Goal: Task Accomplishment & Management: Use online tool/utility

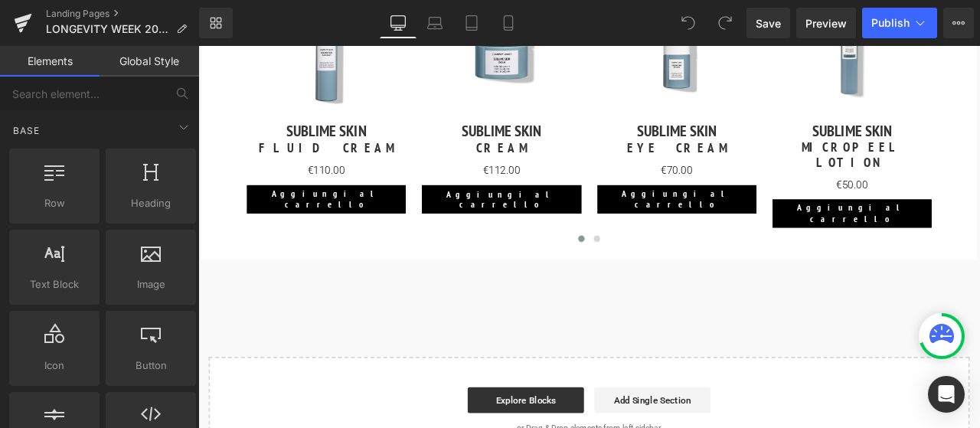
scroll to position [2220, 0]
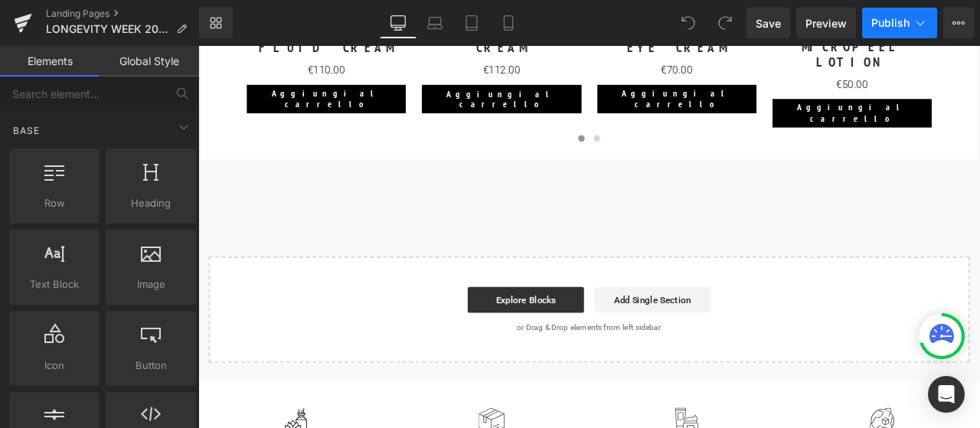
click at [891, 24] on span "Publish" at bounding box center [890, 23] width 38 height 12
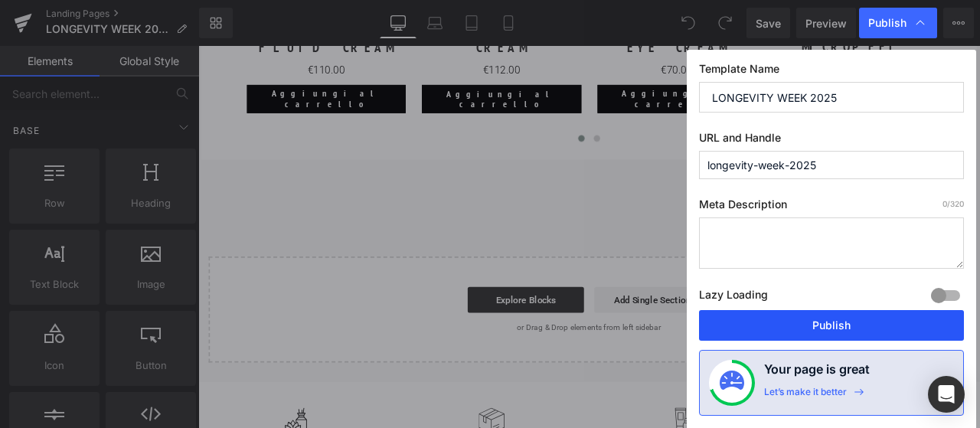
click at [832, 316] on button "Publish" at bounding box center [831, 325] width 265 height 31
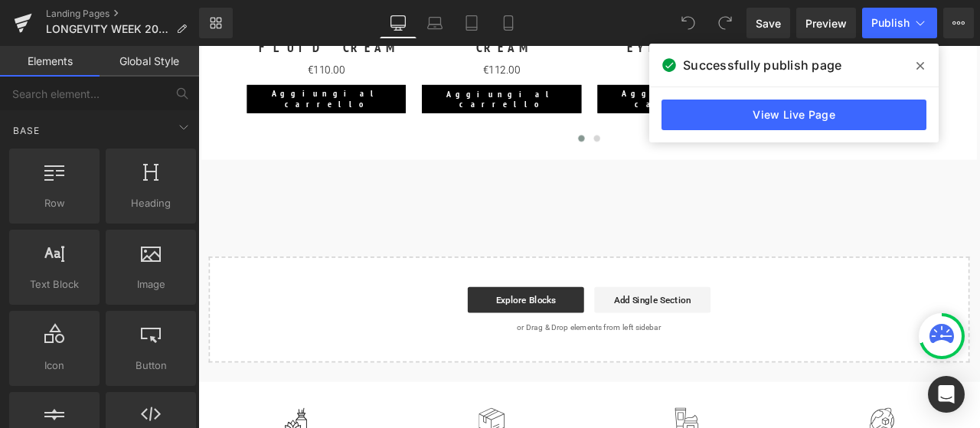
click at [924, 62] on span at bounding box center [920, 66] width 24 height 24
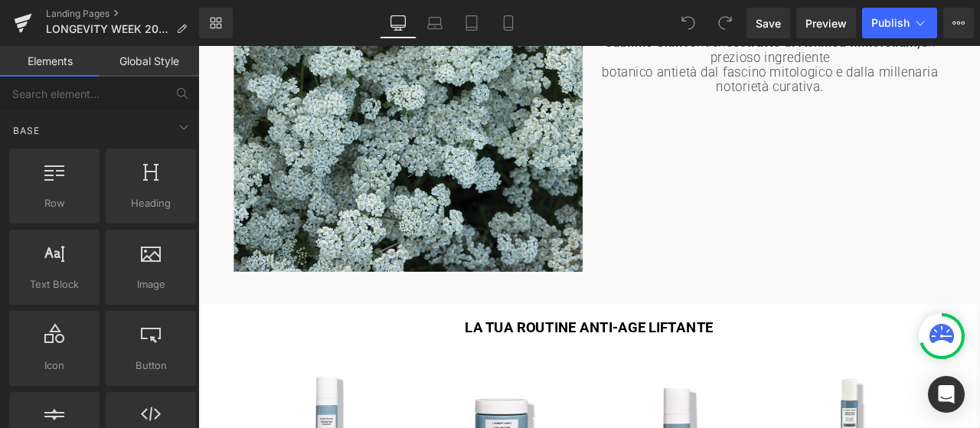
scroll to position [1607, 0]
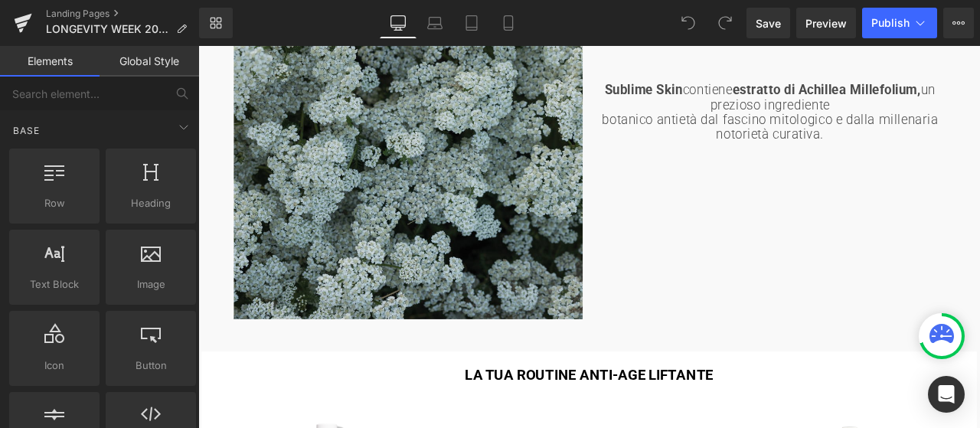
click at [400, 214] on img at bounding box center [446, 177] width 413 height 384
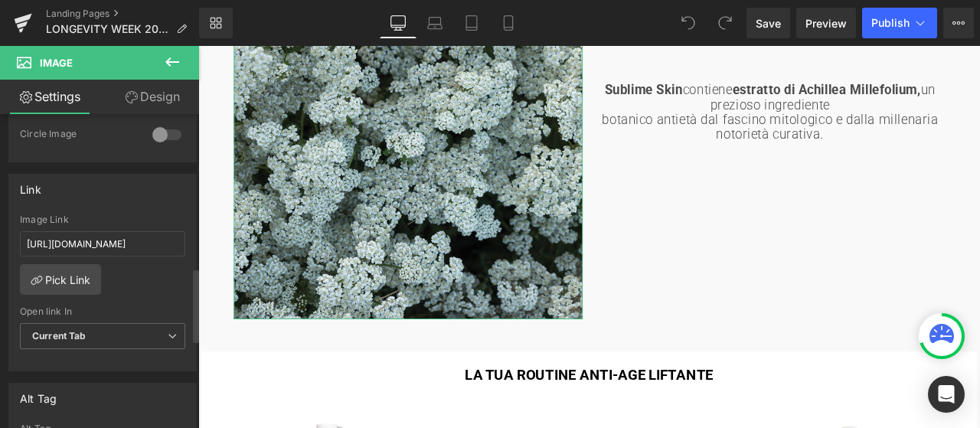
scroll to position [689, 0]
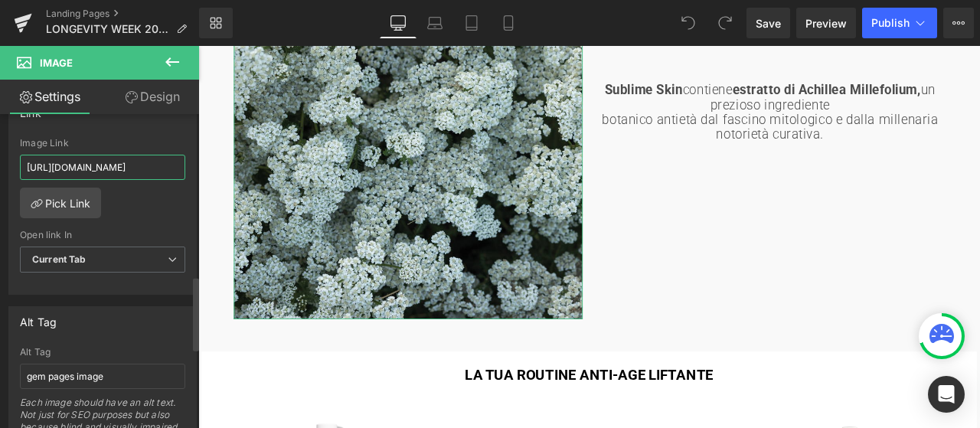
click at [148, 155] on input "[URL][DOMAIN_NAME]" at bounding box center [102, 167] width 165 height 25
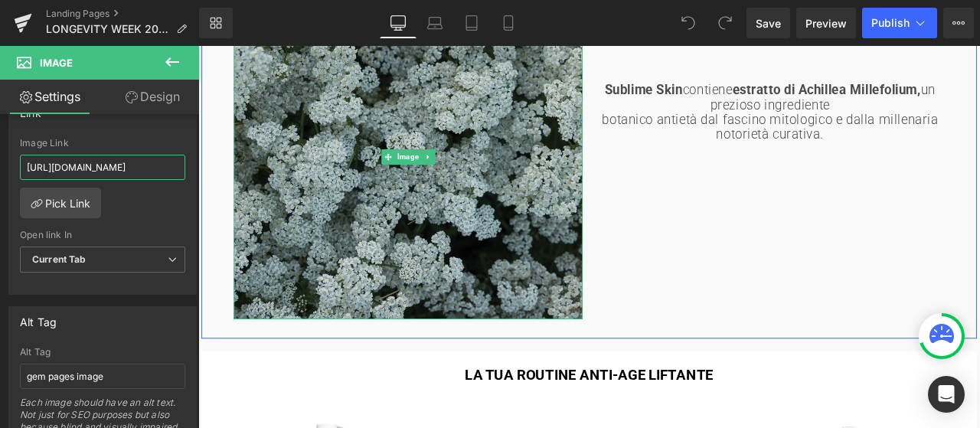
drag, startPoint x: 225, startPoint y: 207, endPoint x: 285, endPoint y: 184, distance: 64.7
paste input "sublime-skin"
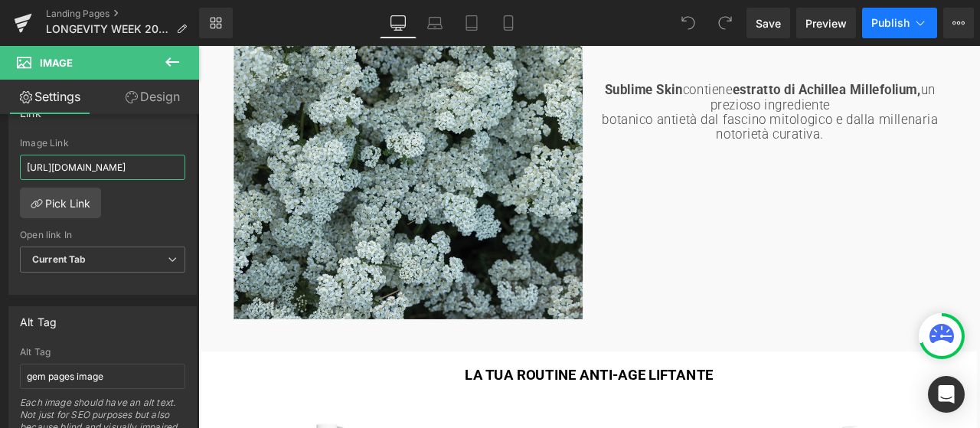
type input "[URL][DOMAIN_NAME]"
click at [892, 33] on button "Publish" at bounding box center [899, 23] width 75 height 31
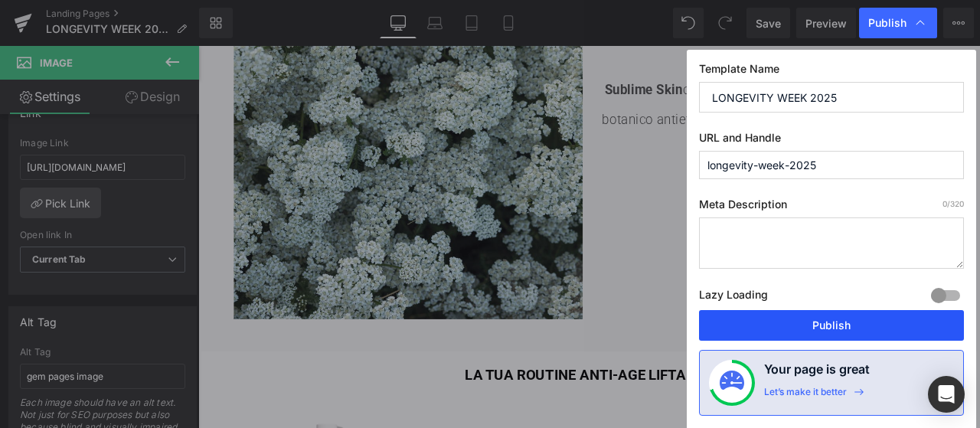
click at [831, 319] on button "Publish" at bounding box center [831, 325] width 265 height 31
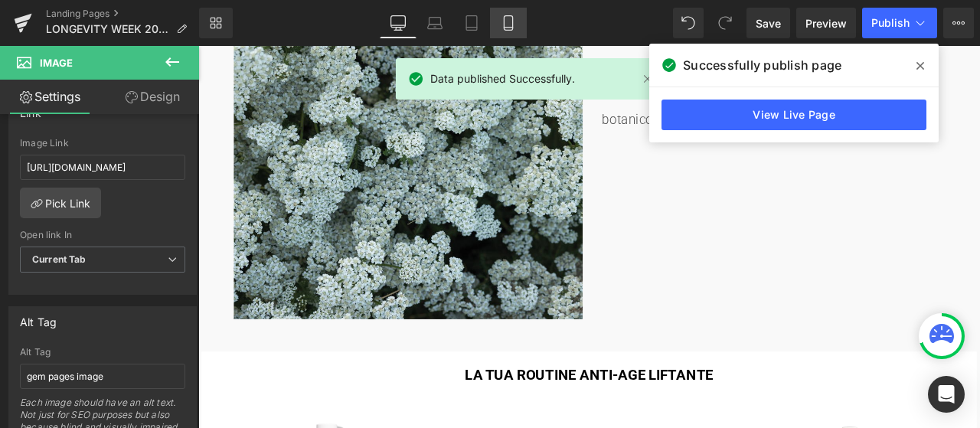
click at [494, 28] on link "Mobile" at bounding box center [508, 23] width 37 height 31
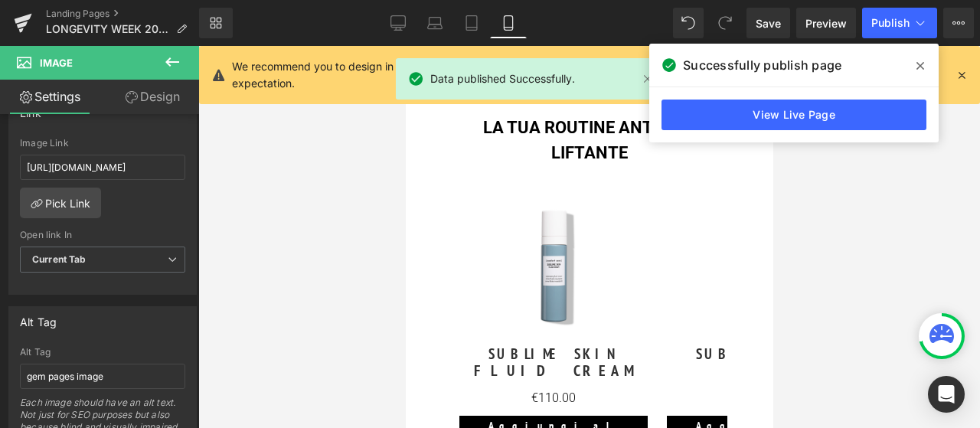
scroll to position [1000, 0]
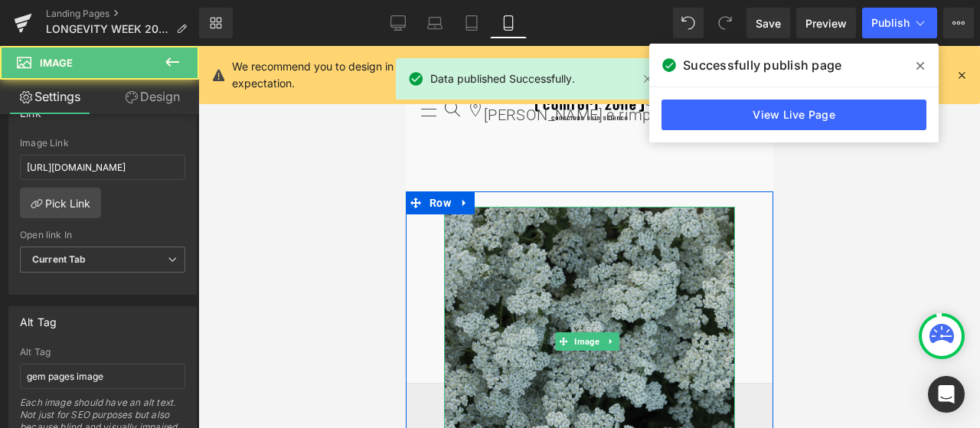
click at [509, 238] on img at bounding box center [588, 342] width 291 height 270
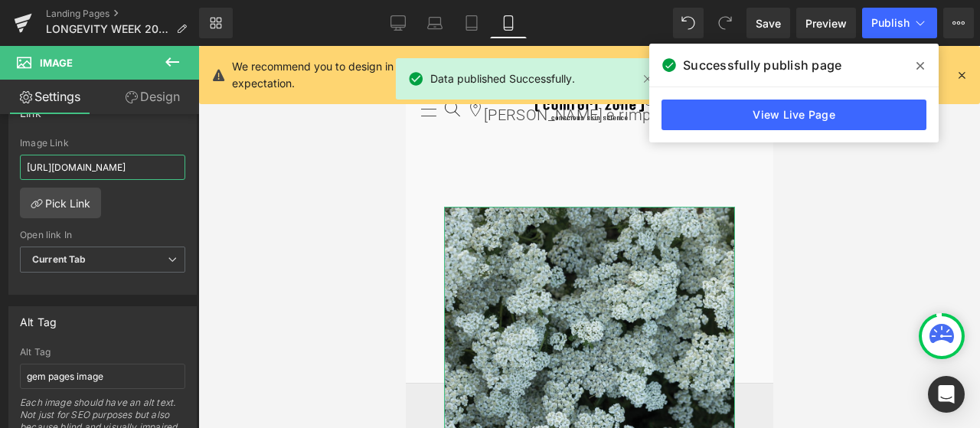
scroll to position [0, 76]
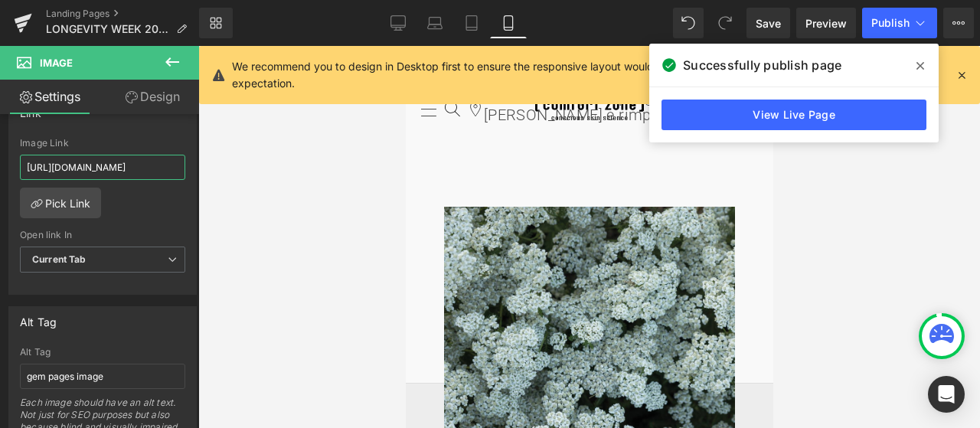
drag, startPoint x: 124, startPoint y: 157, endPoint x: 222, endPoint y: 158, distance: 98.0
click at [222, 158] on div "You are previewing how the will restyle your page. You can not edit Elements in…" at bounding box center [490, 227] width 980 height 454
click at [473, 33] on link "Tablet" at bounding box center [471, 23] width 37 height 31
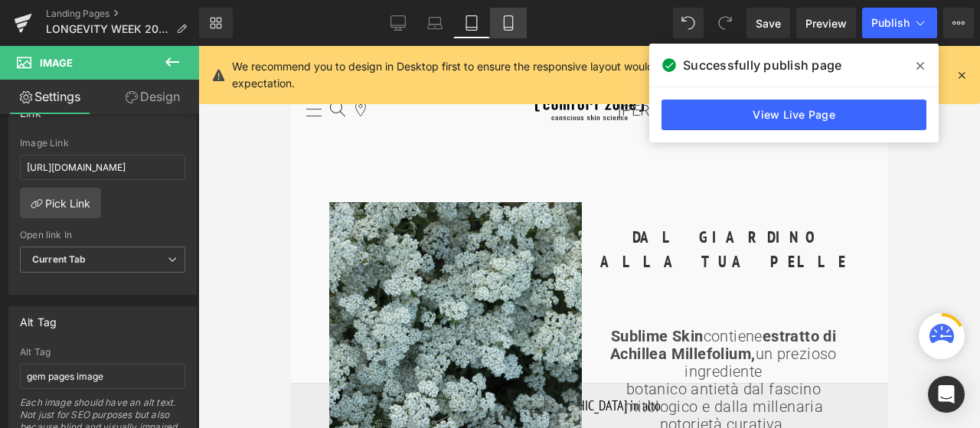
click at [501, 21] on icon at bounding box center [508, 22] width 15 height 15
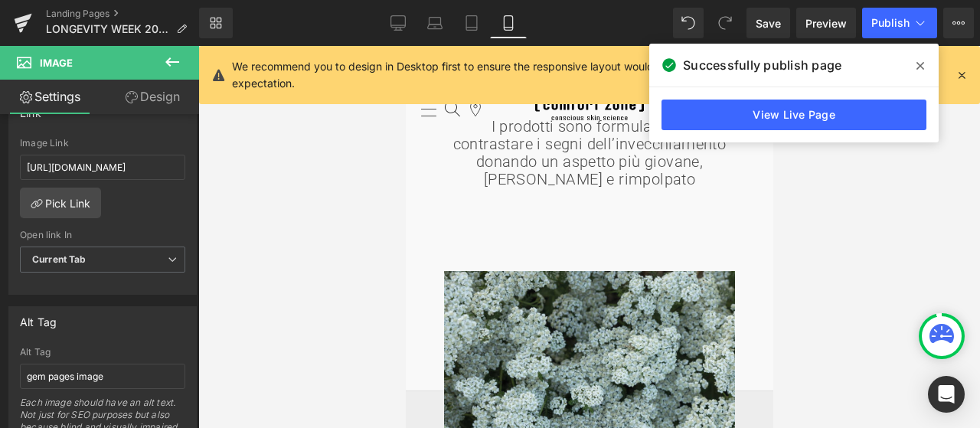
scroll to position [1000, 0]
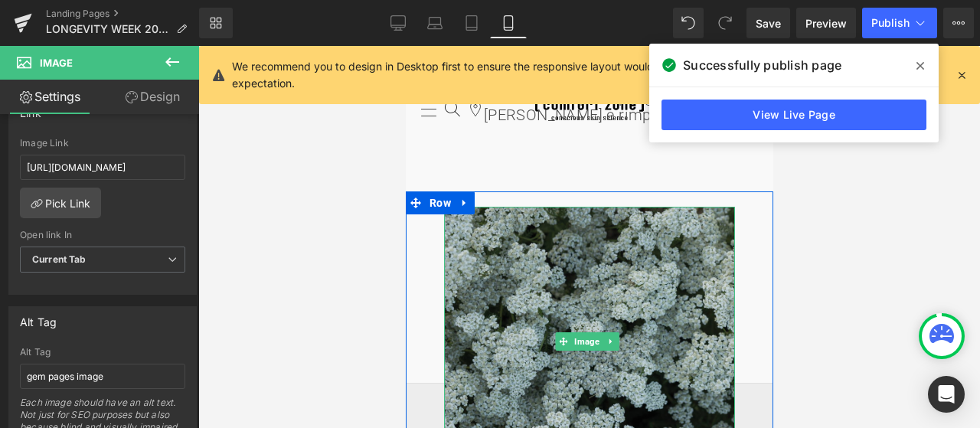
click at [553, 303] on img at bounding box center [588, 342] width 291 height 270
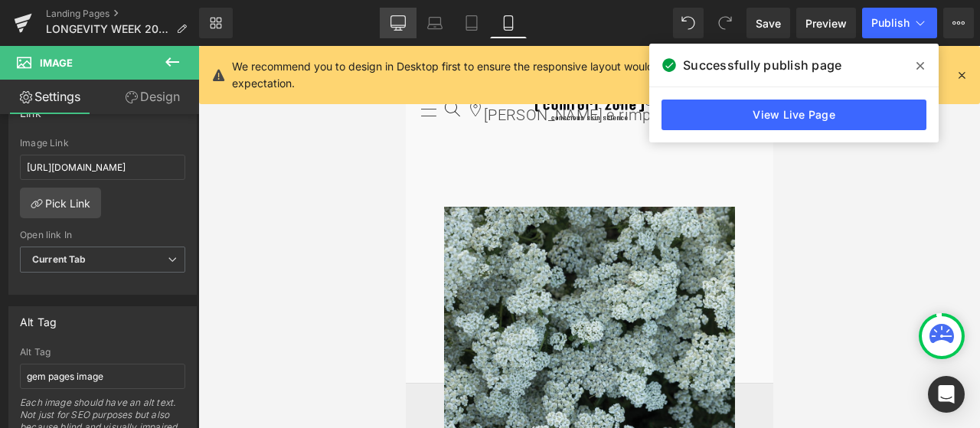
click at [397, 21] on icon at bounding box center [397, 22] width 15 height 15
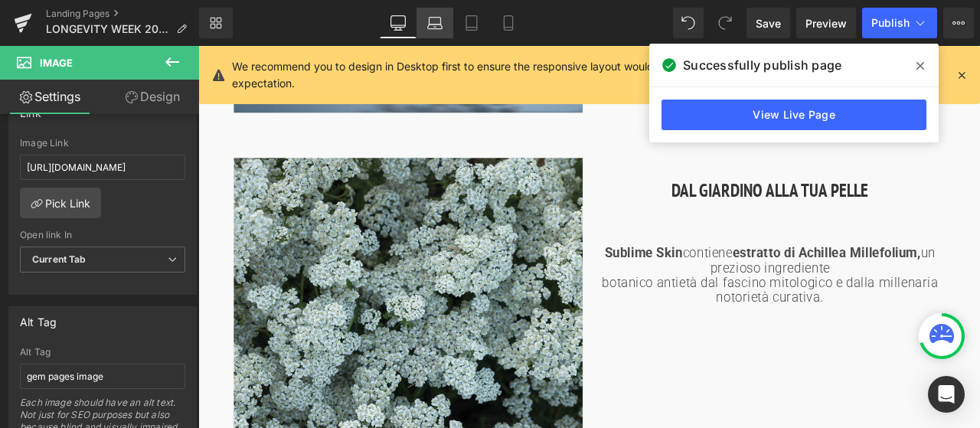
click at [430, 25] on icon at bounding box center [434, 22] width 15 height 15
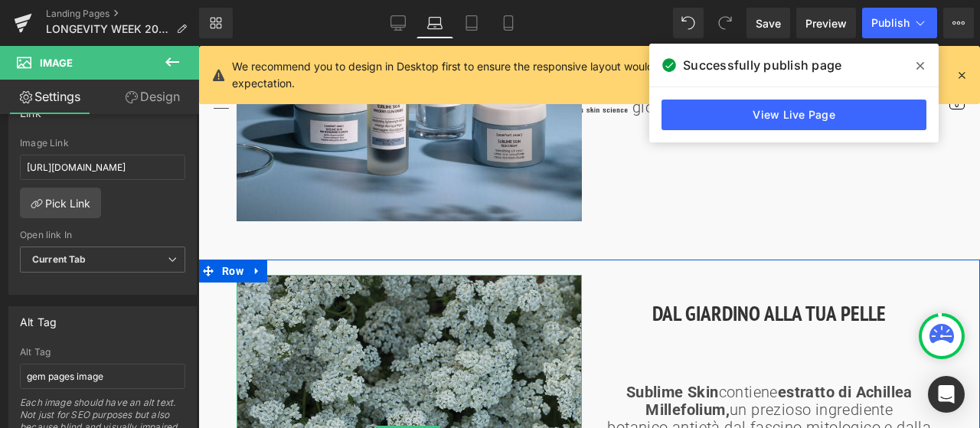
scroll to position [910, 0]
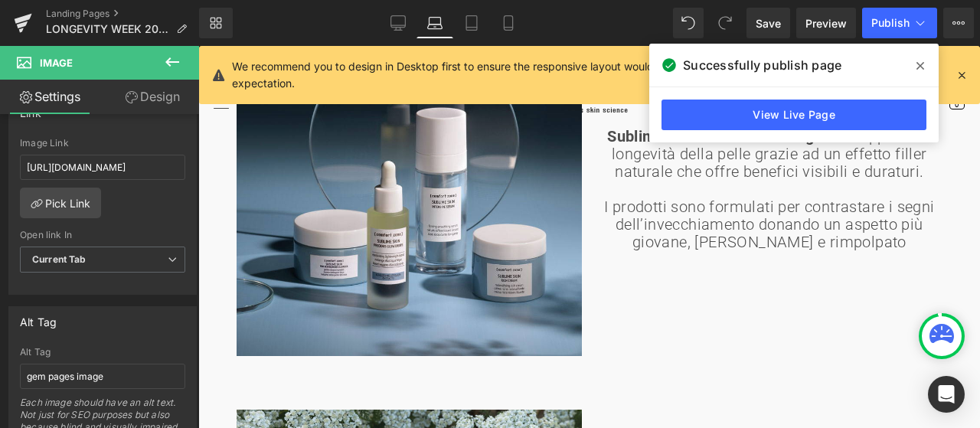
click at [920, 61] on icon at bounding box center [920, 66] width 8 height 12
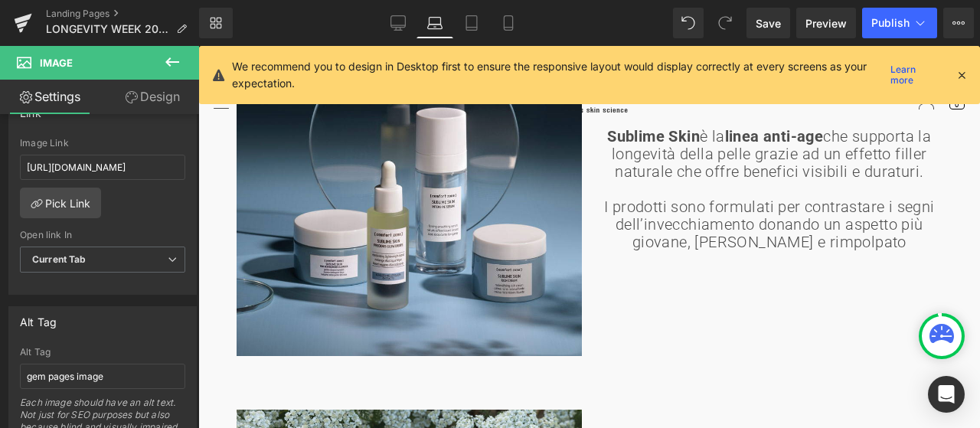
click at [961, 74] on icon at bounding box center [961, 75] width 14 height 14
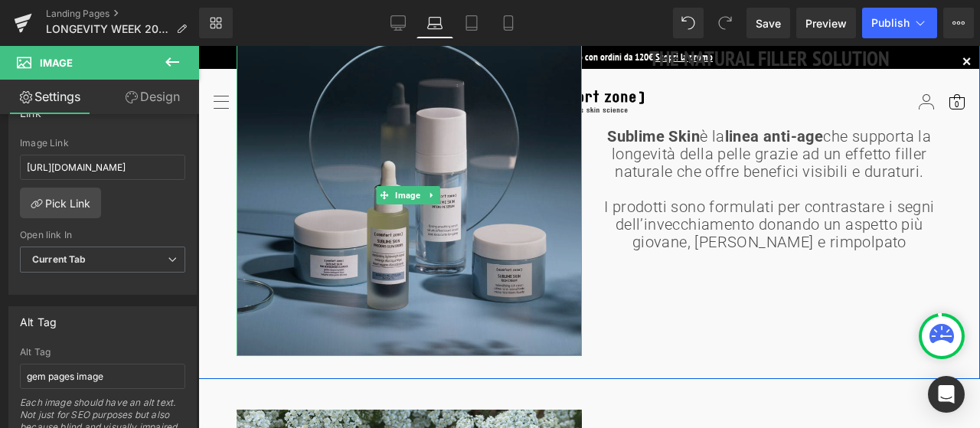
click at [457, 209] on img at bounding box center [409, 195] width 345 height 321
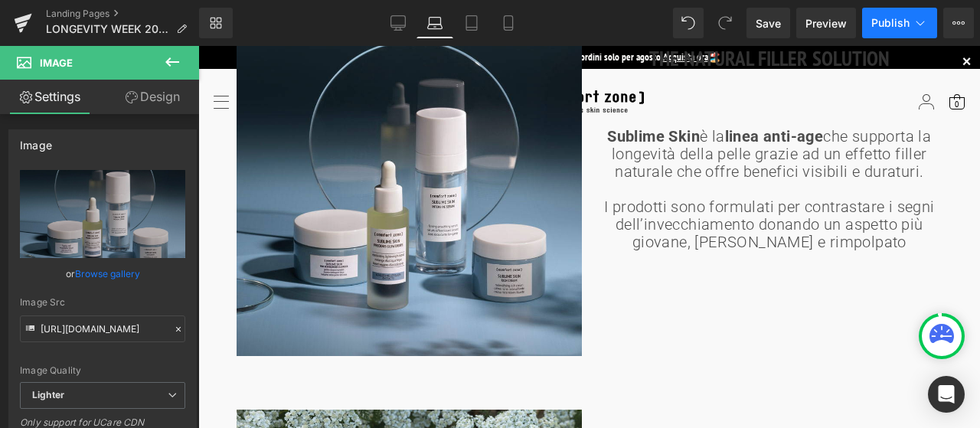
click at [892, 22] on span "Publish" at bounding box center [890, 23] width 38 height 12
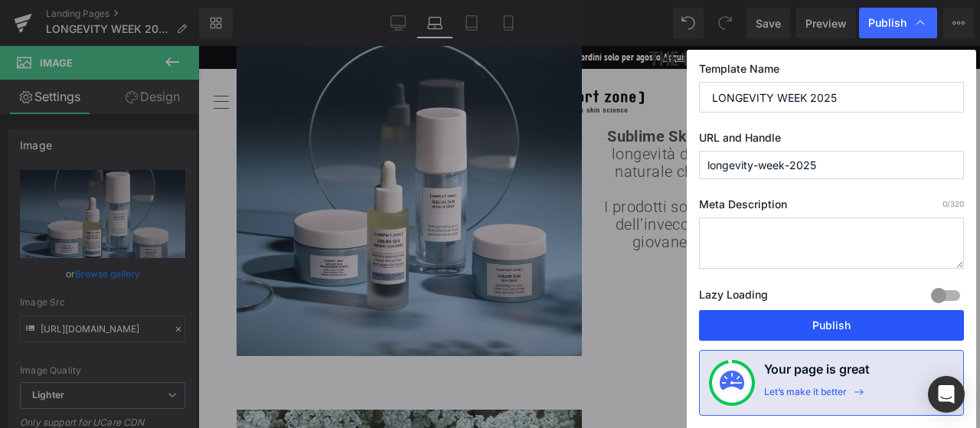
click at [855, 319] on button "Publish" at bounding box center [831, 325] width 265 height 31
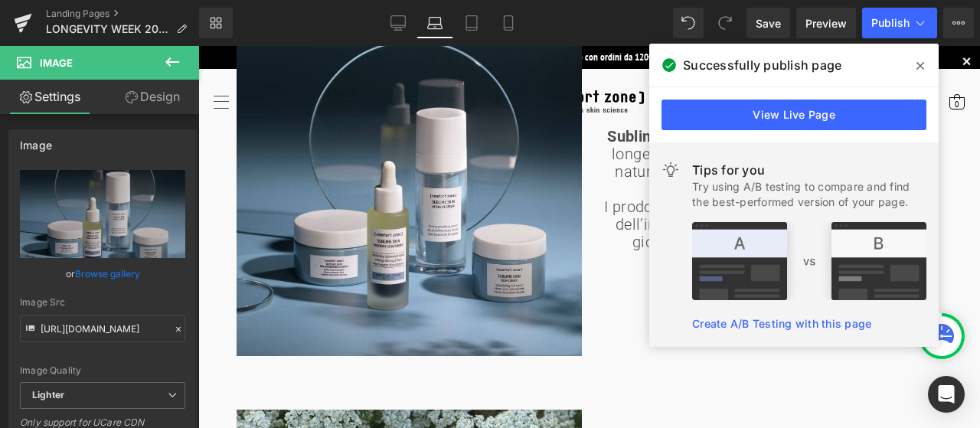
click at [925, 65] on span at bounding box center [920, 66] width 24 height 24
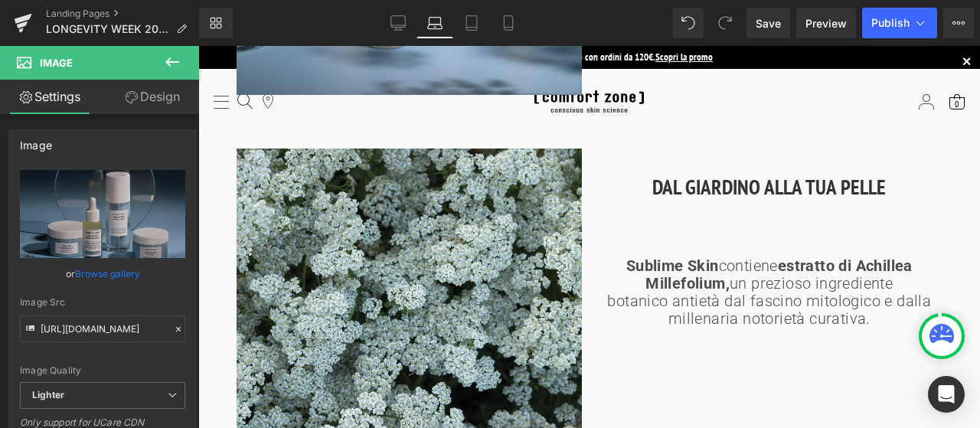
scroll to position [1140, 0]
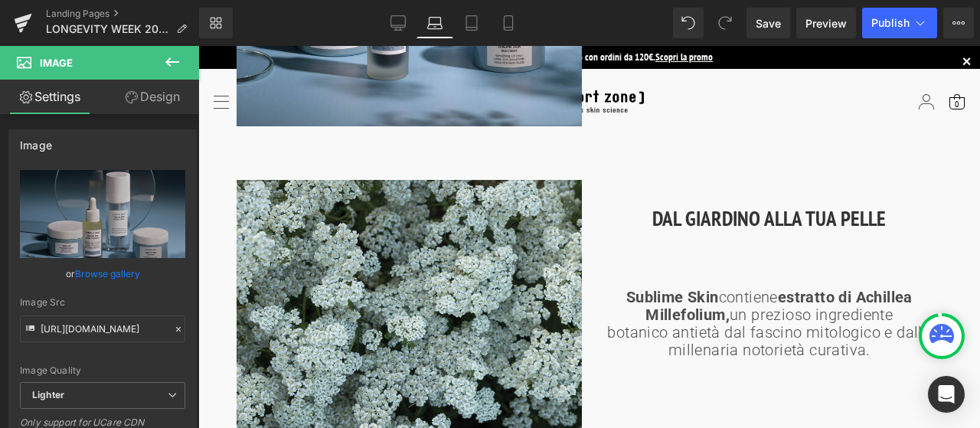
click at [698, 305] on strong "estratto di Achillea Millefolium," at bounding box center [778, 306] width 267 height 36
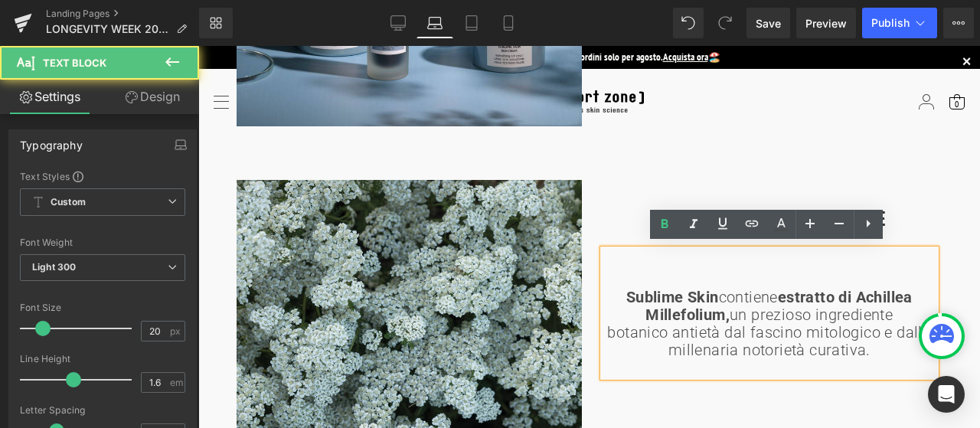
click at [746, 332] on p "botanico antietà dal fascino mitologico e dalla millenaria notorietà curativa." at bounding box center [769, 341] width 333 height 35
click at [712, 292] on strong "Sublime Skin" at bounding box center [672, 297] width 93 height 18
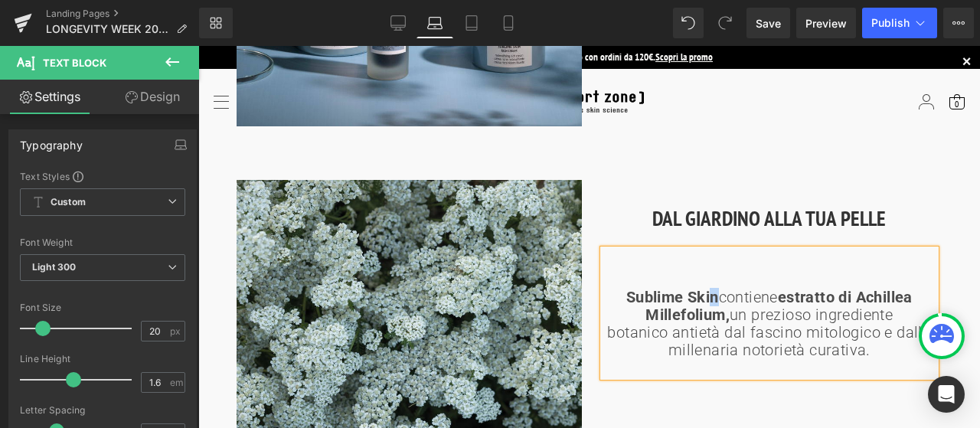
click at [701, 295] on strong "Sublime Skin" at bounding box center [672, 297] width 93 height 18
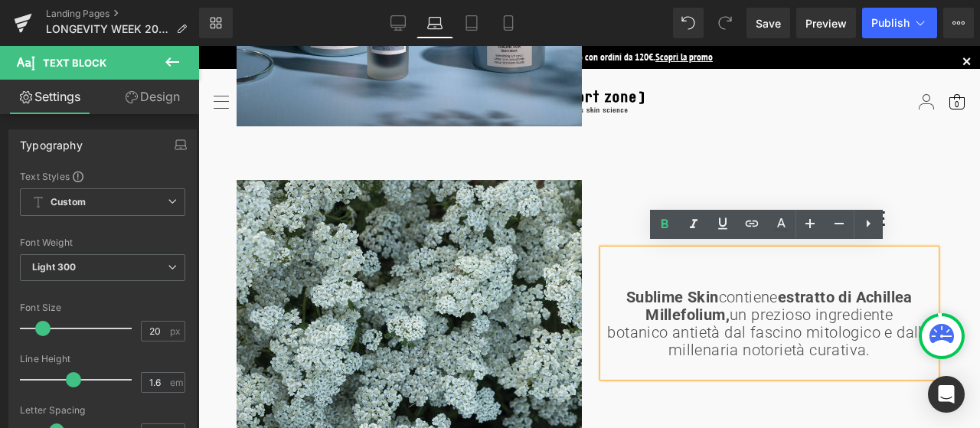
click at [706, 263] on div "Sublime Skin contiene estratto di Achillea Millefolium, un prezioso ingrediente…" at bounding box center [769, 313] width 333 height 127
click at [713, 291] on strong "Sublime Skin" at bounding box center [672, 297] width 93 height 18
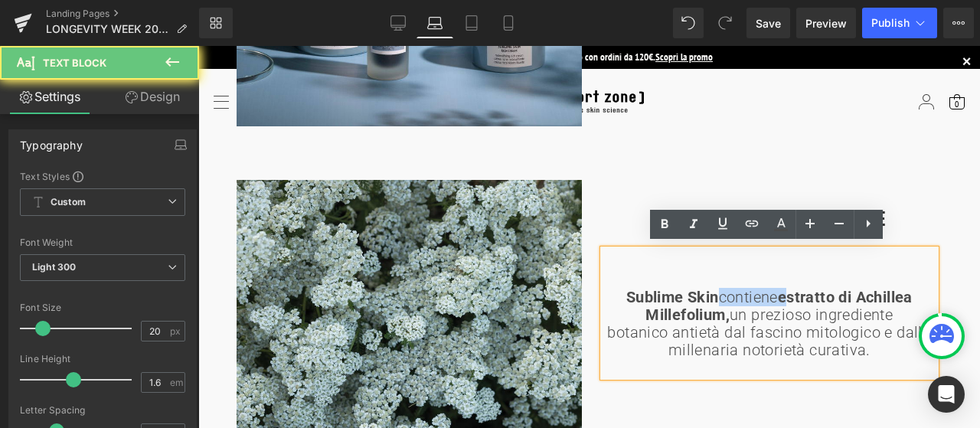
click at [713, 291] on strong "Sublime Skin" at bounding box center [672, 297] width 93 height 18
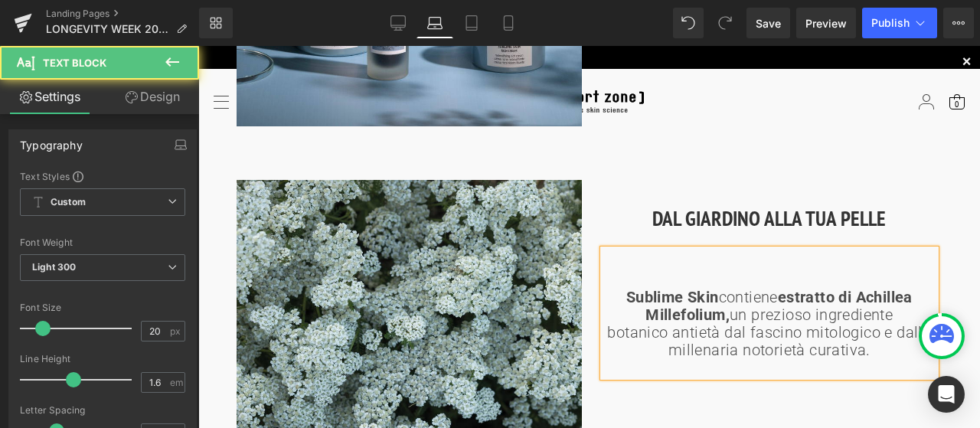
click at [709, 292] on strong "Sublime Skin" at bounding box center [672, 297] width 93 height 18
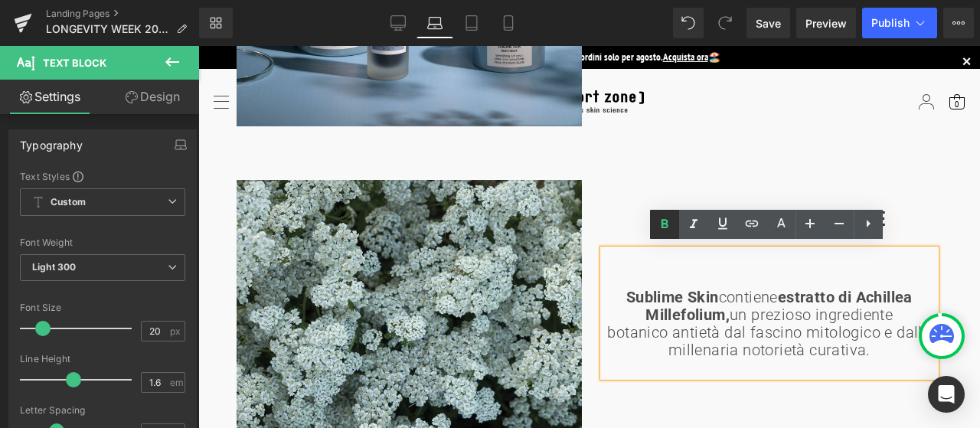
click at [668, 233] on icon at bounding box center [664, 224] width 18 height 18
click at [914, 20] on icon at bounding box center [919, 22] width 15 height 15
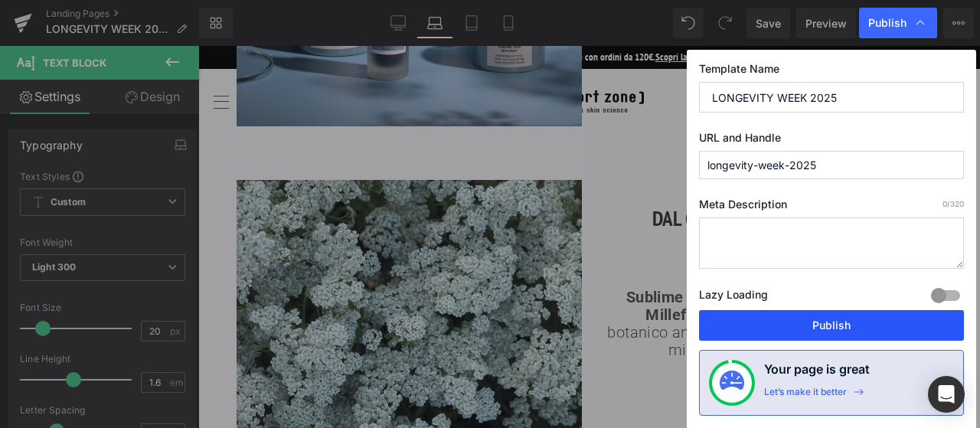
drag, startPoint x: 822, startPoint y: 326, endPoint x: 573, endPoint y: 181, distance: 287.8
click at [0, 0] on button "Publish" at bounding box center [0, 0] width 0 height 0
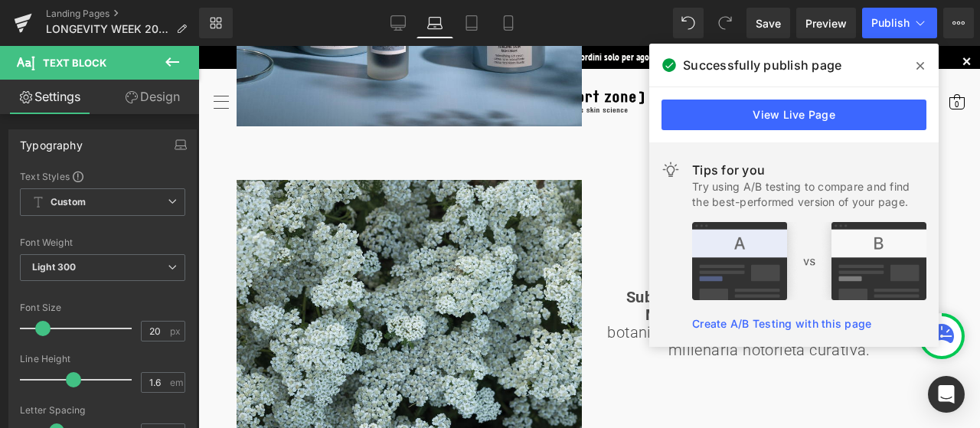
click at [0, 0] on icon at bounding box center [0, 0] width 0 height 0
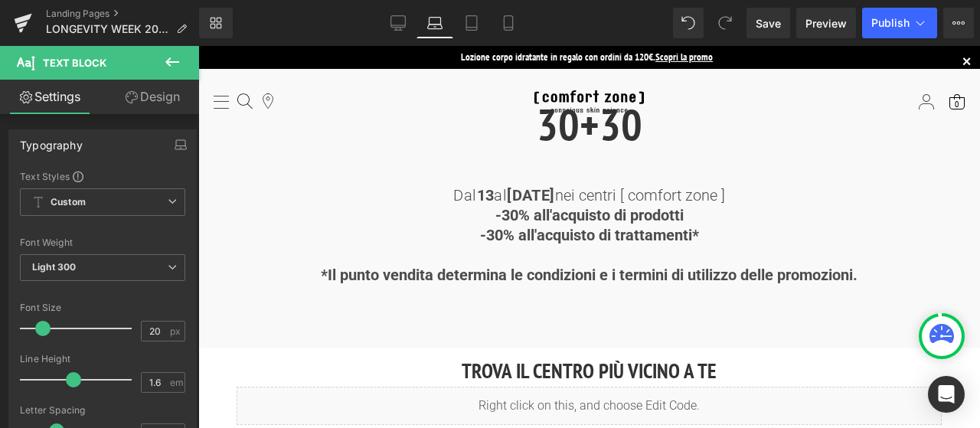
scroll to position [374, 0]
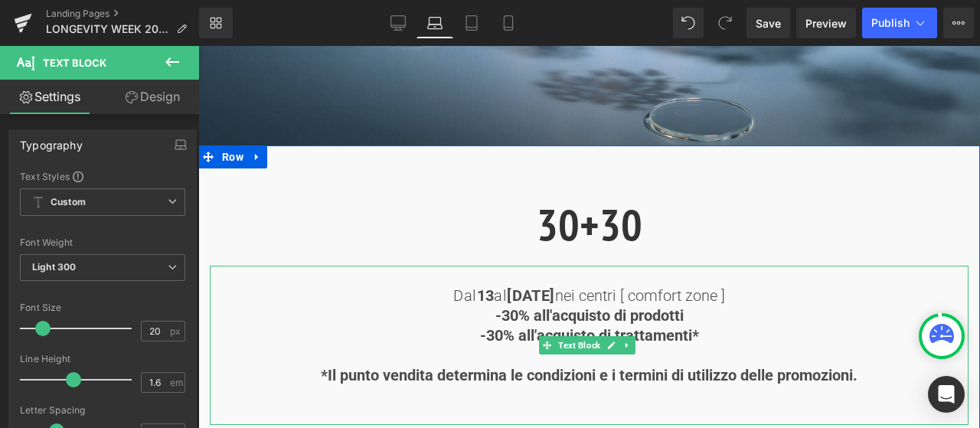
click at [690, 313] on p "-30% all'acquisto di prodotti" at bounding box center [589, 315] width 759 height 20
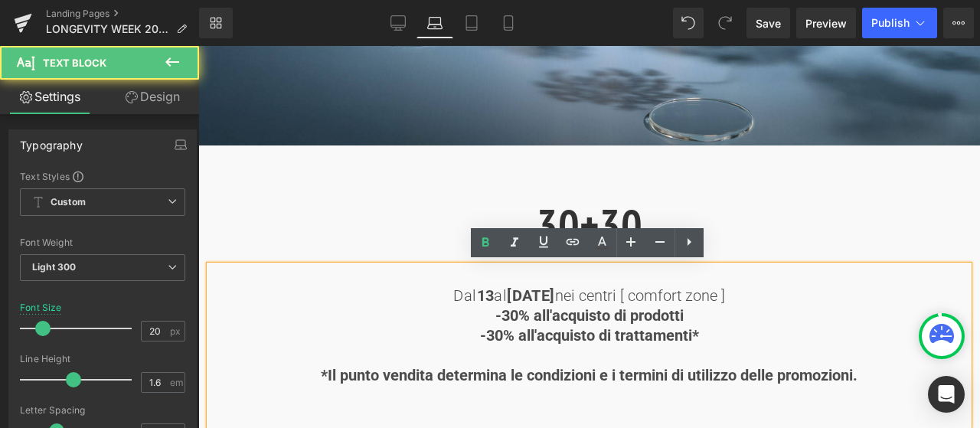
click at [682, 311] on strong "-30% all'acquisto di prodotti" at bounding box center [589, 315] width 188 height 18
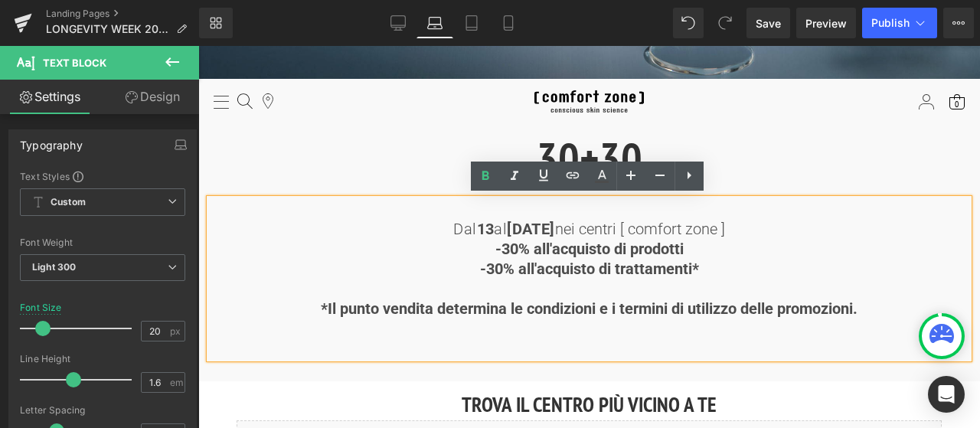
scroll to position [527, 0]
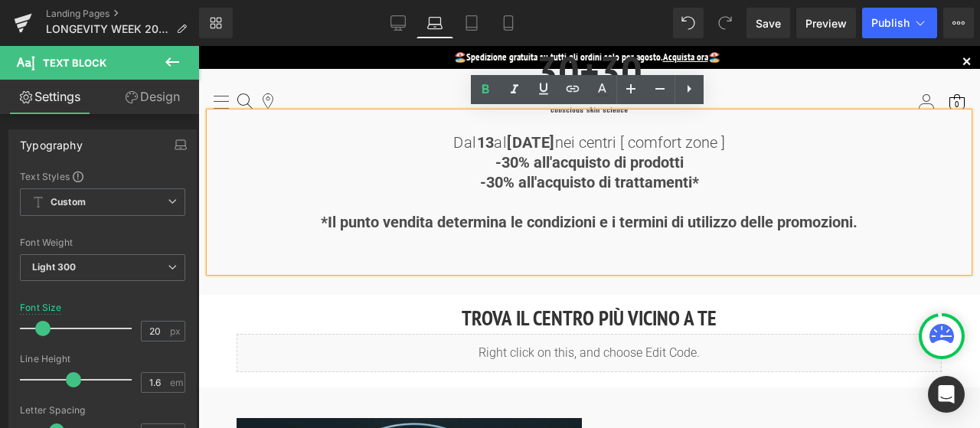
click at [615, 192] on p at bounding box center [589, 202] width 759 height 20
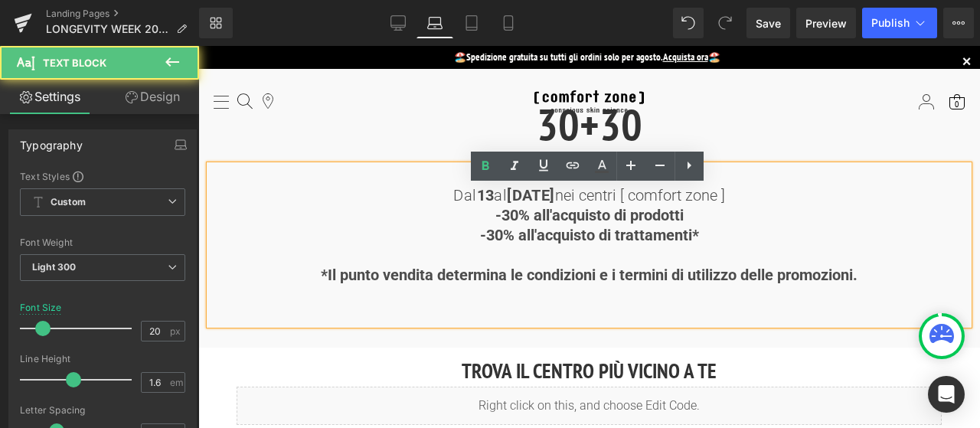
scroll to position [451, 0]
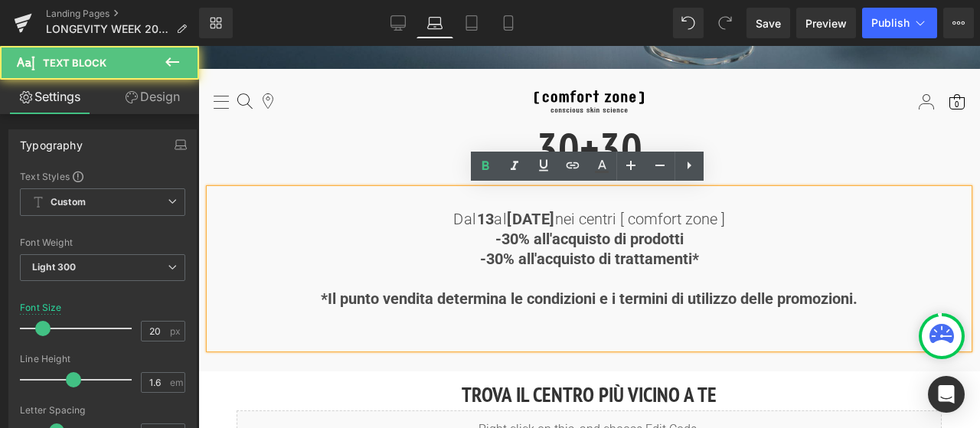
drag, startPoint x: 702, startPoint y: 253, endPoint x: 487, endPoint y: 232, distance: 216.1
click at [487, 232] on div "Dal [DATE] al [DATE] nei centri [ comfort zone ] -30% all'acquisto di prodotti …" at bounding box center [589, 268] width 759 height 159
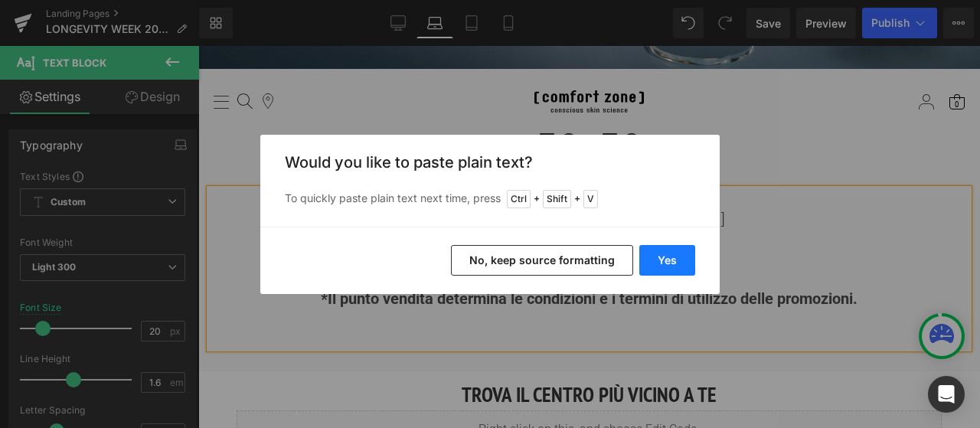
click at [0, 0] on button "Yes" at bounding box center [0, 0] width 0 height 0
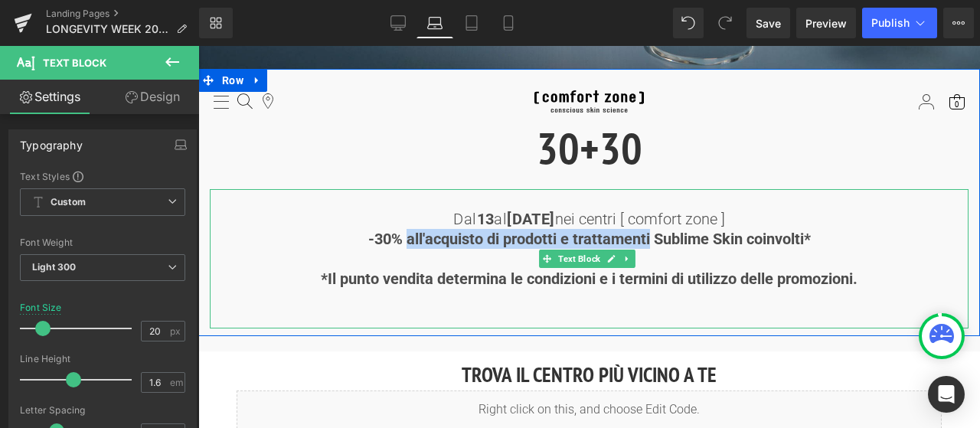
drag, startPoint x: 403, startPoint y: 236, endPoint x: 647, endPoint y: 237, distance: 243.4
click at [647, 237] on b "-30% all'acquisto di prodotti e trattamenti Sublime Skin coinvolti*" at bounding box center [589, 239] width 442 height 18
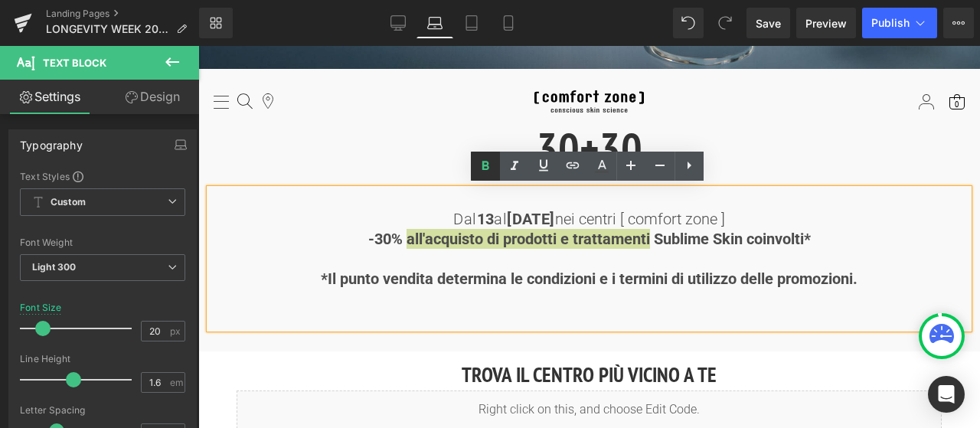
click at [483, 168] on icon at bounding box center [484, 165] width 7 height 9
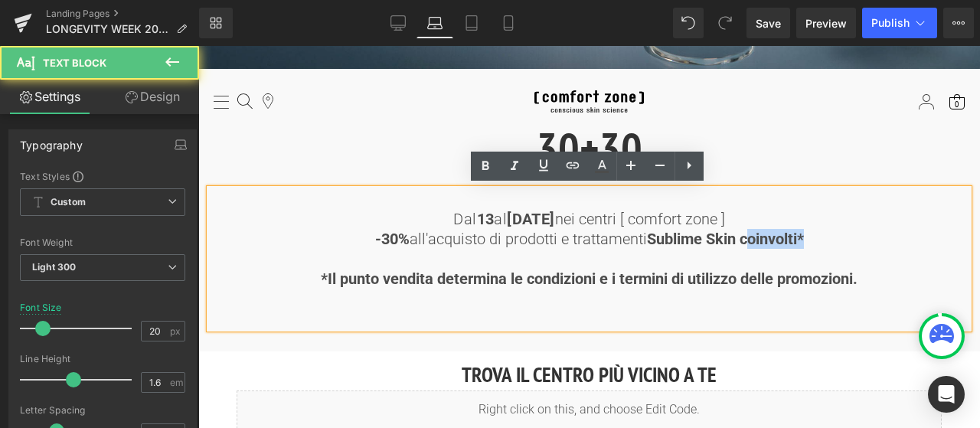
drag, startPoint x: 762, startPoint y: 237, endPoint x: 801, endPoint y: 237, distance: 38.3
click at [801, 237] on strong "Sublime Skin coinvolti*" at bounding box center [725, 239] width 157 height 18
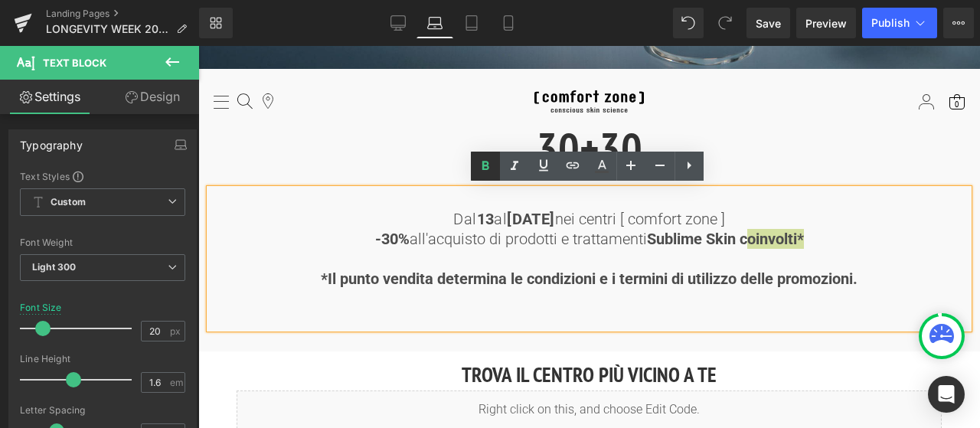
click at [481, 166] on icon at bounding box center [485, 166] width 18 height 18
click at [848, 273] on b "*Il punto vendita determina le condizioni e i termini di utilizzo delle promozi…" at bounding box center [589, 278] width 537 height 18
drag, startPoint x: 860, startPoint y: 277, endPoint x: 310, endPoint y: 275, distance: 549.6
click at [310, 275] on p "*Il punto vendita determina le condizioni e i termini di utilizzo delle promozi…" at bounding box center [589, 279] width 759 height 20
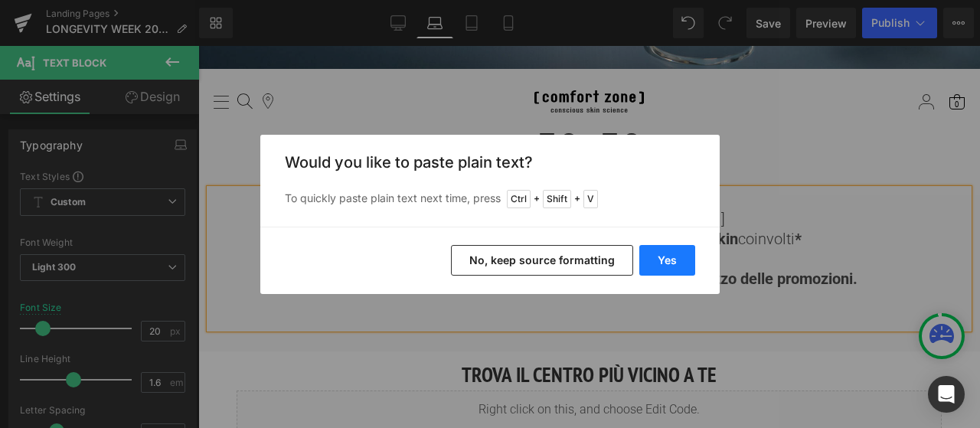
click at [0, 0] on button "Yes" at bounding box center [0, 0] width 0 height 0
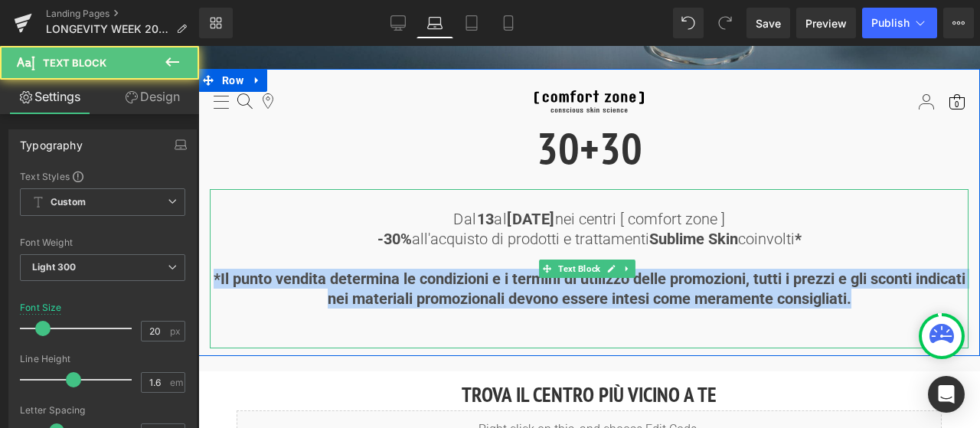
drag, startPoint x: 879, startPoint y: 296, endPoint x: 231, endPoint y: 279, distance: 648.5
click at [231, 279] on p "*Il punto vendita determina le condizioni e i termini di utilizzo delle promozi…" at bounding box center [589, 289] width 759 height 40
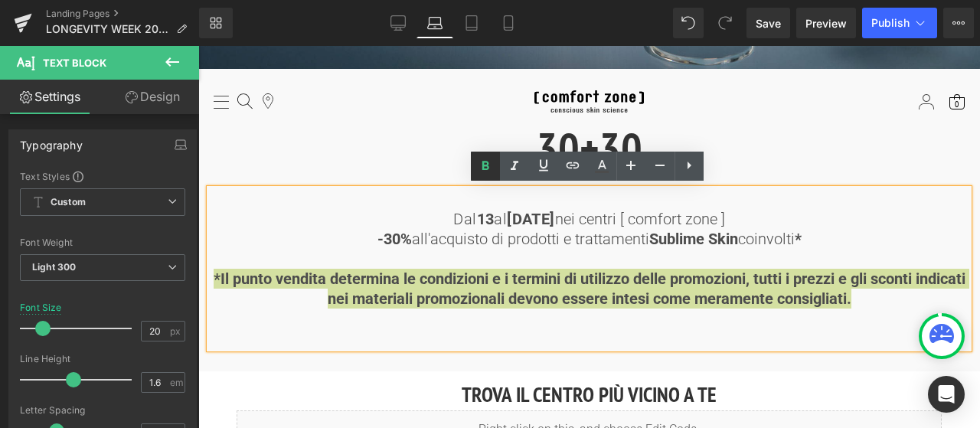
click at [485, 164] on icon at bounding box center [485, 166] width 18 height 18
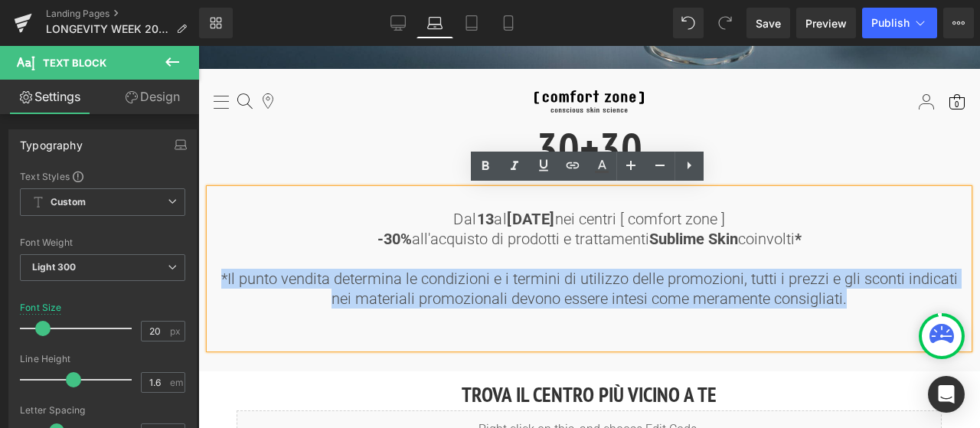
drag, startPoint x: 835, startPoint y: 298, endPoint x: 197, endPoint y: 273, distance: 638.1
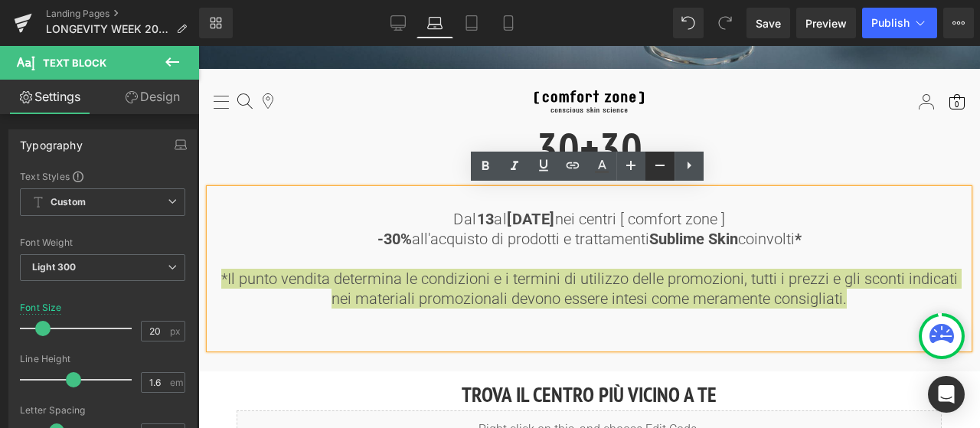
click at [0, 0] on icon at bounding box center [0, 0] width 0 height 0
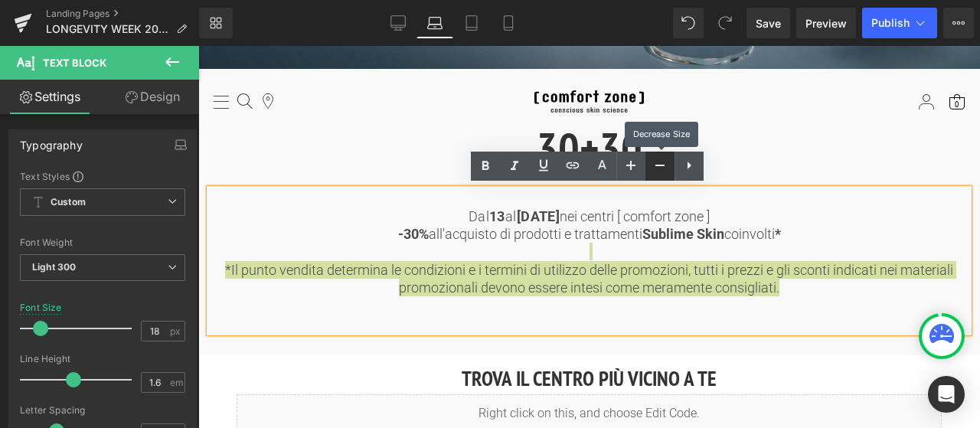
click at [0, 0] on icon at bounding box center [0, 0] width 0 height 0
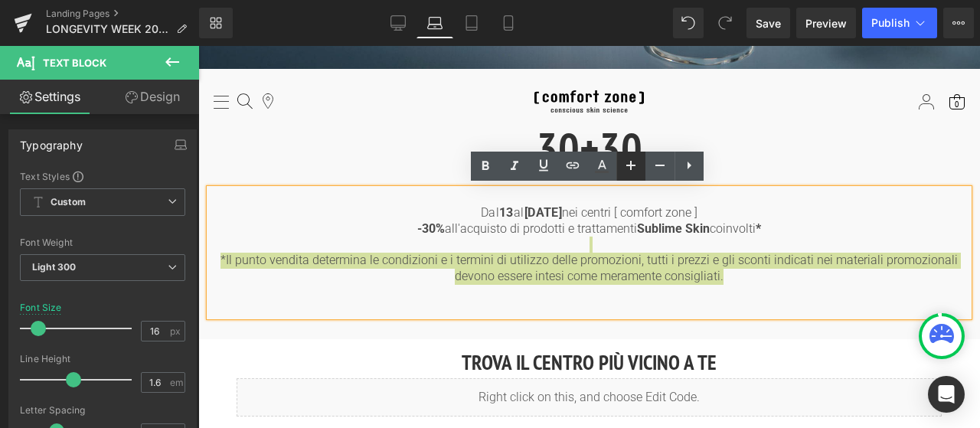
click at [0, 0] on icon at bounding box center [0, 0] width 0 height 0
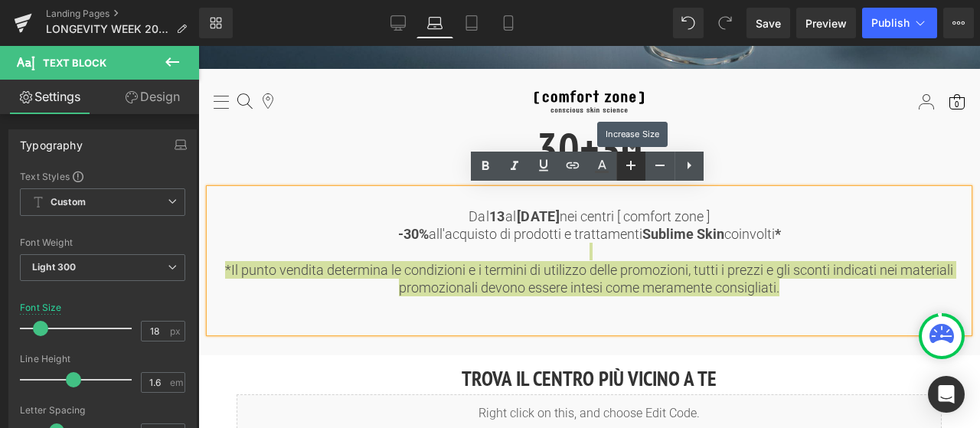
click at [0, 0] on icon at bounding box center [0, 0] width 0 height 0
type input "20"
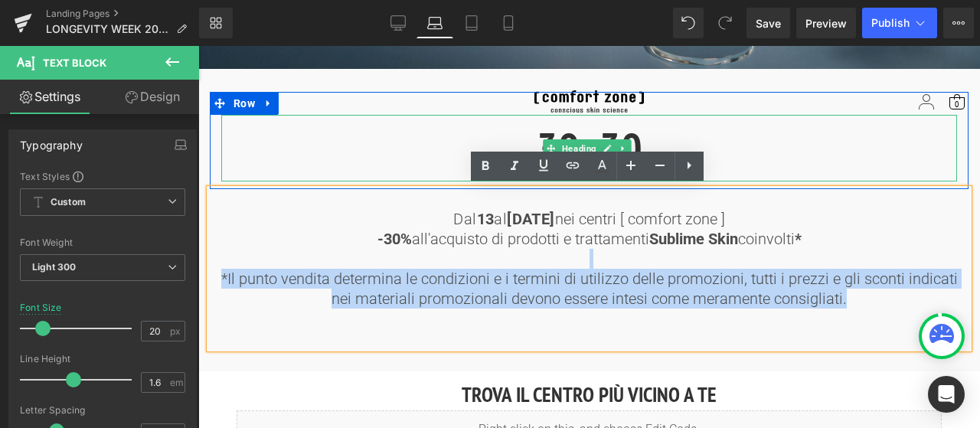
click at [785, 151] on h1 "30+30" at bounding box center [589, 148] width 736 height 67
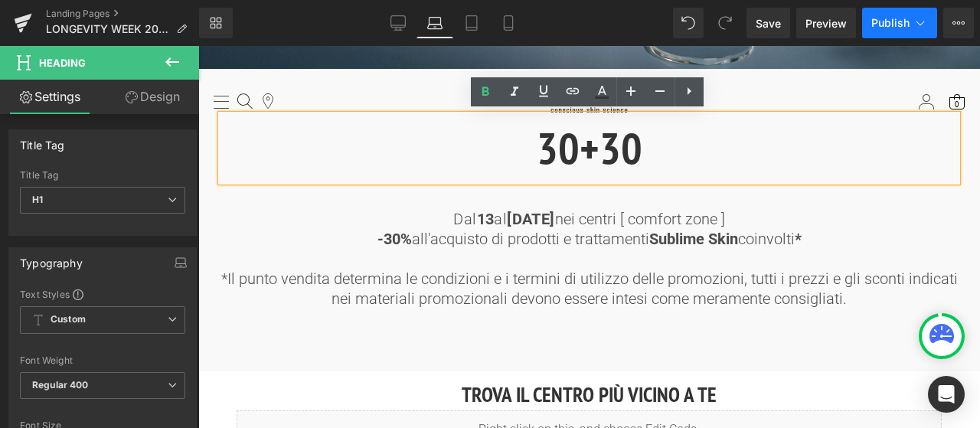
click at [898, 32] on button "Publish" at bounding box center [899, 23] width 75 height 31
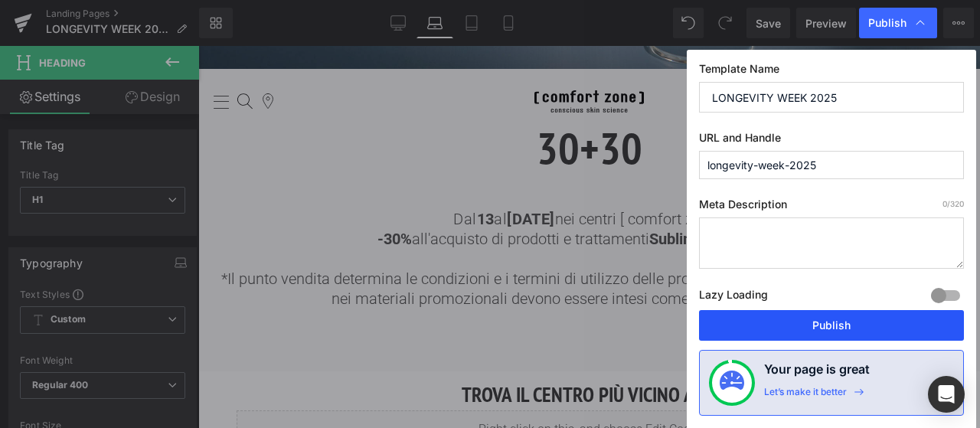
click at [0, 0] on button "Publish" at bounding box center [0, 0] width 0 height 0
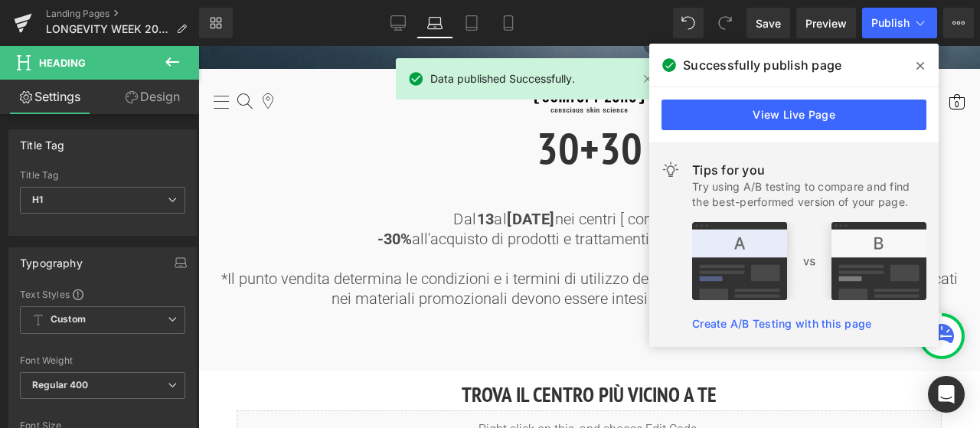
click at [0, 0] on span at bounding box center [0, 0] width 0 height 0
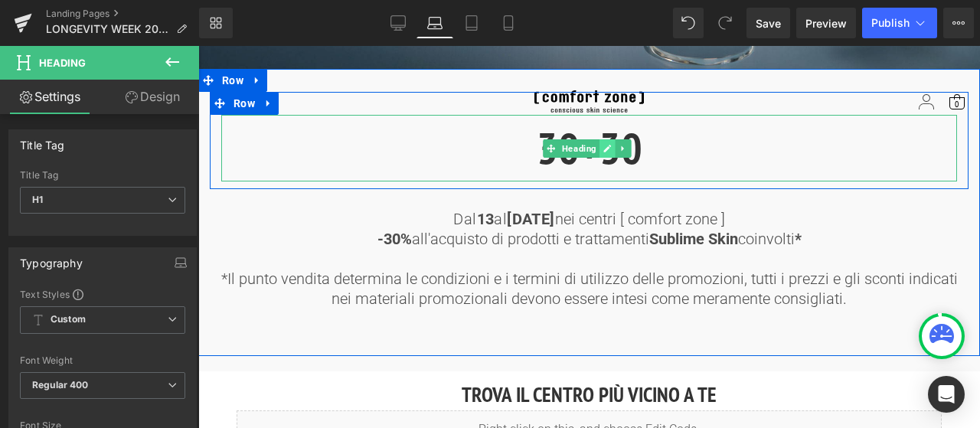
click at [599, 154] on link at bounding box center [607, 148] width 16 height 18
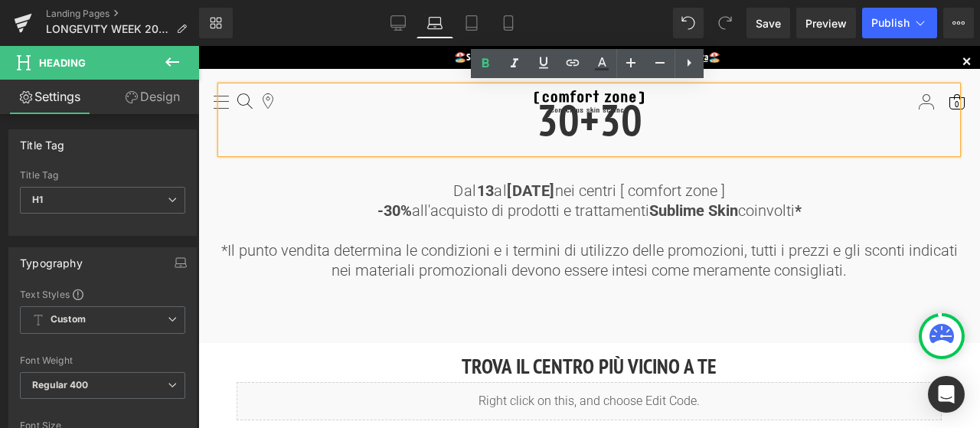
scroll to position [459, 0]
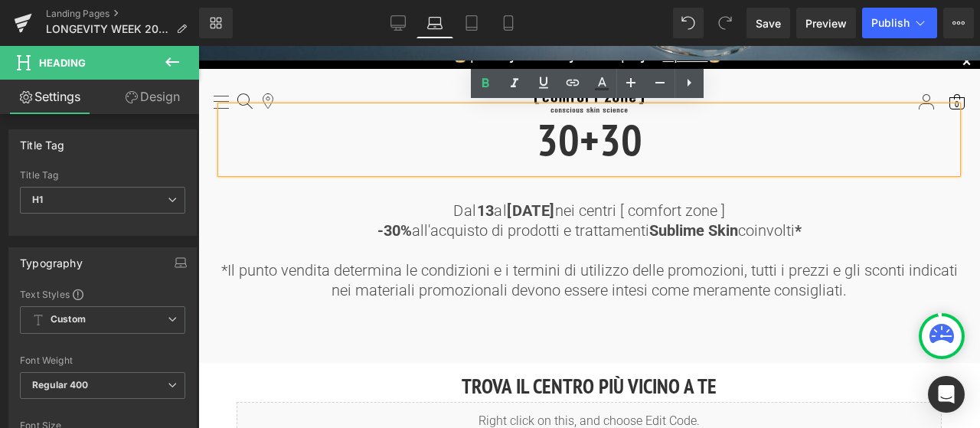
click at [638, 149] on h1 "30+30" at bounding box center [589, 139] width 736 height 67
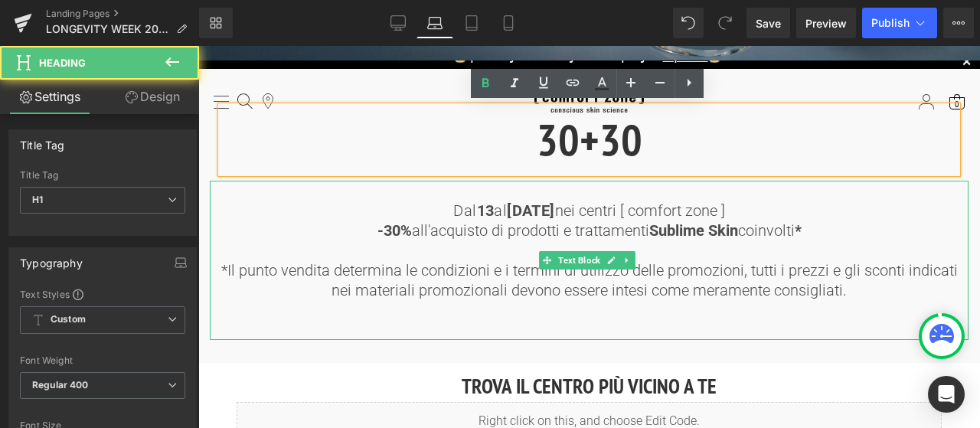
scroll to position [383, 0]
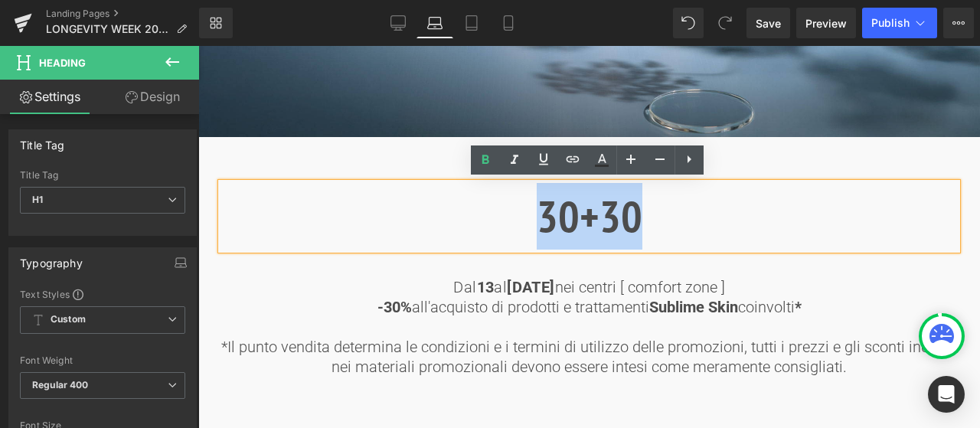
drag, startPoint x: 530, startPoint y: 218, endPoint x: 700, endPoint y: 220, distance: 169.9
click at [700, 220] on h1 "30+30" at bounding box center [589, 216] width 736 height 67
click at [739, 214] on h1 "30+30" at bounding box center [589, 216] width 736 height 67
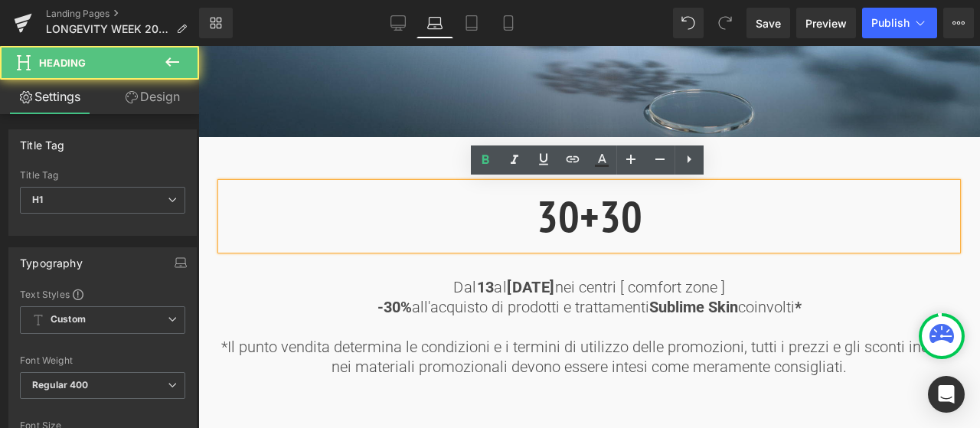
click at [800, 160] on div "30+30 Heading Row" at bounding box center [589, 208] width 759 height 97
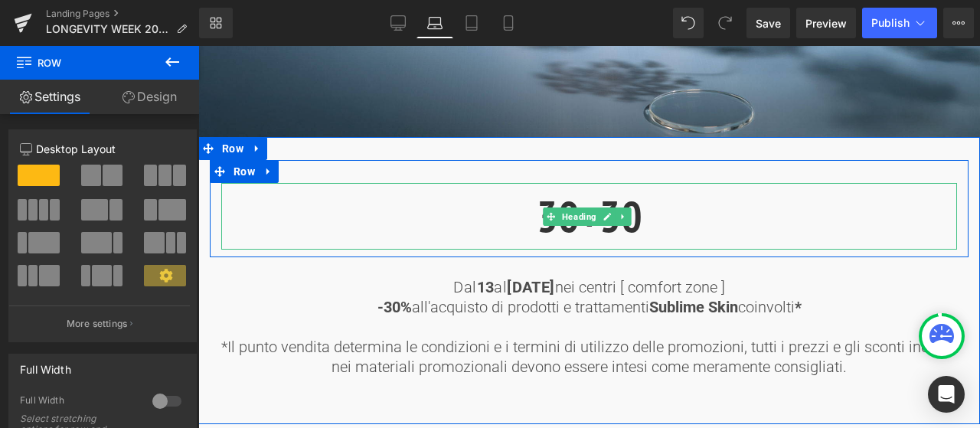
click at [847, 237] on h1 "30+30" at bounding box center [589, 216] width 736 height 67
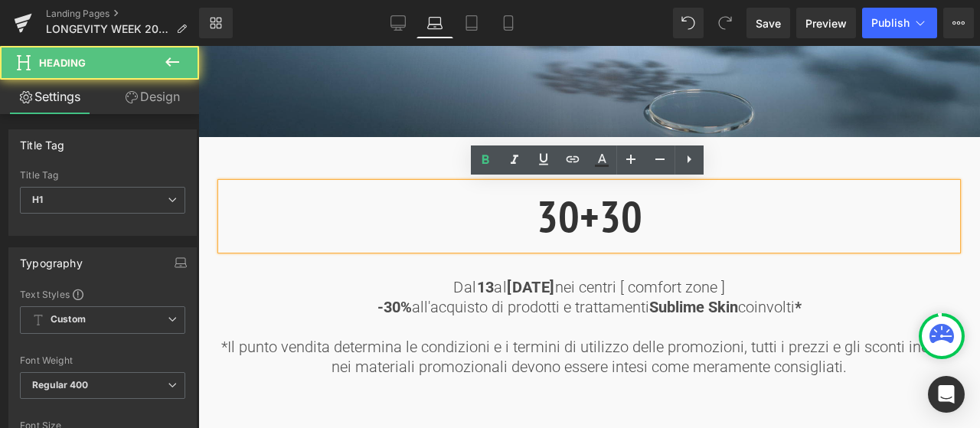
click at [387, 195] on h1 "30+30" at bounding box center [589, 216] width 736 height 67
click at [233, 183] on div "30+30" at bounding box center [589, 216] width 736 height 67
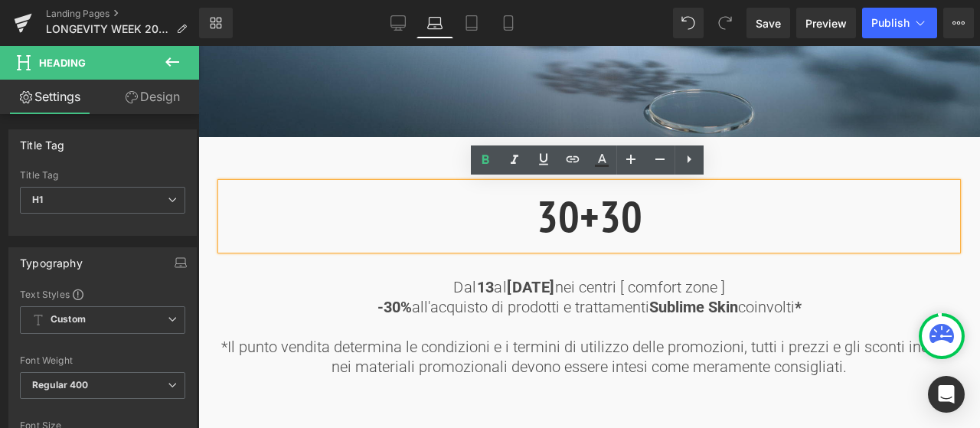
click at [228, 165] on div "30+30 Heading Row" at bounding box center [589, 208] width 759 height 97
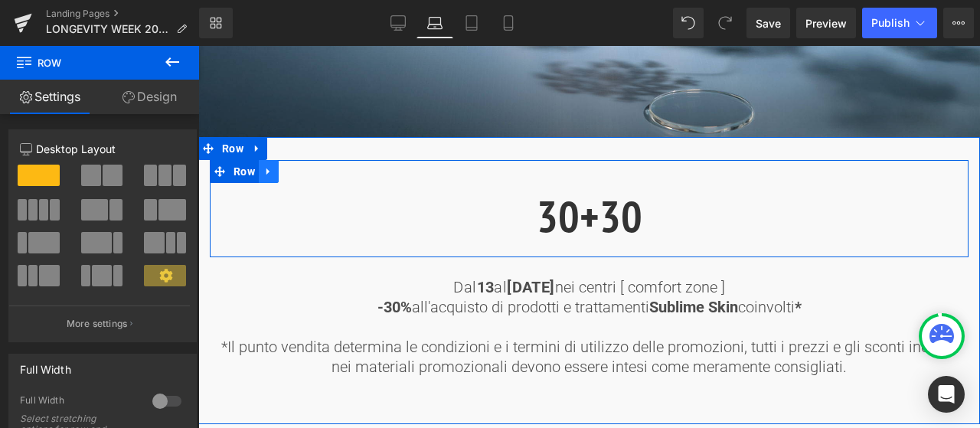
click at [273, 167] on icon at bounding box center [268, 171] width 11 height 11
click at [312, 173] on icon at bounding box center [308, 171] width 11 height 11
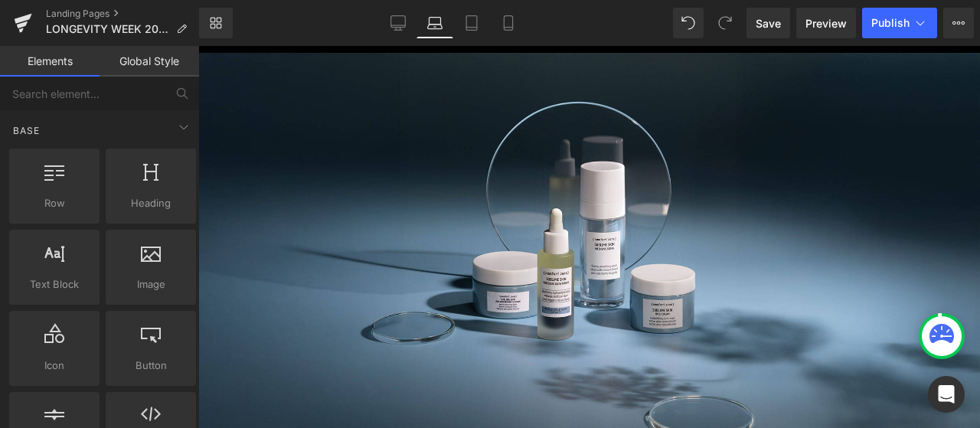
scroll to position [0, 0]
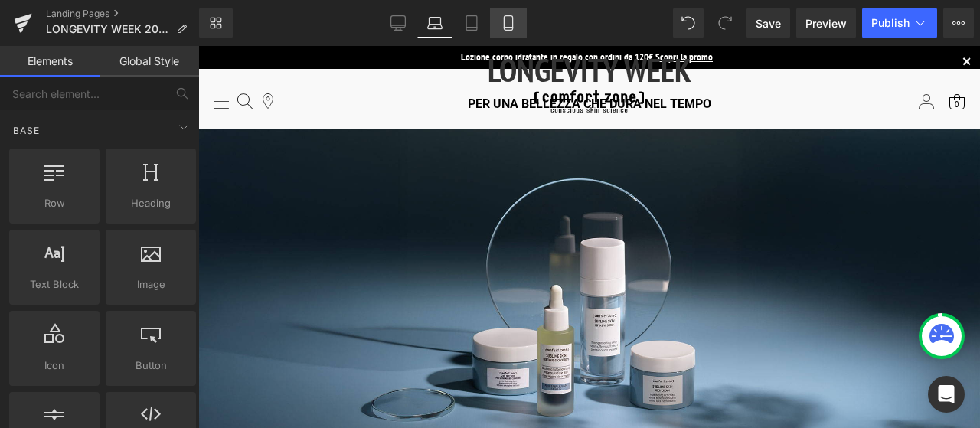
click at [511, 30] on icon at bounding box center [508, 23] width 8 height 15
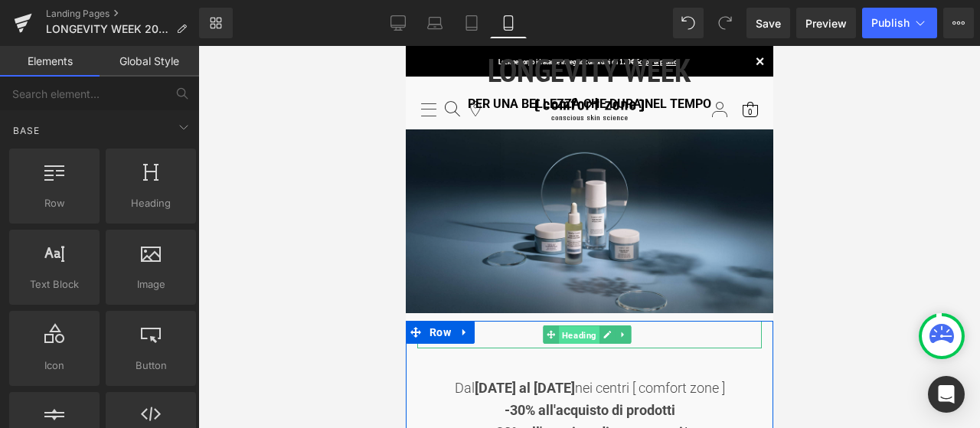
click at [592, 335] on span "Heading" at bounding box center [578, 334] width 41 height 18
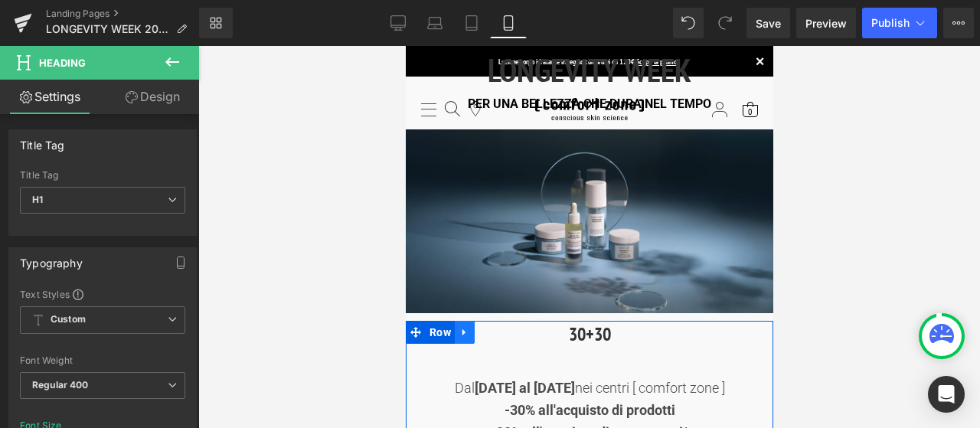
click at [469, 329] on link at bounding box center [464, 332] width 20 height 23
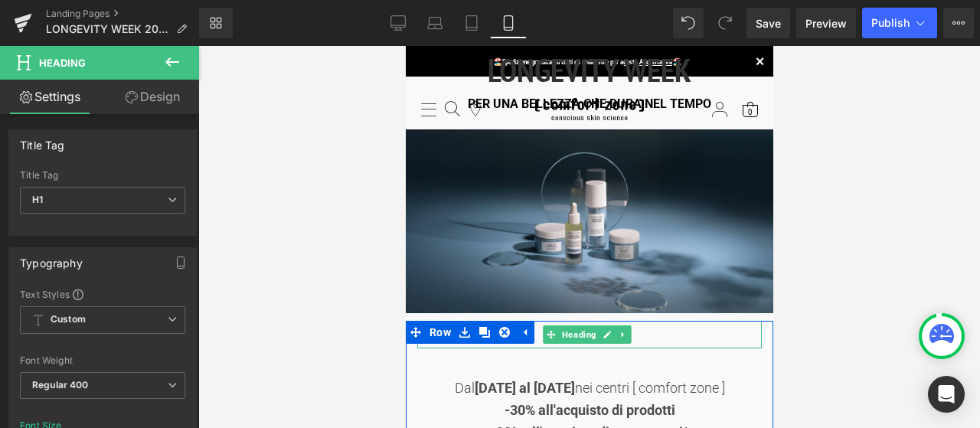
click at [582, 331] on span "Heading" at bounding box center [578, 334] width 41 height 18
click at [586, 328] on span "Heading" at bounding box center [578, 334] width 41 height 18
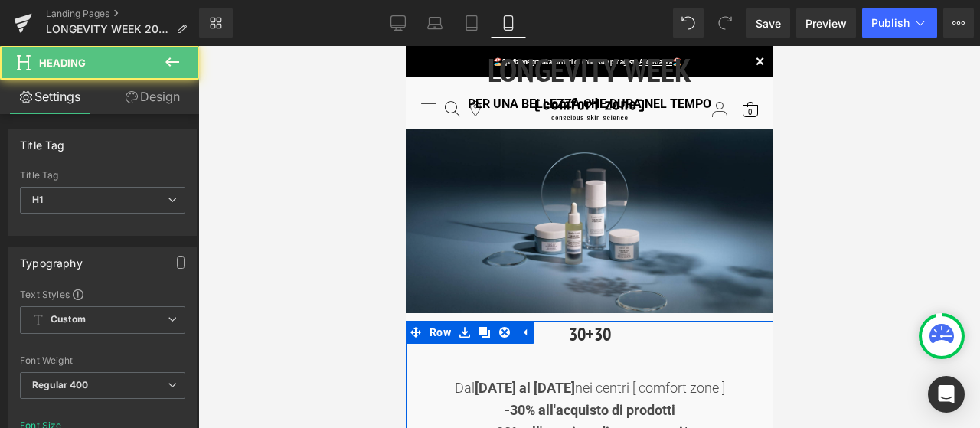
click at [623, 357] on div at bounding box center [588, 367] width 344 height 22
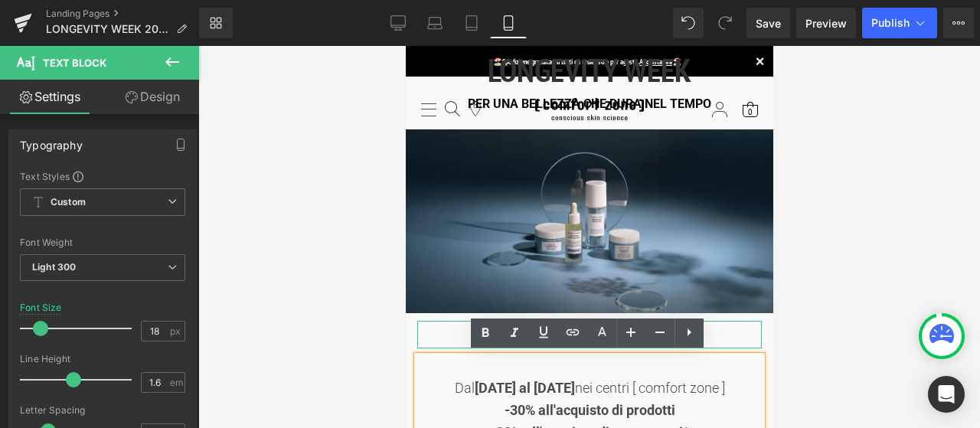
click at [452, 331] on h1 "30+30" at bounding box center [588, 335] width 344 height 28
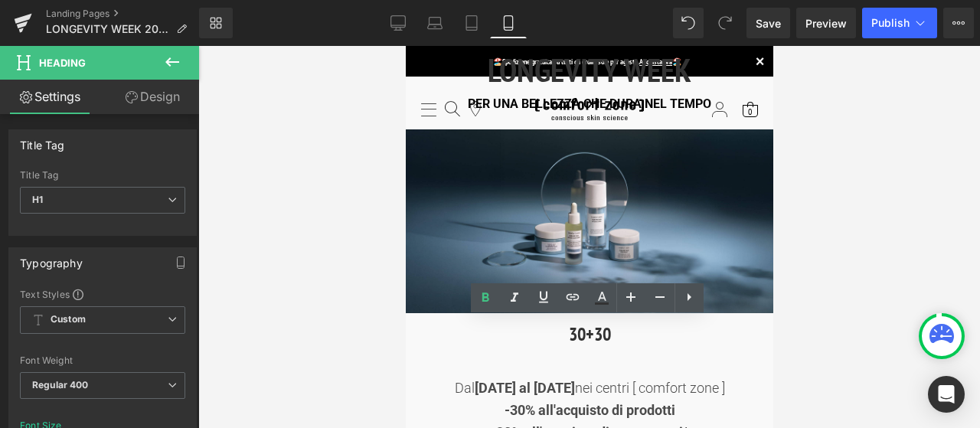
drag, startPoint x: 367, startPoint y: 305, endPoint x: 388, endPoint y: 315, distance: 22.9
click at [367, 305] on div at bounding box center [588, 237] width 781 height 382
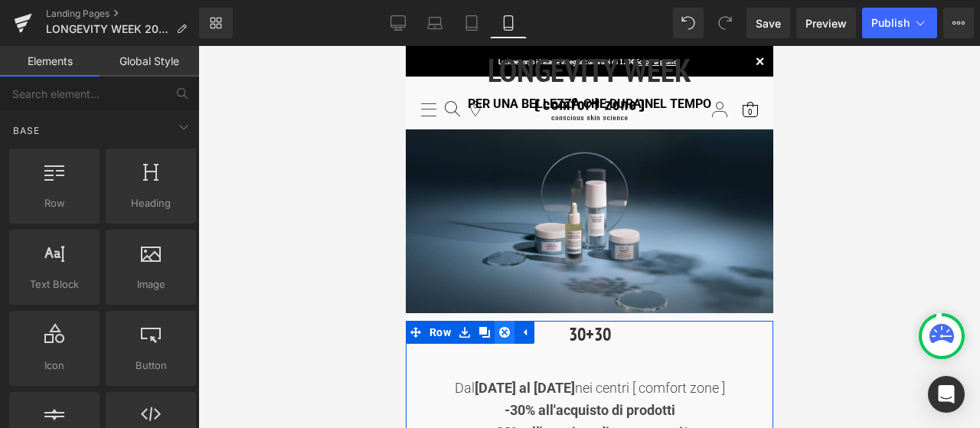
click at [504, 328] on icon at bounding box center [503, 332] width 11 height 11
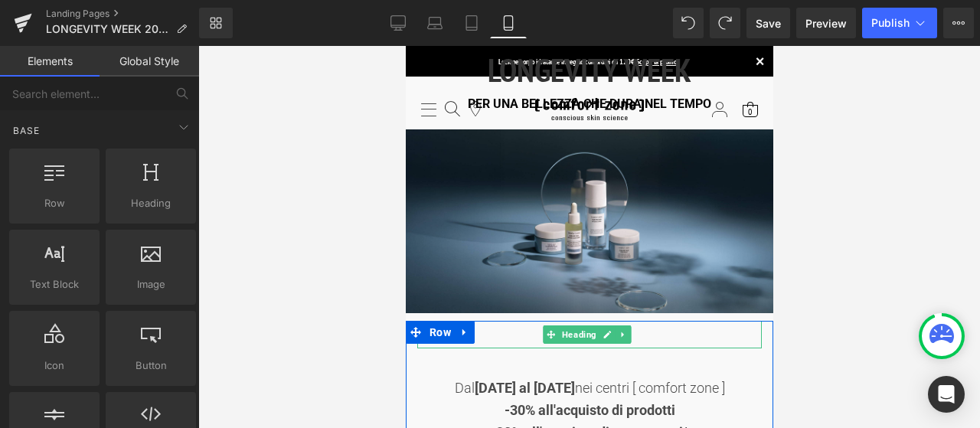
click at [527, 334] on h1 "30+30" at bounding box center [588, 335] width 344 height 28
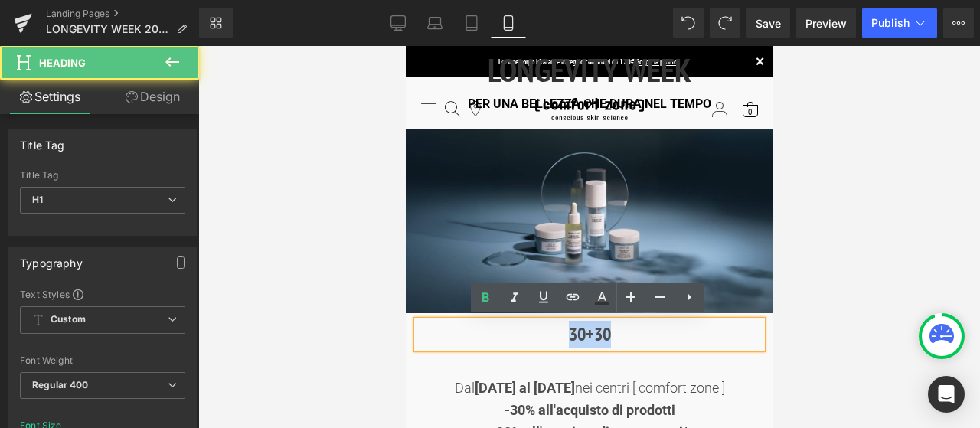
drag, startPoint x: 559, startPoint y: 334, endPoint x: 631, endPoint y: 328, distance: 73.0
click at [631, 328] on h1 "30+30" at bounding box center [588, 335] width 344 height 28
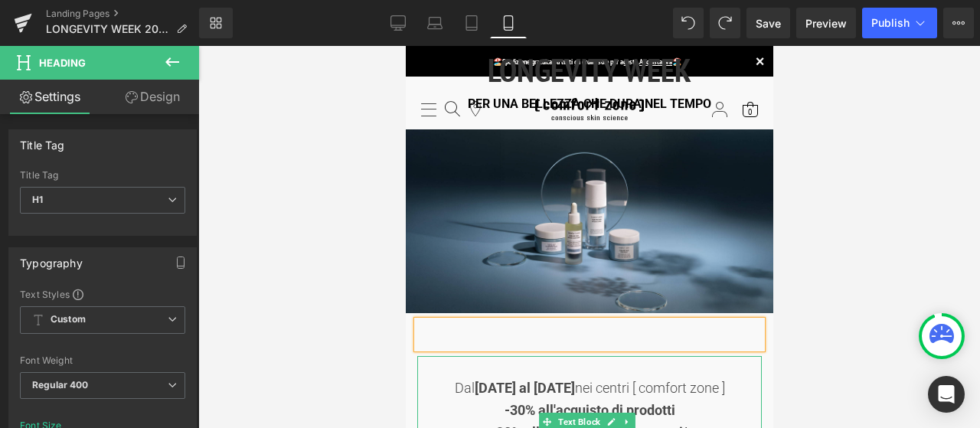
click at [606, 371] on div at bounding box center [588, 367] width 344 height 22
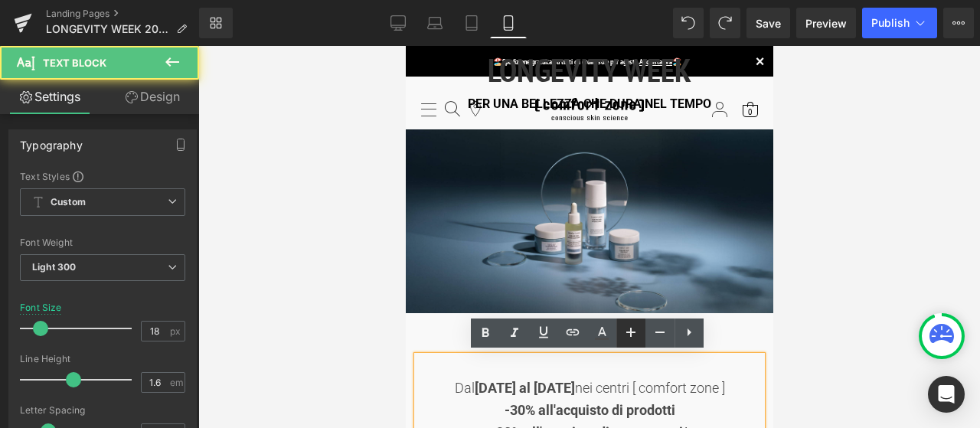
click at [0, 0] on icon at bounding box center [0, 0] width 0 height 0
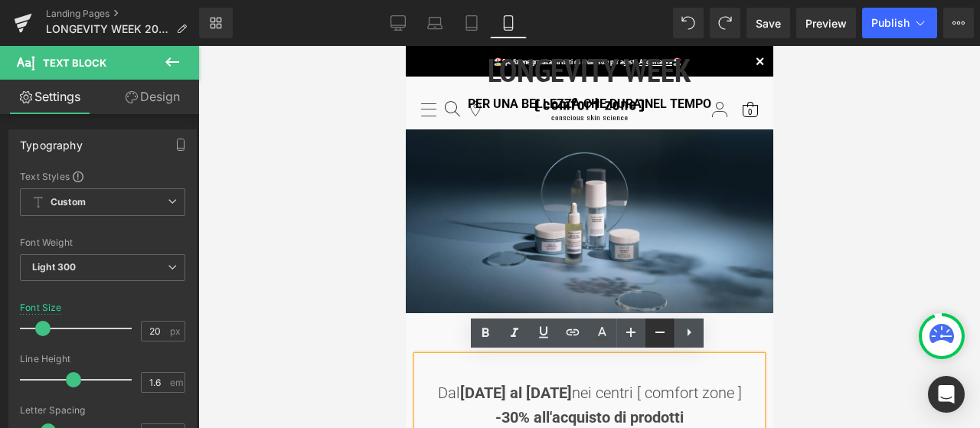
click at [0, 0] on icon at bounding box center [0, 0] width 0 height 0
type input "18"
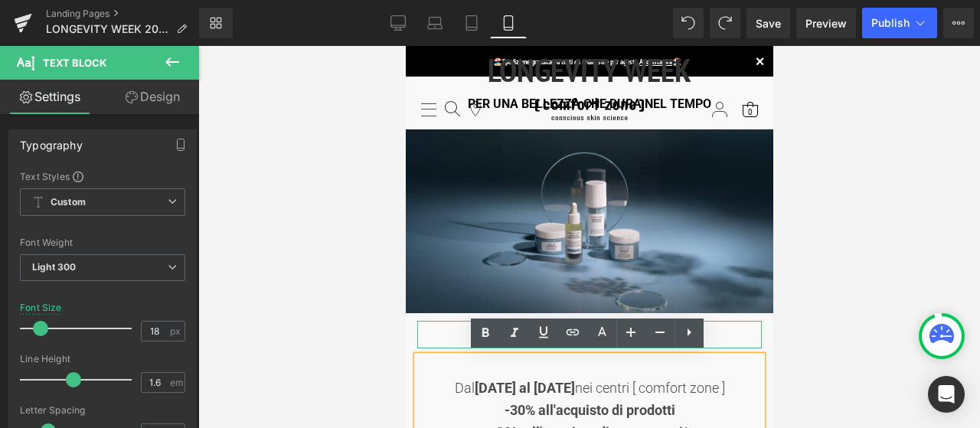
click at [732, 339] on h1 at bounding box center [588, 335] width 344 height 28
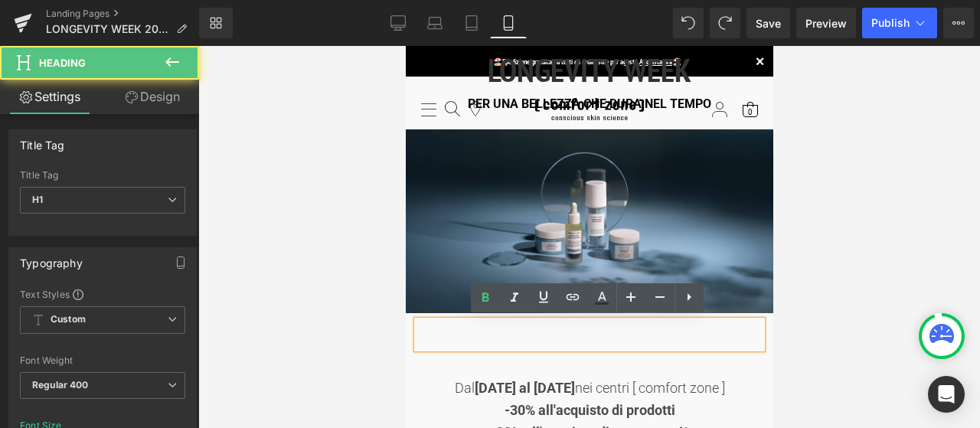
click at [791, 338] on div at bounding box center [588, 237] width 781 height 382
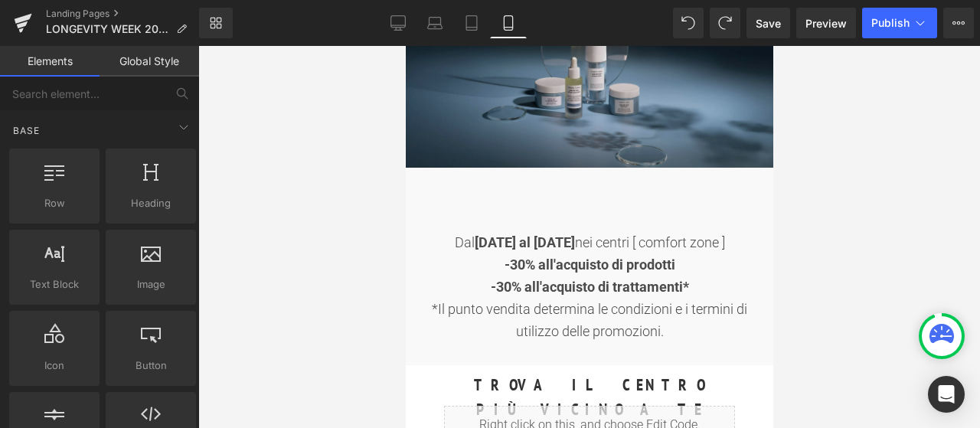
scroll to position [153, 0]
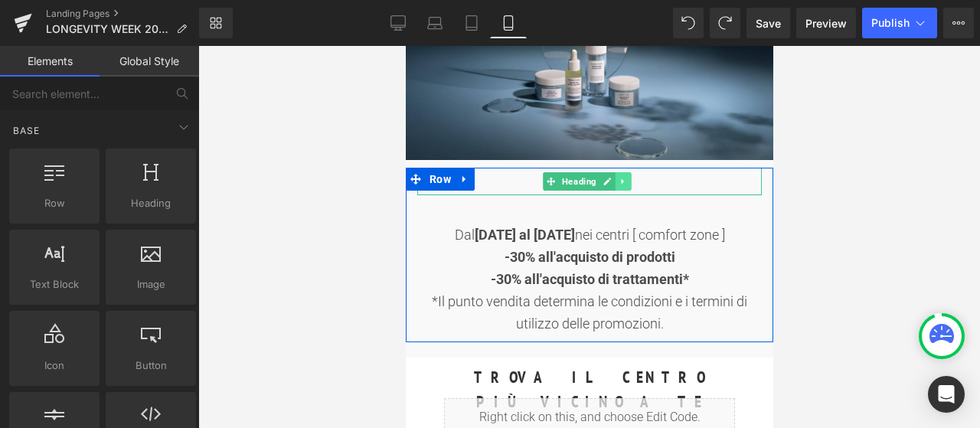
click at [625, 181] on icon at bounding box center [622, 181] width 8 height 9
click at [625, 181] on link at bounding box center [630, 181] width 16 height 18
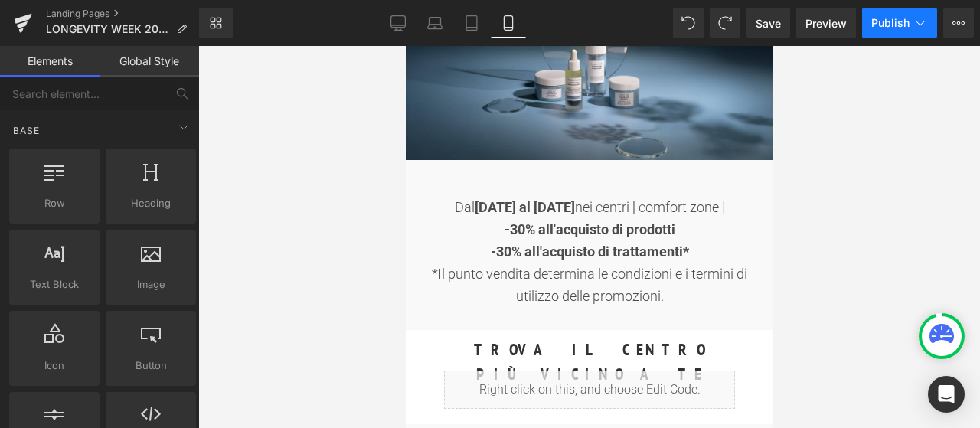
click at [912, 13] on button "Publish" at bounding box center [899, 23] width 75 height 31
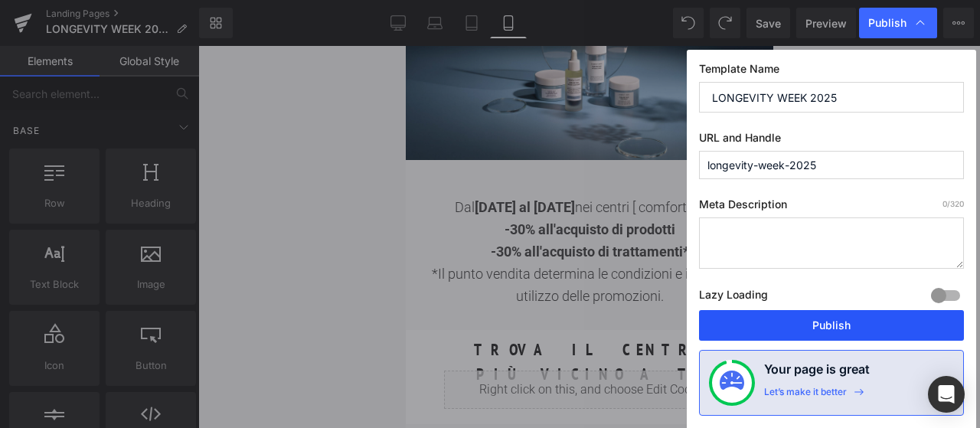
click at [772, 320] on button "Publish" at bounding box center [831, 325] width 265 height 31
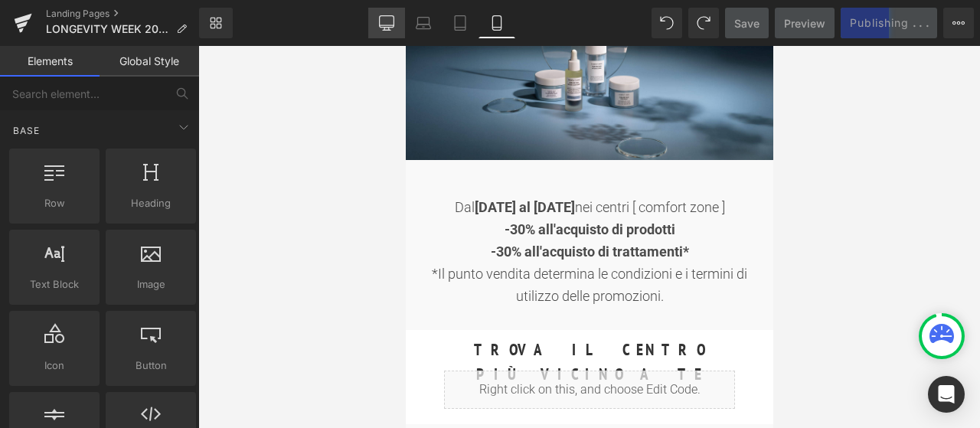
click at [382, 28] on icon at bounding box center [386, 22] width 15 height 15
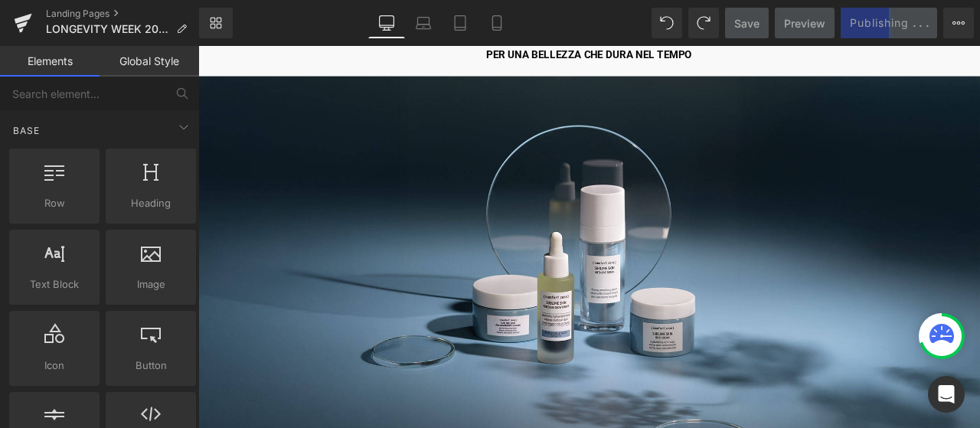
scroll to position [648, 0]
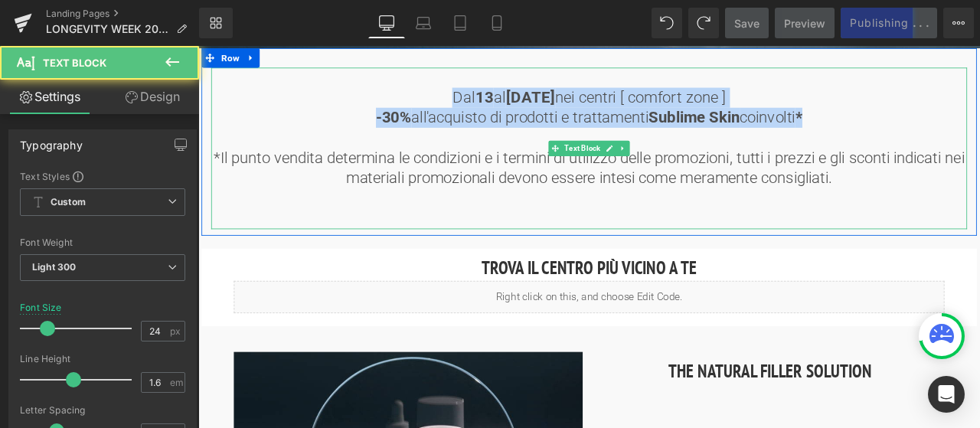
drag, startPoint x: 459, startPoint y: 101, endPoint x: 934, endPoint y: 128, distance: 475.3
click at [934, 128] on div "Dal [DATE] al [DATE] nei centri [ comfort zone ] -30% all'acquisto di prodotti …" at bounding box center [662, 167] width 896 height 191
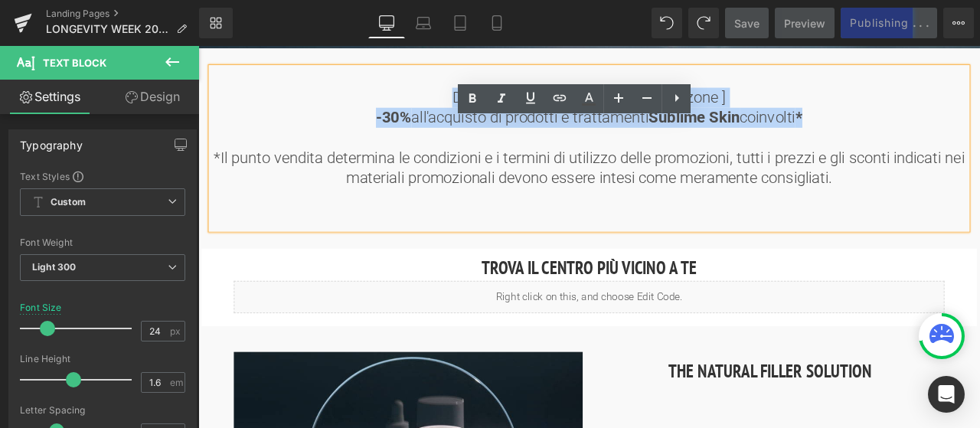
copy div "Dal [DATE] al [DATE] nei centri [ comfort zone ] -30% all'acquisto di prodotti …"
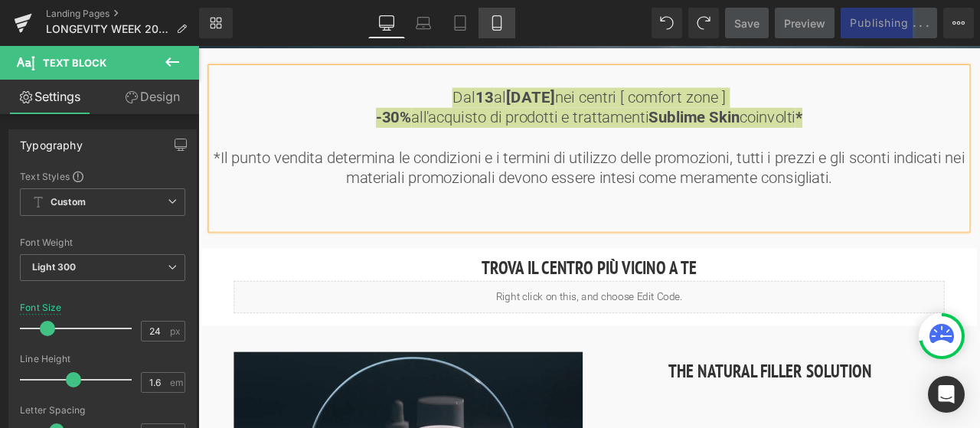
click at [502, 24] on icon at bounding box center [496, 22] width 15 height 15
type input "18"
type input "100"
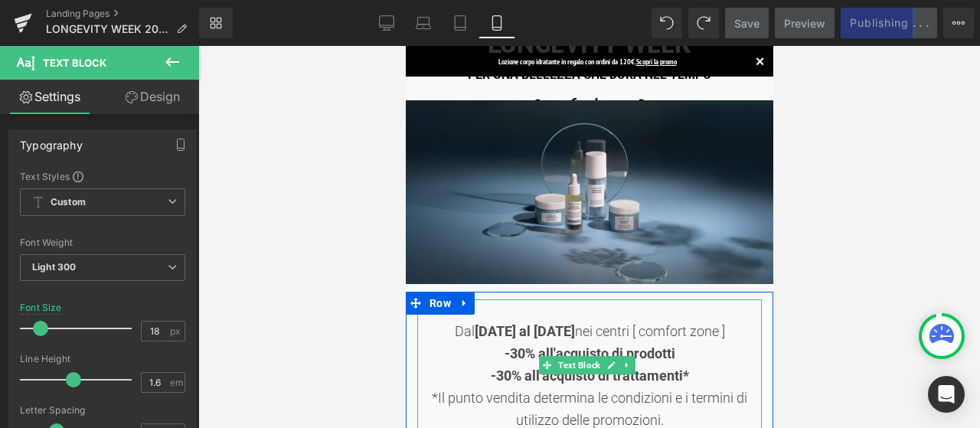
scroll to position [77, 0]
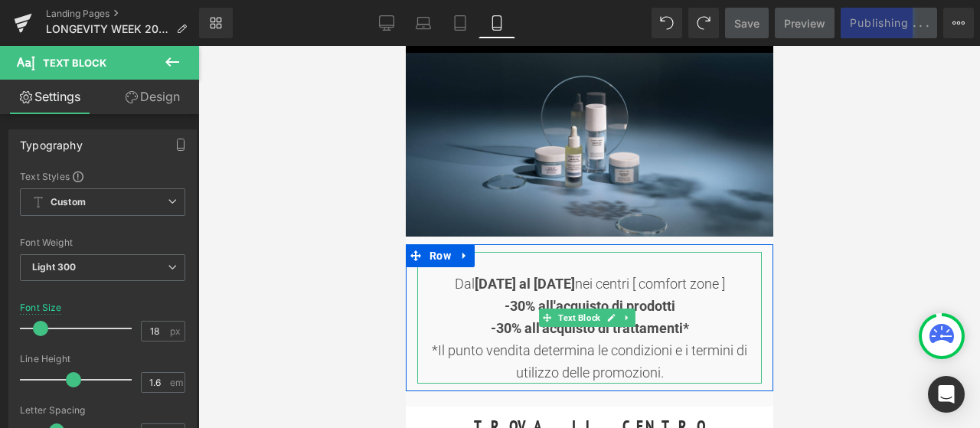
click at [520, 298] on strong "-30% all'acquisto di prodotti" at bounding box center [589, 306] width 171 height 16
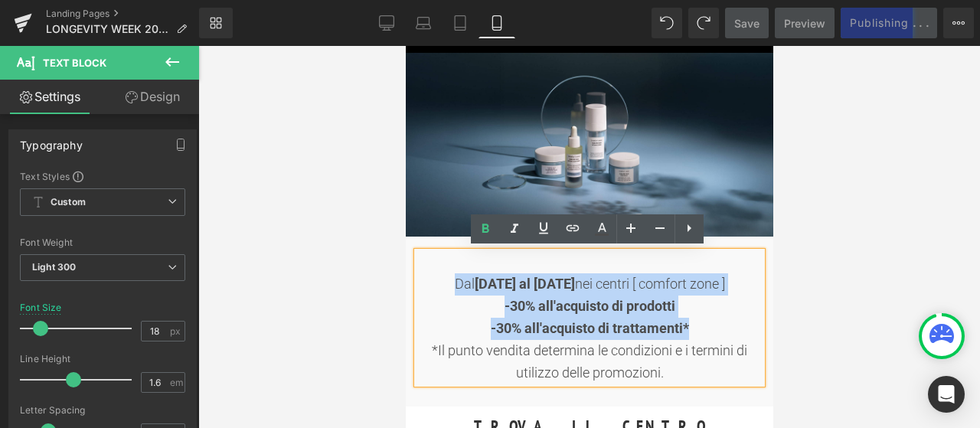
drag, startPoint x: 448, startPoint y: 282, endPoint x: 687, endPoint y: 331, distance: 244.5
click at [687, 331] on div "Dal [DATE] al [DATE] nei centri [ comfort zone ] -30% all'acquisto di prodotti …" at bounding box center [588, 318] width 344 height 132
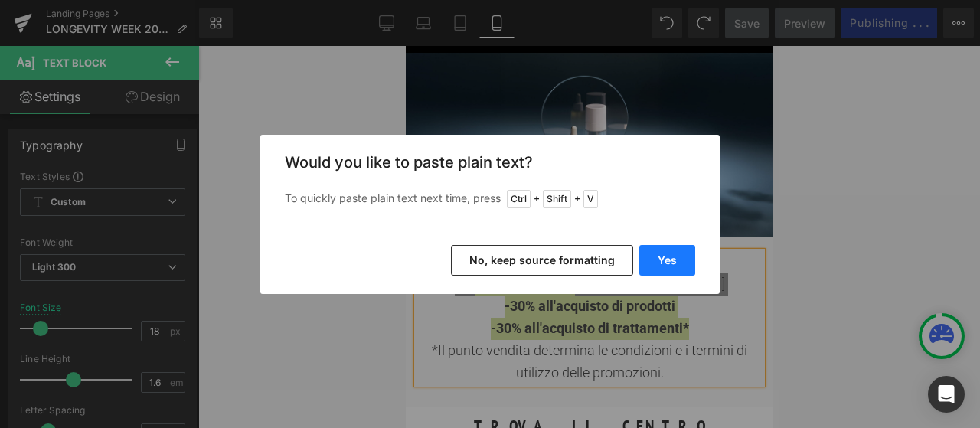
click at [672, 259] on button "Yes" at bounding box center [667, 260] width 56 height 31
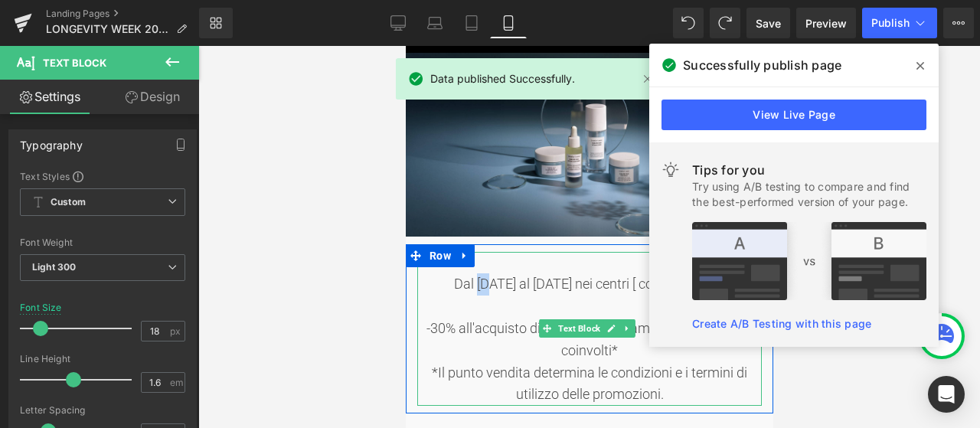
drag, startPoint x: 472, startPoint y: 280, endPoint x: 488, endPoint y: 288, distance: 17.1
click at [488, 288] on div "Dal [DATE] al [DATE] nei centri [ comfort zone ] -30% all'acquisto di prodotti …" at bounding box center [588, 329] width 344 height 155
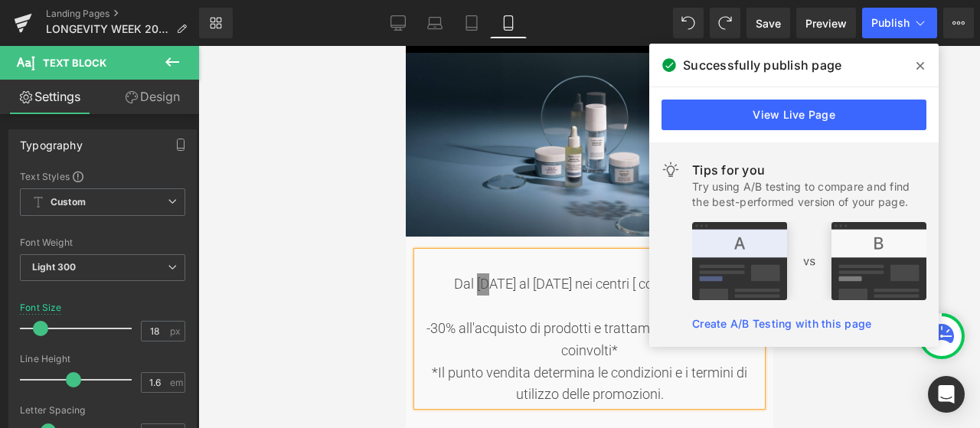
click at [919, 68] on icon at bounding box center [920, 66] width 8 height 12
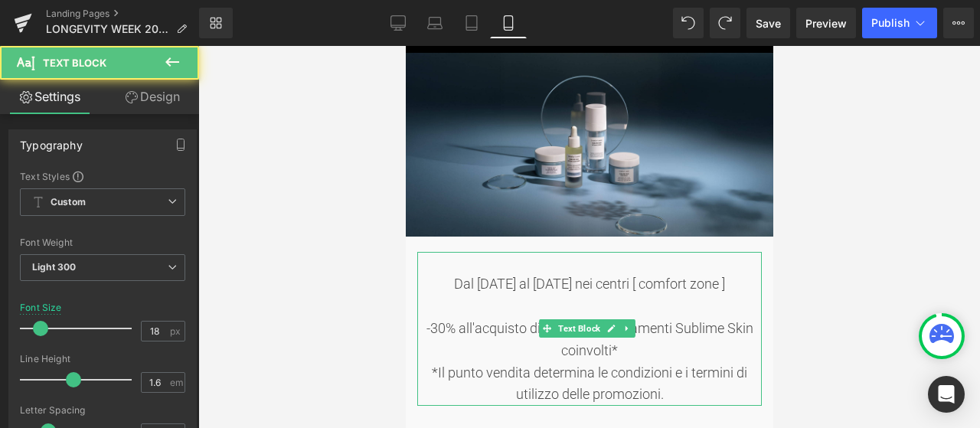
click at [616, 292] on div "Dal [DATE] al [DATE] nei centri [ comfort zone ] -30% all'acquisto di prodotti …" at bounding box center [588, 329] width 344 height 155
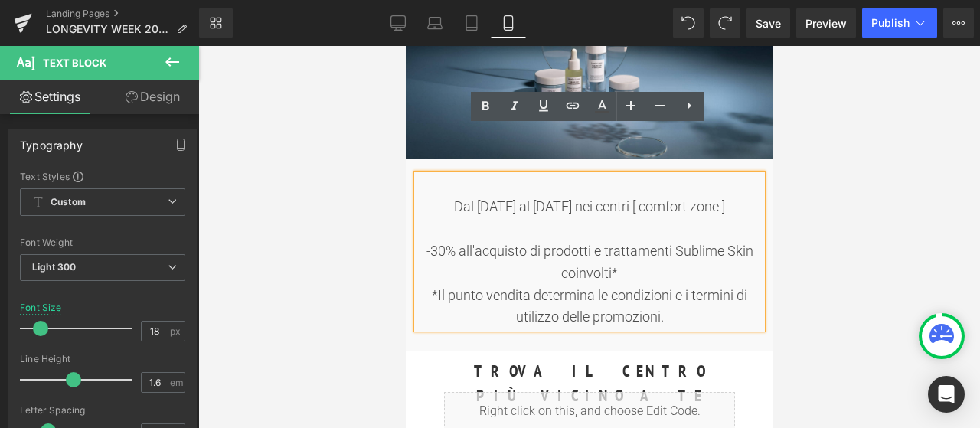
scroll to position [230, 0]
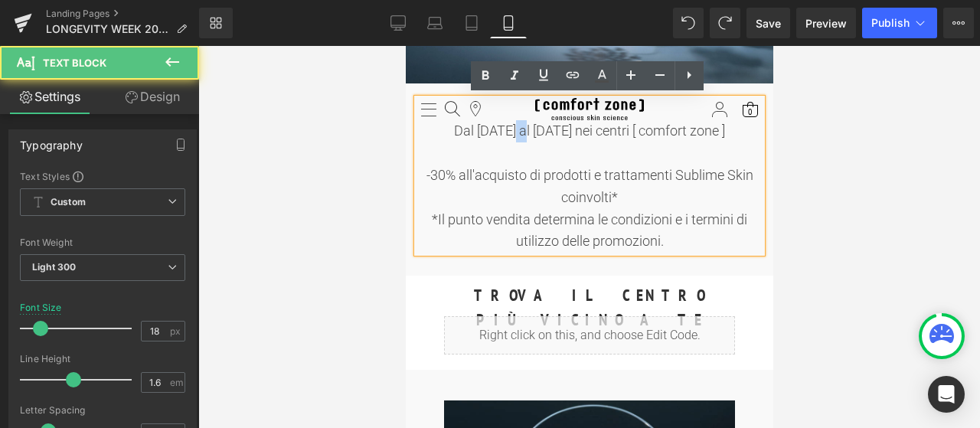
drag, startPoint x: 504, startPoint y: 129, endPoint x: 517, endPoint y: 129, distance: 13.8
click at [517, 129] on div "Dal [DATE] al [DATE] nei centri [ comfort zone ] -30% all'acquisto di prodotti …" at bounding box center [588, 176] width 344 height 155
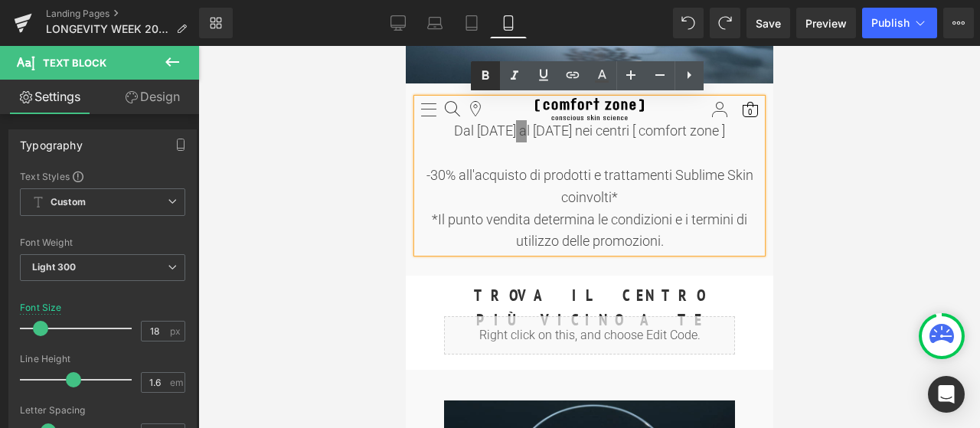
click at [486, 76] on icon at bounding box center [485, 76] width 18 height 18
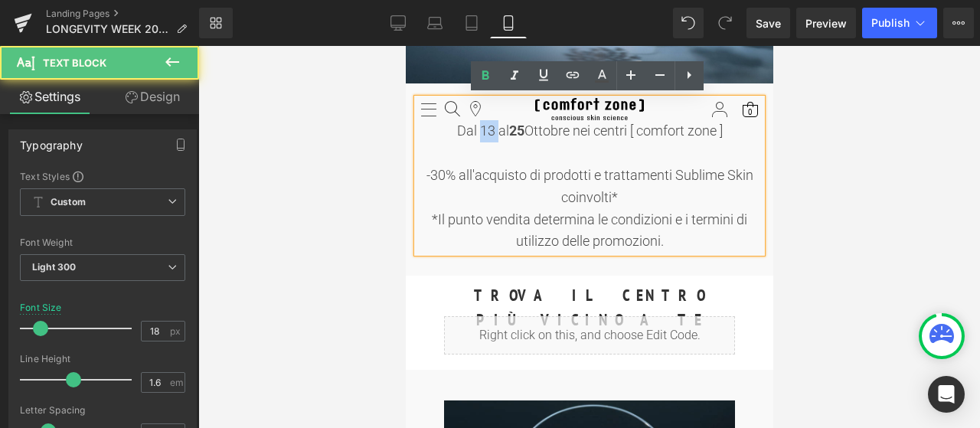
drag, startPoint x: 474, startPoint y: 129, endPoint x: 490, endPoint y: 132, distance: 16.4
click at [490, 132] on div "Dal [DATE] al [DATE] nei centri [ comfort zone ] -30% all'acquisto di prodotti …" at bounding box center [588, 176] width 344 height 155
click at [487, 75] on icon at bounding box center [484, 74] width 7 height 9
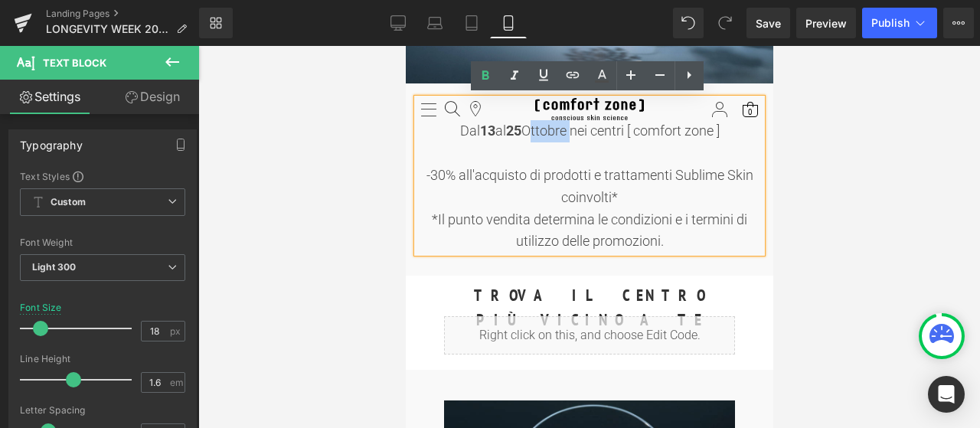
drag, startPoint x: 525, startPoint y: 127, endPoint x: 565, endPoint y: 129, distance: 39.9
click at [565, 129] on div "Dal [DATE] al [DATE] nei centri [ comfort zone ] -30% all'acquisto di prodotti …" at bounding box center [588, 176] width 344 height 155
click at [482, 72] on icon at bounding box center [484, 74] width 7 height 9
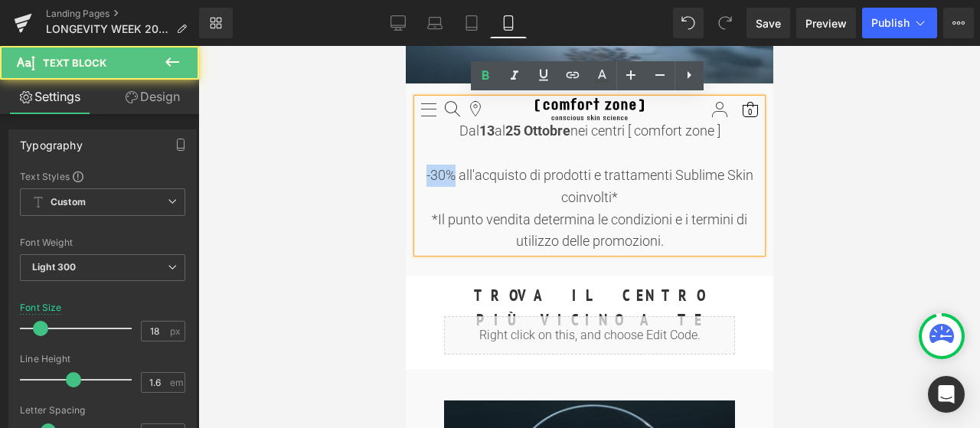
drag, startPoint x: 423, startPoint y: 172, endPoint x: 447, endPoint y: 172, distance: 24.5
click at [447, 172] on div "-30% all'acquisto di prodotti e trattamenti Sublime Skin coinvolti* *Il punto v…" at bounding box center [588, 209] width 344 height 88
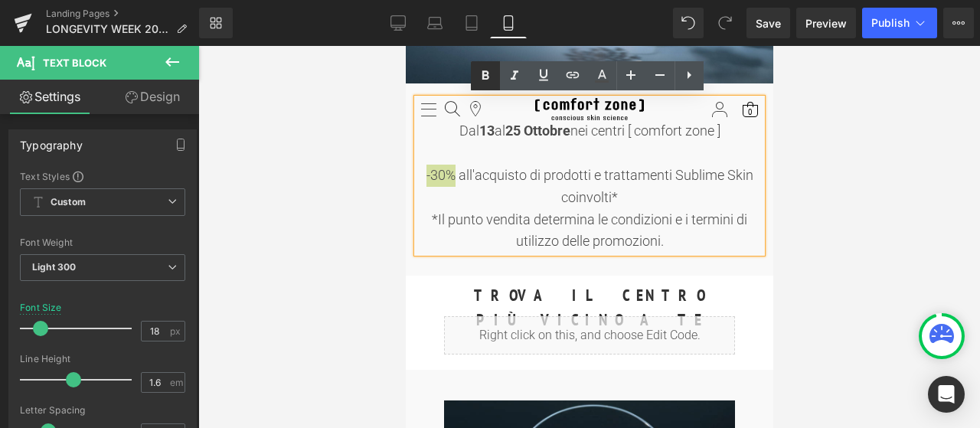
click at [482, 77] on icon at bounding box center [484, 74] width 7 height 9
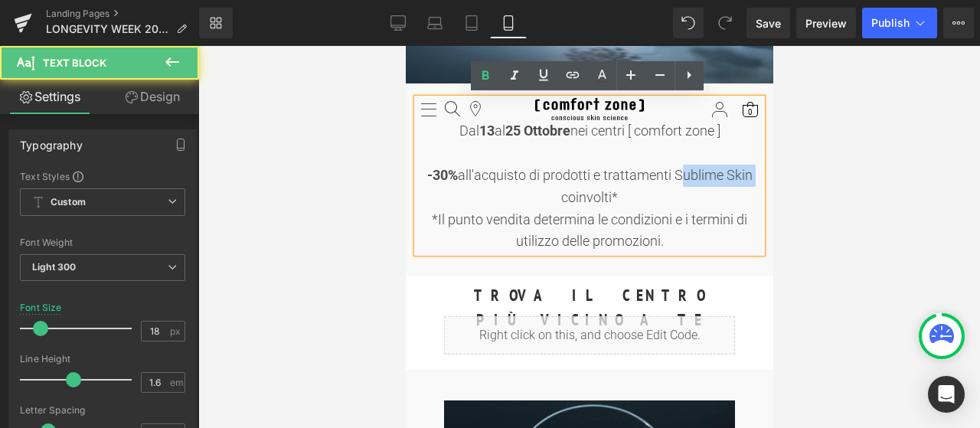
drag, startPoint x: 676, startPoint y: 170, endPoint x: 747, endPoint y: 171, distance: 71.2
click at [747, 171] on div "-30% all'acquisto di prodotti e trattamenti Sublime Skin coinvolti* *Il punto v…" at bounding box center [588, 209] width 344 height 88
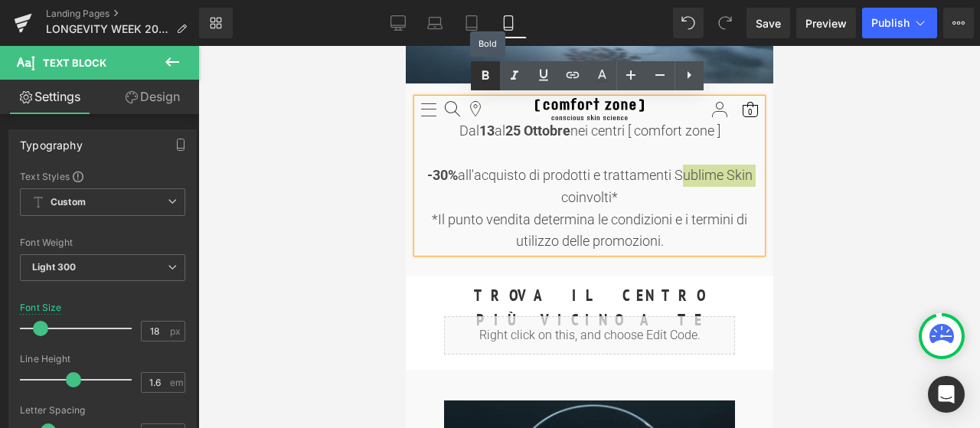
click at [490, 77] on icon at bounding box center [485, 76] width 18 height 18
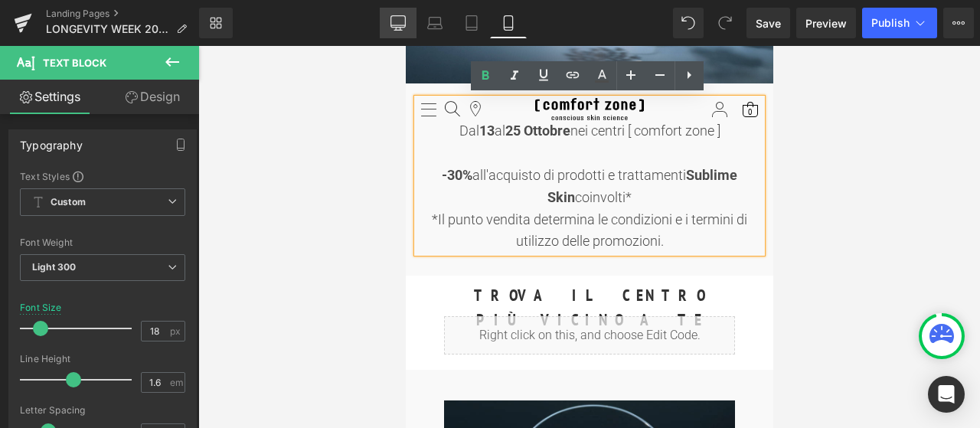
click at [403, 25] on icon at bounding box center [397, 25] width 15 height 0
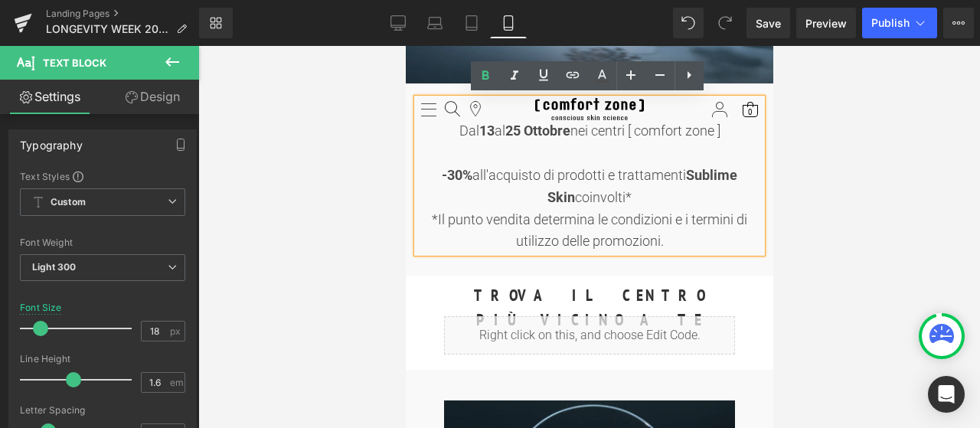
type input "100"
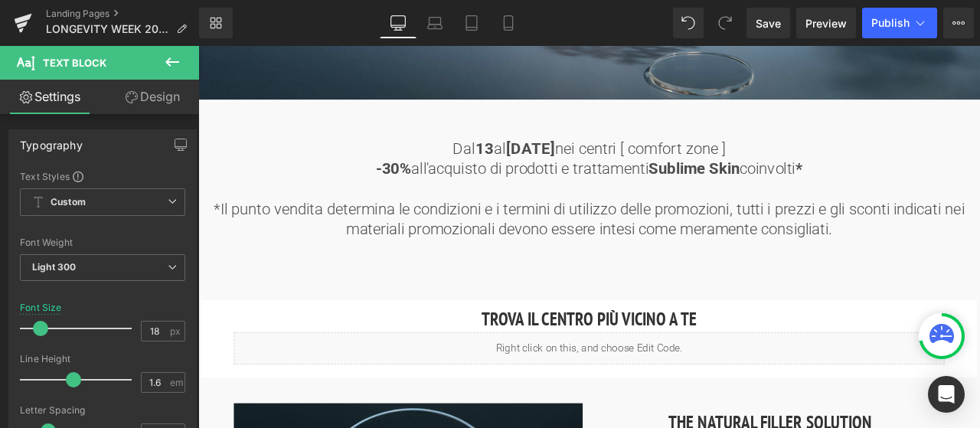
scroll to position [612, 0]
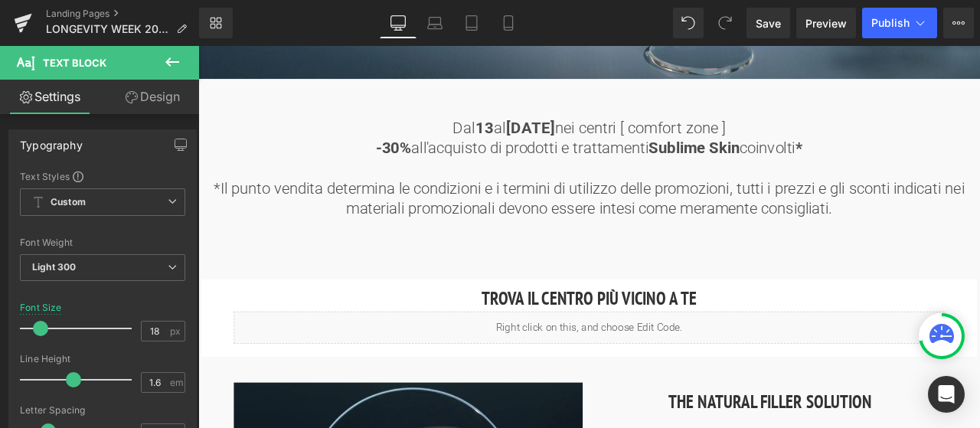
click at [855, 226] on span "*Il punto vendita determina le condizioni e i termini di utilizzo delle promozi…" at bounding box center [661, 226] width 889 height 45
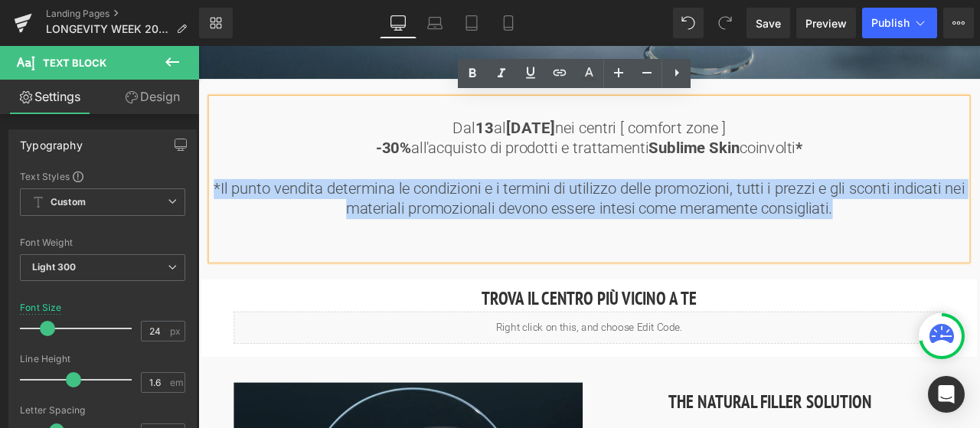
drag, startPoint x: 989, startPoint y: 235, endPoint x: 220, endPoint y: 210, distance: 769.6
click at [220, 210] on p "*Il punto vendita determina le condizioni e i termini di utilizzo delle promozi…" at bounding box center [662, 227] width 896 height 47
copy span "*Il punto vendita determina le condizioni e i termini di utilizzo delle promozi…"
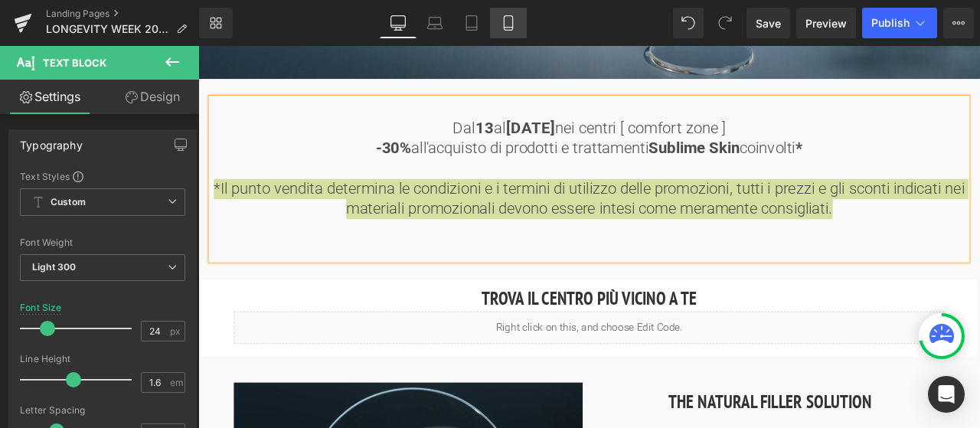
click at [504, 21] on icon at bounding box center [508, 22] width 15 height 15
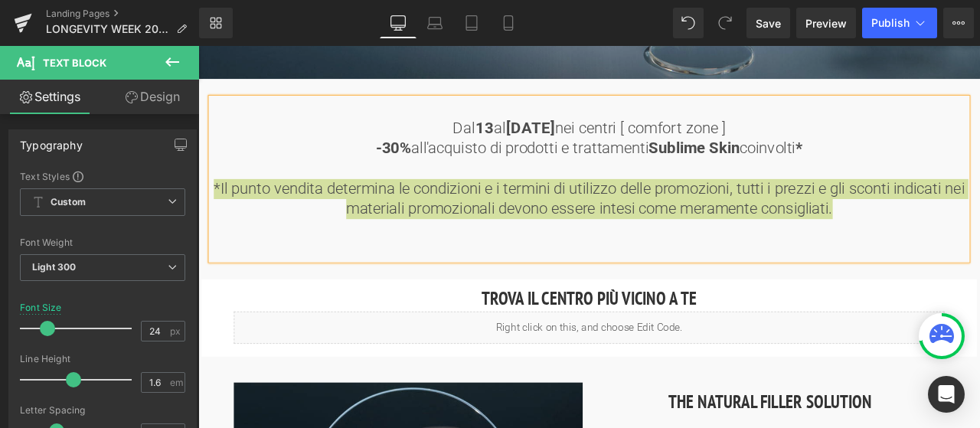
type input "18"
type input "100"
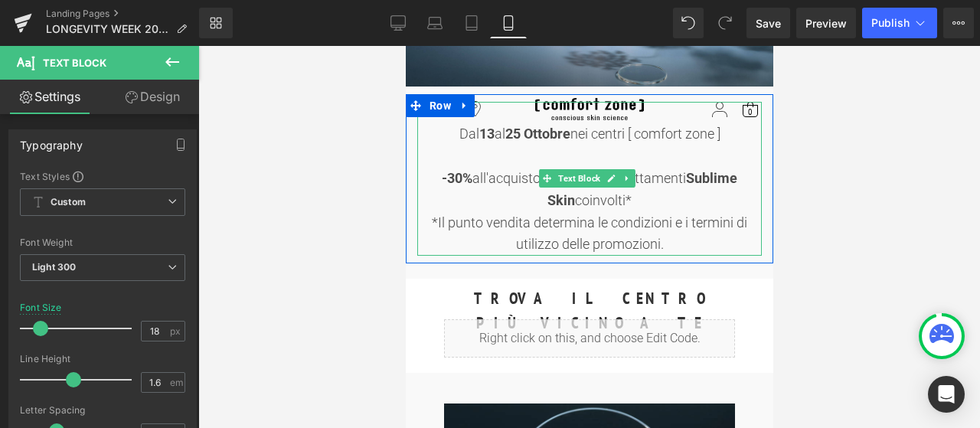
scroll to position [230, 0]
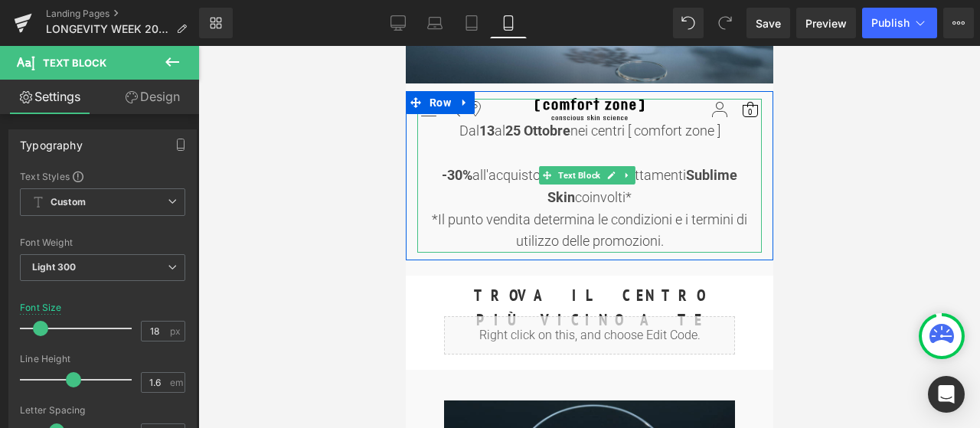
click at [626, 240] on div "*Il punto vendita determina le condizioni e i termini di utilizzo delle promozi…" at bounding box center [588, 231] width 344 height 44
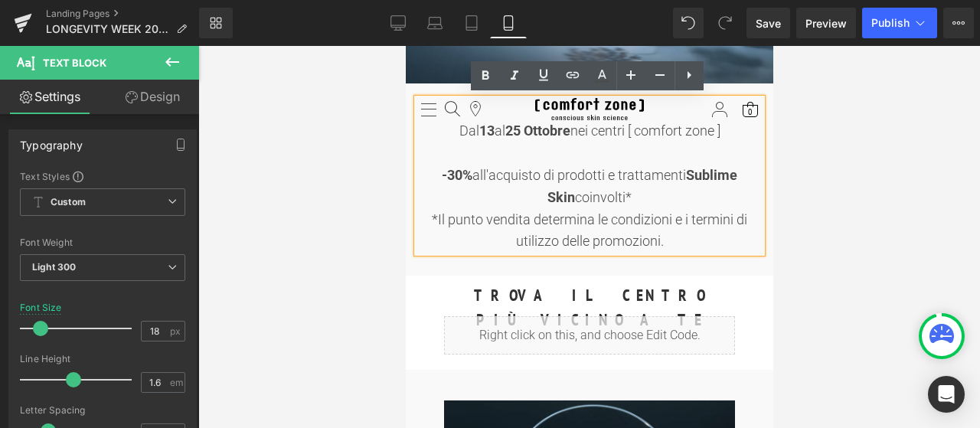
drag, startPoint x: 670, startPoint y: 241, endPoint x: 423, endPoint y: 227, distance: 248.4
click at [423, 227] on div "*Il punto vendita determina le condizioni e i termini di utilizzo delle promozi…" at bounding box center [588, 231] width 344 height 44
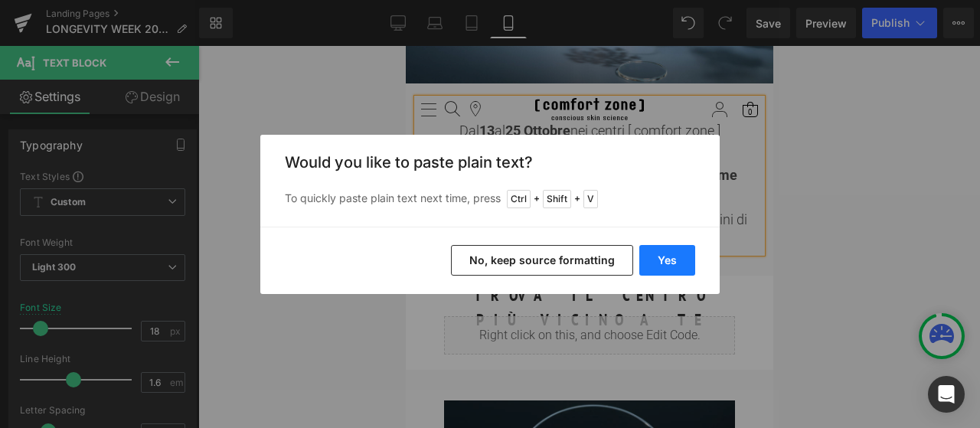
click at [677, 261] on button "Yes" at bounding box center [667, 260] width 56 height 31
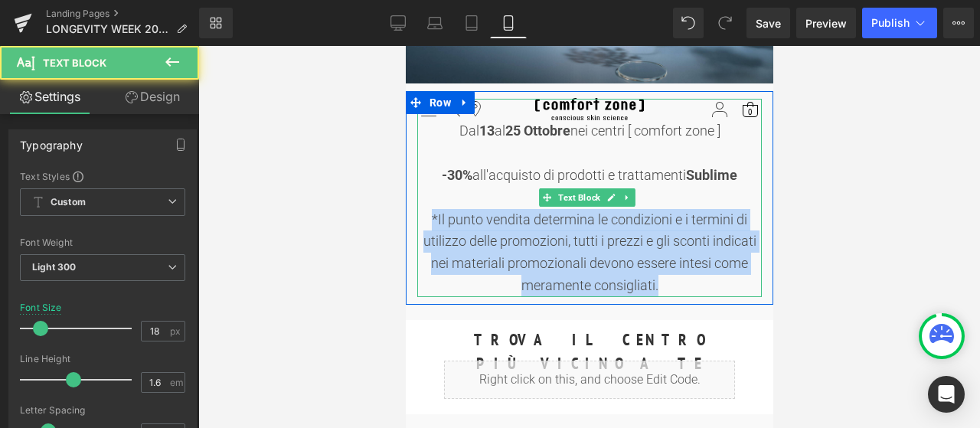
drag, startPoint x: 670, startPoint y: 288, endPoint x: 426, endPoint y: 217, distance: 254.3
click at [426, 217] on div "*Il punto vendita determina le condizioni e i termini di utilizzo delle promozi…" at bounding box center [588, 253] width 344 height 88
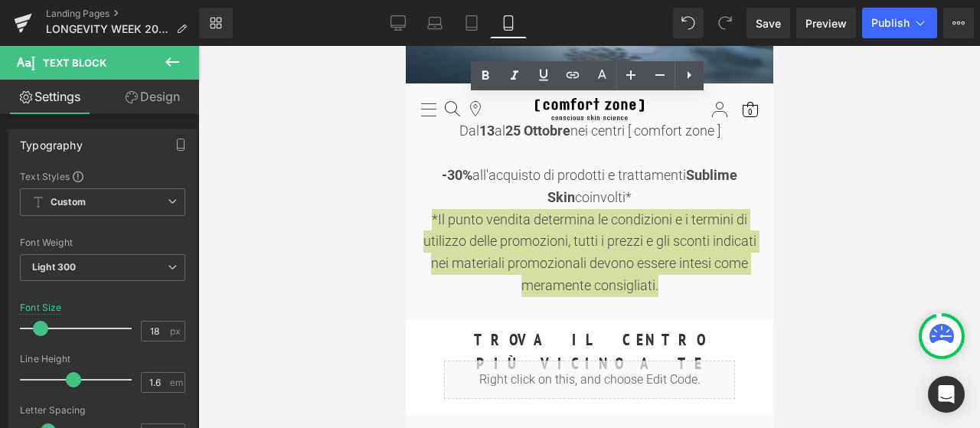
click at [851, 217] on div at bounding box center [588, 237] width 781 height 382
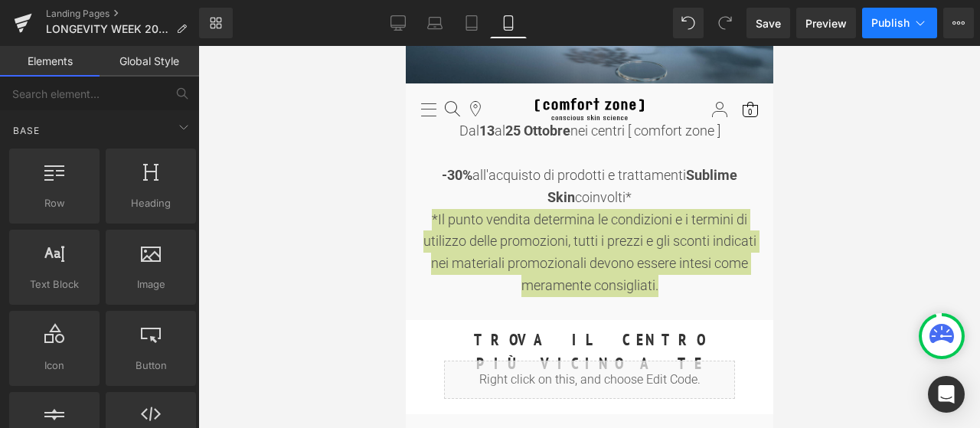
click at [914, 25] on icon at bounding box center [919, 22] width 15 height 15
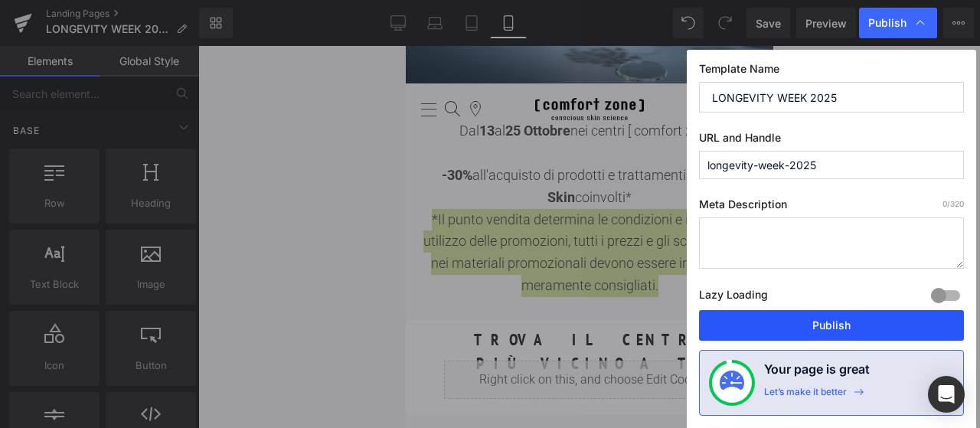
click at [837, 325] on button "Publish" at bounding box center [831, 325] width 265 height 31
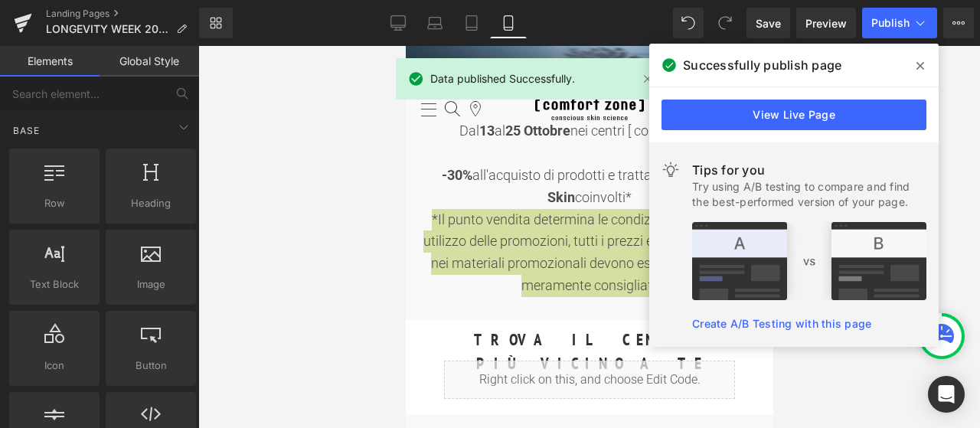
click at [922, 68] on icon at bounding box center [920, 66] width 8 height 12
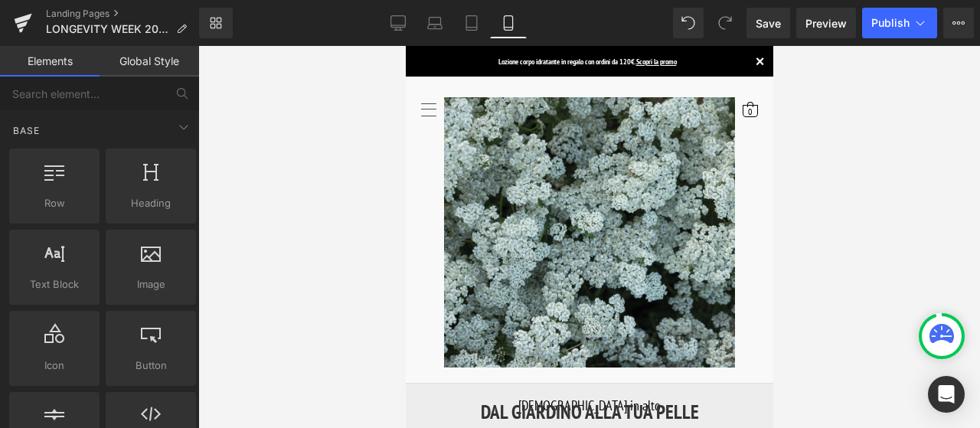
scroll to position [1301, 0]
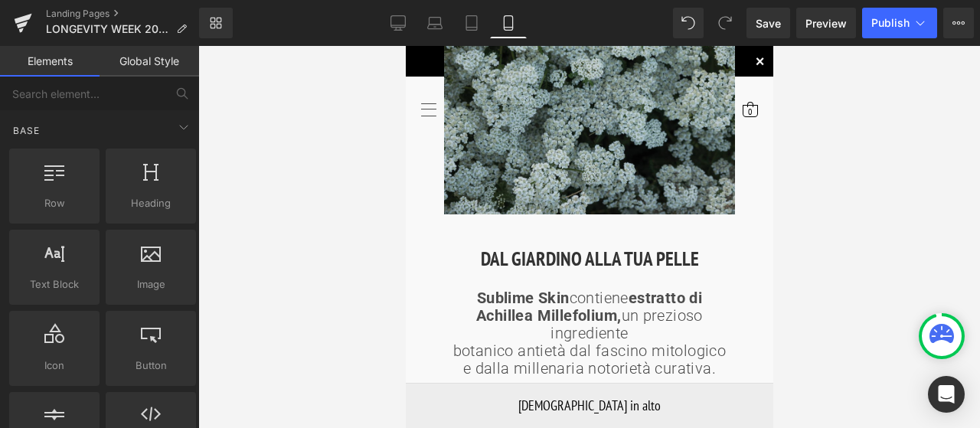
click at [577, 103] on img at bounding box center [588, 79] width 291 height 270
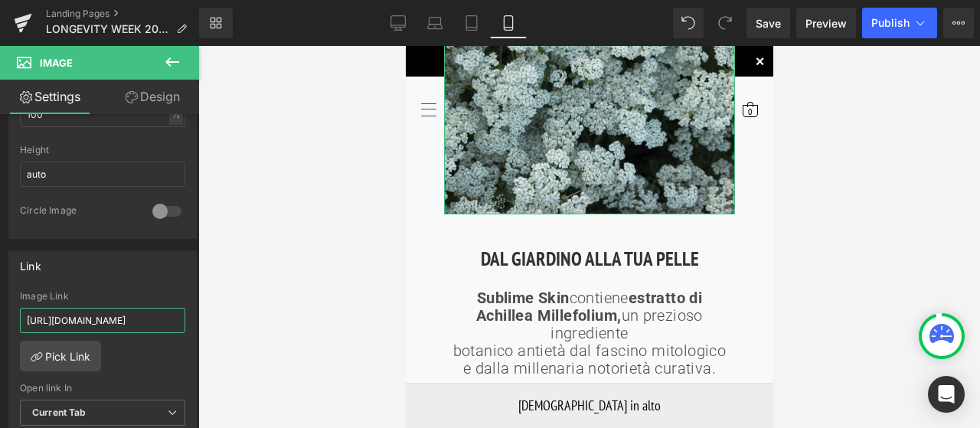
scroll to position [0, 388]
drag, startPoint x: 111, startPoint y: 311, endPoint x: 202, endPoint y: 312, distance: 91.1
click at [202, 312] on div "Heading You are previewing how the will restyle your page. You can not edit Ele…" at bounding box center [490, 227] width 980 height 454
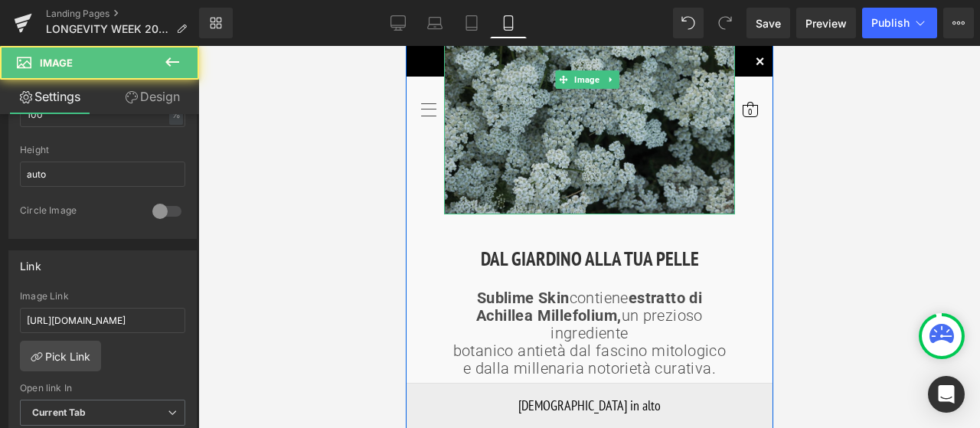
click at [499, 131] on img at bounding box center [588, 79] width 291 height 270
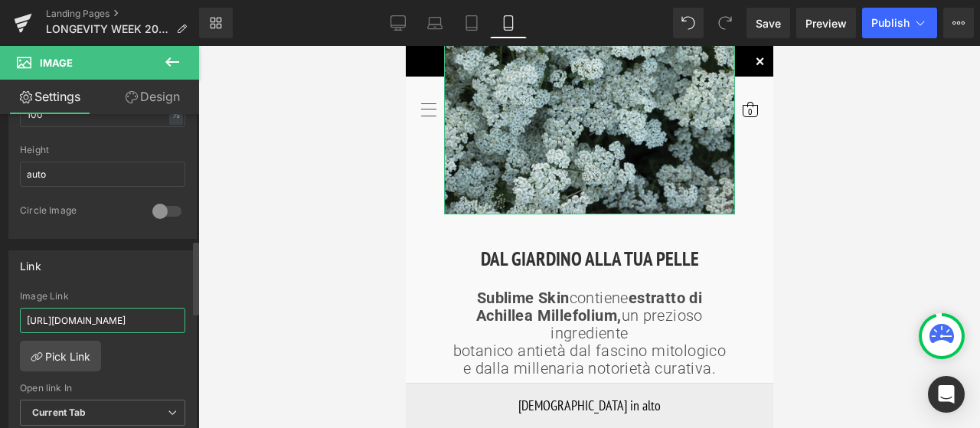
drag, startPoint x: 26, startPoint y: 312, endPoint x: 179, endPoint y: 311, distance: 153.1
click at [179, 311] on div "[URL][DOMAIN_NAME] Image Link [URL][DOMAIN_NAME] Pick Link Current Tab New Tab …" at bounding box center [102, 369] width 187 height 157
type input "[URL][DOMAIN_NAME]"
click at [896, 22] on span "Publish" at bounding box center [890, 23] width 38 height 12
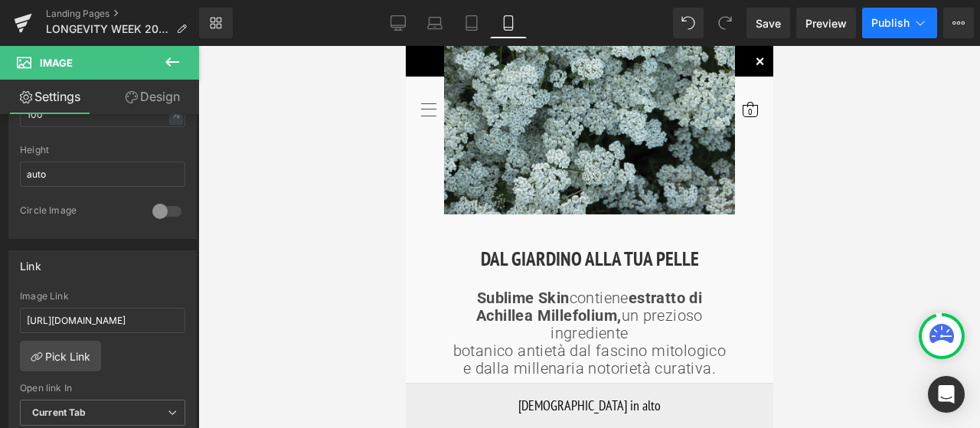
scroll to position [0, 0]
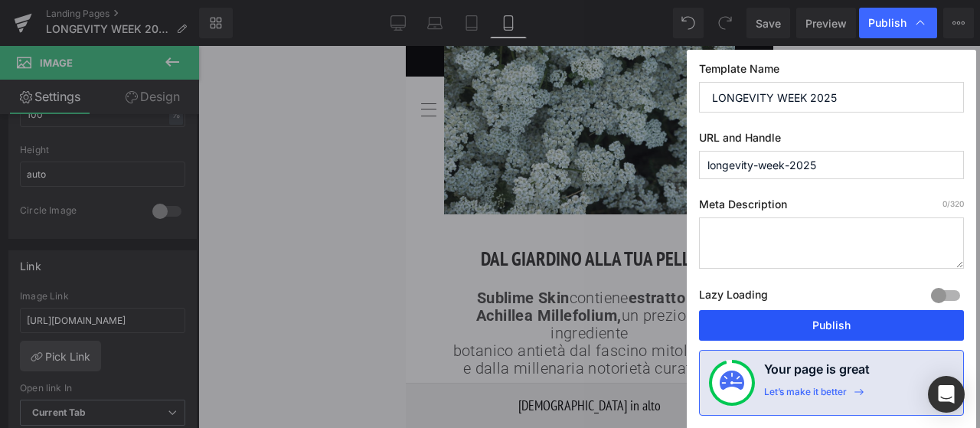
click at [800, 321] on button "Publish" at bounding box center [831, 325] width 265 height 31
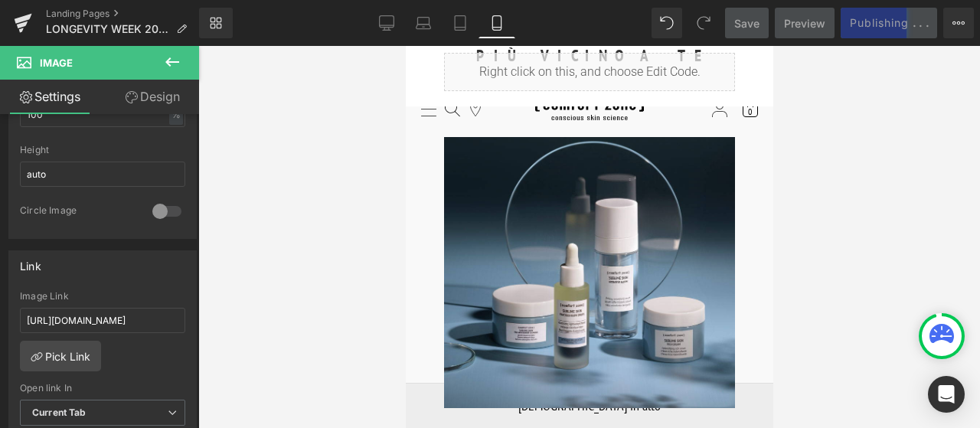
scroll to position [536, 0]
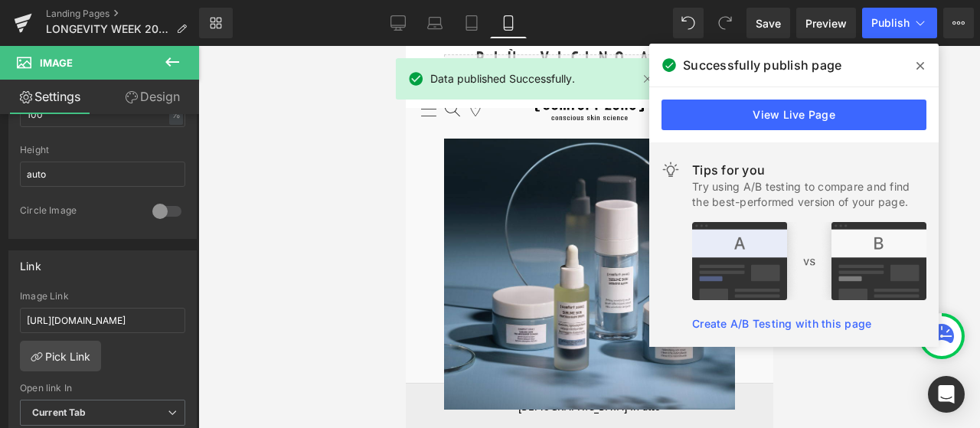
click at [918, 65] on icon at bounding box center [920, 66] width 8 height 12
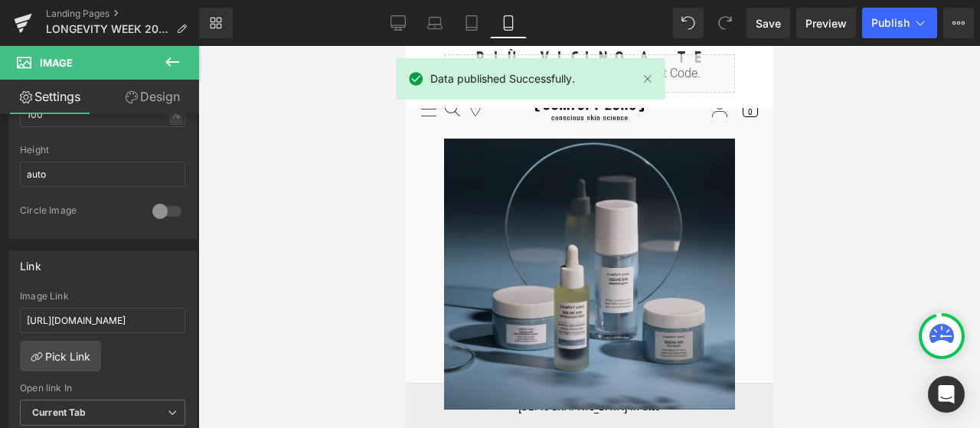
click at [623, 252] on img at bounding box center [588, 274] width 291 height 271
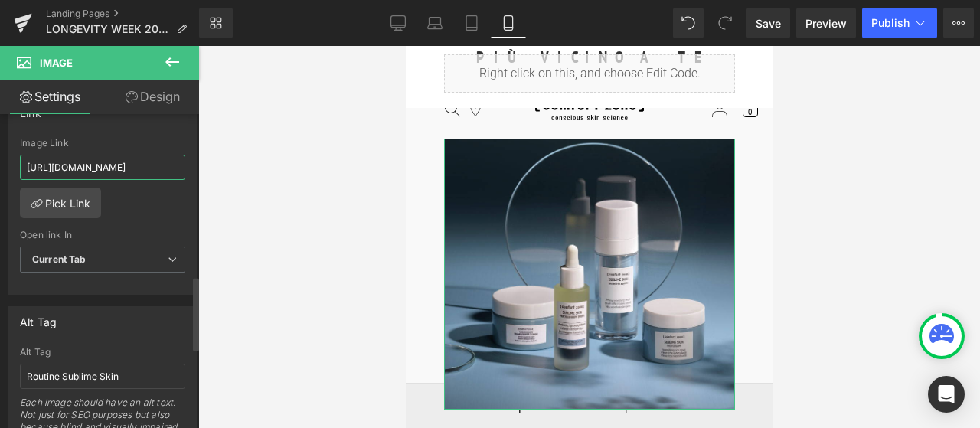
scroll to position [0, 388]
drag, startPoint x: 100, startPoint y: 162, endPoint x: 191, endPoint y: 166, distance: 91.2
click at [191, 166] on div "Link [URL][DOMAIN_NAME] Image Link [URL][DOMAIN_NAME] Pick Link Current Tab New…" at bounding box center [103, 191] width 206 height 210
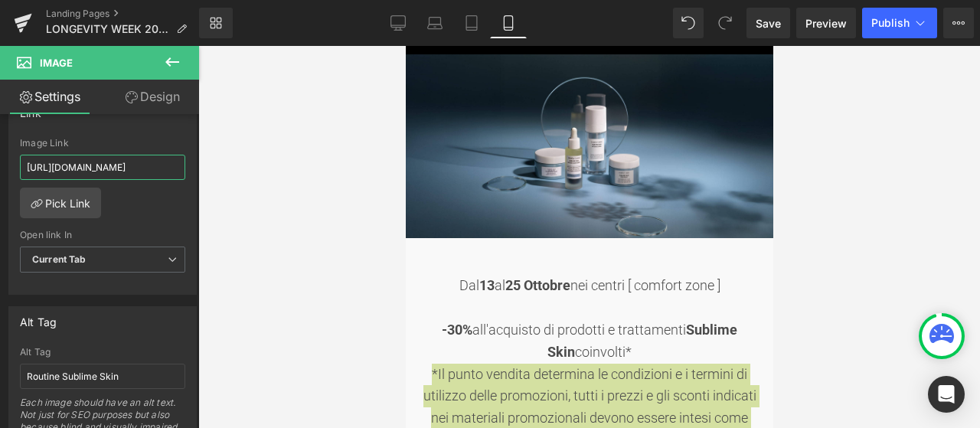
scroll to position [77, 0]
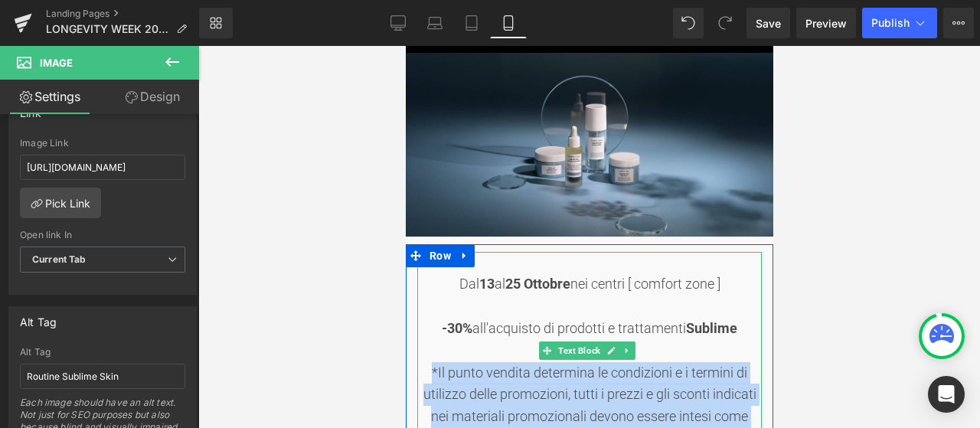
click at [523, 287] on strong "Ottobre" at bounding box center [546, 284] width 47 height 16
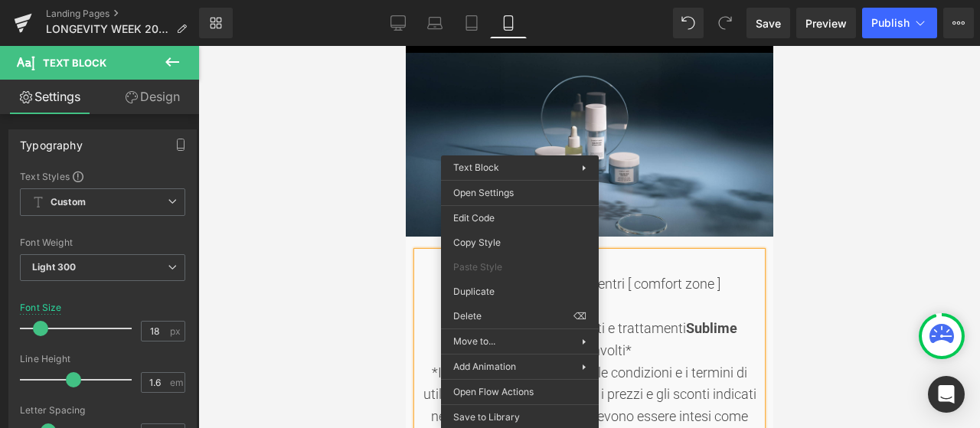
click at [662, 298] on div at bounding box center [588, 306] width 344 height 22
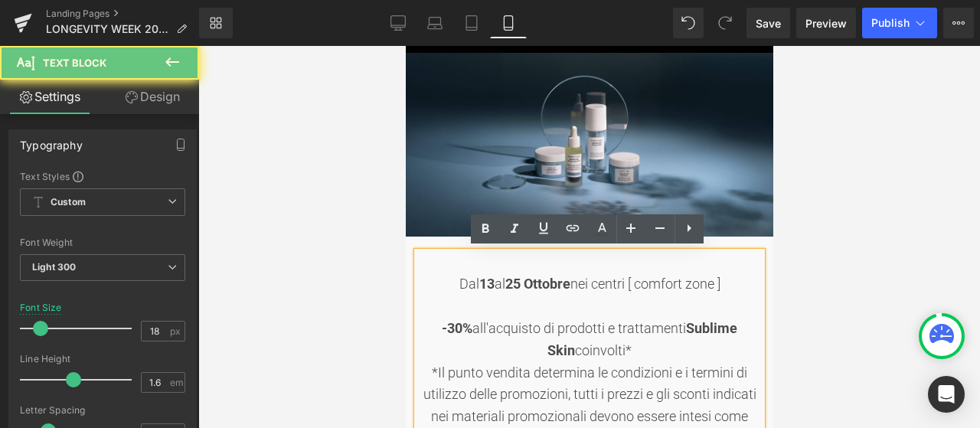
click at [504, 281] on strong "25" at bounding box center [511, 284] width 15 height 16
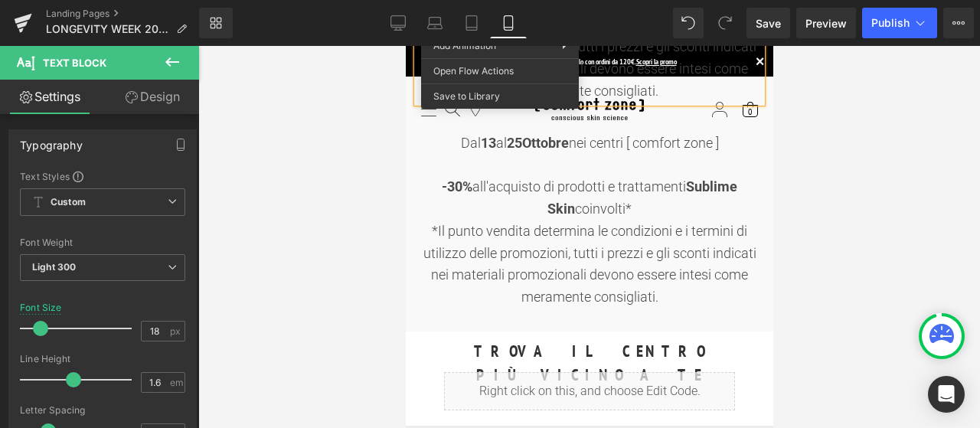
click at [681, 207] on div "-30% all'acquisto di prodotti e trattamenti Sublime Skin coinvolti* *Il punto v…" at bounding box center [588, 242] width 344 height 132
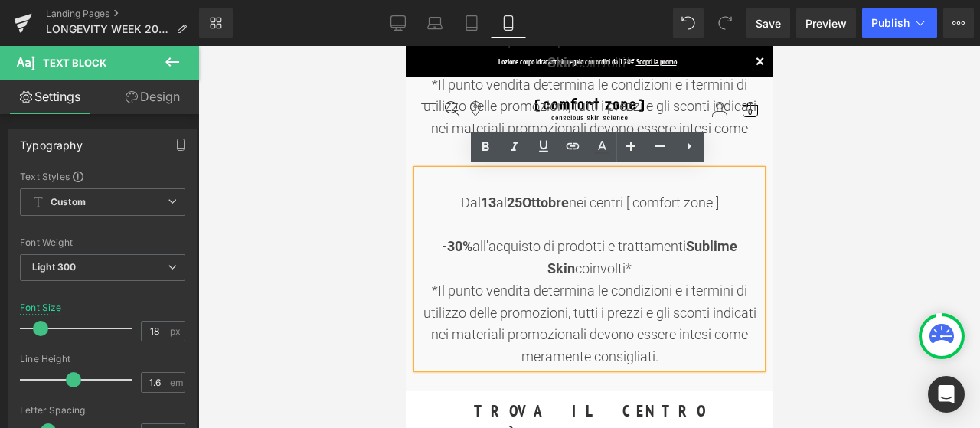
scroll to position [271, 0]
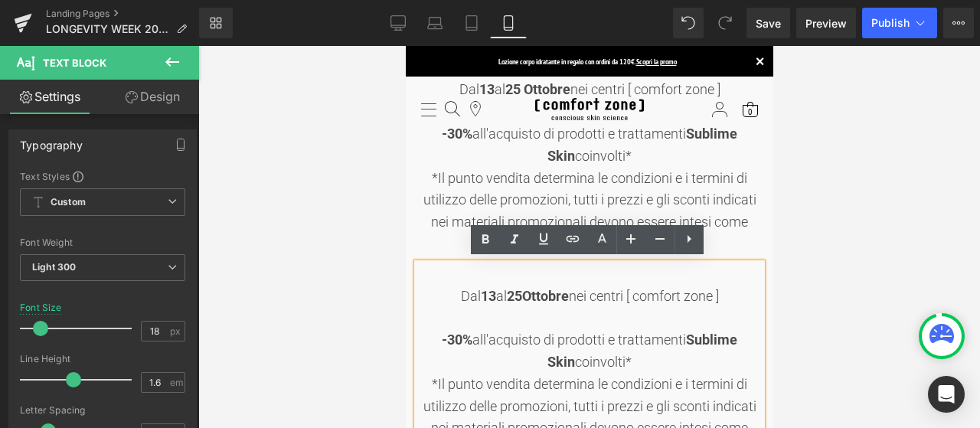
click at [666, 321] on div at bounding box center [588, 318] width 344 height 22
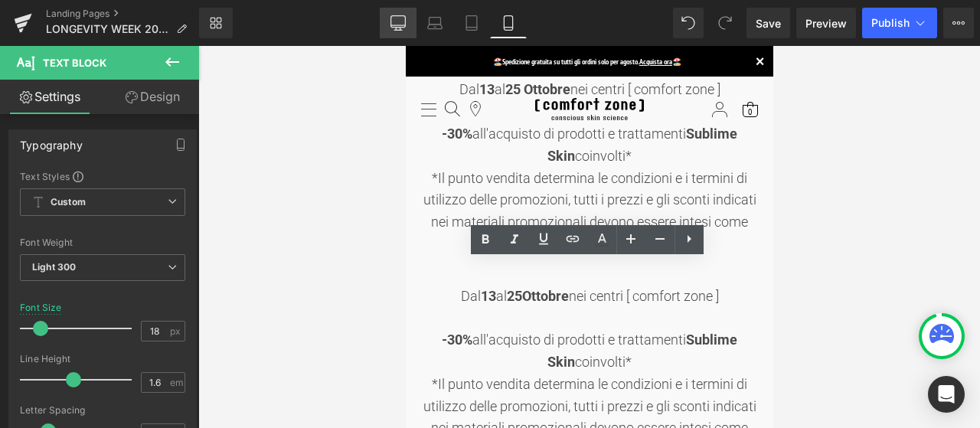
click at [396, 21] on icon at bounding box center [397, 22] width 15 height 15
type input "100"
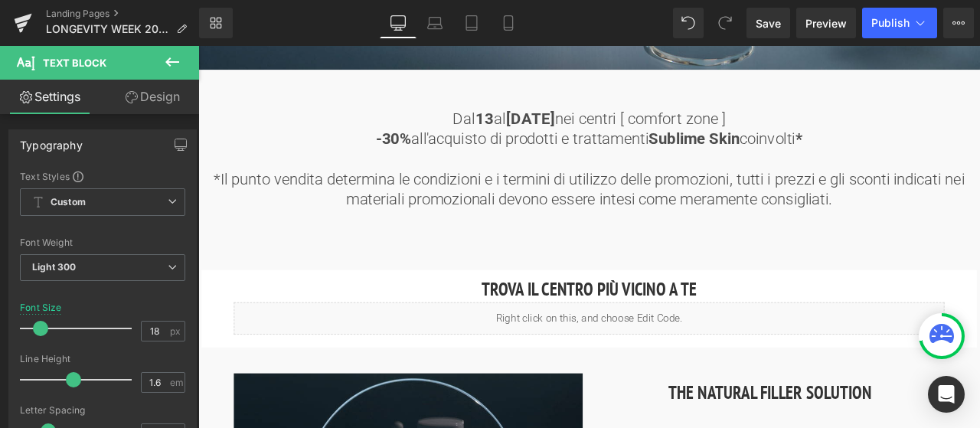
scroll to position [536, 0]
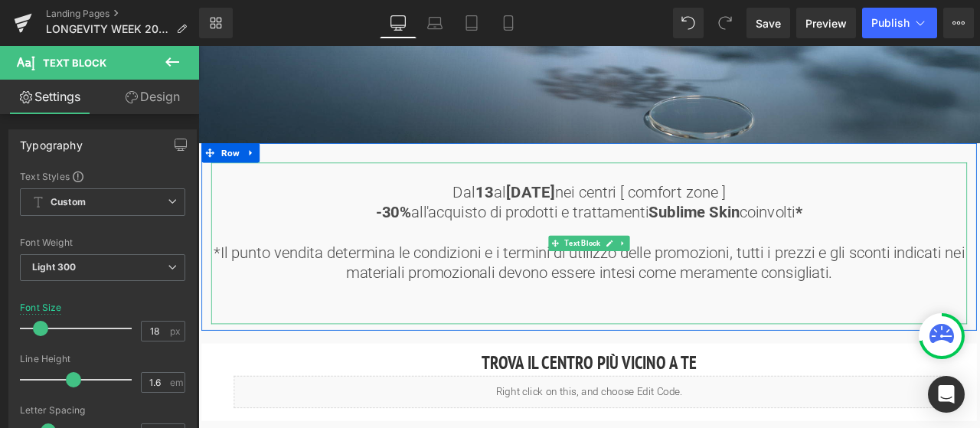
click at [569, 217] on b "[DATE]" at bounding box center [592, 219] width 58 height 21
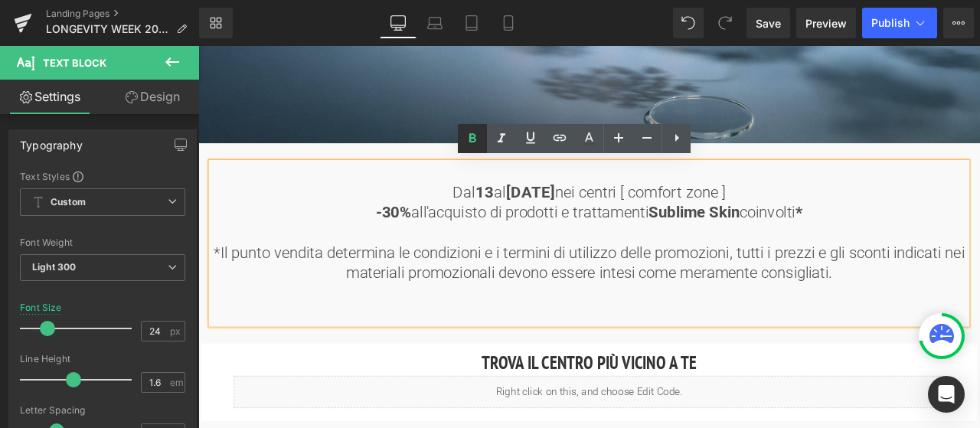
click at [469, 137] on icon at bounding box center [472, 137] width 7 height 9
click at [527, 220] on p "Dal [DATE] al [DATE] nei centri [ comfort zone ]" at bounding box center [662, 220] width 896 height 24
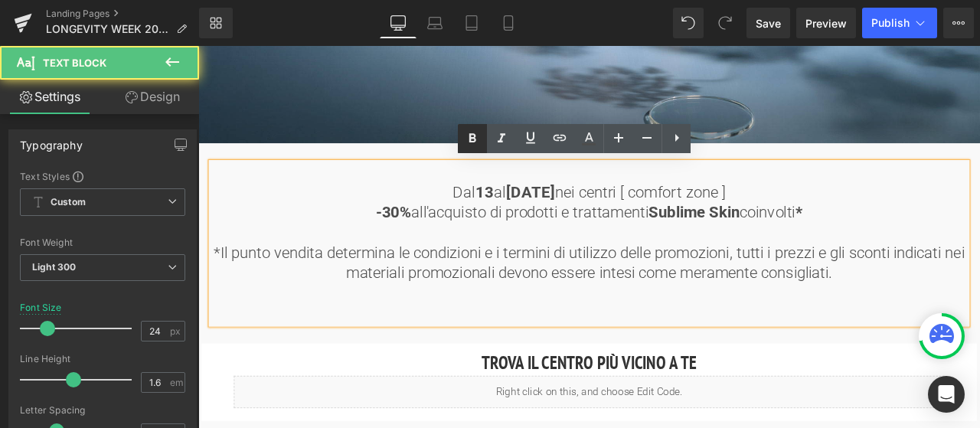
click at [475, 135] on icon at bounding box center [472, 137] width 7 height 9
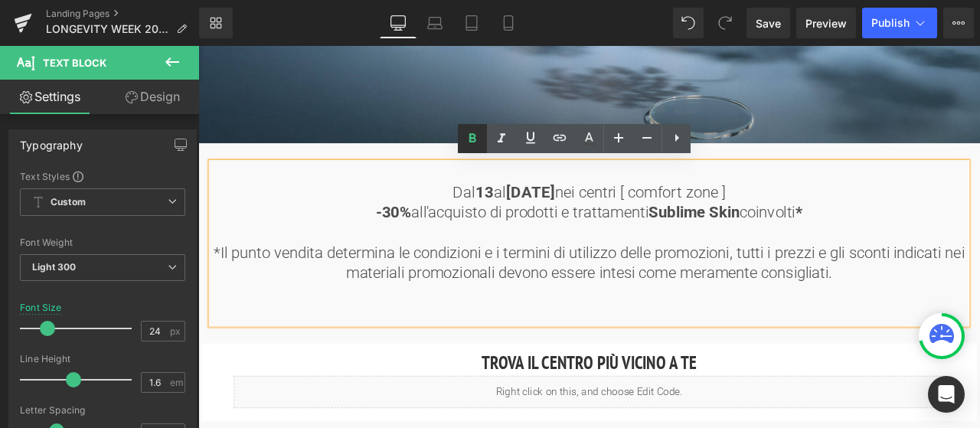
click at [475, 139] on icon at bounding box center [472, 137] width 7 height 9
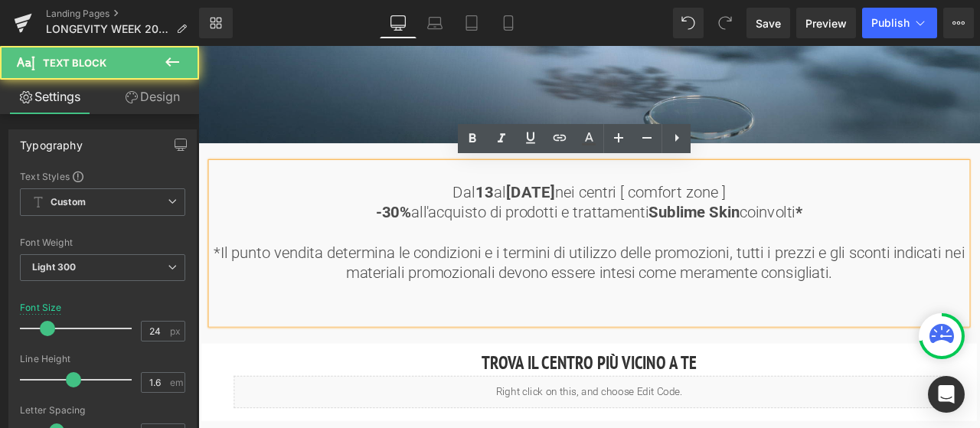
click at [527, 219] on strong "13" at bounding box center [538, 219] width 22 height 21
click at [470, 135] on icon at bounding box center [472, 137] width 7 height 9
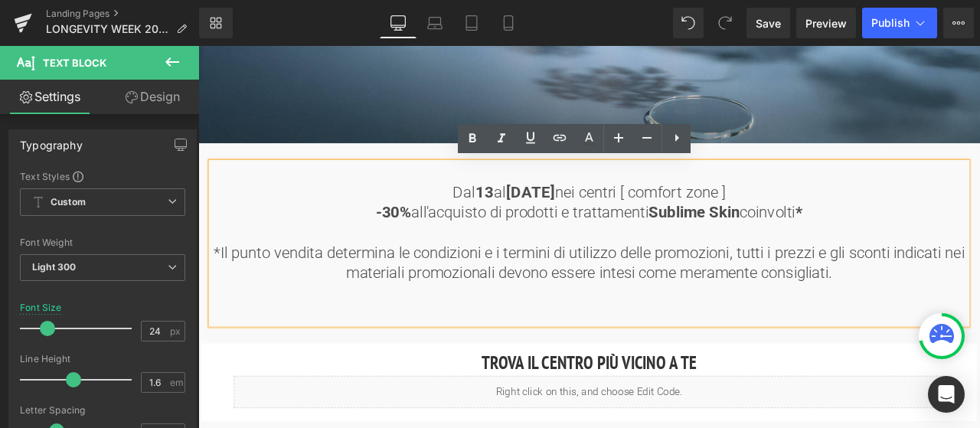
click at [552, 246] on span "-30% all'acquisto di prodotti e trattamenti Sublime Skin coinvolti *" at bounding box center [661, 243] width 505 height 21
click at [511, 28] on icon at bounding box center [508, 22] width 15 height 15
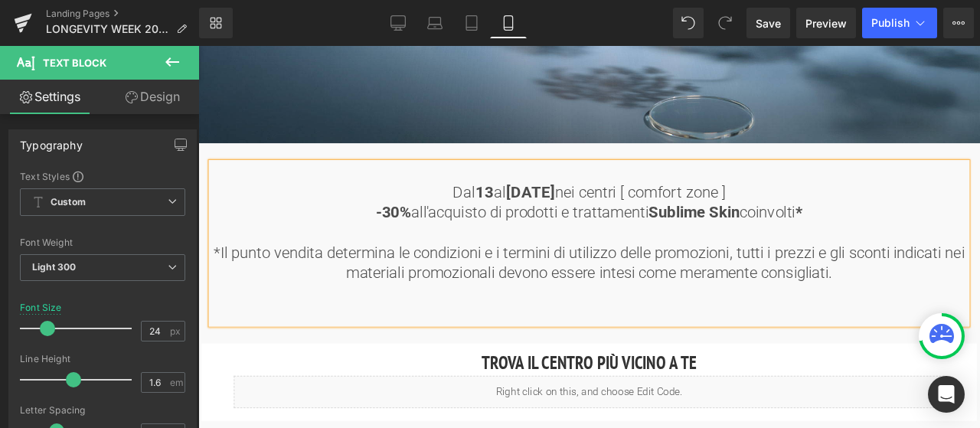
type input "18"
type input "100"
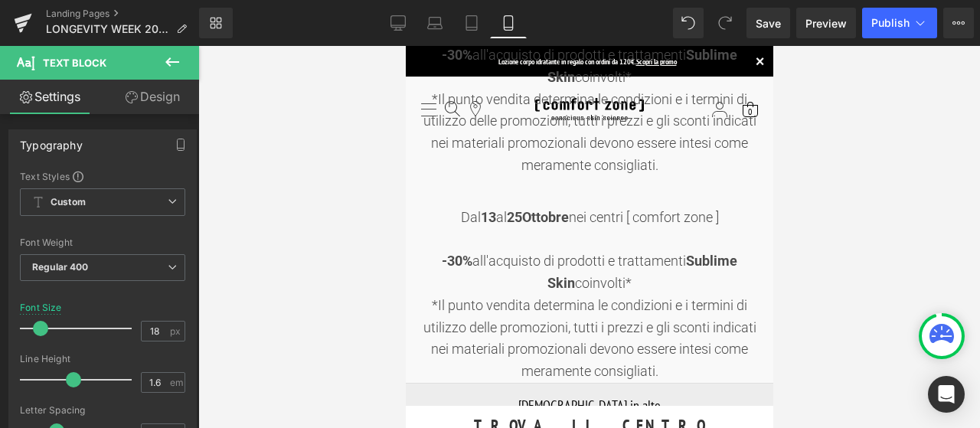
scroll to position [383, 0]
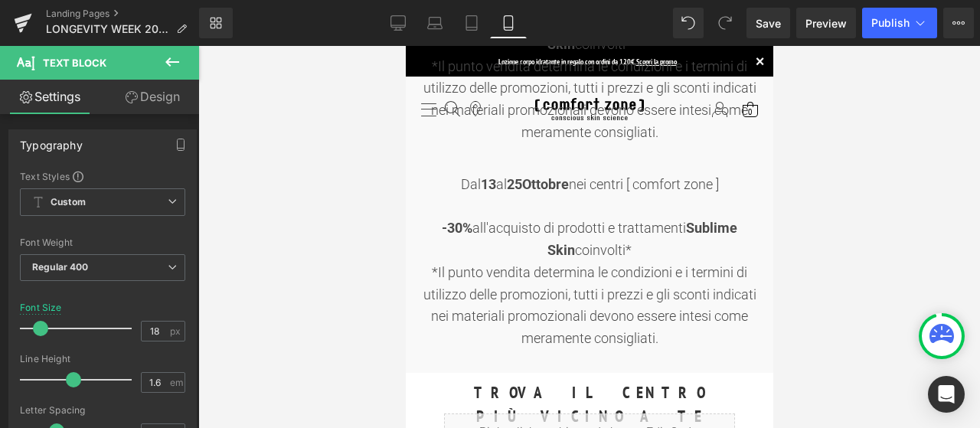
click at [635, 270] on div "*Il punto vendita determina le condizioni e i termini di utilizzo delle promozi…" at bounding box center [588, 306] width 344 height 88
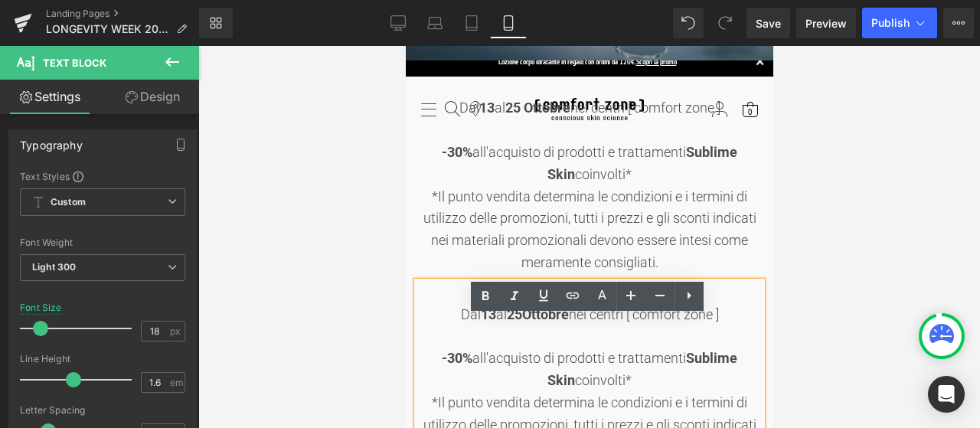
scroll to position [306, 0]
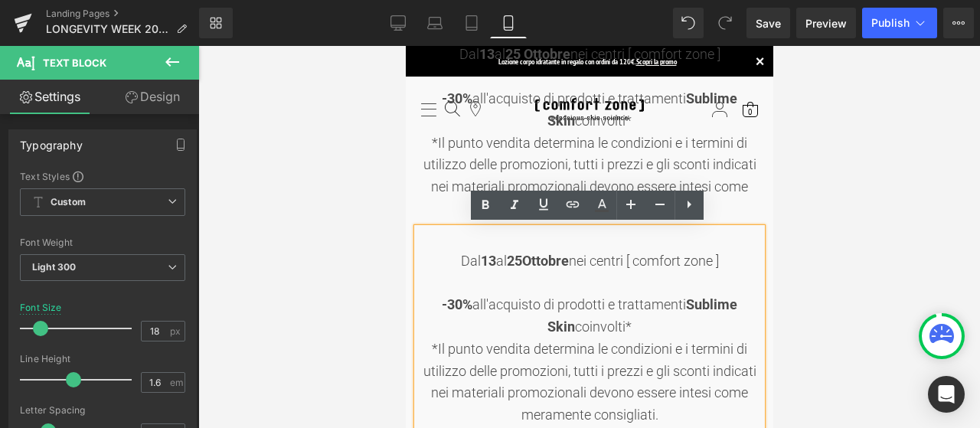
click at [678, 307] on strong "Sublime Skin" at bounding box center [641, 315] width 190 height 38
click at [0, 0] on icon at bounding box center [0, 0] width 0 height 0
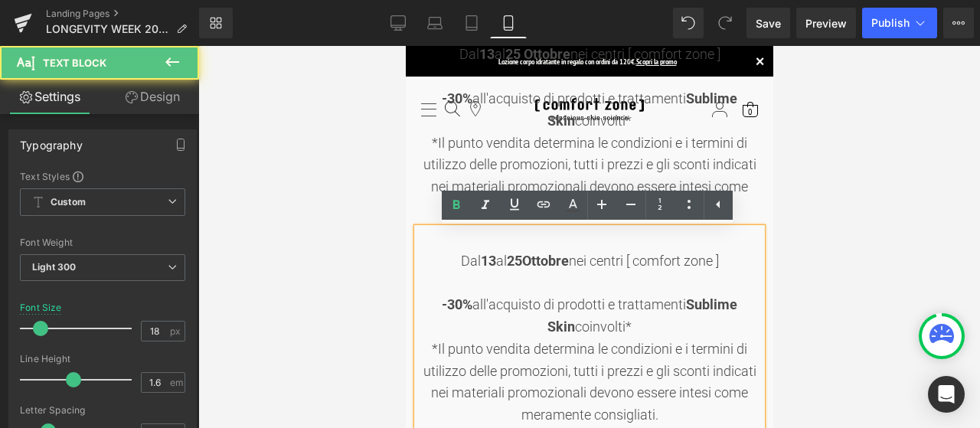
click at [640, 305] on div "-30% all'acquisto di prodotti e trattamenti Sublime Skin coinvolti* *Il punto v…" at bounding box center [588, 360] width 344 height 132
click at [450, 254] on div "Dal [DATE] al [DATE] nei centri [ comfort zone ] -30% all'acquisto di prodotti …" at bounding box center [588, 327] width 344 height 198
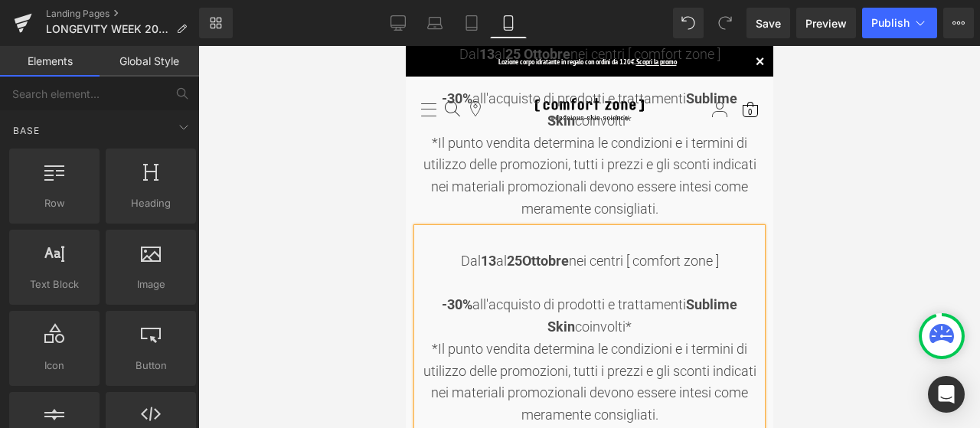
click at [846, 245] on div at bounding box center [588, 237] width 781 height 382
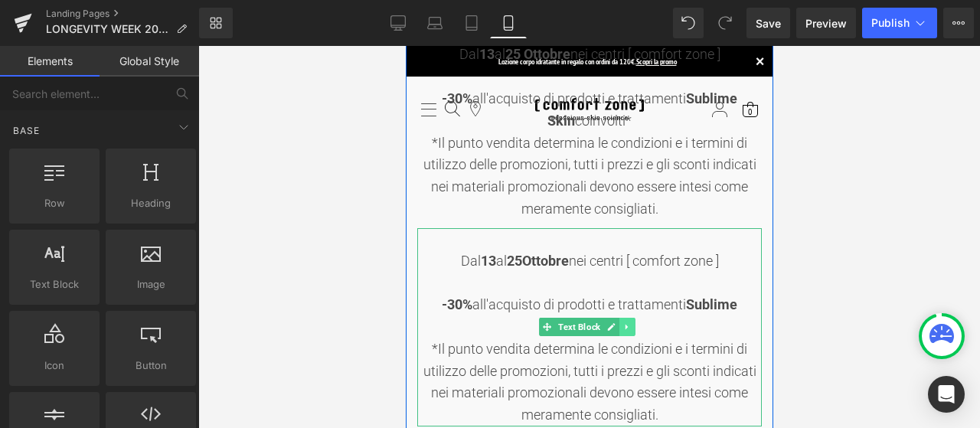
click at [630, 325] on icon at bounding box center [626, 326] width 8 height 9
click at [637, 325] on icon at bounding box center [634, 327] width 8 height 8
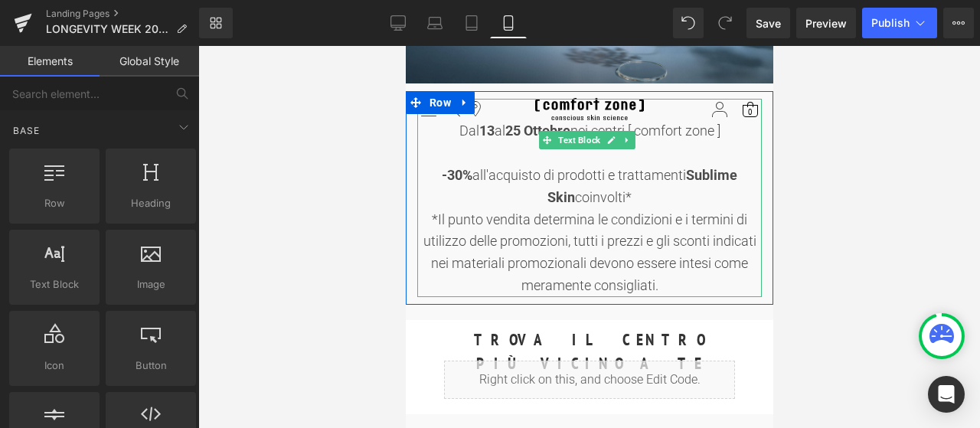
scroll to position [77, 0]
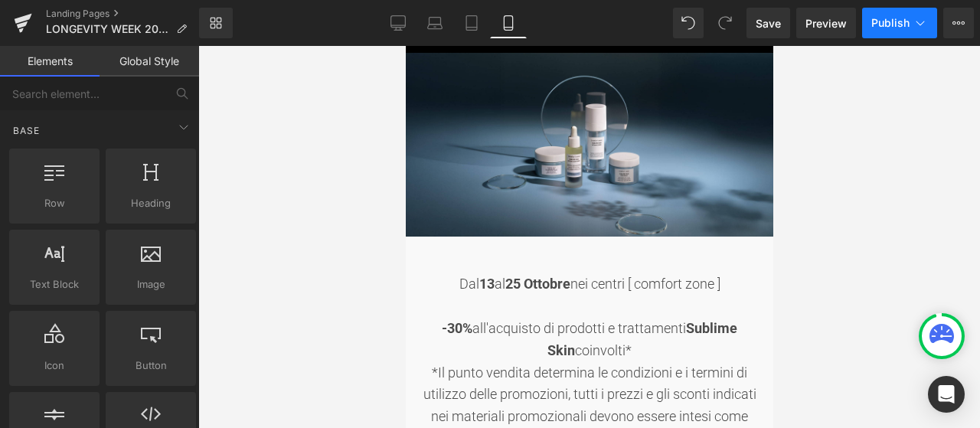
click at [905, 28] on span "Publish" at bounding box center [890, 23] width 38 height 12
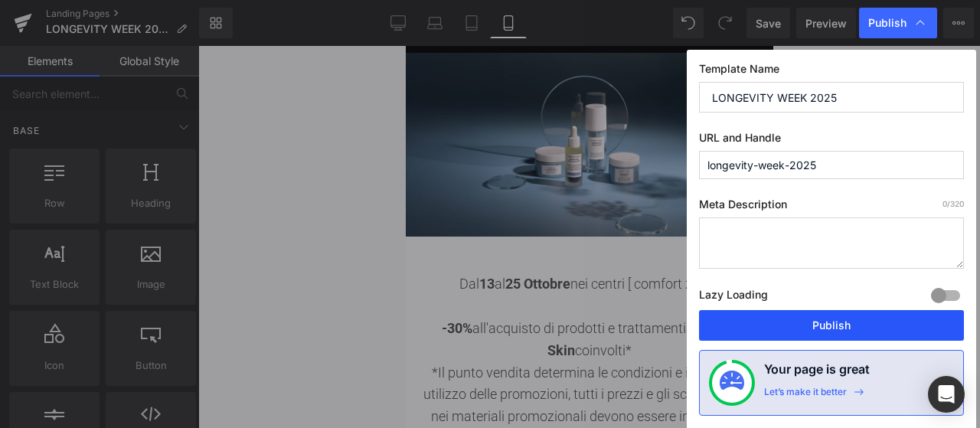
click at [833, 318] on button "Publish" at bounding box center [831, 325] width 265 height 31
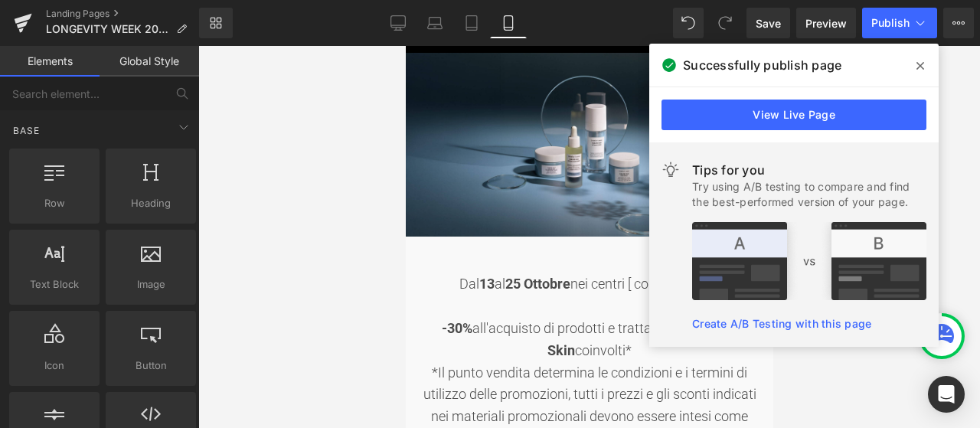
click at [922, 65] on icon at bounding box center [920, 66] width 8 height 12
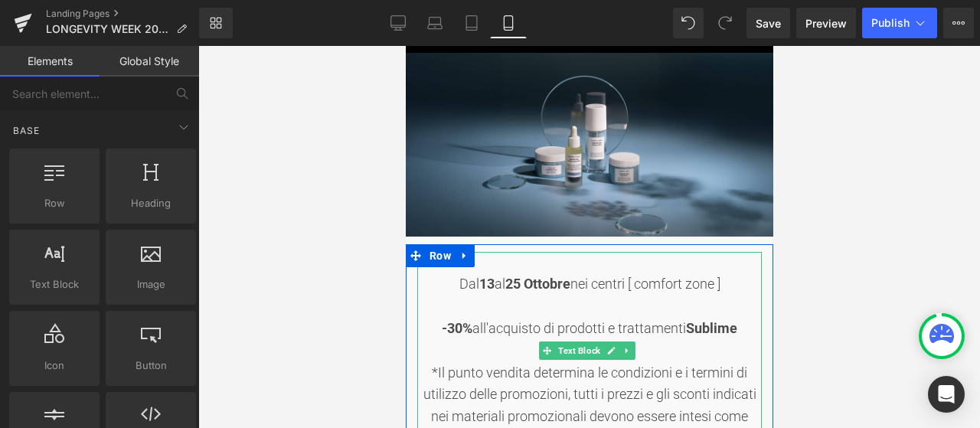
scroll to position [153, 0]
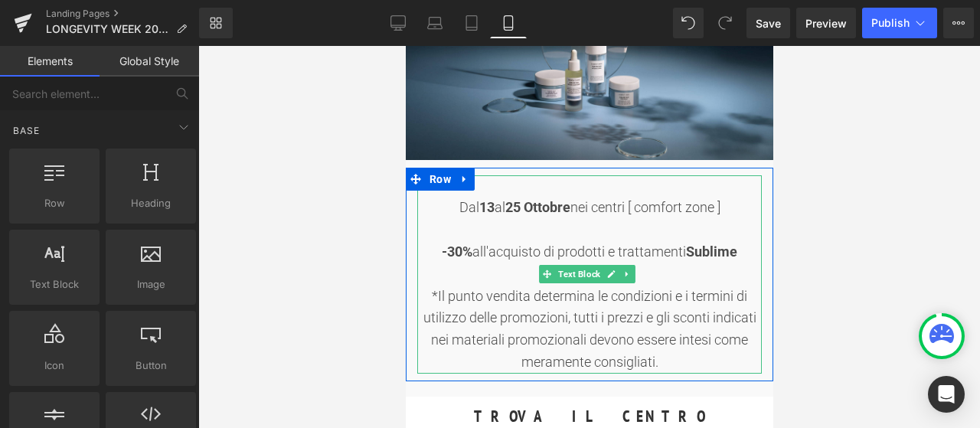
click at [687, 273] on div "-30% all'acquisto di prodotti e trattamenti Sublime Skin coinvolti* *Il punto v…" at bounding box center [588, 307] width 344 height 132
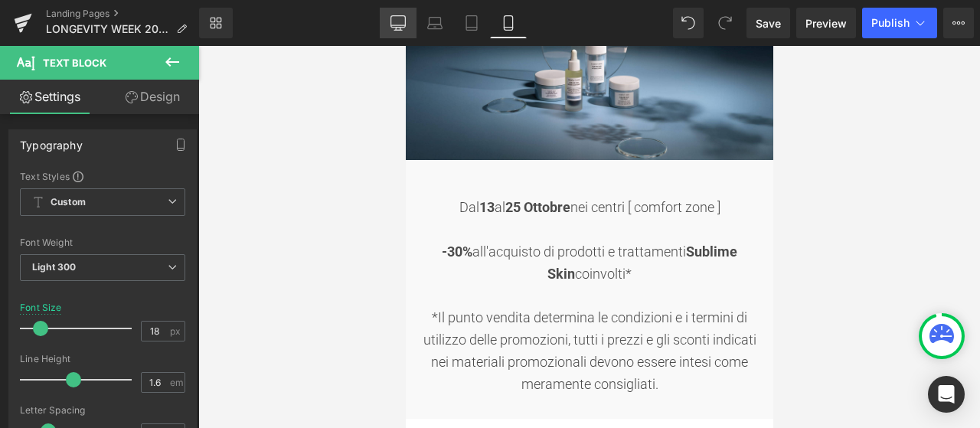
click at [403, 31] on link "Desktop" at bounding box center [398, 23] width 37 height 31
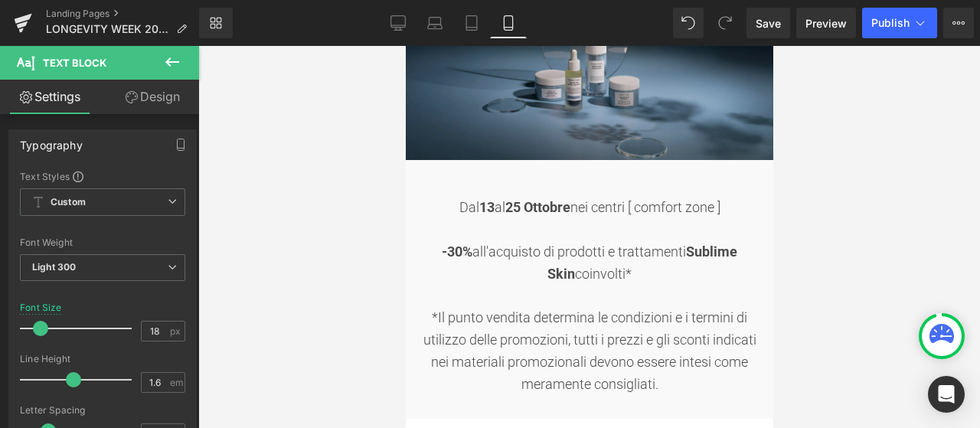
type input "100"
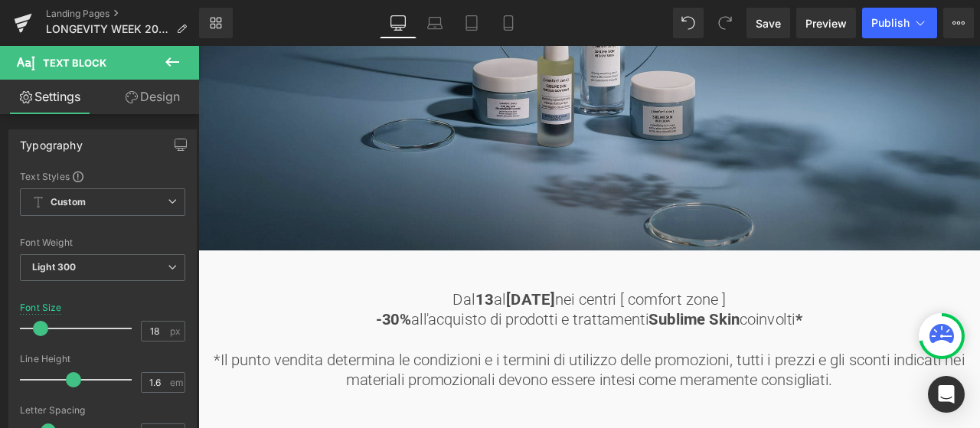
scroll to position [612, 0]
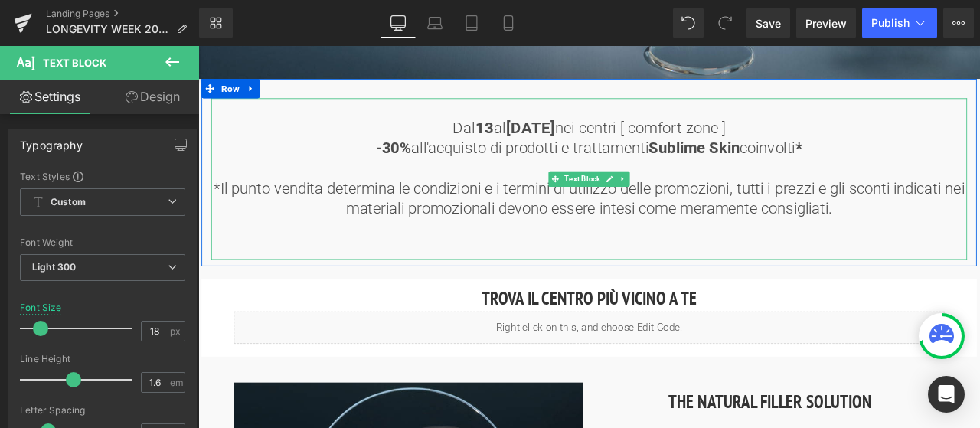
click at [804, 218] on span "*Il punto vendita determina le condizioni e i termini di utilizzo delle promozi…" at bounding box center [661, 226] width 889 height 45
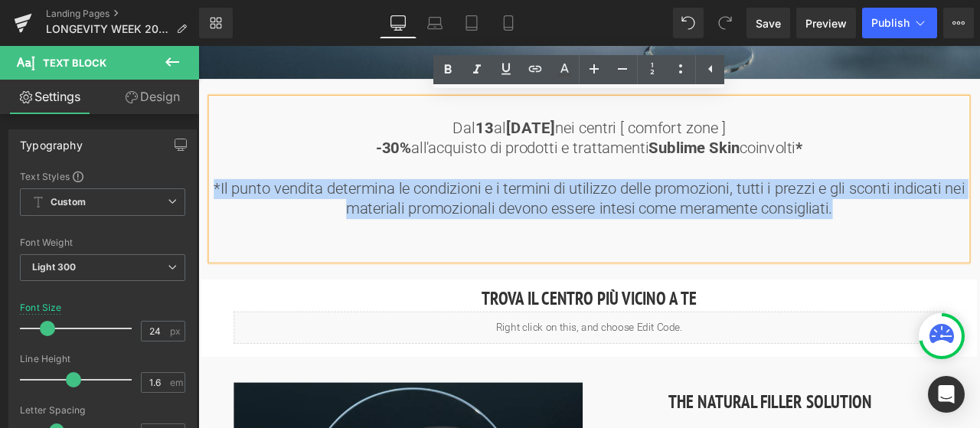
drag, startPoint x: 971, startPoint y: 235, endPoint x: 217, endPoint y: 203, distance: 755.4
click at [217, 204] on p "*Il punto vendita determina le condizioni e i termini di utilizzo delle promozi…" at bounding box center [662, 227] width 896 height 47
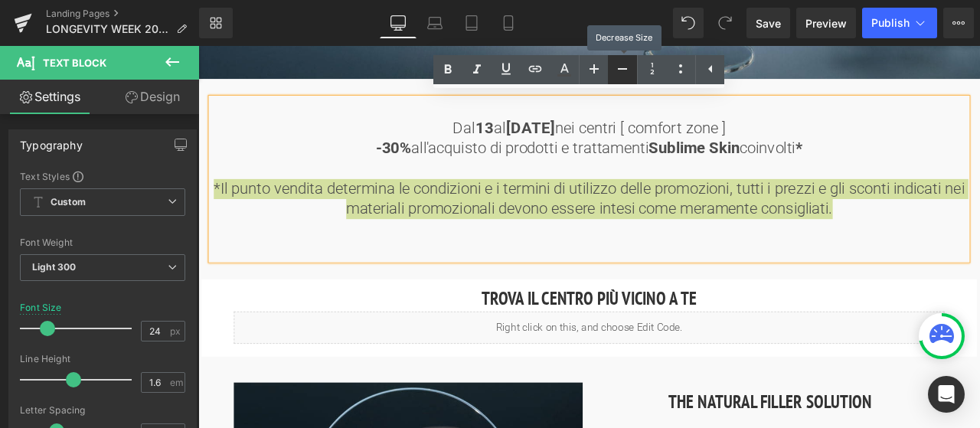
click at [0, 0] on icon at bounding box center [0, 0] width 0 height 0
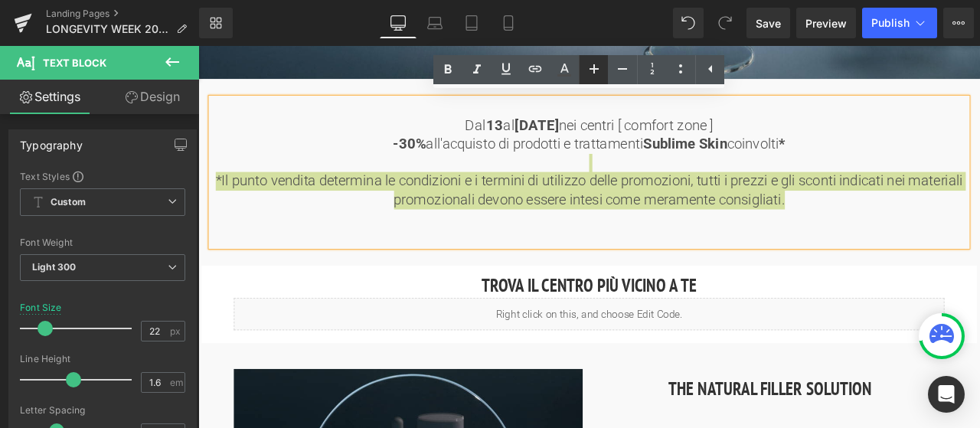
click at [0, 0] on icon at bounding box center [0, 0] width 0 height 0
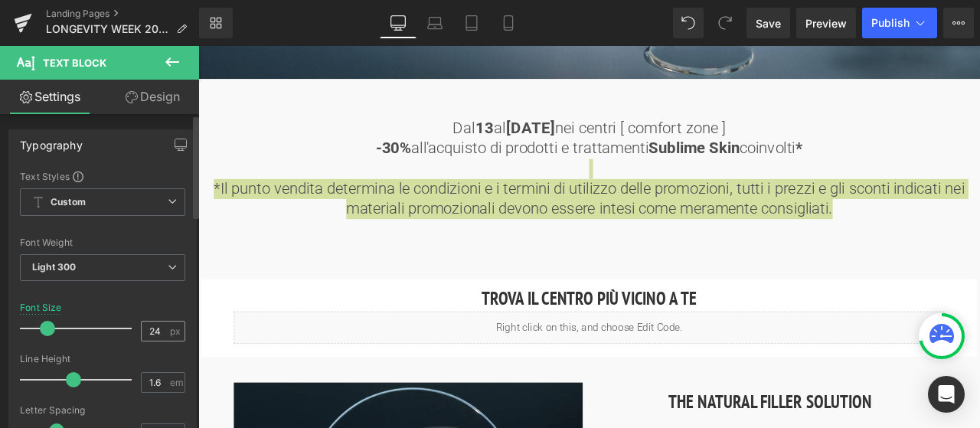
scroll to position [77, 0]
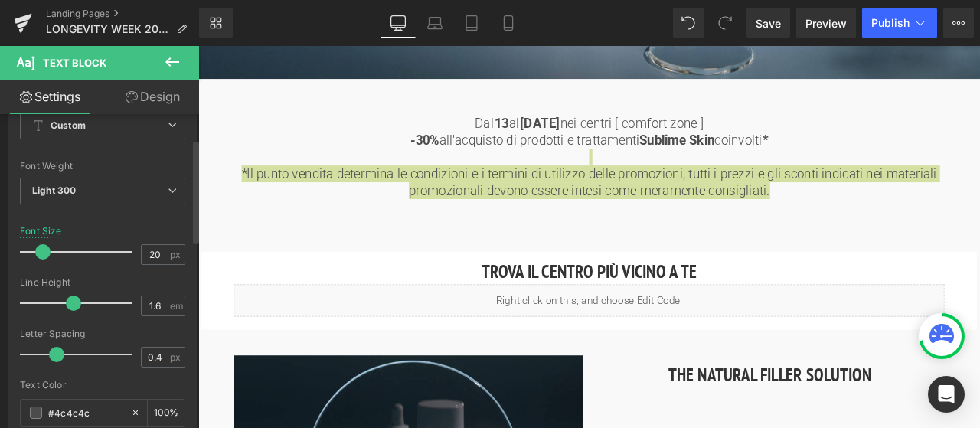
type input "21"
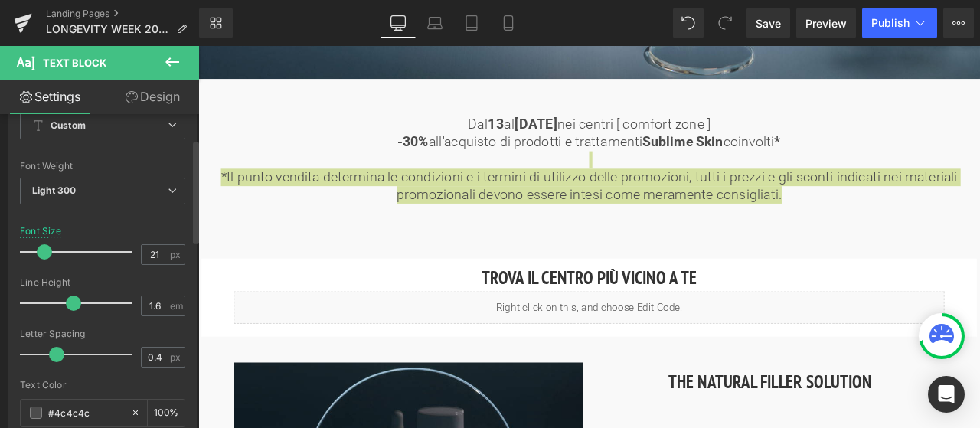
click at [38, 246] on span at bounding box center [44, 251] width 15 height 15
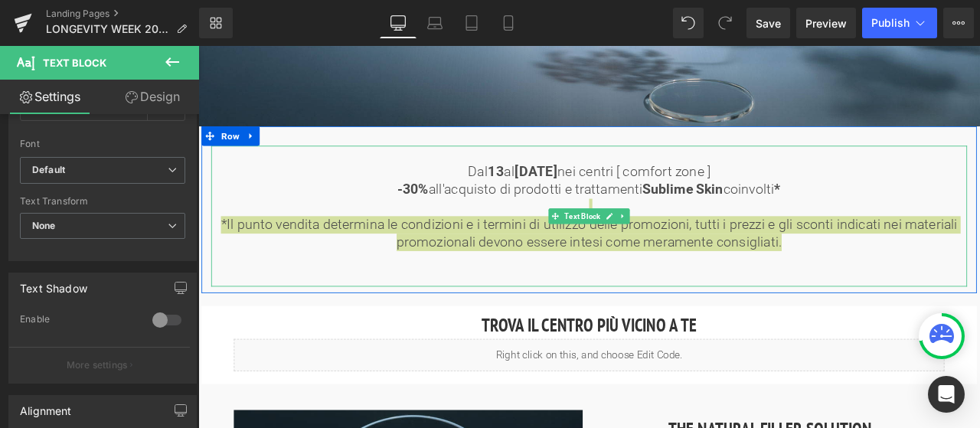
scroll to position [536, 0]
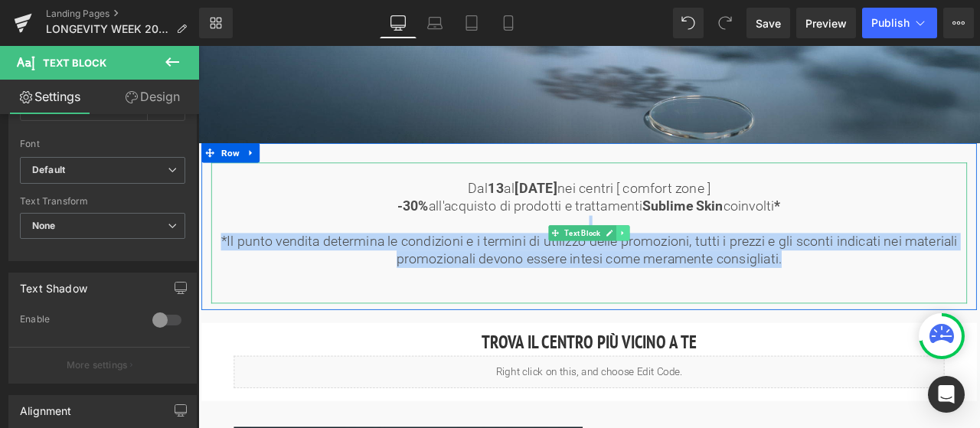
click at [698, 268] on icon at bounding box center [701, 267] width 8 height 9
click at [595, 269] on div "Dal [DATE] al [DATE] nei centri [ comfort zone ] -30% all'acquisto di prodotti …" at bounding box center [662, 267] width 896 height 167
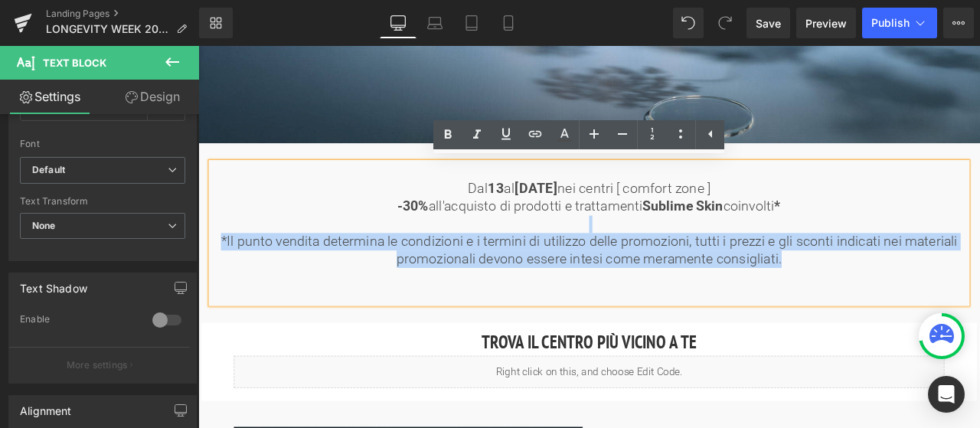
click at [602, 292] on span "*Il punto vendita determina le condizioni e i termini di utilizzo delle promozi…" at bounding box center [661, 288] width 873 height 39
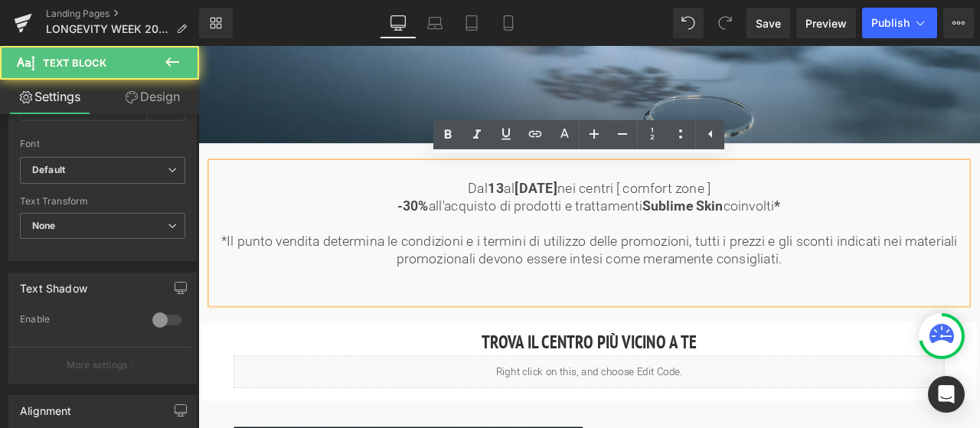
click at [644, 286] on span "*Il punto vendita determina le condizioni e i termini di utilizzo delle promozi…" at bounding box center [661, 288] width 873 height 39
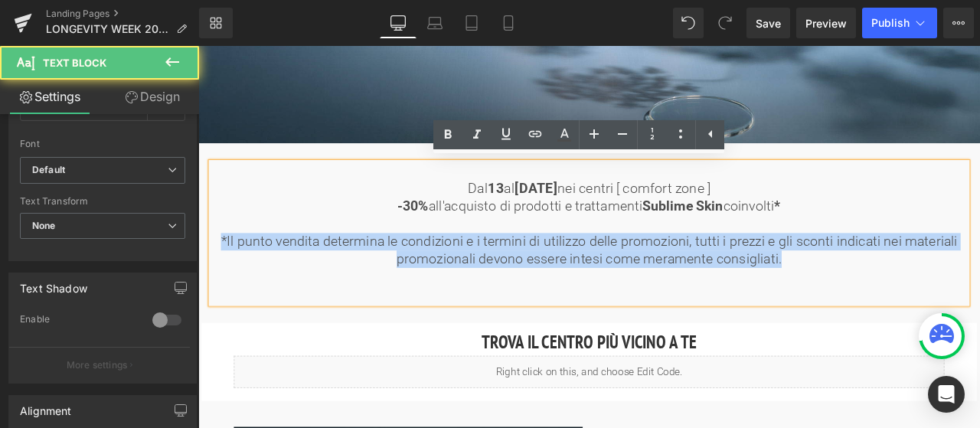
drag, startPoint x: 233, startPoint y: 274, endPoint x: 906, endPoint y: 292, distance: 673.8
click at [906, 292] on p "*Il punto vendita determina le condizioni e i termini di utilizzo delle promozi…" at bounding box center [662, 289] width 896 height 42
click at [612, 277] on span "*Il punto vendita determina le condizioni e i termini di utilizzo delle promozi…" at bounding box center [661, 288] width 873 height 39
drag, startPoint x: 233, startPoint y: 275, endPoint x: 885, endPoint y: 298, distance: 652.5
click at [885, 298] on p "*Il punto vendita determina le condizioni e i termini di utilizzo delle promozi…" at bounding box center [662, 289] width 896 height 42
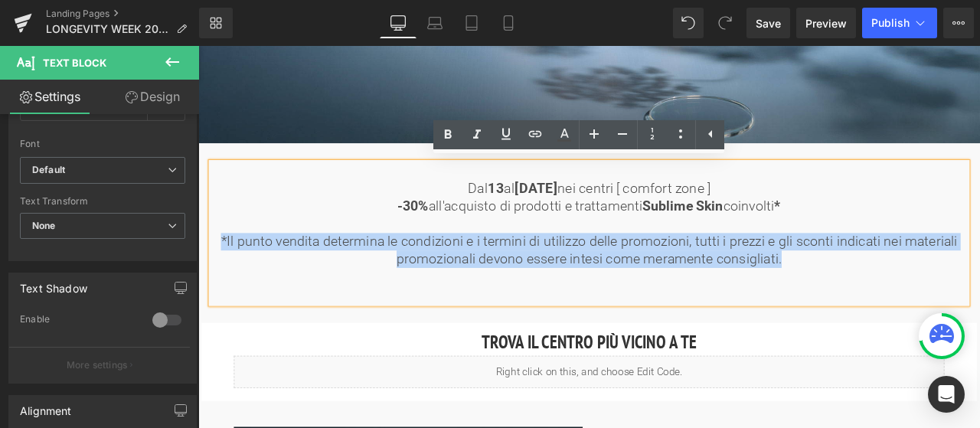
click at [198, 46] on div at bounding box center [198, 46] width 0 height 0
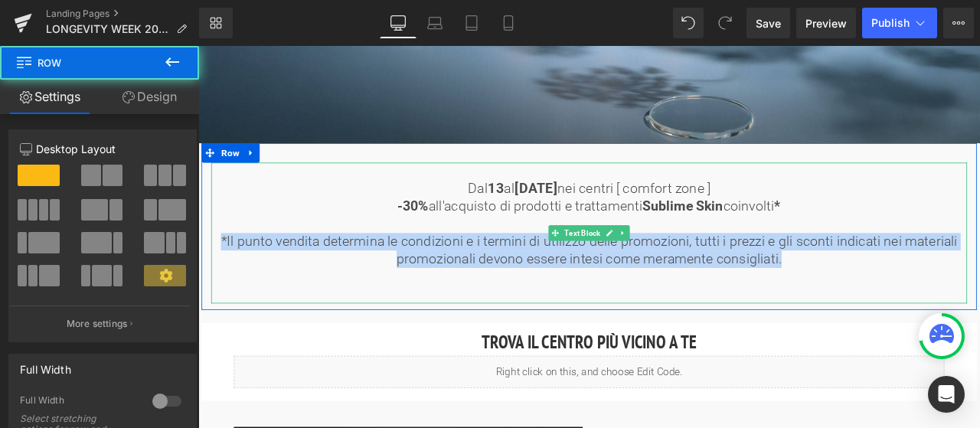
click at [874, 194] on p at bounding box center [662, 194] width 896 height 21
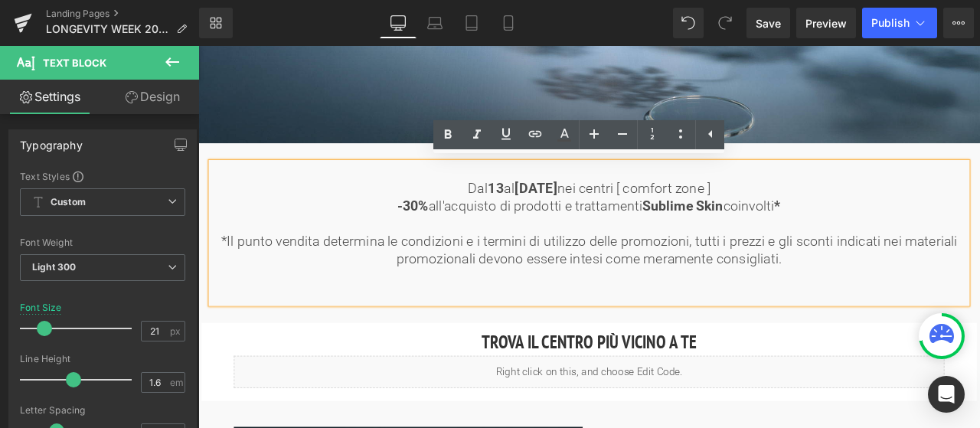
click at [860, 171] on div "Dal [DATE] al [DATE] nei centri [ comfort zone ] -30% all'acquisto di prodotti …" at bounding box center [661, 260] width 918 height 197
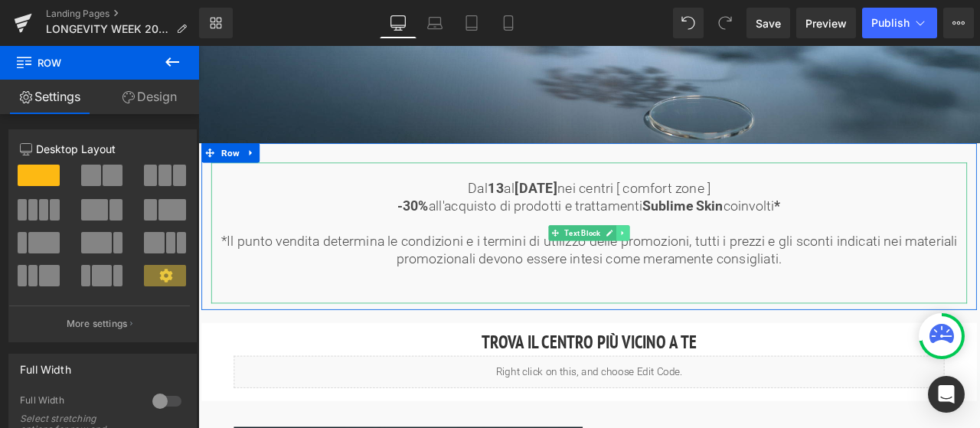
click at [700, 265] on icon at bounding box center [701, 267] width 8 height 9
click at [692, 265] on icon at bounding box center [693, 267] width 8 height 8
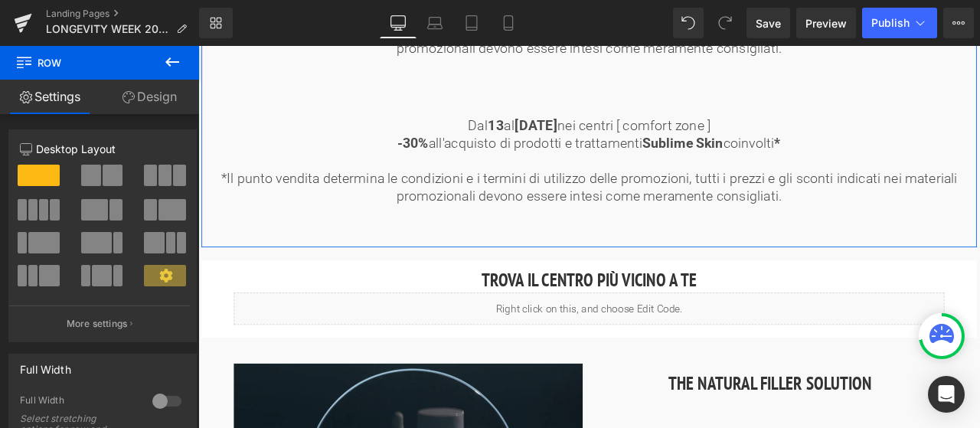
scroll to position [632, 0]
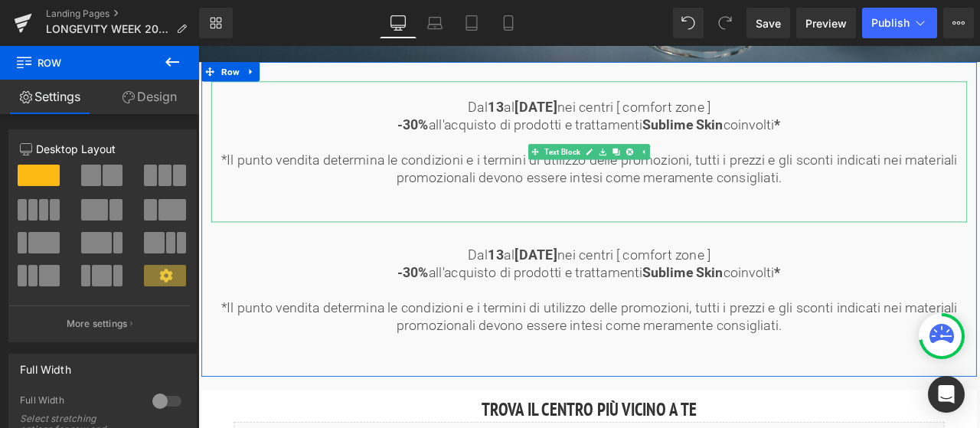
click at [667, 197] on span "*Il punto vendita determina le condizioni e i termini di utilizzo delle promozi…" at bounding box center [661, 191] width 873 height 39
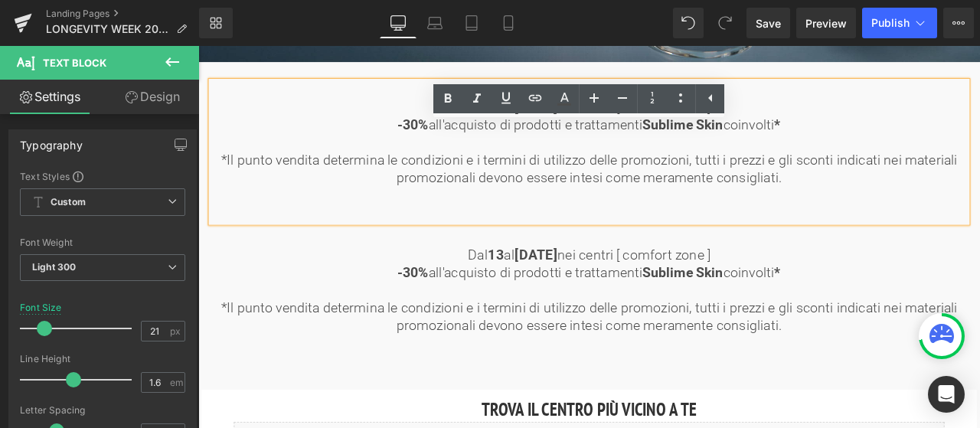
click at [539, 312] on span "-30% all'acquisto di prodotti e trattamenti Sublime Skin coinvolti *" at bounding box center [662, 314] width 454 height 18
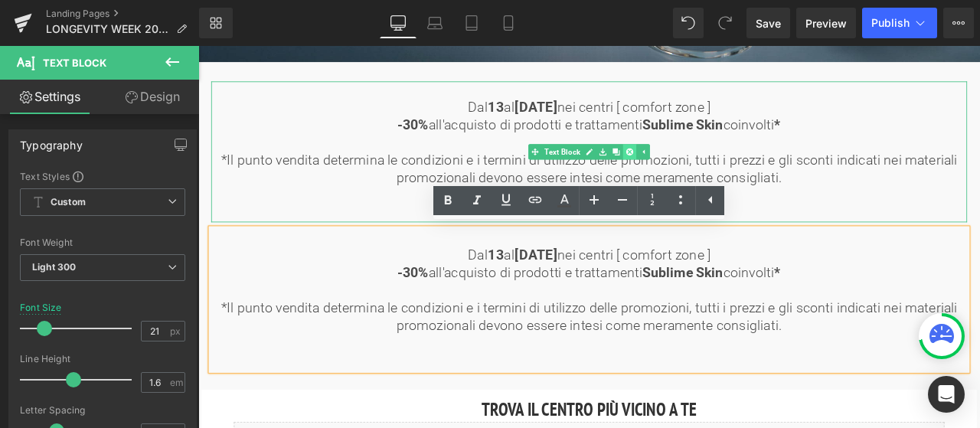
click at [708, 171] on icon at bounding box center [709, 171] width 8 height 8
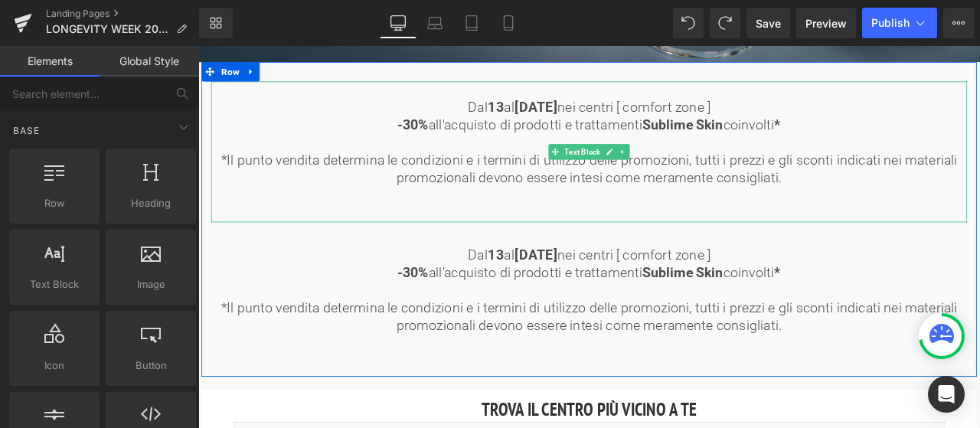
click at [772, 186] on span "*Il punto vendita determina le condizioni e i termini di utilizzo delle promozi…" at bounding box center [661, 191] width 873 height 39
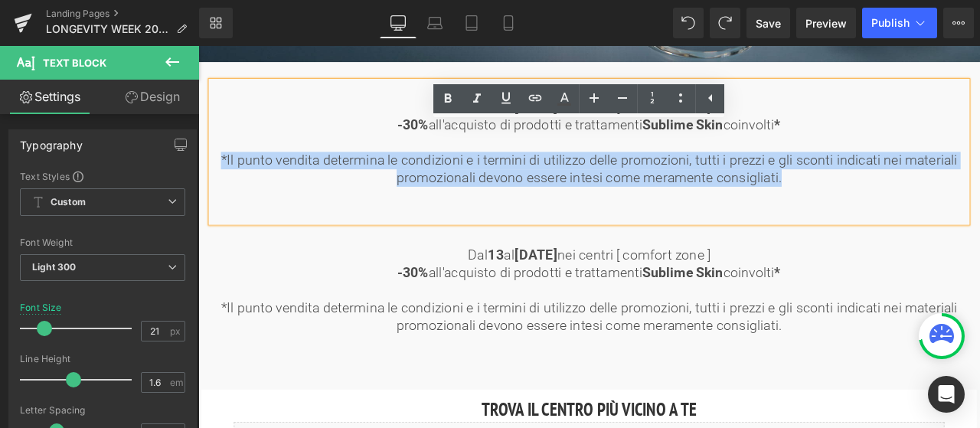
drag, startPoint x: 891, startPoint y: 199, endPoint x: 230, endPoint y: 176, distance: 660.9
click at [230, 176] on p "*Il punto vendita determina le condizioni e i termini di utilizzo delle promozi…" at bounding box center [662, 192] width 896 height 42
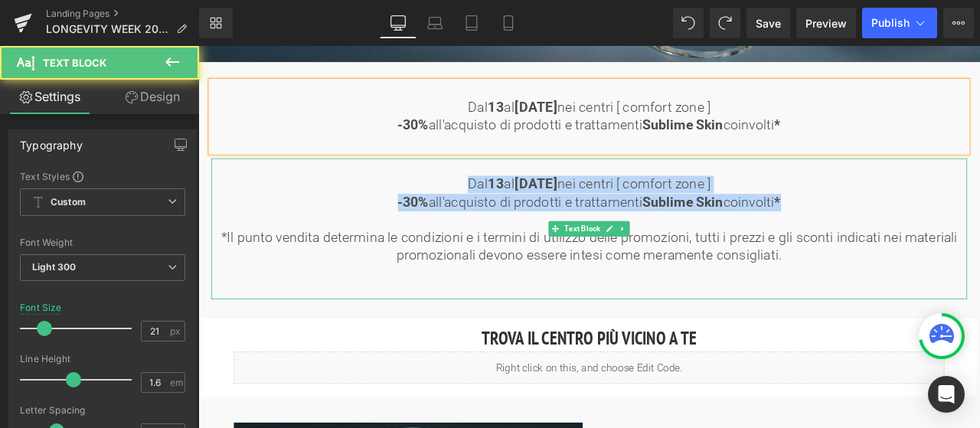
drag, startPoint x: 491, startPoint y: 200, endPoint x: 903, endPoint y: 227, distance: 413.5
click at [903, 227] on div "Dal [DATE] al [DATE] nei centri [ comfort zone ] -30% all'acquisto di prodotti …" at bounding box center [662, 262] width 896 height 167
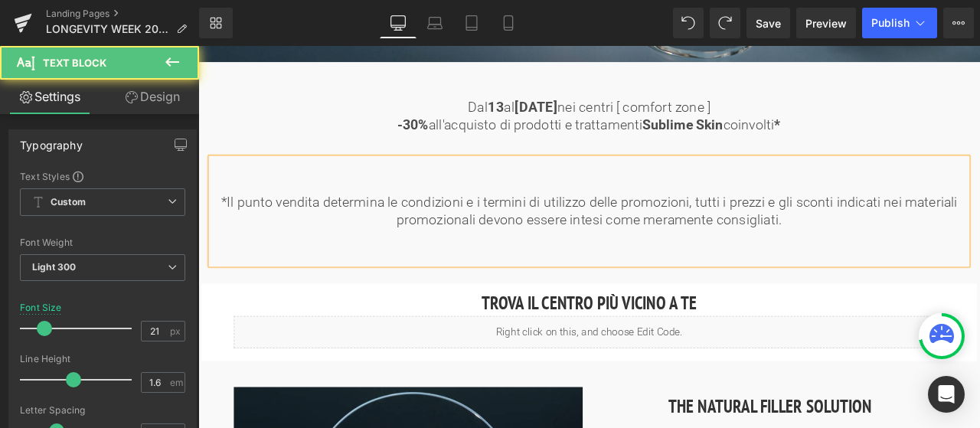
click at [784, 272] on p at bounding box center [662, 273] width 896 height 21
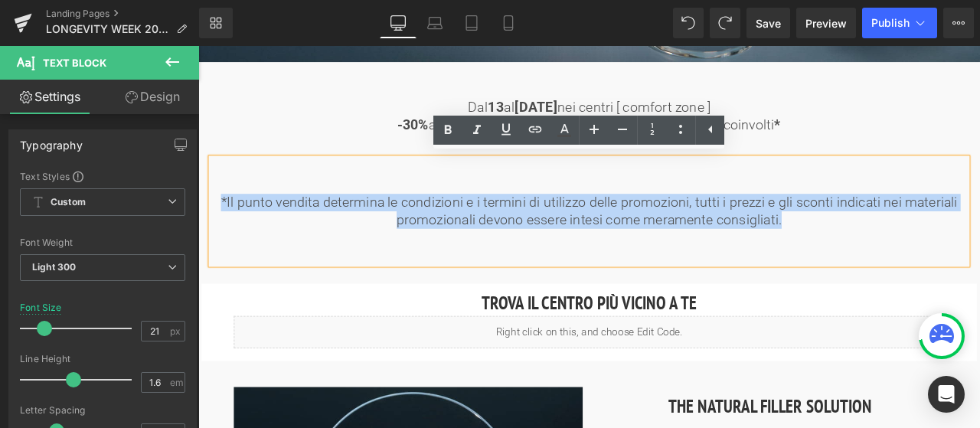
drag, startPoint x: 890, startPoint y: 251, endPoint x: 226, endPoint y: 230, distance: 664.7
click at [226, 230] on p "*Il punto vendita determina le condizioni e i termini di utilizzo delle promozi…" at bounding box center [662, 242] width 896 height 42
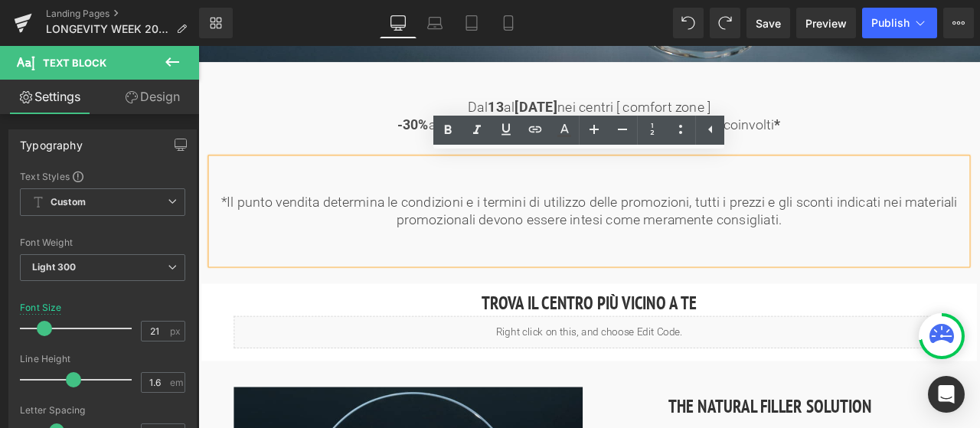
click at [677, 203] on p at bounding box center [662, 210] width 896 height 21
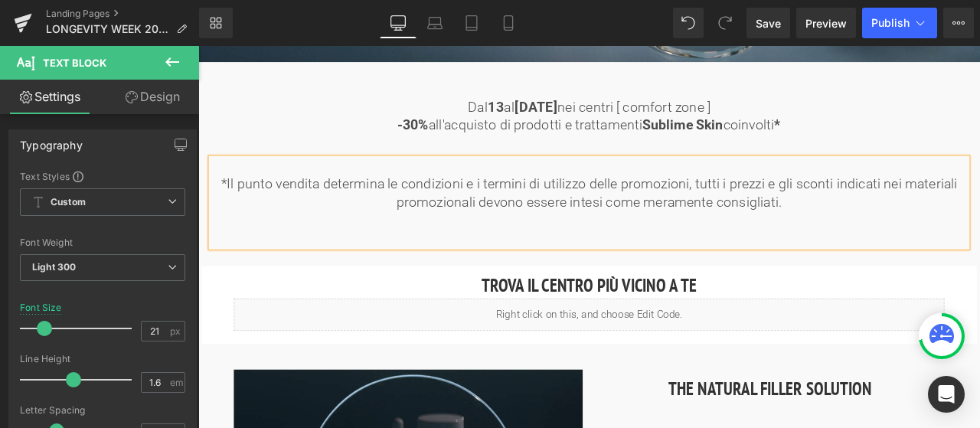
click at [669, 267] on p at bounding box center [662, 273] width 896 height 21
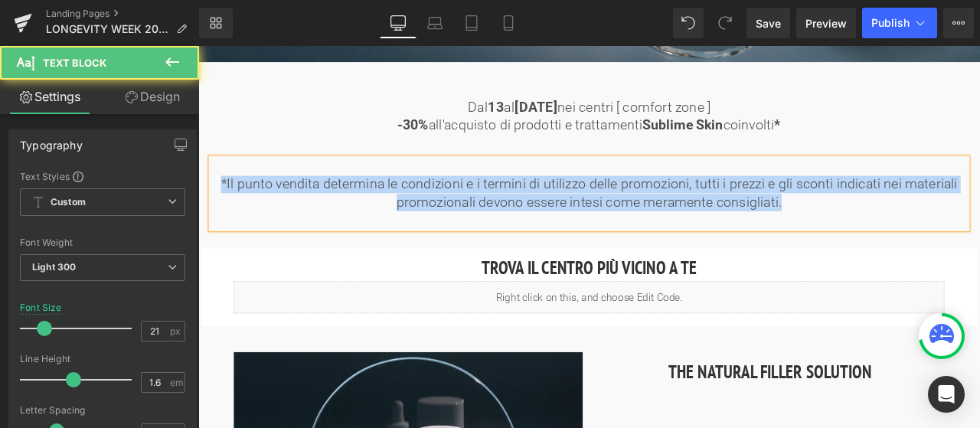
drag, startPoint x: 902, startPoint y: 231, endPoint x: 395, endPoint y: 221, distance: 507.6
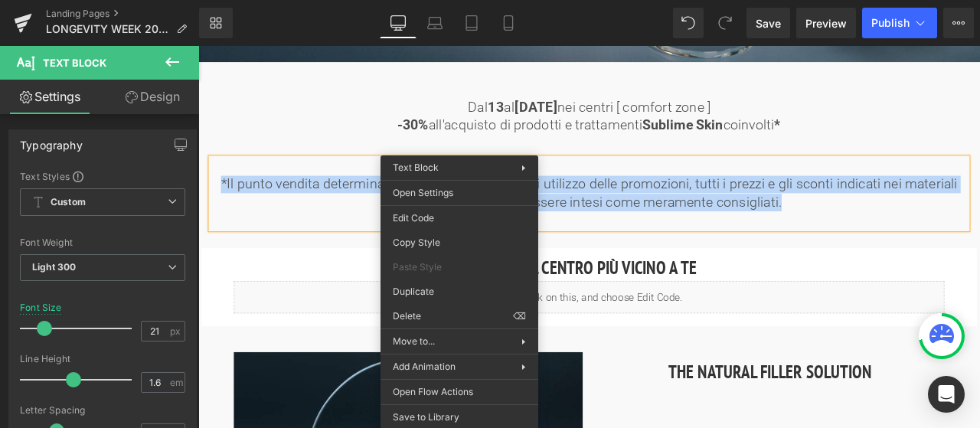
click at [741, 216] on span "*Il punto vendita determina le condizioni e i termini di utilizzo delle promozi…" at bounding box center [661, 220] width 873 height 39
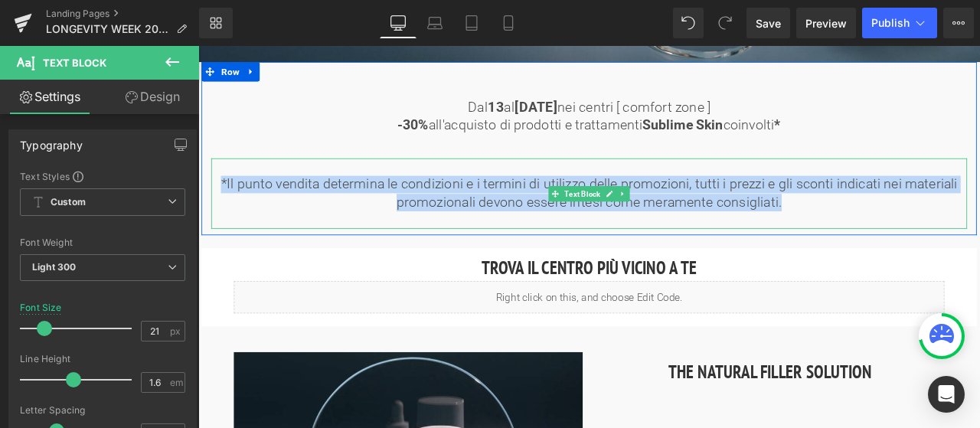
drag, startPoint x: 905, startPoint y: 227, endPoint x: 228, endPoint y: 206, distance: 676.9
click at [228, 206] on p "*Il punto vendita determina le condizioni e i termini di utilizzo delle promozi…" at bounding box center [662, 221] width 896 height 42
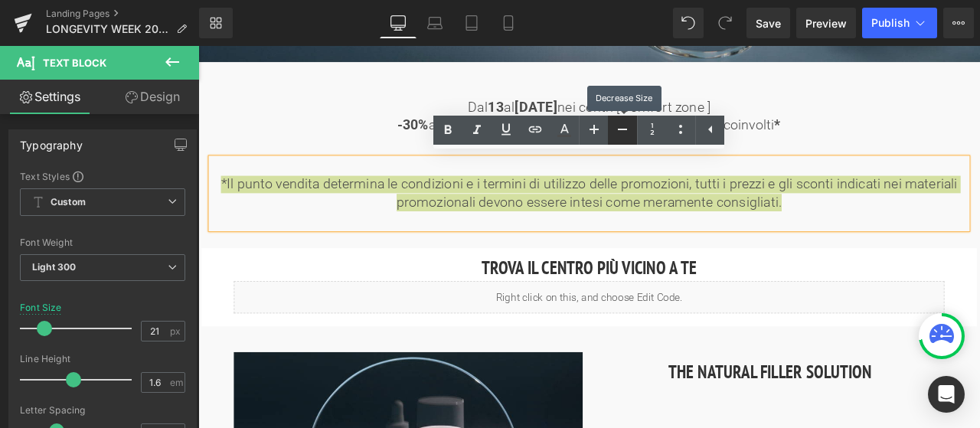
click at [0, 0] on icon at bounding box center [0, 0] width 0 height 0
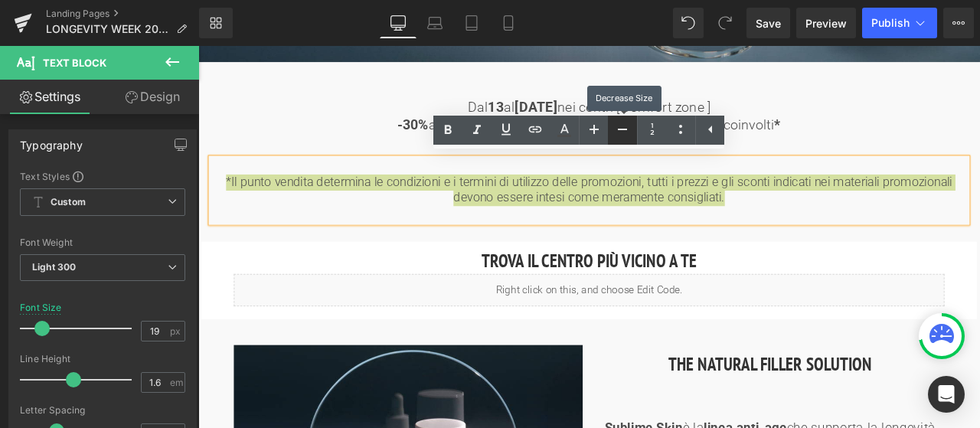
click at [0, 0] on icon at bounding box center [0, 0] width 0 height 0
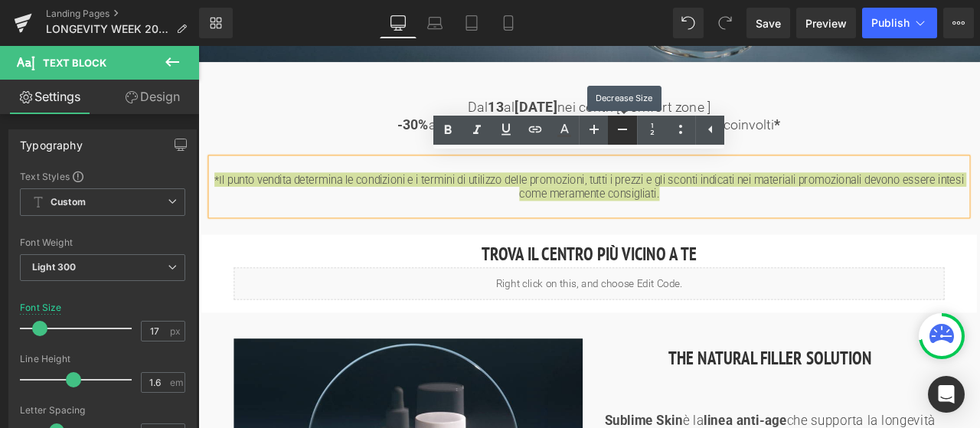
click at [0, 0] on icon at bounding box center [0, 0] width 0 height 0
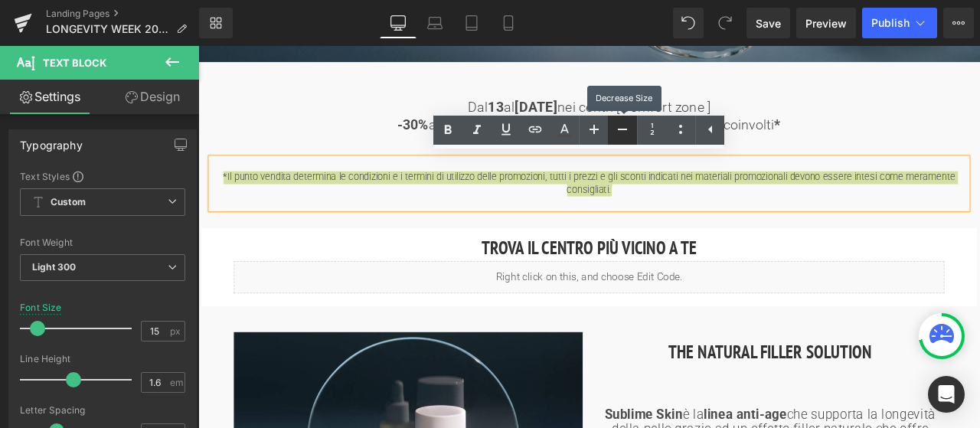
click at [0, 0] on icon at bounding box center [0, 0] width 0 height 0
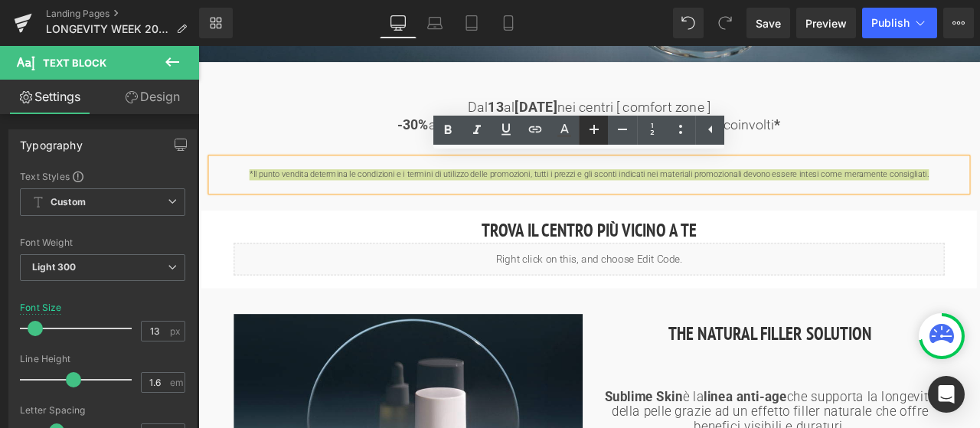
click at [604, 128] on link at bounding box center [593, 130] width 29 height 29
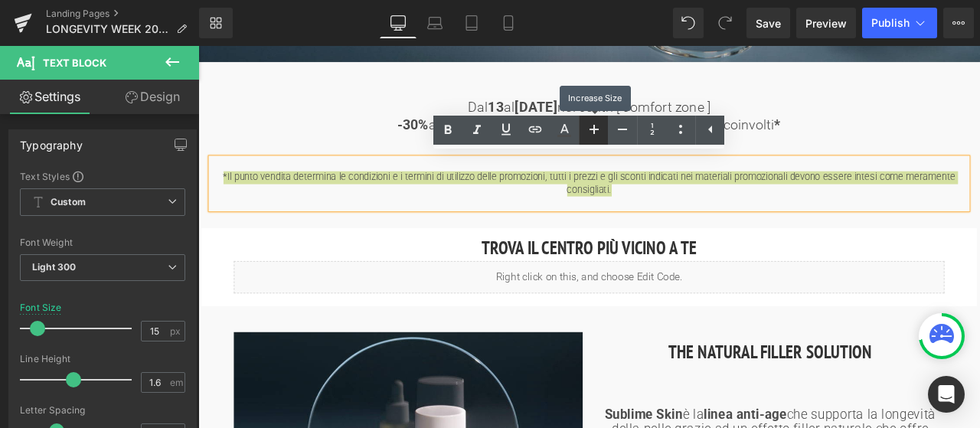
click at [604, 128] on link at bounding box center [593, 130] width 29 height 29
type input "17"
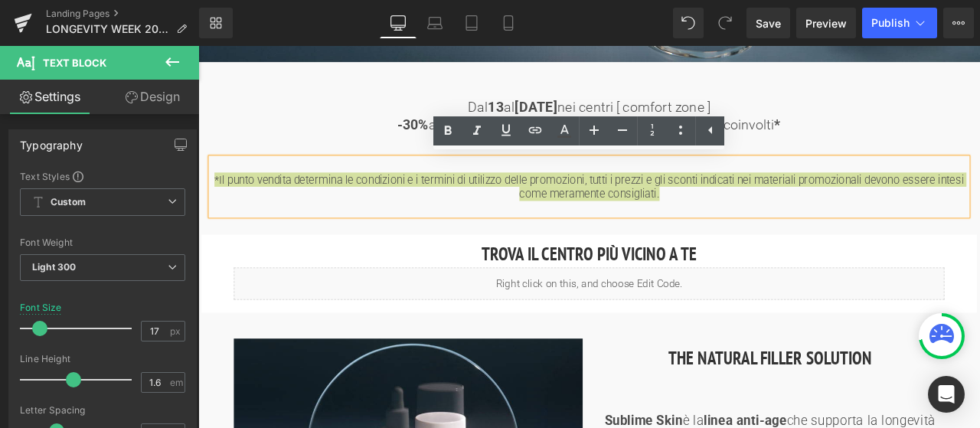
scroll to position [556, 0]
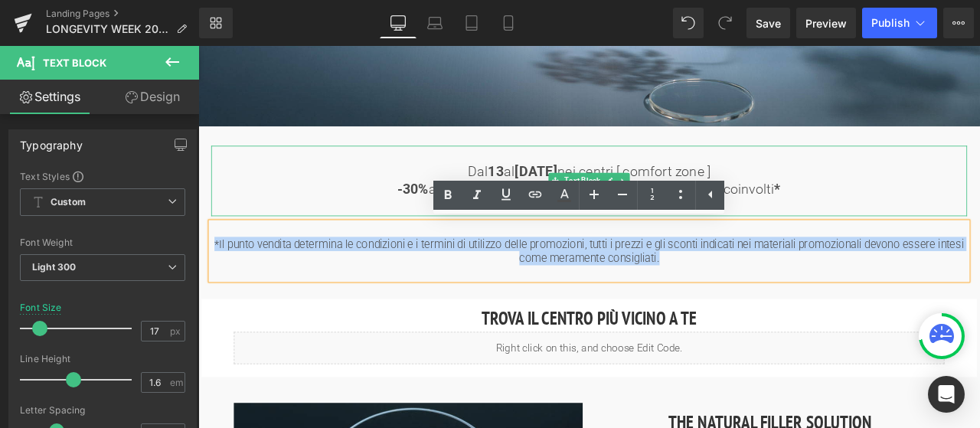
click at [847, 217] on span "-30% all'acquisto di prodotti e trattamenti Sublime Skin coinvolti *" at bounding box center [662, 216] width 454 height 18
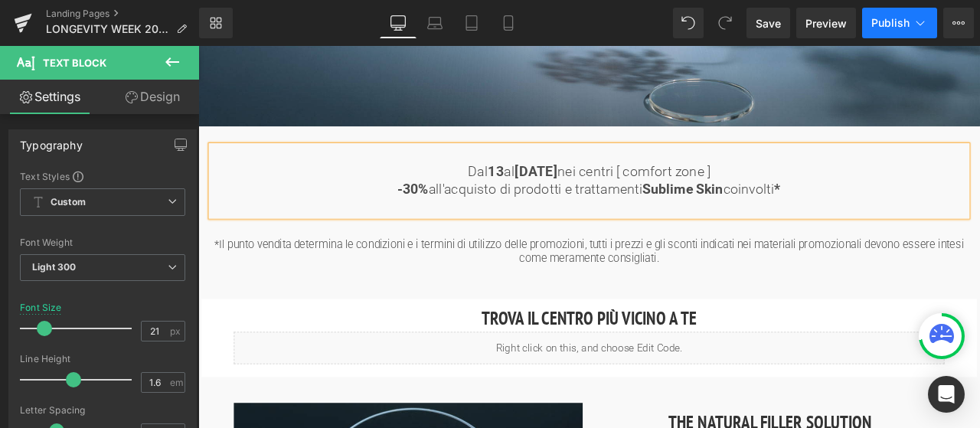
click at [906, 18] on span "Publish" at bounding box center [890, 23] width 38 height 12
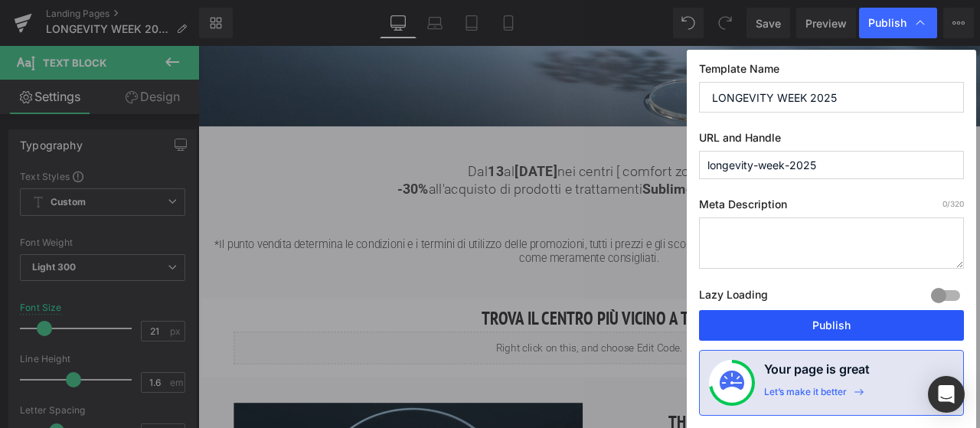
click at [856, 318] on button "Publish" at bounding box center [831, 325] width 265 height 31
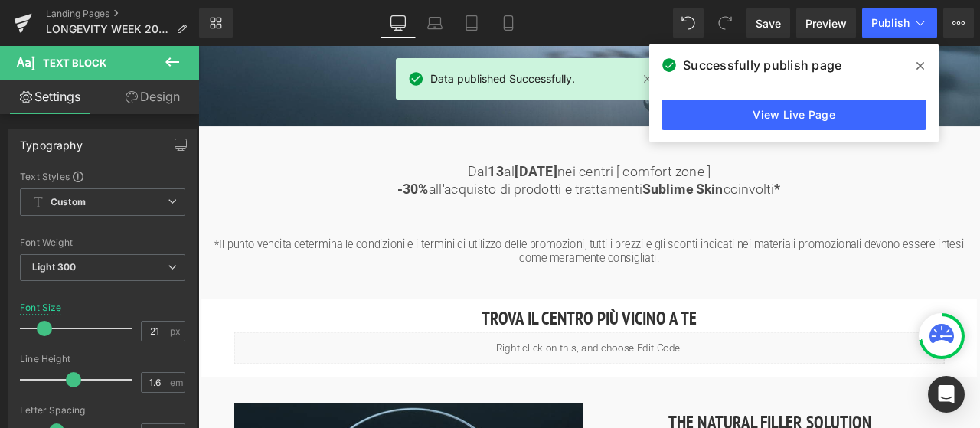
click at [918, 60] on icon at bounding box center [920, 66] width 8 height 12
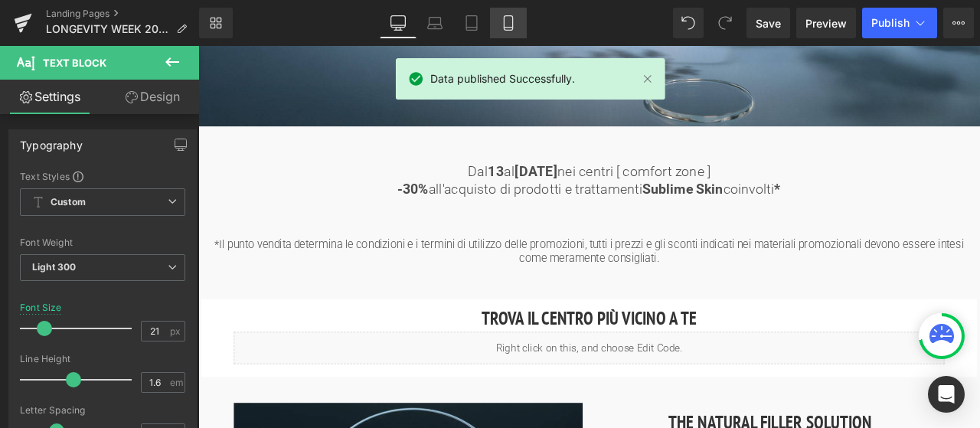
click at [516, 21] on link "Mobile" at bounding box center [508, 23] width 37 height 31
type input "18"
type input "100"
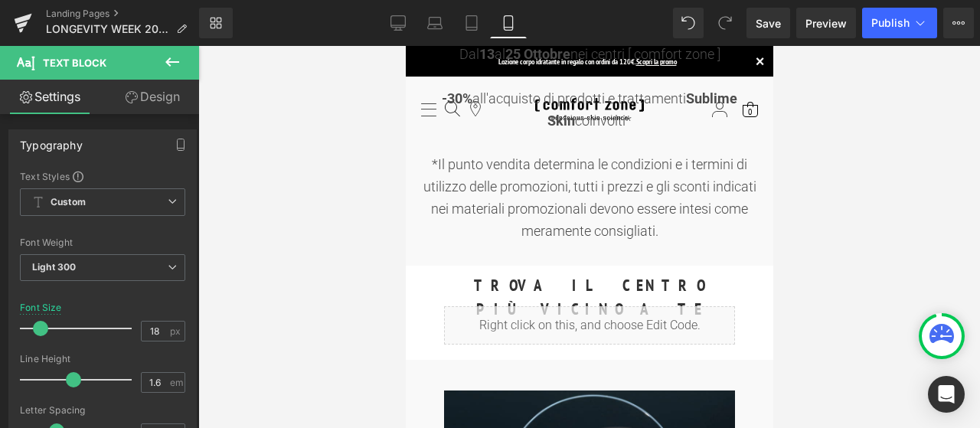
scroll to position [230, 0]
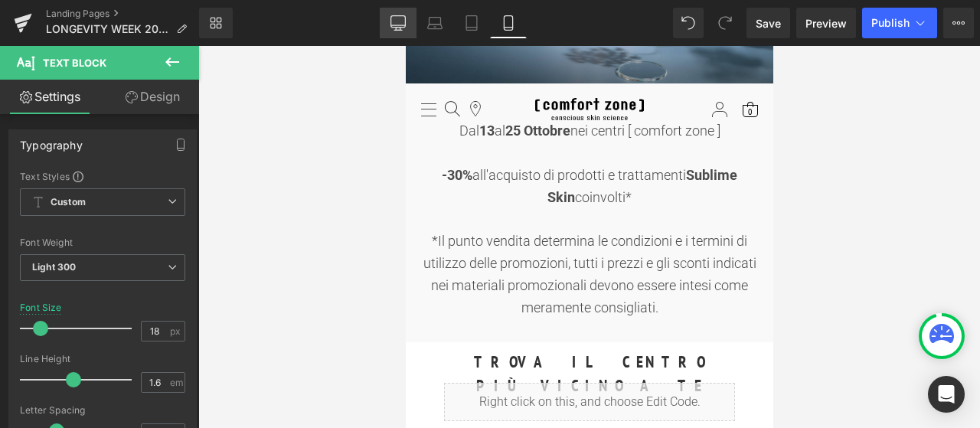
click at [393, 33] on link "Desktop" at bounding box center [398, 23] width 37 height 31
type input "21"
type input "100"
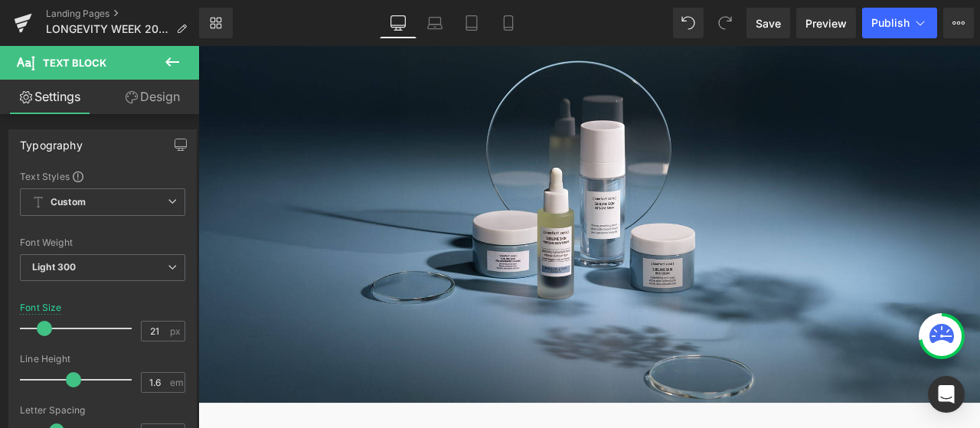
scroll to position [542, 0]
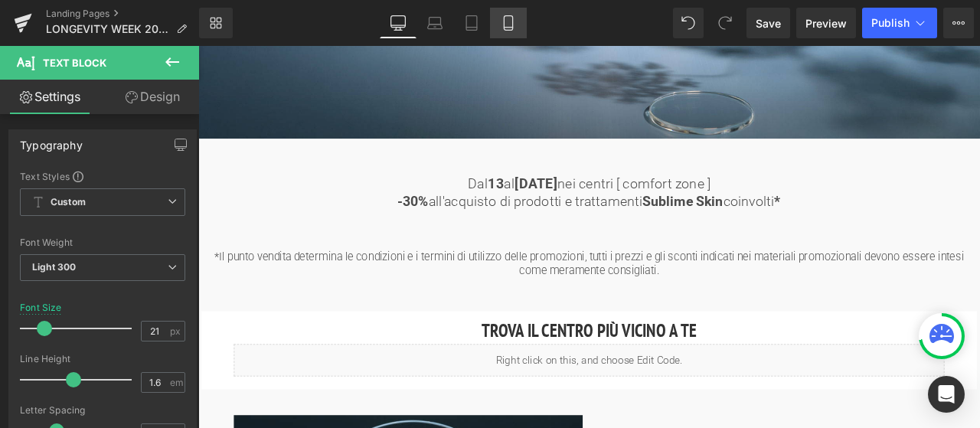
click at [508, 28] on icon at bounding box center [508, 28] width 8 height 0
type input "18"
type input "100"
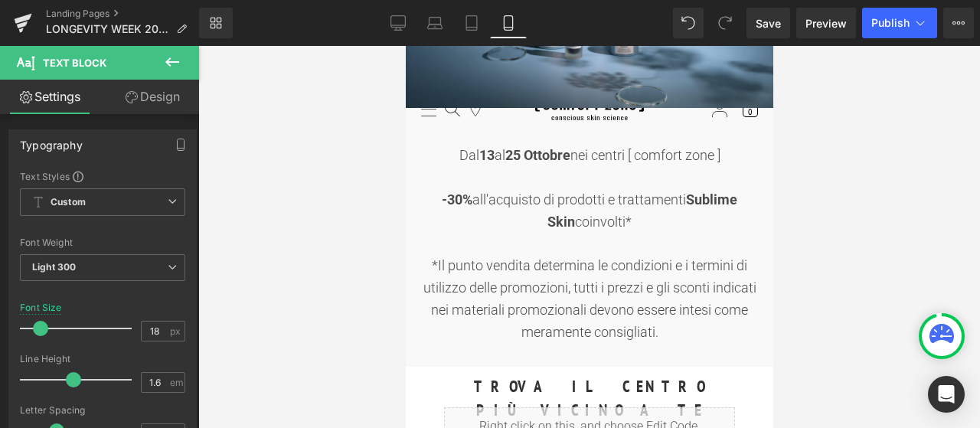
scroll to position [230, 0]
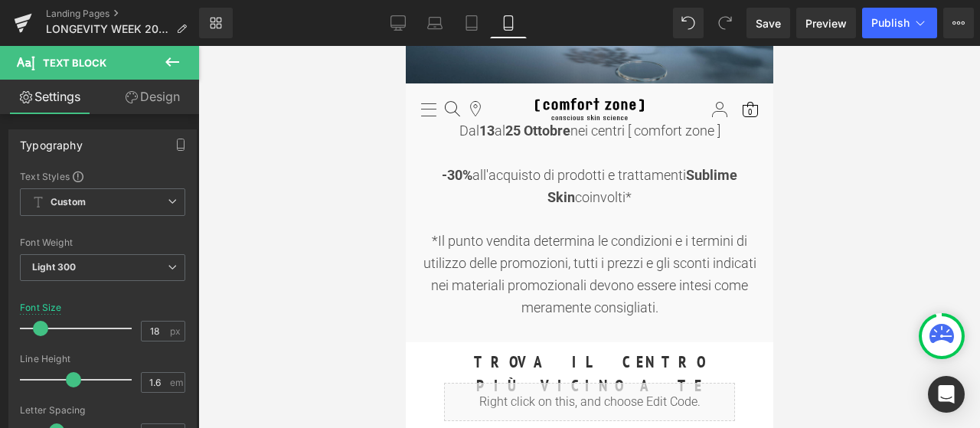
click at [622, 259] on div "*Il punto vendita determina le condizioni e i termini di utilizzo delle promozi…" at bounding box center [588, 274] width 344 height 88
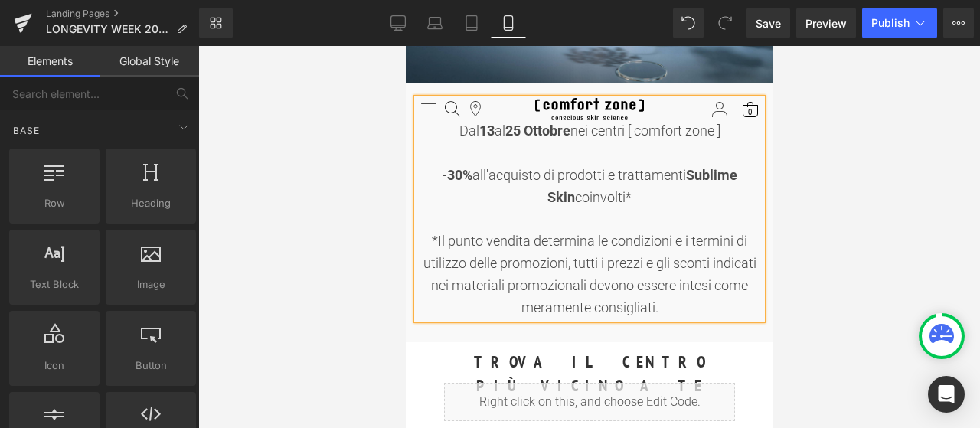
click at [889, 211] on div at bounding box center [588, 237] width 781 height 382
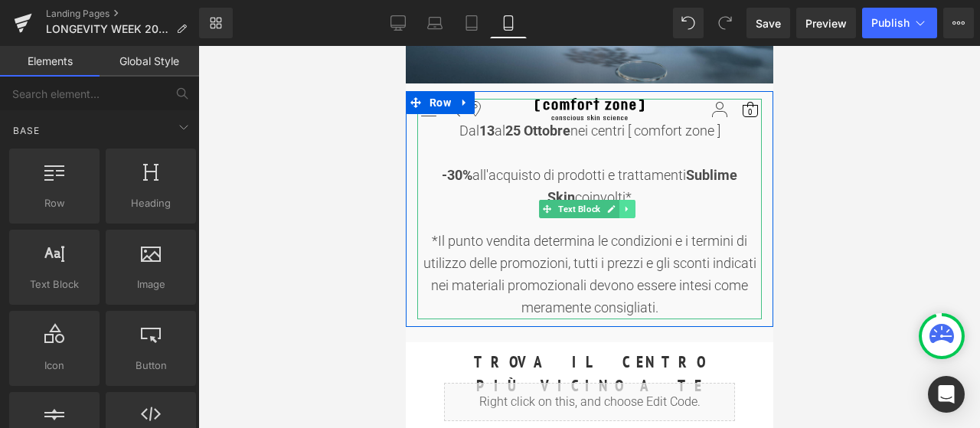
click at [627, 213] on link at bounding box center [626, 209] width 16 height 18
click at [618, 206] on icon at bounding box center [618, 208] width 8 height 8
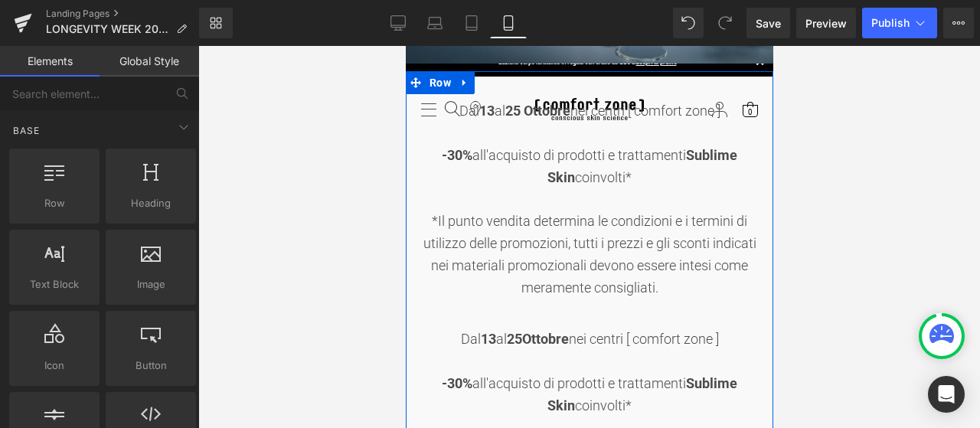
scroll to position [217, 0]
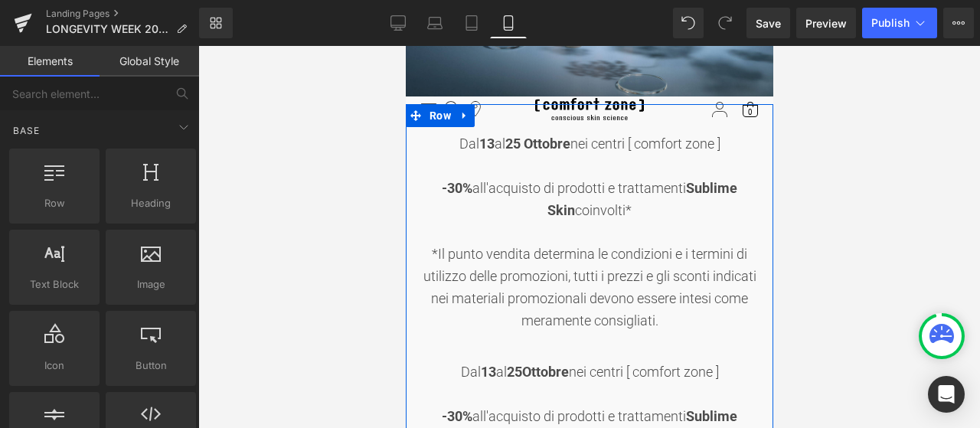
click at [657, 307] on div "*Il punto vendita determina le condizioni e i termini di utilizzo delle promozi…" at bounding box center [588, 287] width 344 height 88
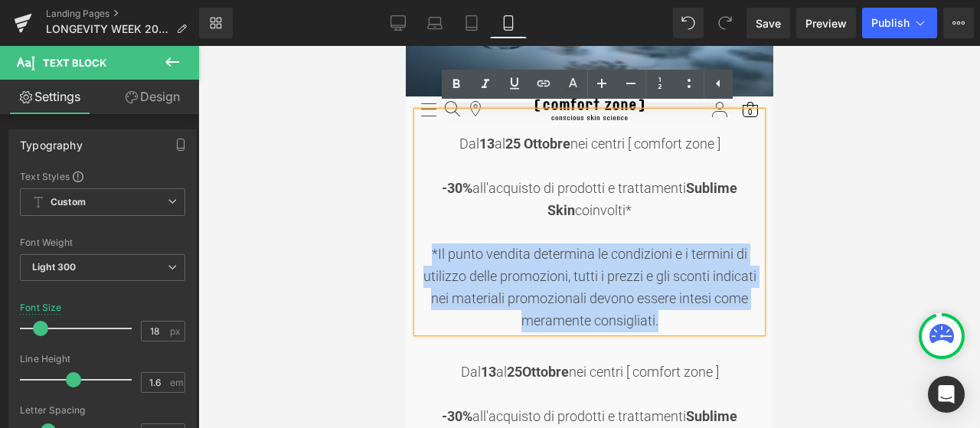
drag, startPoint x: 621, startPoint y: 322, endPoint x: 424, endPoint y: 250, distance: 209.5
click at [424, 250] on div "*Il punto vendita determina le condizioni e i termini di utilizzo delle promozi…" at bounding box center [588, 287] width 344 height 88
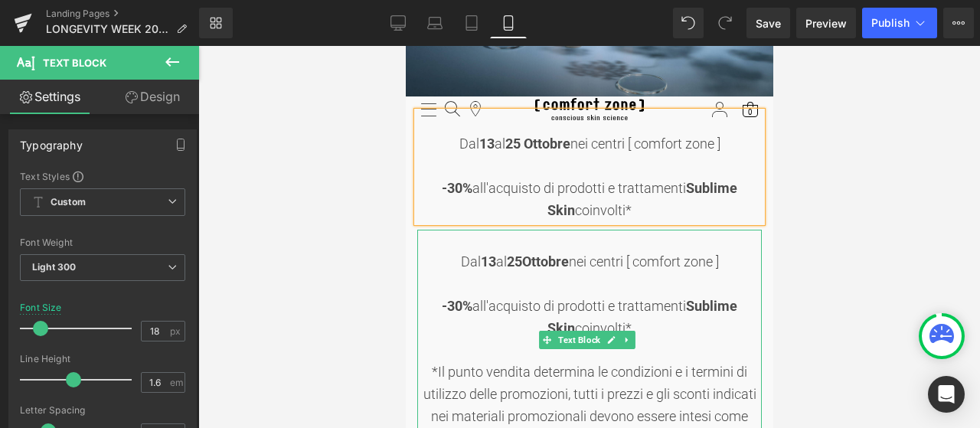
click at [511, 276] on div at bounding box center [588, 284] width 344 height 22
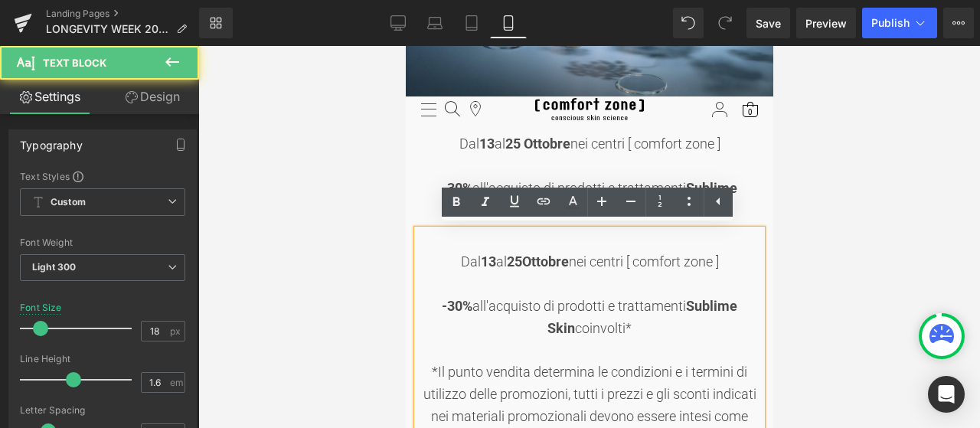
click at [467, 263] on div "Dal [DATE] al [DATE] nei centri [ comfort zone ] -30% all'acquisto di prodotti …" at bounding box center [588, 340] width 344 height 220
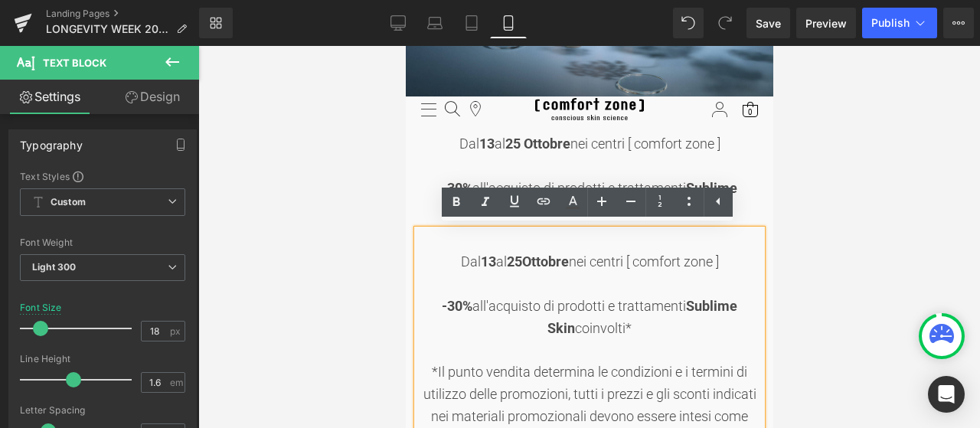
drag, startPoint x: 450, startPoint y: 259, endPoint x: 625, endPoint y: 324, distance: 186.0
click at [625, 324] on div "Dal [DATE] al [DATE] nei centri [ comfort zone ] -30% all'acquisto di prodotti …" at bounding box center [588, 340] width 344 height 220
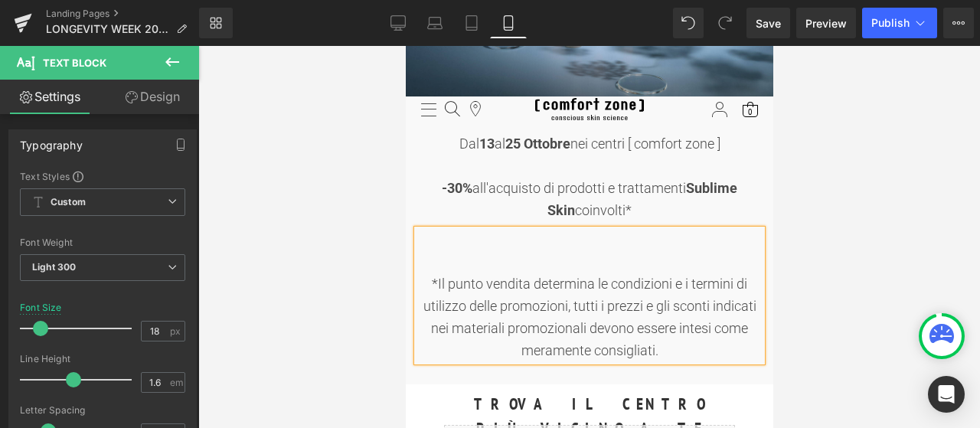
click at [595, 261] on div "*Il punto vendita determina le condizioni e i termini di utilizzo delle promozi…" at bounding box center [588, 306] width 344 height 110
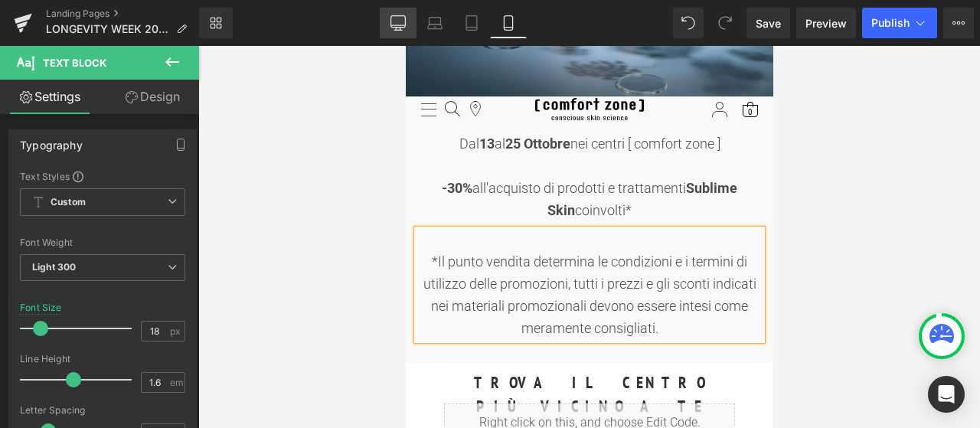
click at [406, 25] on link "Desktop" at bounding box center [398, 23] width 37 height 31
type input "100"
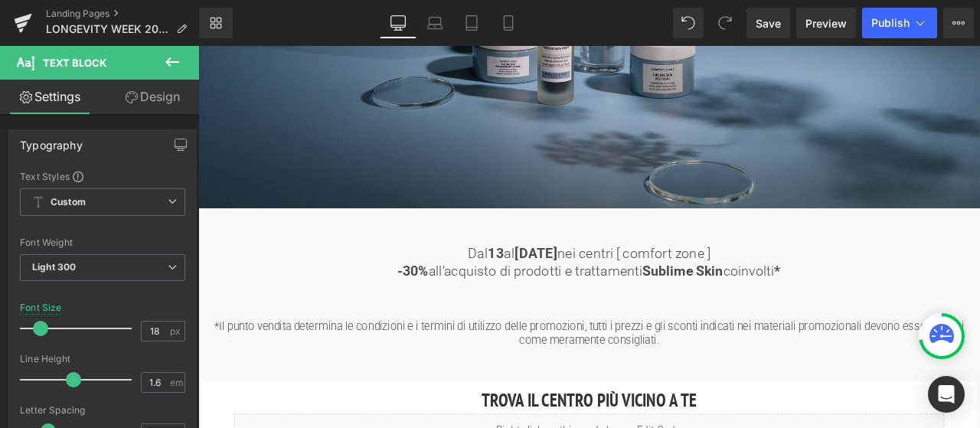
scroll to position [612, 0]
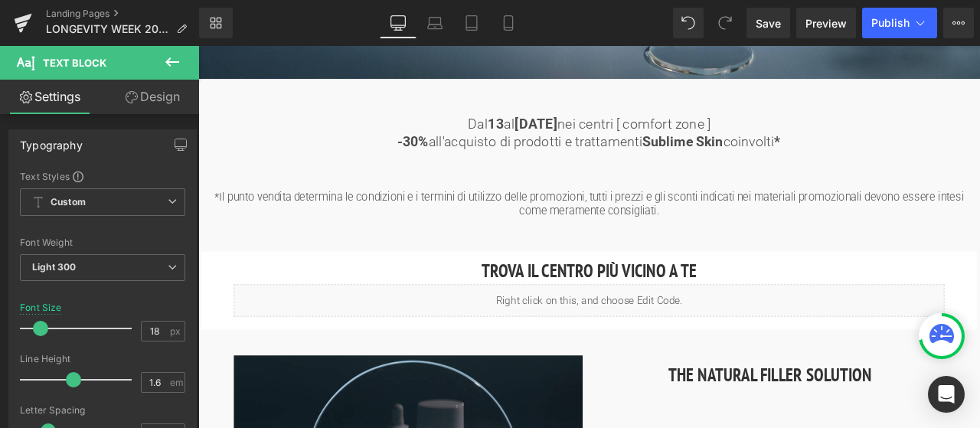
click at [631, 235] on div "*Il punto vendita determina le condizioni e i termini di utilizzo delle promozi…" at bounding box center [662, 232] width 896 height 67
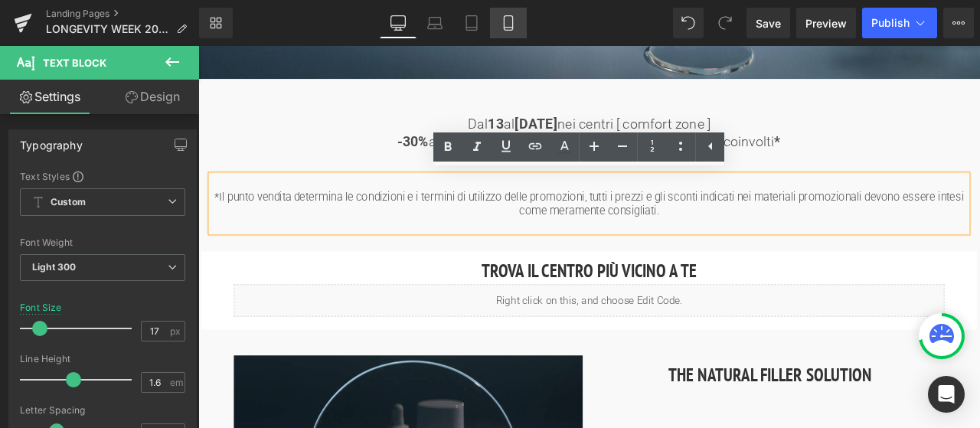
click at [502, 24] on icon at bounding box center [508, 22] width 15 height 15
type input "18"
type input "100"
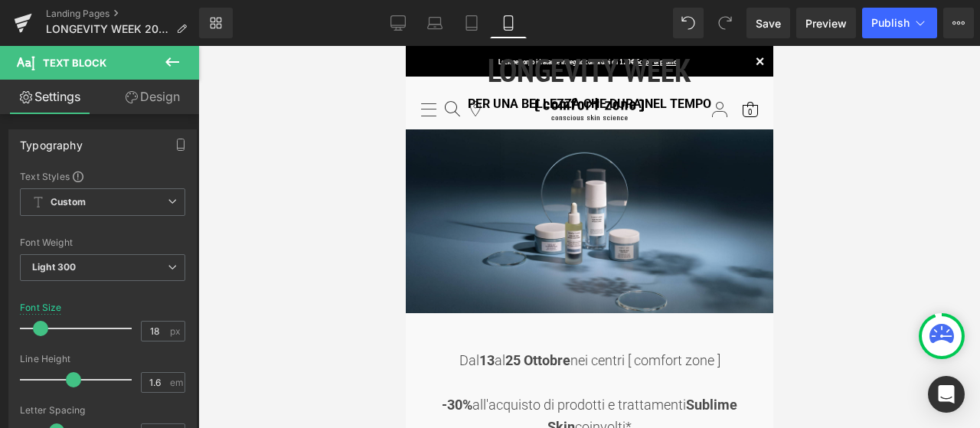
scroll to position [306, 0]
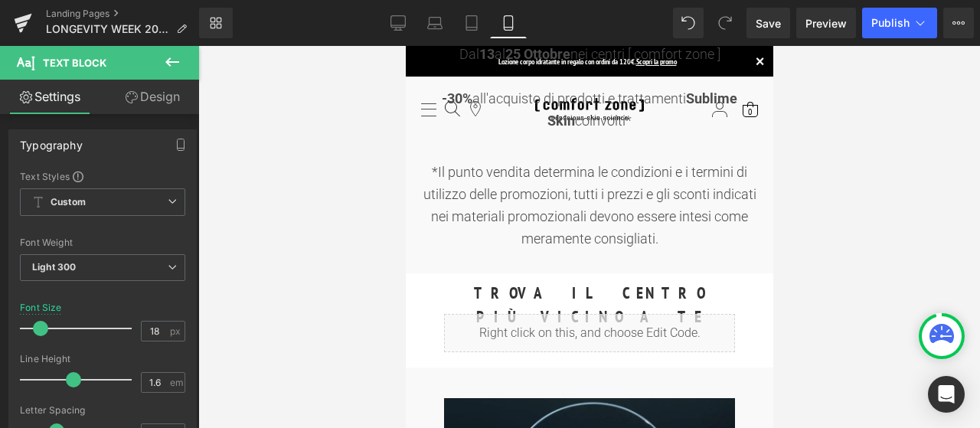
click at [604, 227] on div "*Il punto vendita determina le condizioni e i termini di utilizzo delle promozi…" at bounding box center [588, 206] width 344 height 88
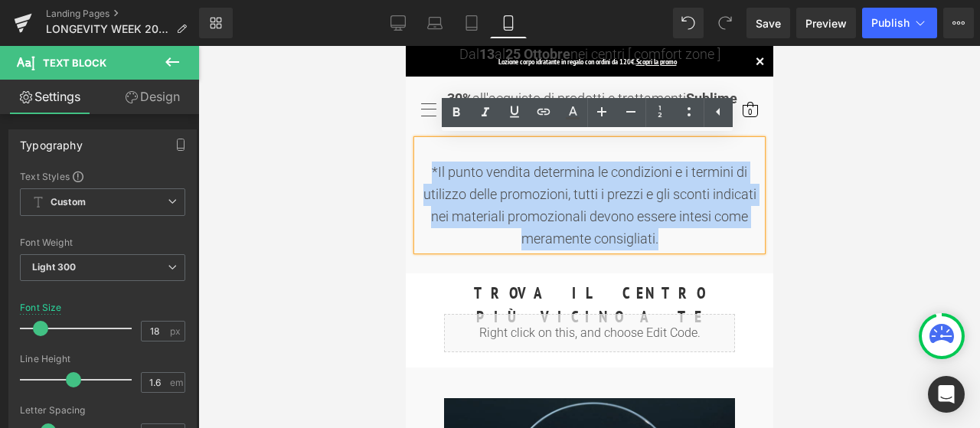
drag, startPoint x: 675, startPoint y: 240, endPoint x: 416, endPoint y: 166, distance: 269.7
click at [416, 166] on div "*Il punto vendita determina le condizioni e i termini di utilizzo delle promozi…" at bounding box center [588, 206] width 344 height 88
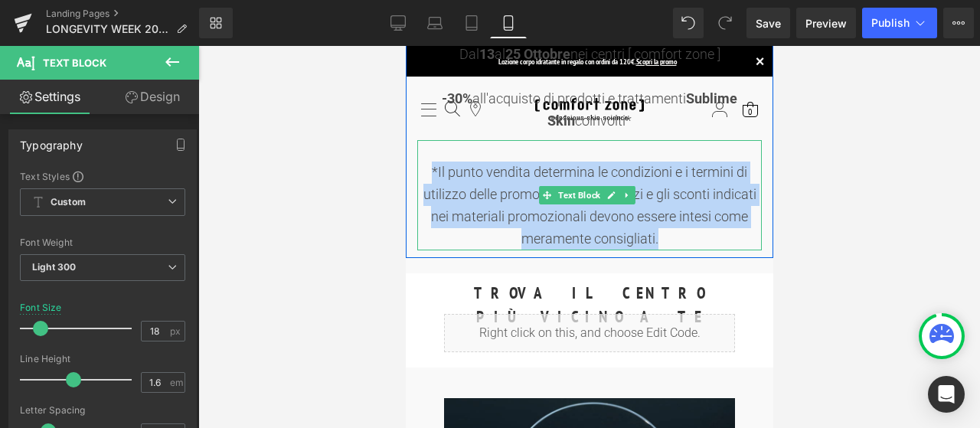
click at [638, 232] on div "*Il punto vendita determina le condizioni e i termini di utilizzo delle promozi…" at bounding box center [588, 206] width 344 height 88
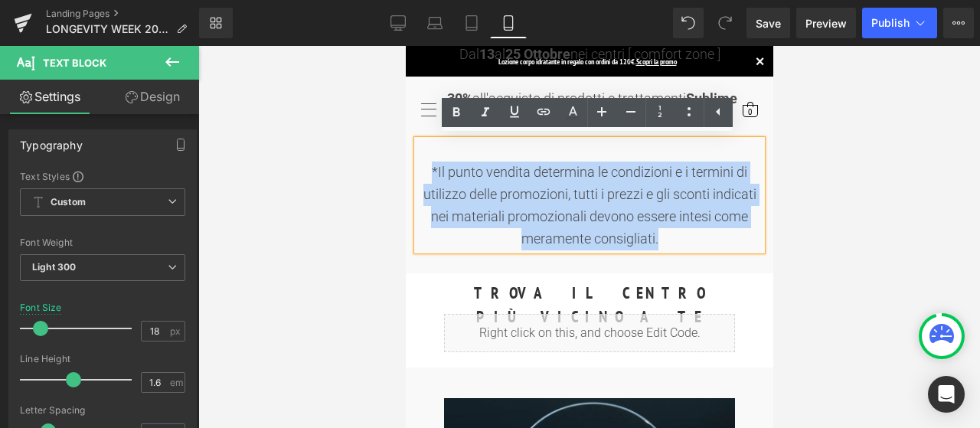
drag, startPoint x: 683, startPoint y: 236, endPoint x: 423, endPoint y: 175, distance: 267.3
click at [423, 175] on div "*Il punto vendita determina le condizioni e i termini di utilizzo delle promozi…" at bounding box center [588, 206] width 344 height 88
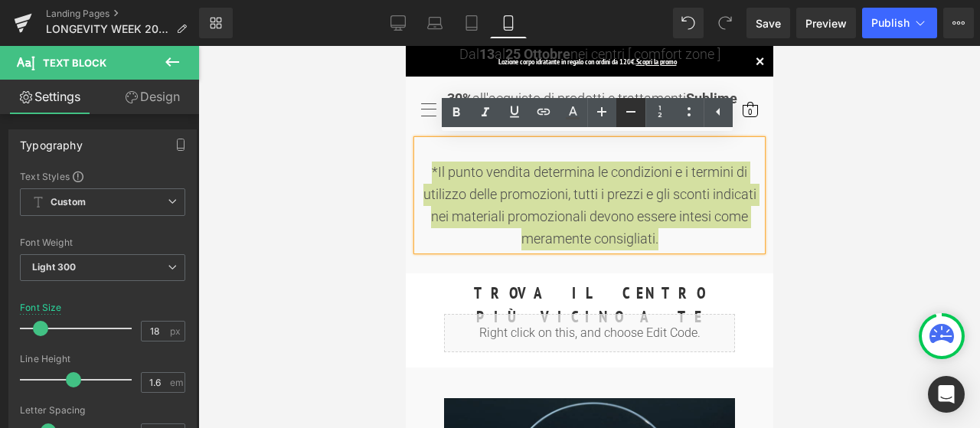
click at [0, 0] on icon at bounding box center [0, 0] width 0 height 0
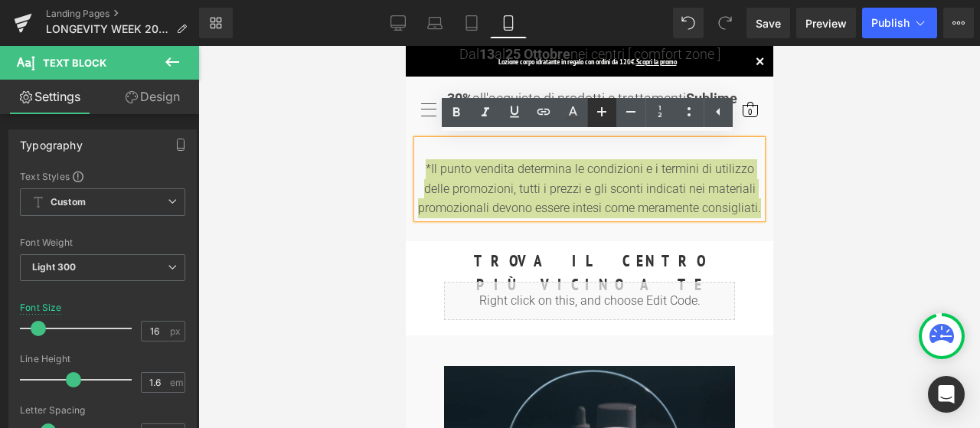
click at [0, 0] on icon at bounding box center [0, 0] width 0 height 0
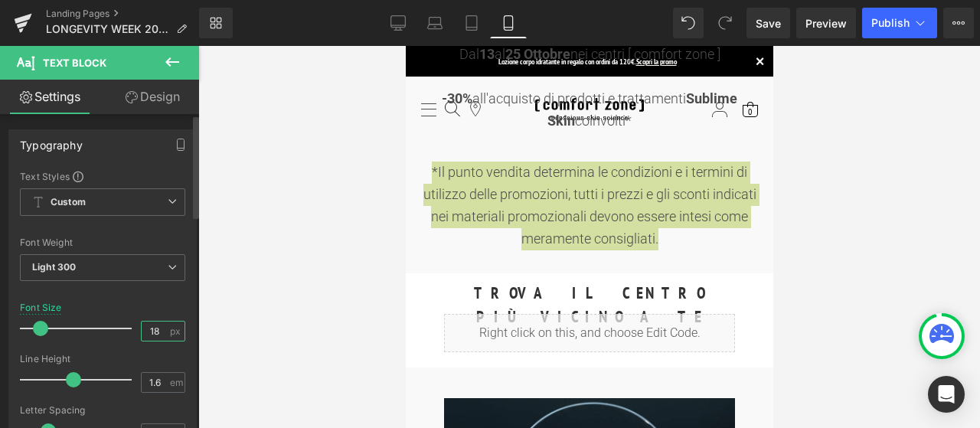
click at [150, 333] on input "18" at bounding box center [155, 330] width 27 height 19
type input "17"
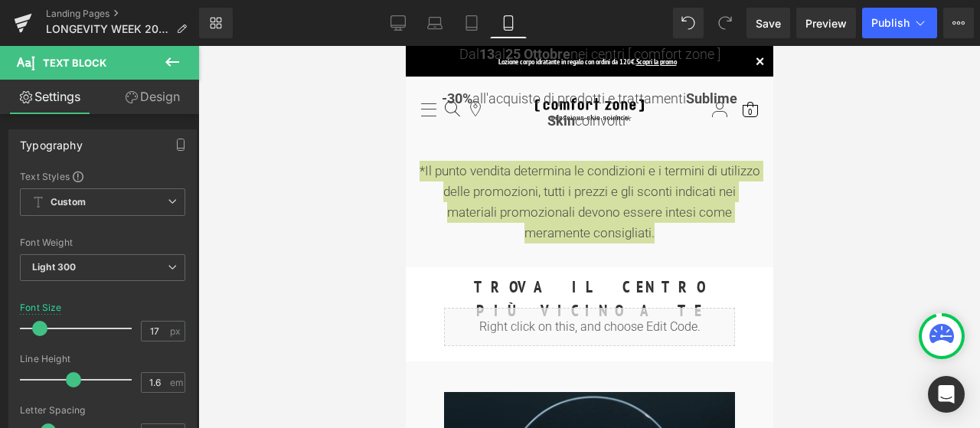
click at [325, 210] on div at bounding box center [588, 237] width 781 height 382
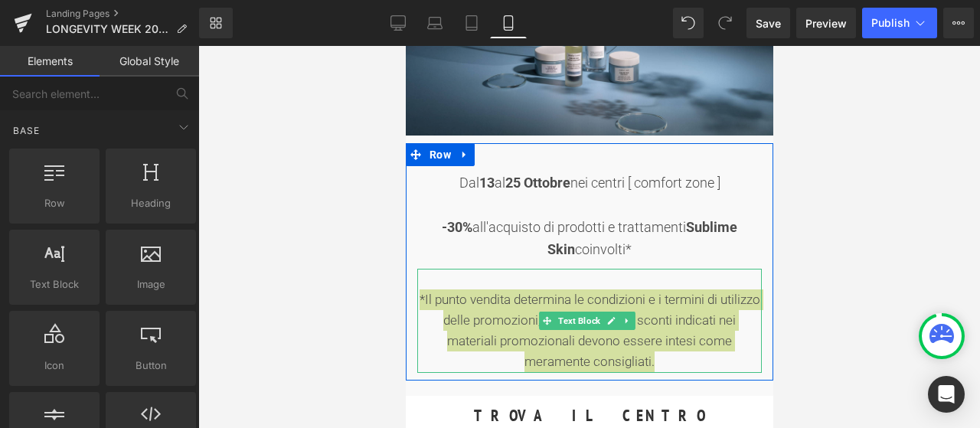
scroll to position [153, 0]
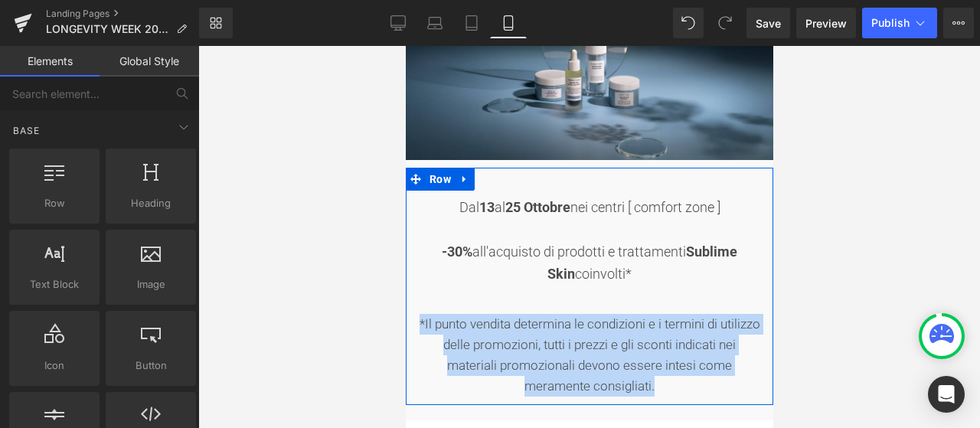
click at [577, 253] on div "-30% all'acquisto di prodotti e trattamenti Sublime Skin coinvolti*" at bounding box center [588, 263] width 344 height 44
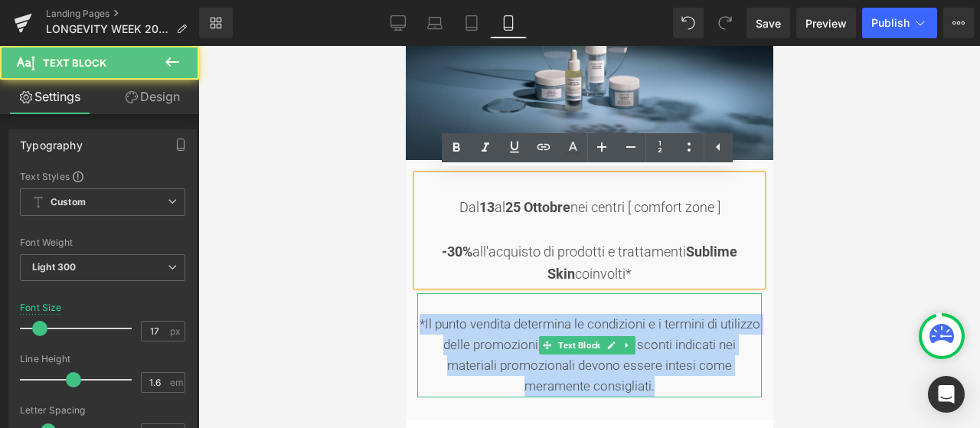
drag, startPoint x: 527, startPoint y: 341, endPoint x: 424, endPoint y: 322, distance: 105.1
click at [424, 322] on div "*Il punto vendita determina le condizioni e i termini di utilizzo delle promozi…" at bounding box center [588, 355] width 344 height 83
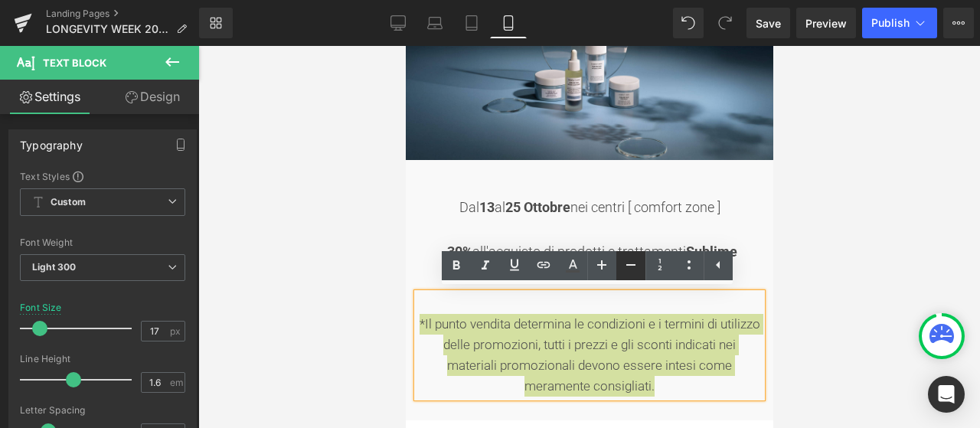
click at [0, 0] on icon at bounding box center [0, 0] width 0 height 0
type input "15"
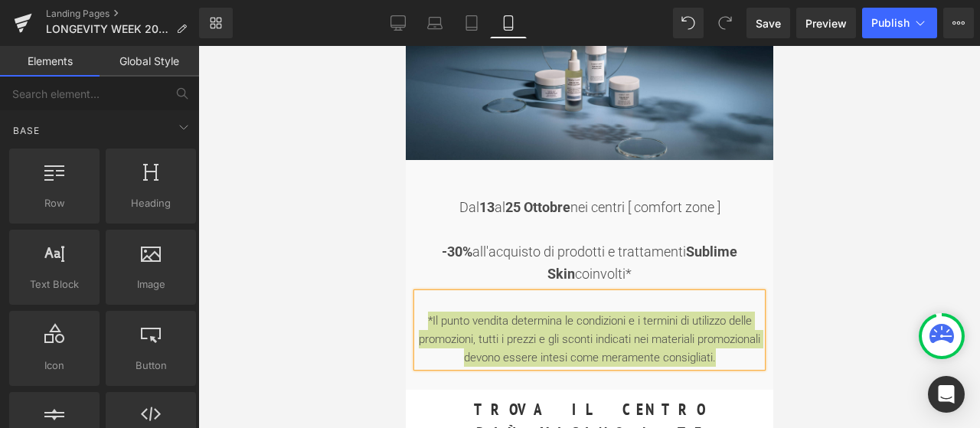
click at [817, 252] on div at bounding box center [588, 237] width 781 height 382
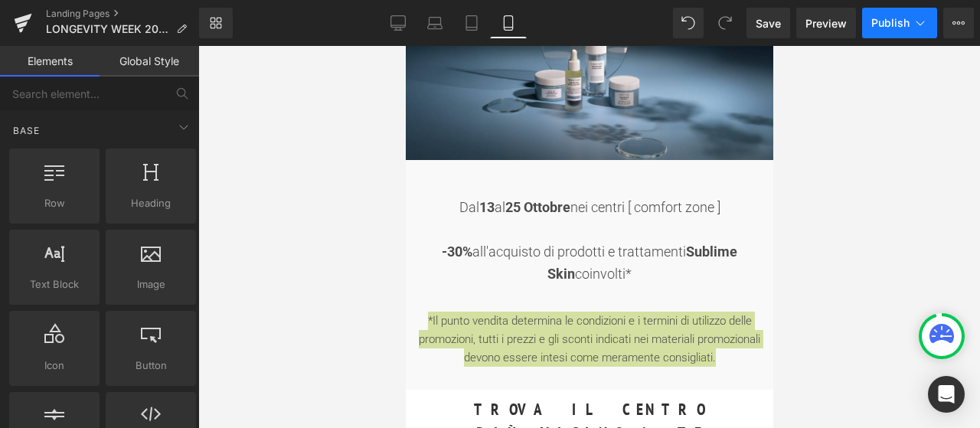
click at [882, 10] on button "Publish" at bounding box center [899, 23] width 75 height 31
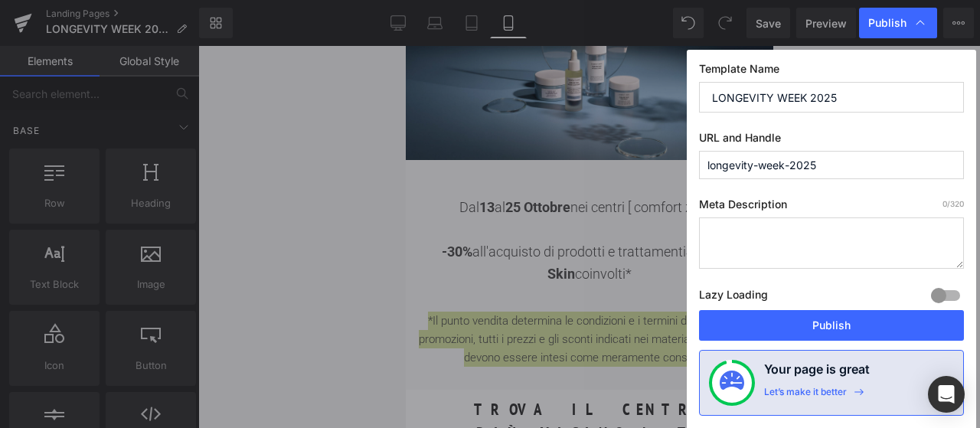
click at [837, 321] on button "Publish" at bounding box center [831, 325] width 265 height 31
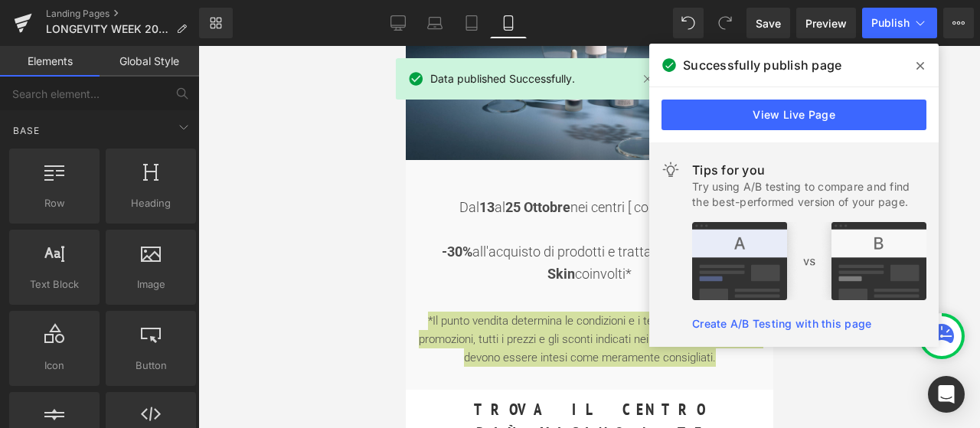
click at [924, 65] on span at bounding box center [920, 66] width 24 height 24
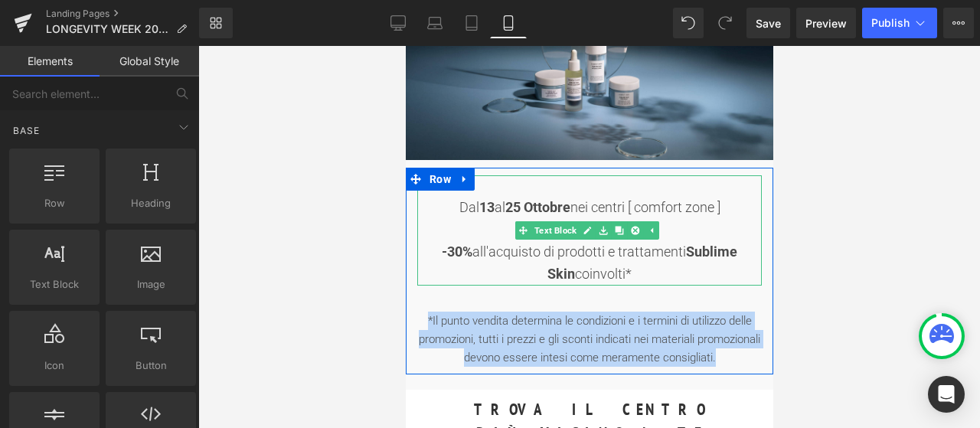
click at [488, 207] on strong "13" at bounding box center [485, 207] width 15 height 16
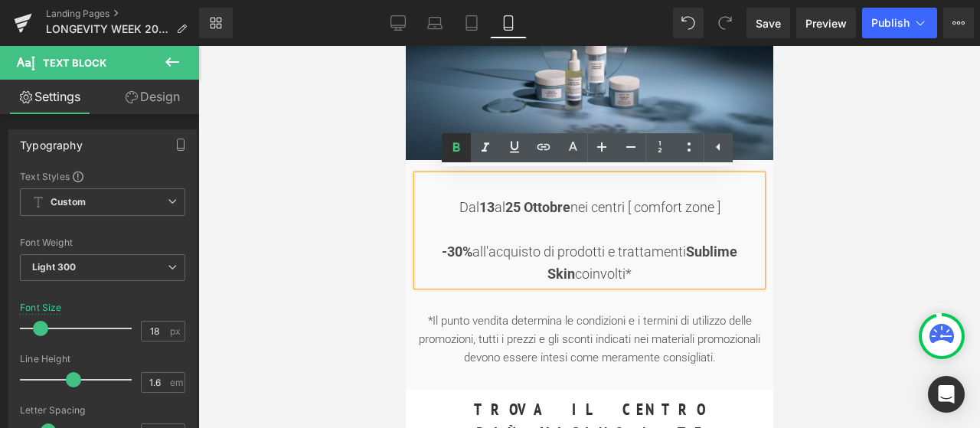
click at [458, 148] on icon at bounding box center [455, 146] width 7 height 9
click at [485, 207] on strong "13" at bounding box center [485, 207] width 15 height 16
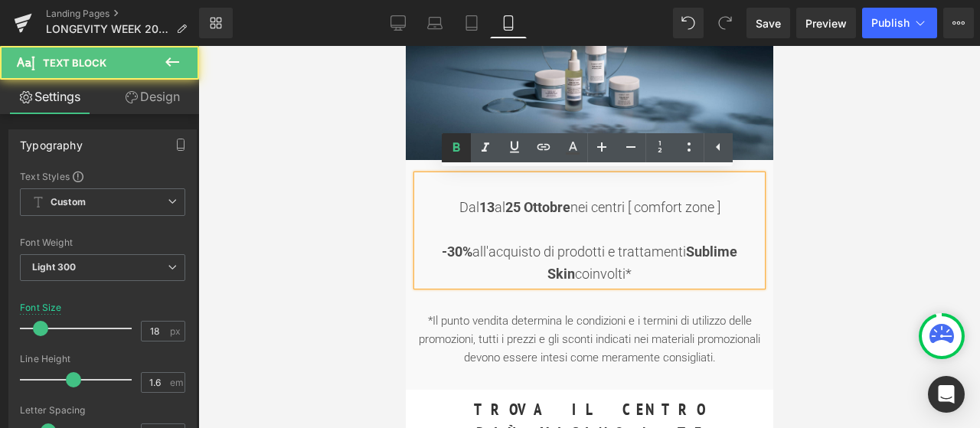
click at [456, 146] on icon at bounding box center [455, 146] width 7 height 9
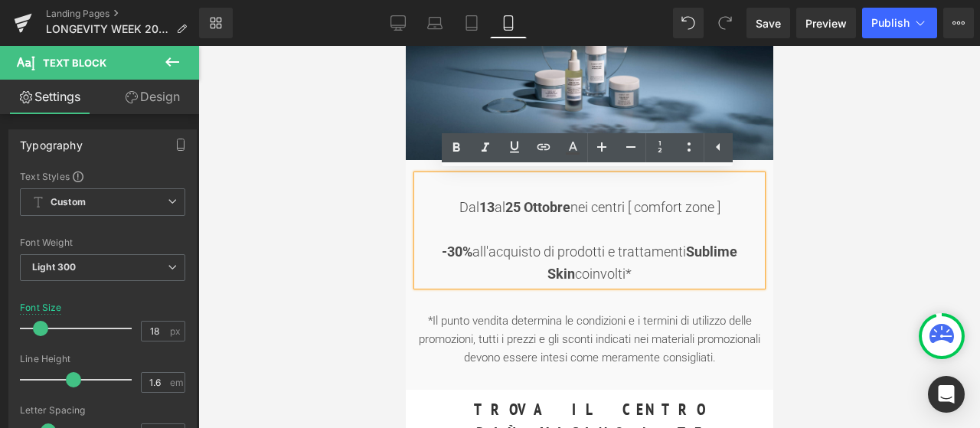
click at [502, 207] on div "Dal [DATE] al [DATE] nei centri [ comfort zone ] -30% all'acquisto di prodotti …" at bounding box center [588, 230] width 344 height 110
click at [517, 208] on strong "25" at bounding box center [511, 207] width 15 height 16
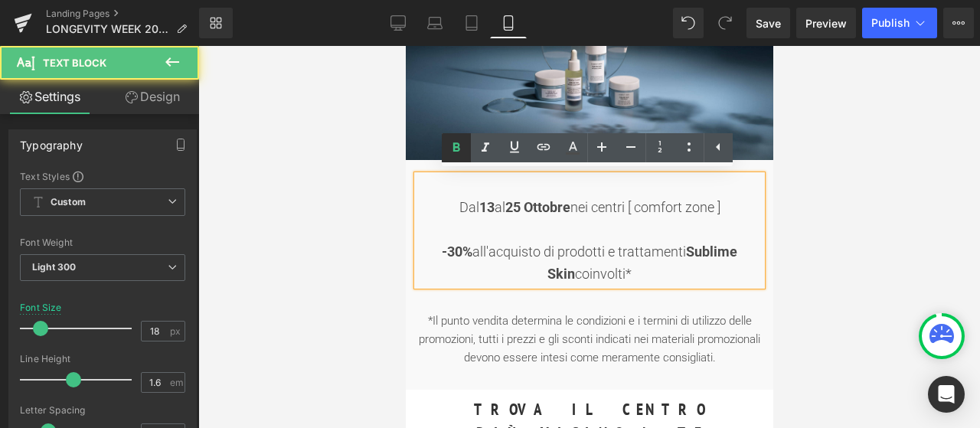
click at [456, 154] on icon at bounding box center [456, 148] width 18 height 18
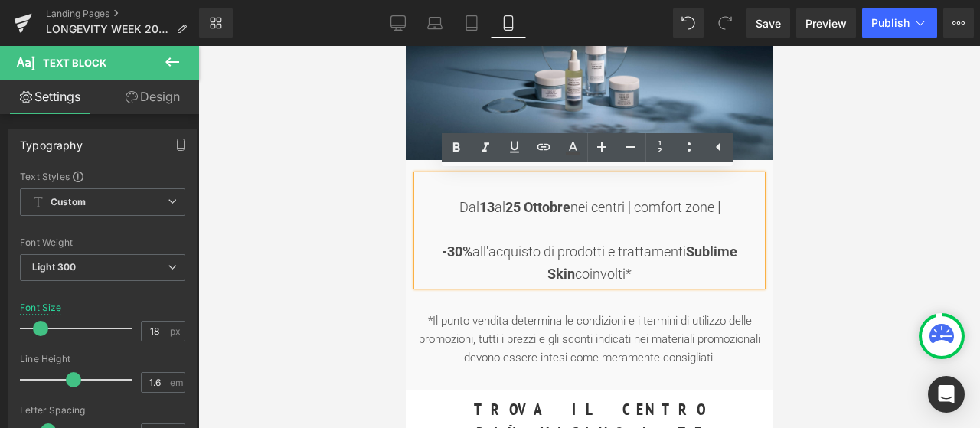
click at [520, 203] on div "Dal [DATE] al [DATE] nei centri [ comfort zone ] -30% all'acquisto di prodotti …" at bounding box center [588, 230] width 344 height 110
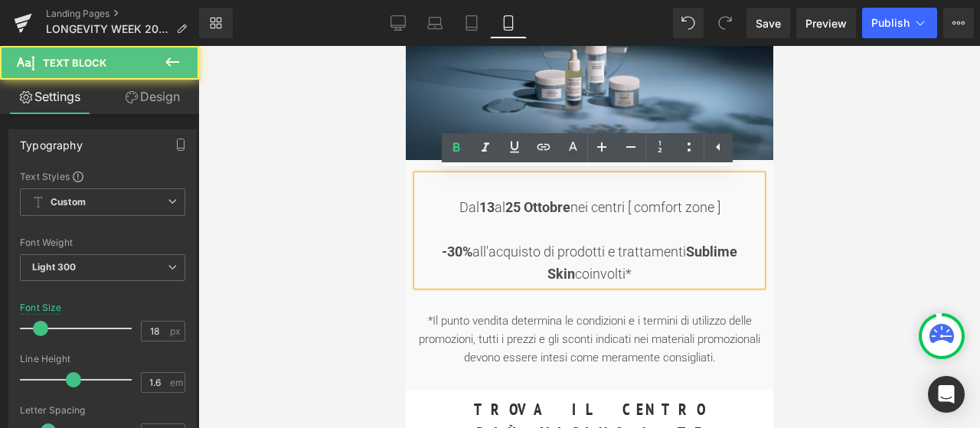
click at [524, 204] on strong "Ottobre" at bounding box center [546, 207] width 47 height 16
click at [516, 205] on strong "25" at bounding box center [511, 207] width 15 height 16
click at [456, 148] on icon at bounding box center [455, 146] width 7 height 9
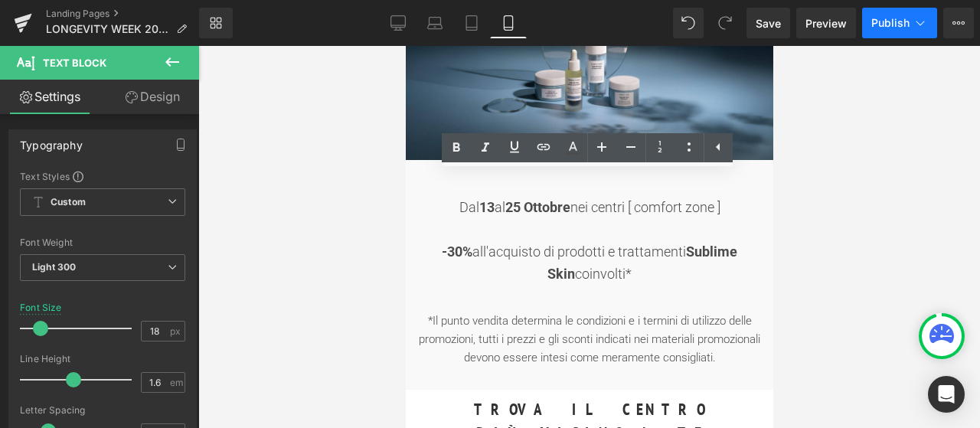
click at [908, 26] on span "Publish" at bounding box center [890, 23] width 38 height 12
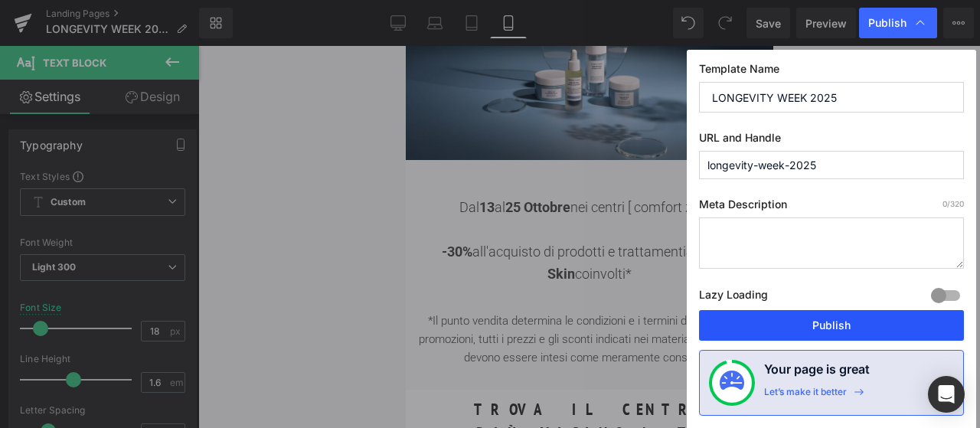
click at [824, 333] on button "Publish" at bounding box center [831, 325] width 265 height 31
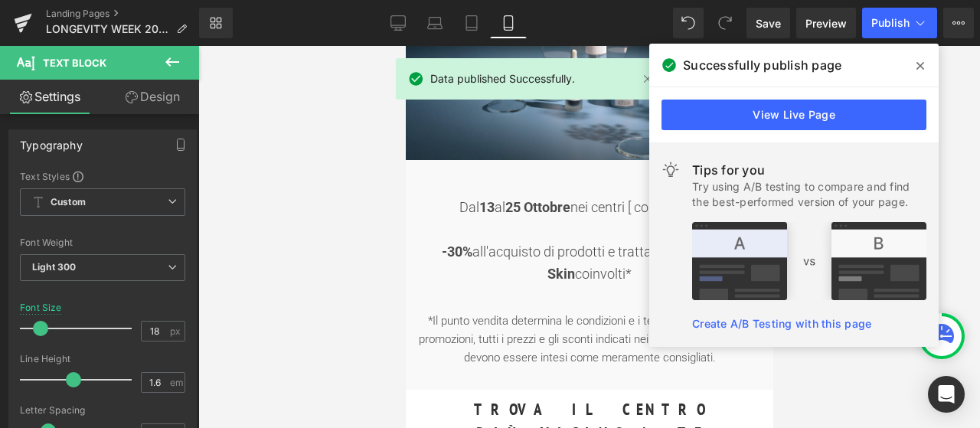
click at [922, 62] on icon at bounding box center [920, 66] width 8 height 12
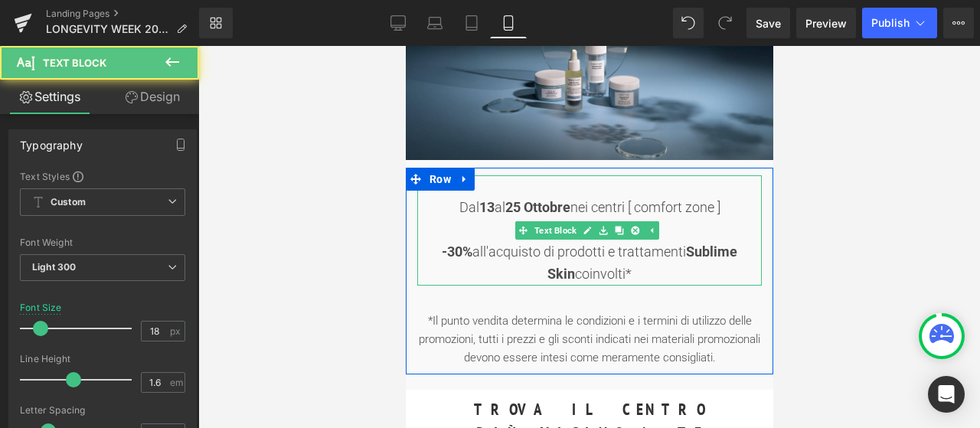
click at [485, 203] on strong "13" at bounding box center [485, 207] width 15 height 16
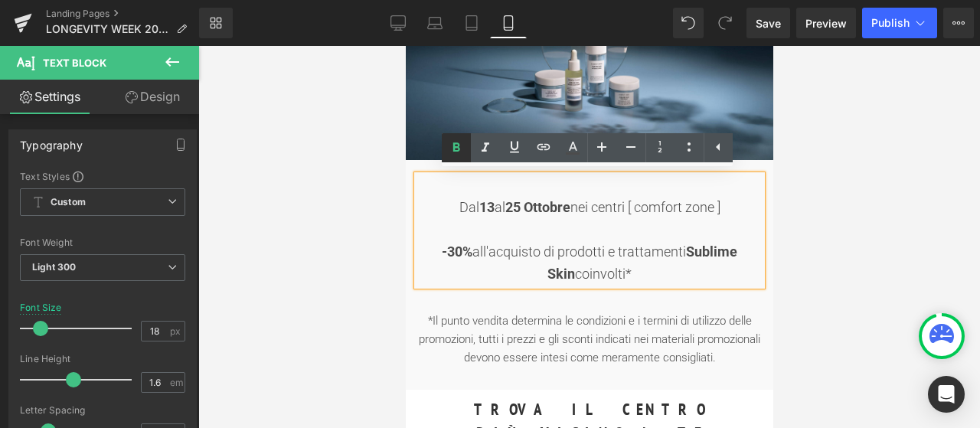
click at [462, 152] on icon at bounding box center [456, 148] width 18 height 18
click at [906, 28] on span "Publish" at bounding box center [890, 23] width 38 height 12
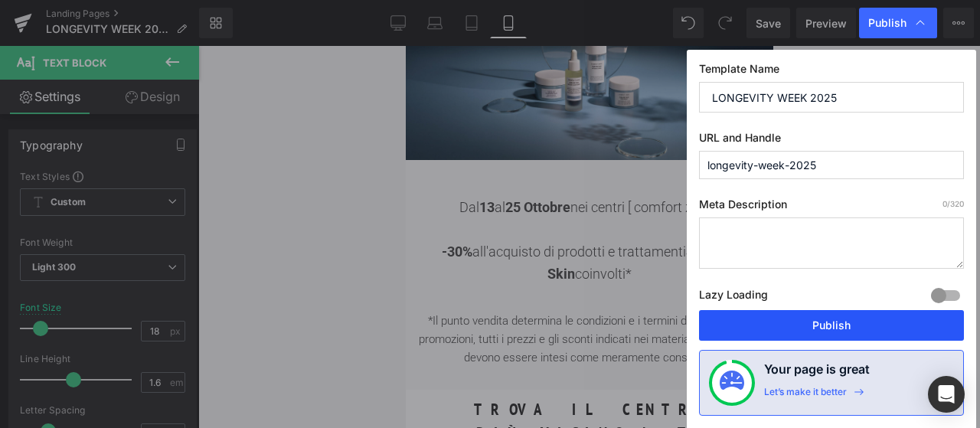
click at [857, 317] on button "Publish" at bounding box center [831, 325] width 265 height 31
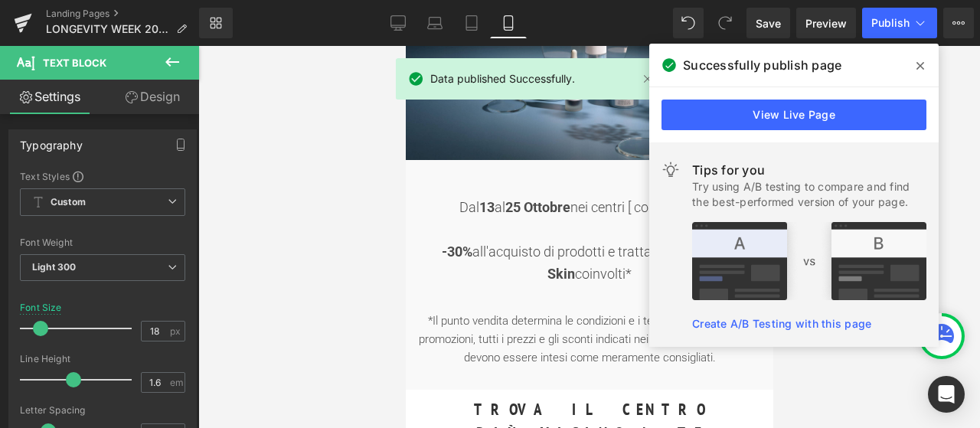
click at [918, 61] on icon at bounding box center [920, 66] width 8 height 12
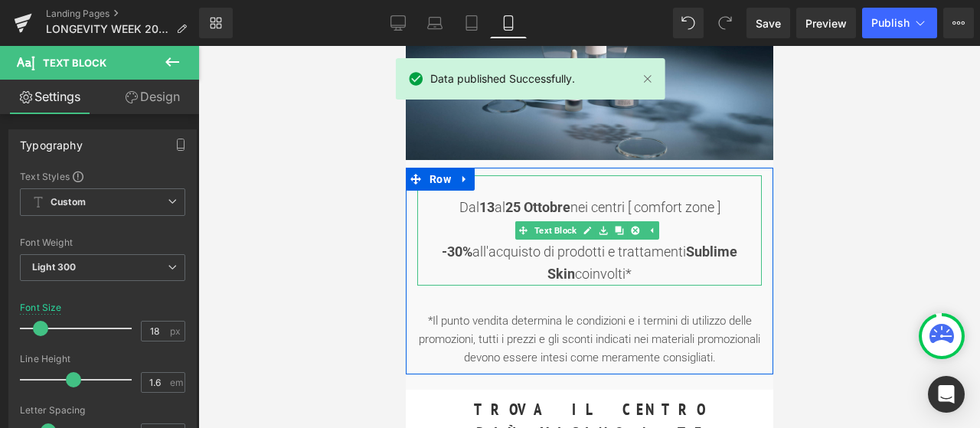
click at [487, 201] on strong "13" at bounding box center [485, 207] width 15 height 16
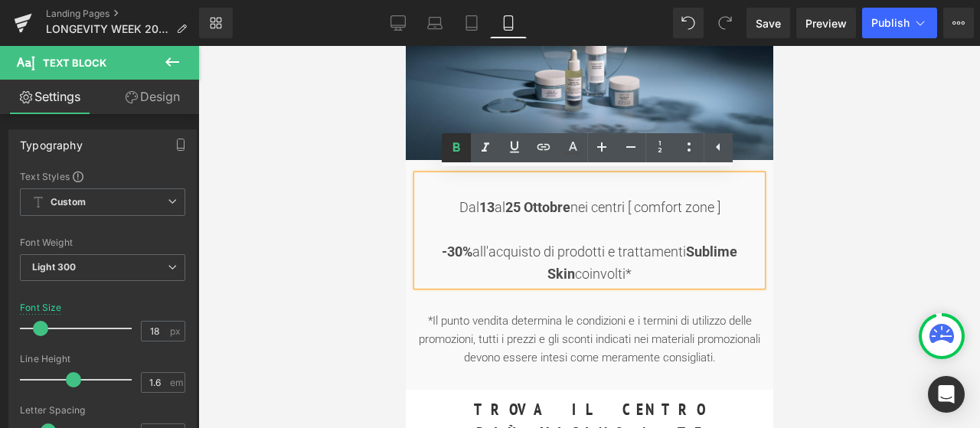
click at [456, 147] on icon at bounding box center [455, 146] width 7 height 9
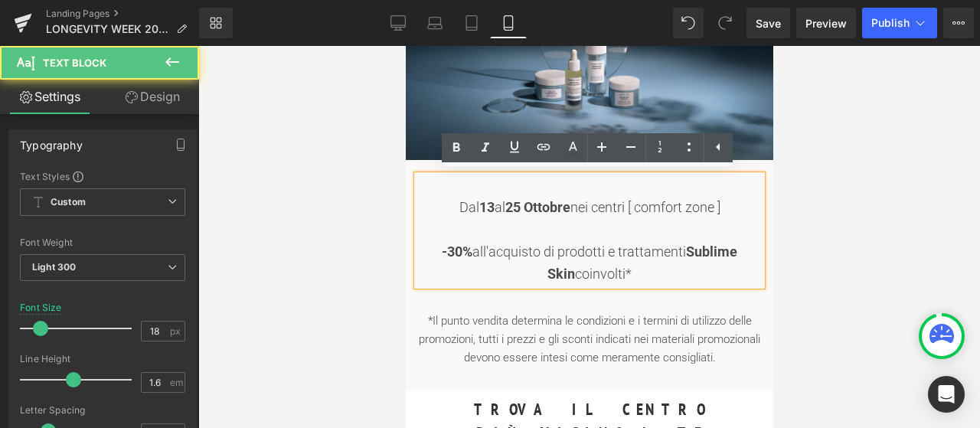
click at [491, 207] on div "Dal [DATE] al [DATE] nei centri [ comfort zone ] -30% all'acquisto di prodotti …" at bounding box center [588, 230] width 344 height 110
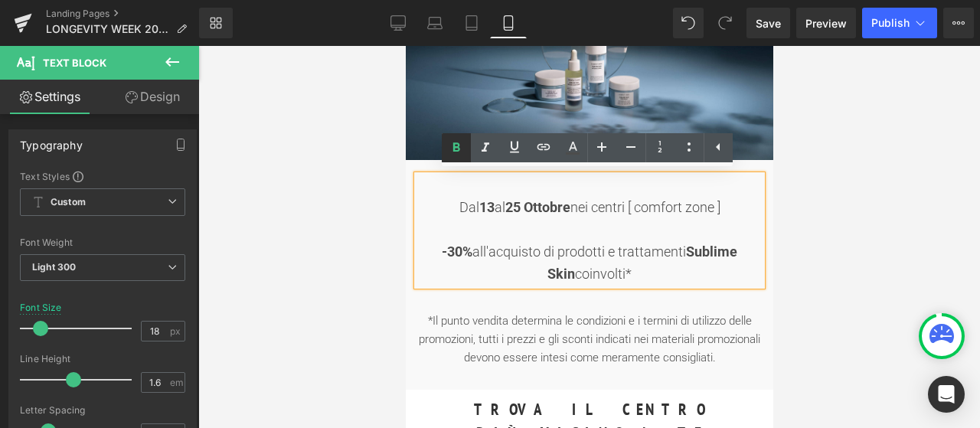
click at [456, 149] on icon at bounding box center [456, 148] width 18 height 18
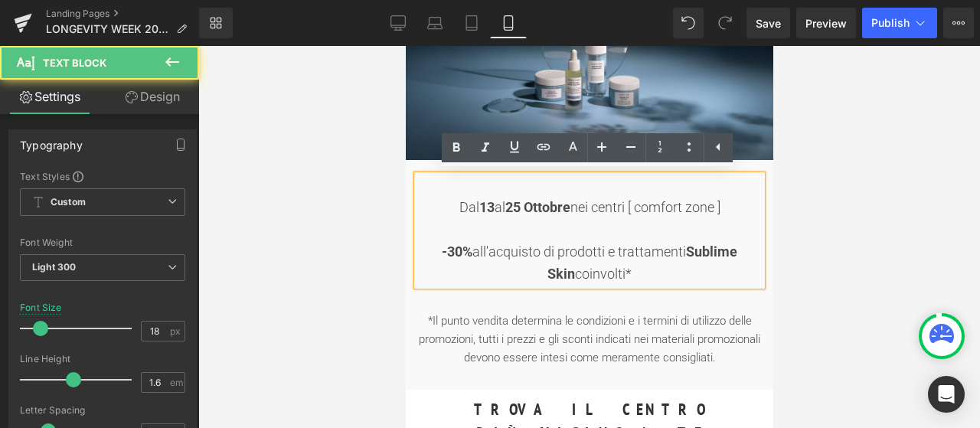
click at [517, 207] on strong "25" at bounding box center [511, 207] width 15 height 16
click at [457, 149] on icon at bounding box center [456, 148] width 18 height 18
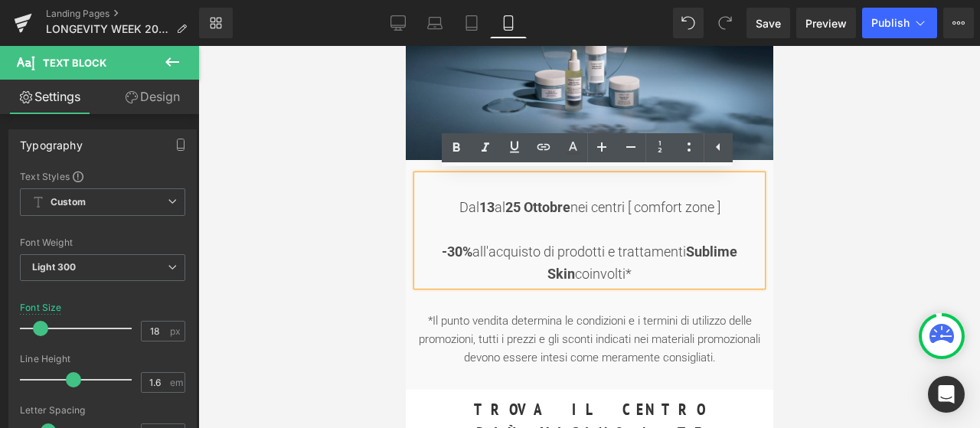
click at [524, 206] on strong "Ottobre" at bounding box center [546, 207] width 47 height 16
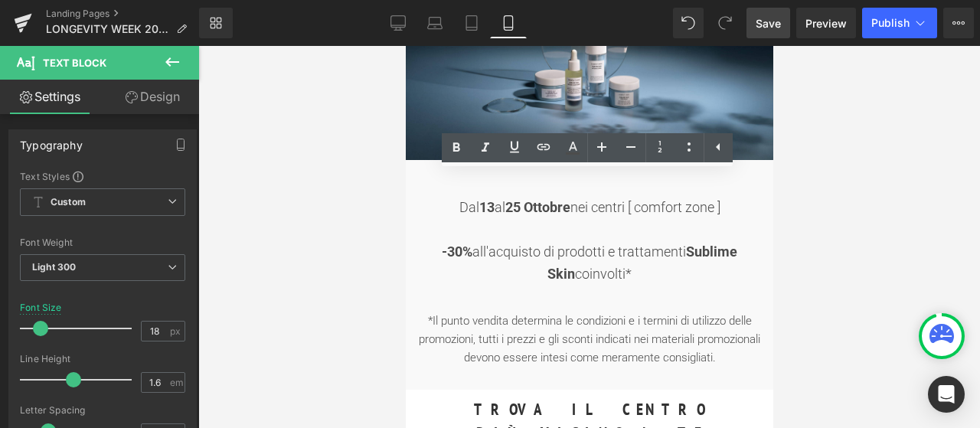
click at [768, 24] on span "Save" at bounding box center [767, 23] width 25 height 16
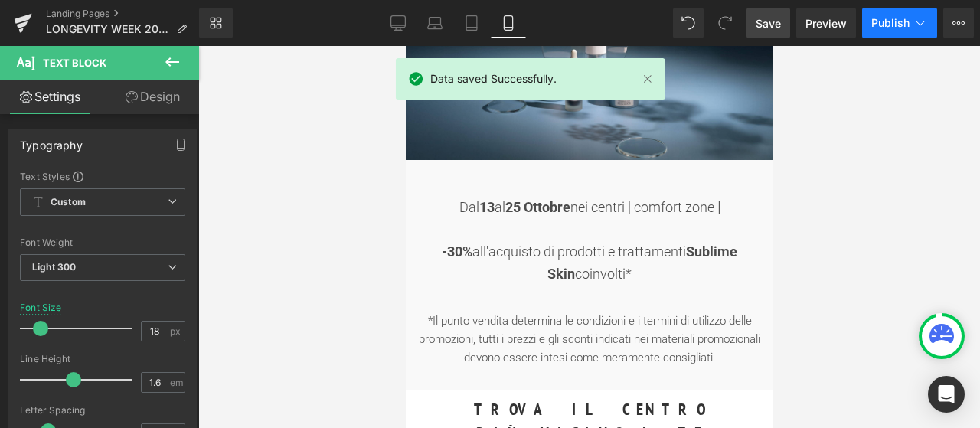
click at [931, 18] on button "Publish" at bounding box center [899, 23] width 75 height 31
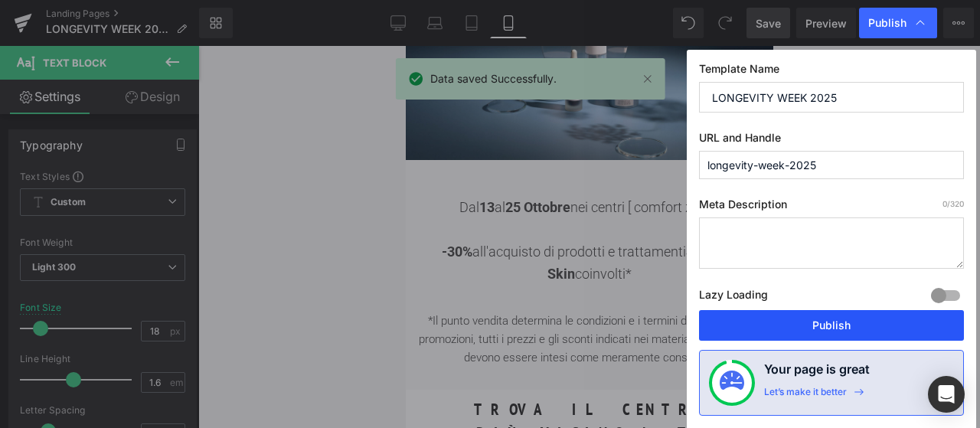
click at [821, 321] on button "Publish" at bounding box center [831, 325] width 265 height 31
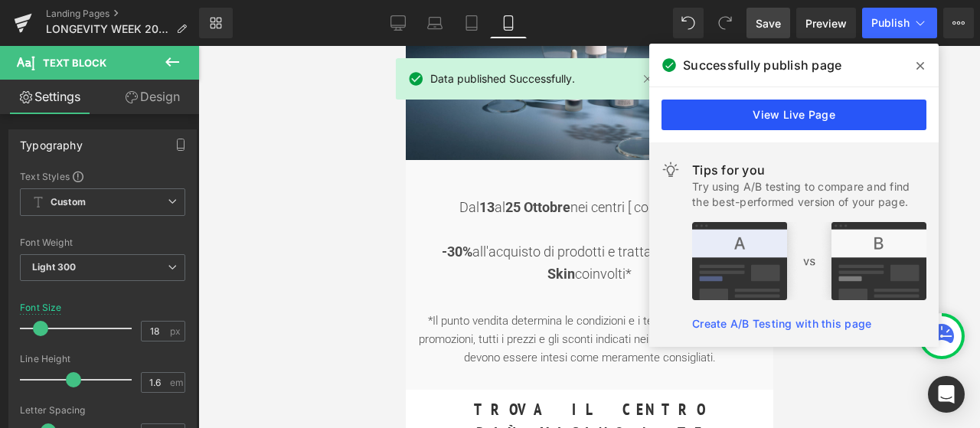
click at [874, 116] on link "View Live Page" at bounding box center [793, 115] width 265 height 31
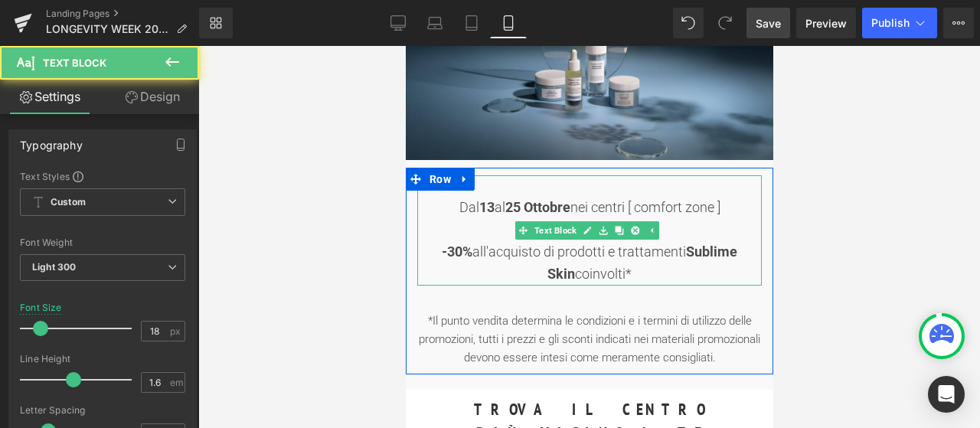
click at [517, 204] on strong "25" at bounding box center [511, 207] width 15 height 16
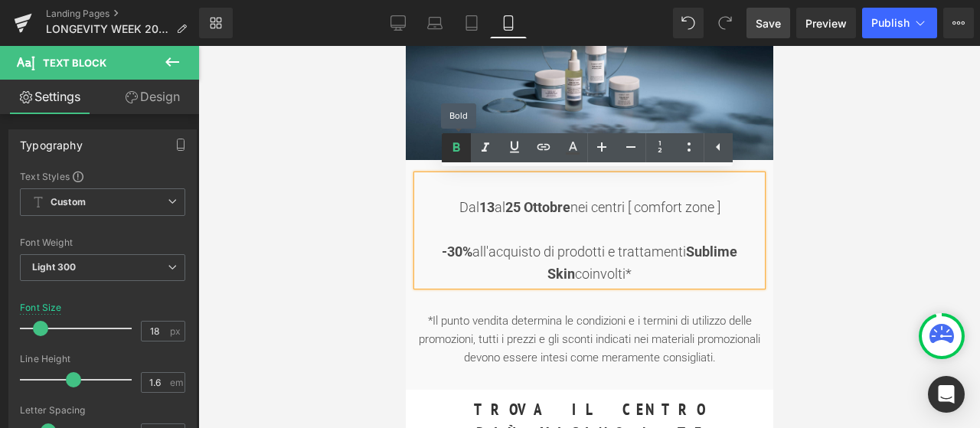
click at [0, 0] on link at bounding box center [0, 0] width 0 height 0
click at [525, 203] on strong "Ottobre" at bounding box center [546, 207] width 47 height 16
click at [505, 210] on strong "25" at bounding box center [511, 207] width 15 height 16
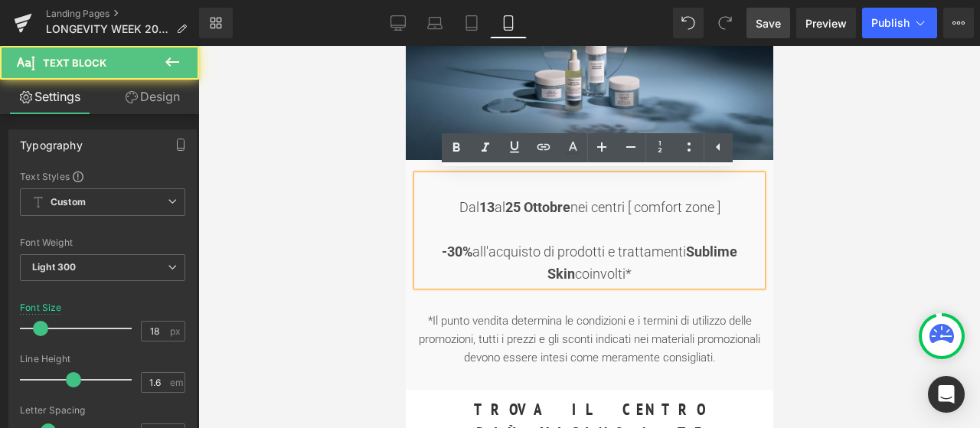
click at [488, 207] on strong "13" at bounding box center [485, 207] width 15 height 16
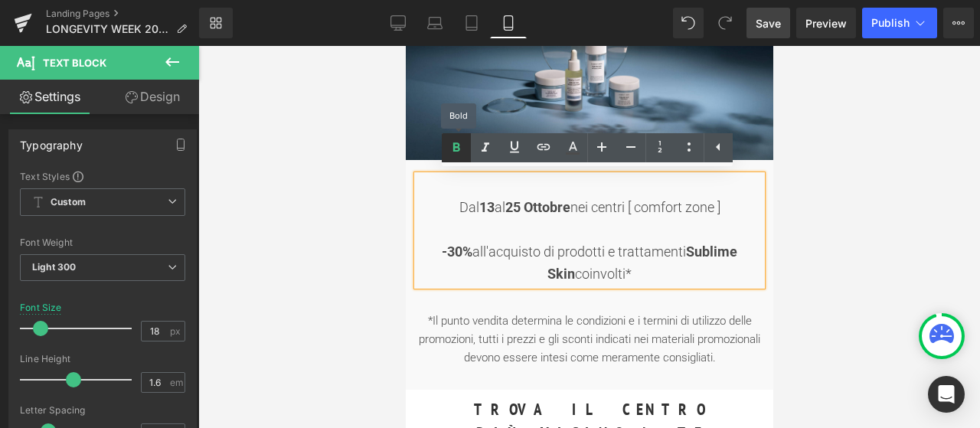
click at [453, 153] on icon at bounding box center [456, 148] width 18 height 18
click at [485, 207] on strong "13" at bounding box center [485, 207] width 15 height 16
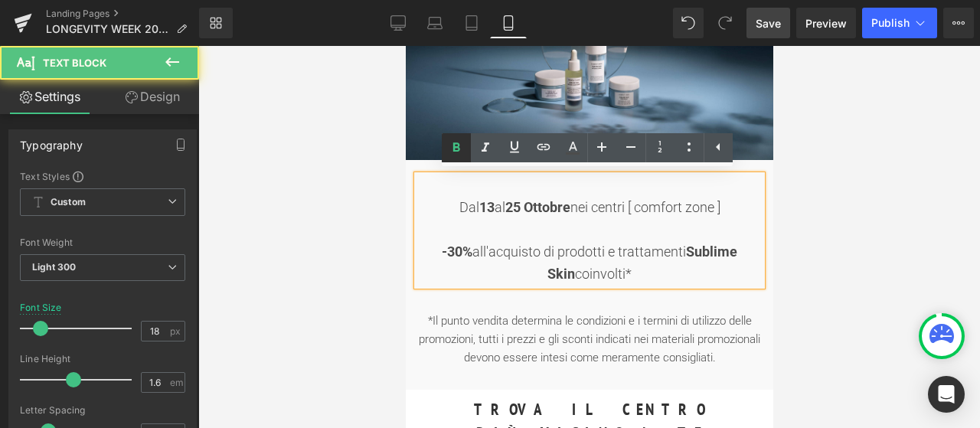
click at [462, 145] on icon at bounding box center [456, 148] width 18 height 18
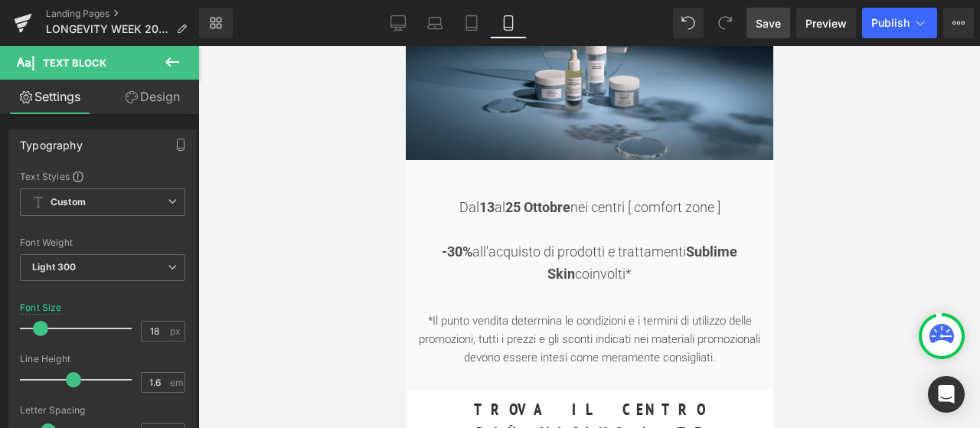
click at [782, 25] on link "Save" at bounding box center [768, 23] width 44 height 31
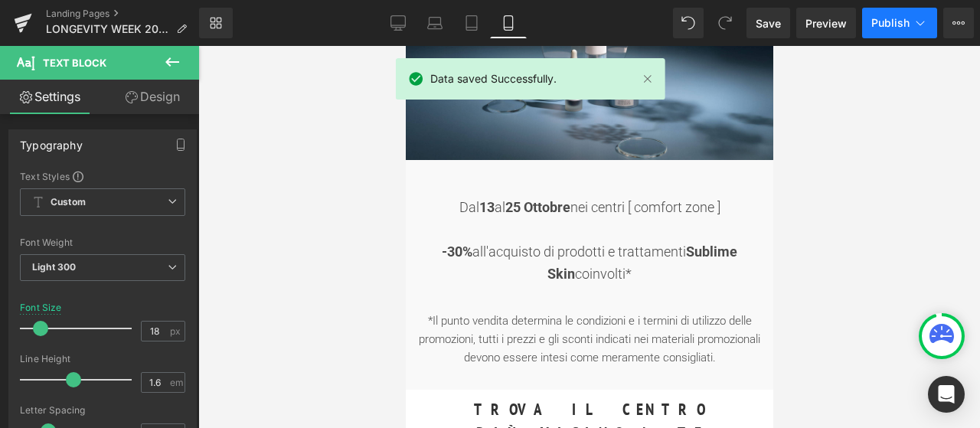
click at [897, 22] on span "Publish" at bounding box center [890, 23] width 38 height 12
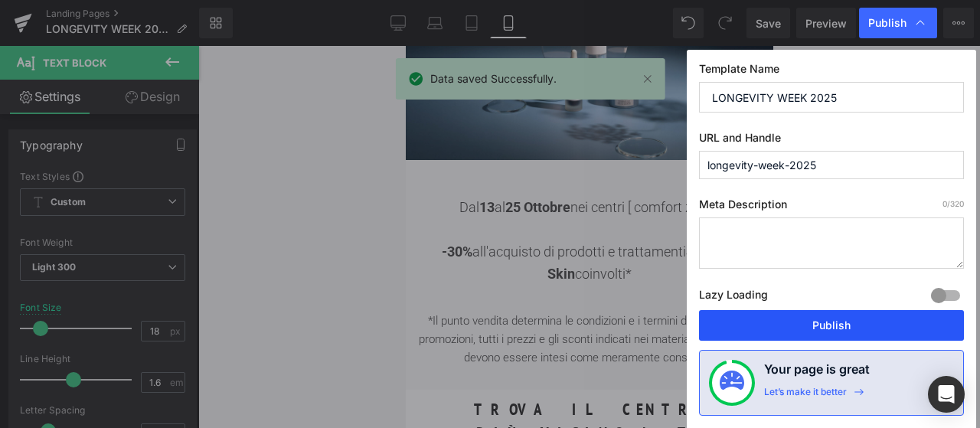
click at [837, 326] on button "Publish" at bounding box center [831, 325] width 265 height 31
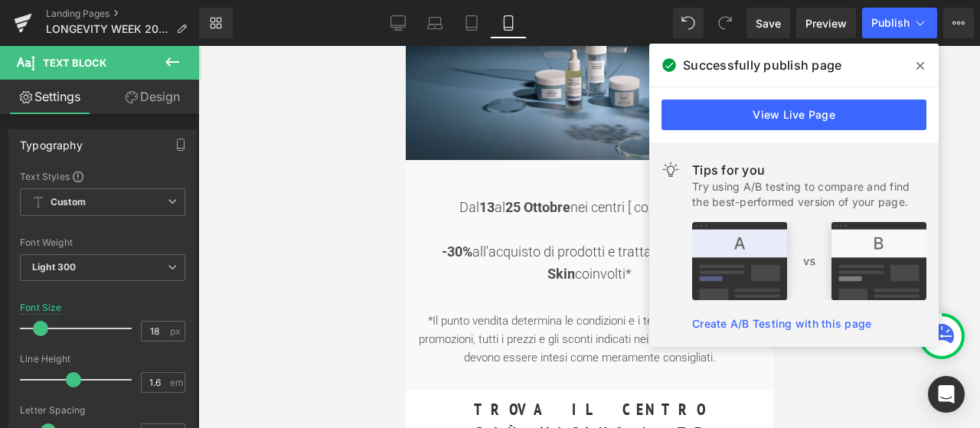
click at [924, 66] on span at bounding box center [920, 66] width 24 height 24
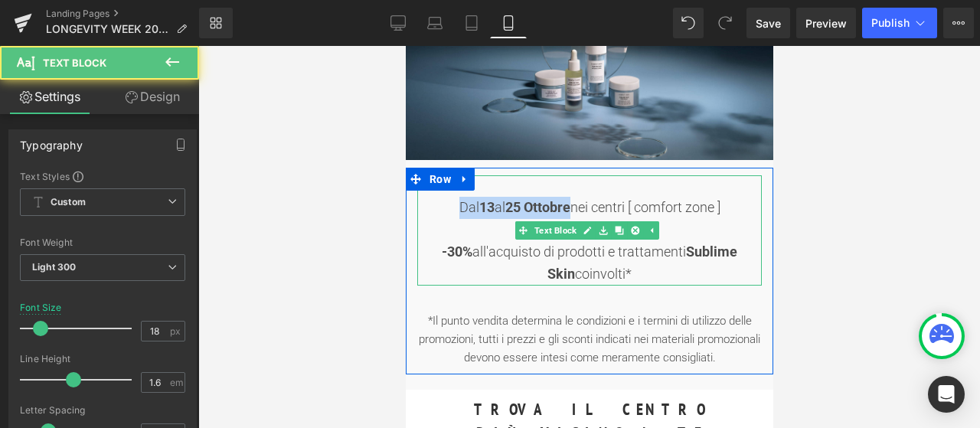
drag, startPoint x: 449, startPoint y: 204, endPoint x: 571, endPoint y: 205, distance: 122.5
click at [571, 205] on div "Dal [DATE] al [DATE] nei centri [ comfort zone ] -30% all'acquisto di prodotti …" at bounding box center [588, 230] width 344 height 110
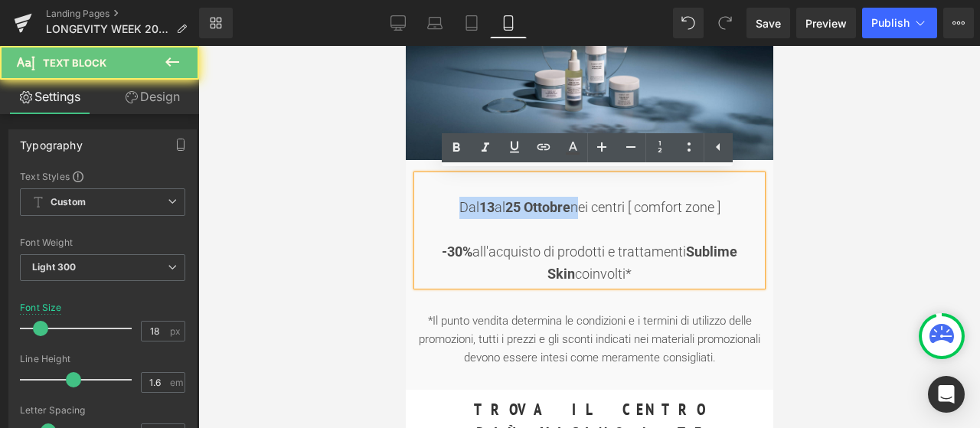
click at [571, 205] on div "Dal [DATE] al [DATE] nei centri [ comfort zone ] -30% all'acquisto di prodotti …" at bounding box center [588, 230] width 344 height 110
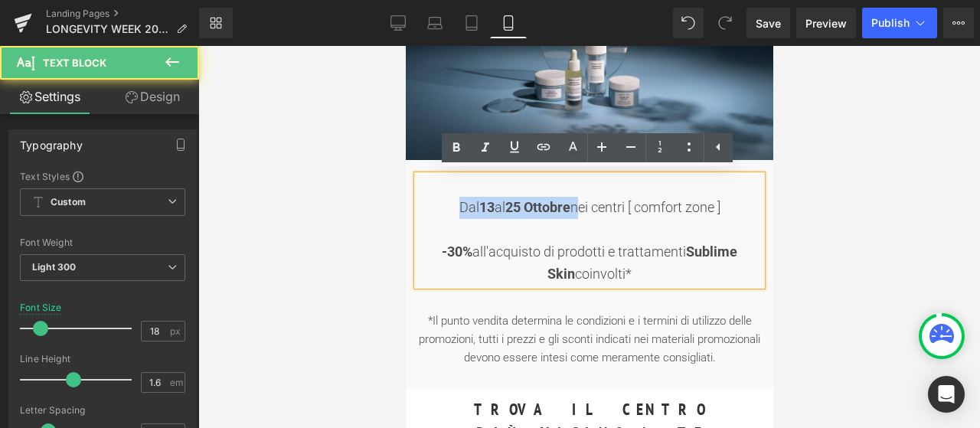
drag, startPoint x: 519, startPoint y: 200, endPoint x: 450, endPoint y: 197, distance: 68.9
click at [450, 197] on div "Dal [DATE] al [DATE] nei centri [ comfort zone ] -30% all'acquisto di prodotti …" at bounding box center [588, 230] width 344 height 110
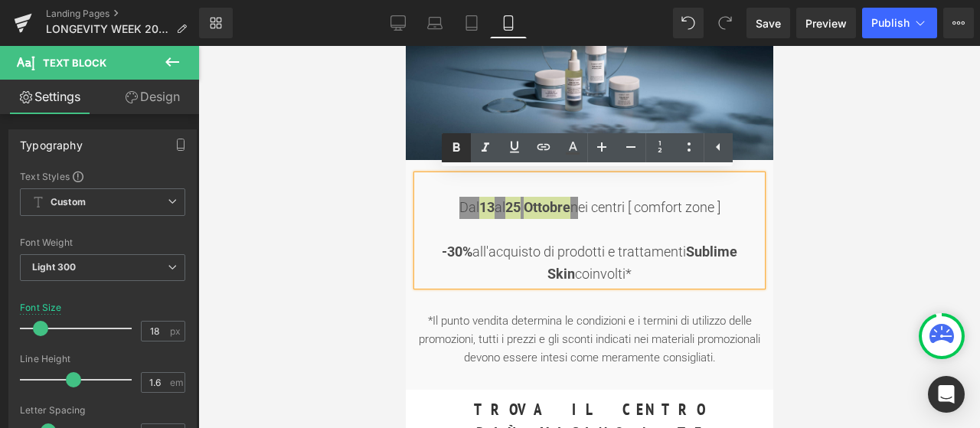
click at [453, 152] on icon at bounding box center [456, 148] width 18 height 18
click at [756, 27] on span "Save" at bounding box center [767, 23] width 25 height 16
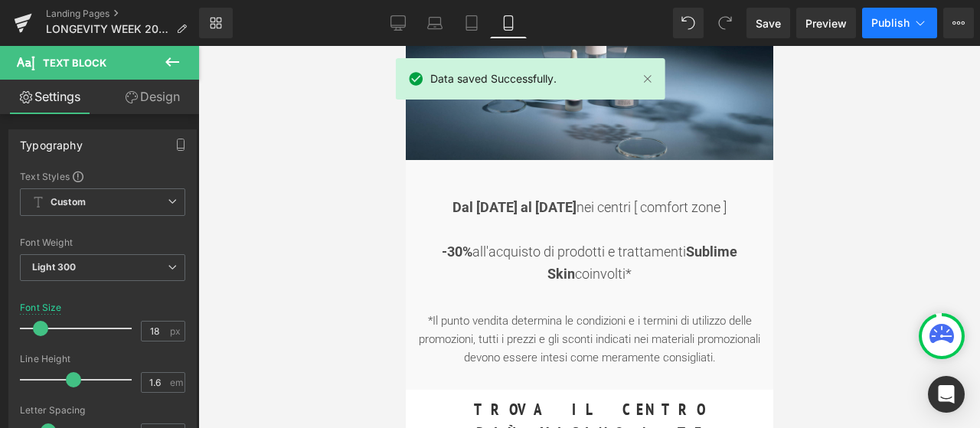
click at [918, 22] on icon at bounding box center [919, 22] width 15 height 15
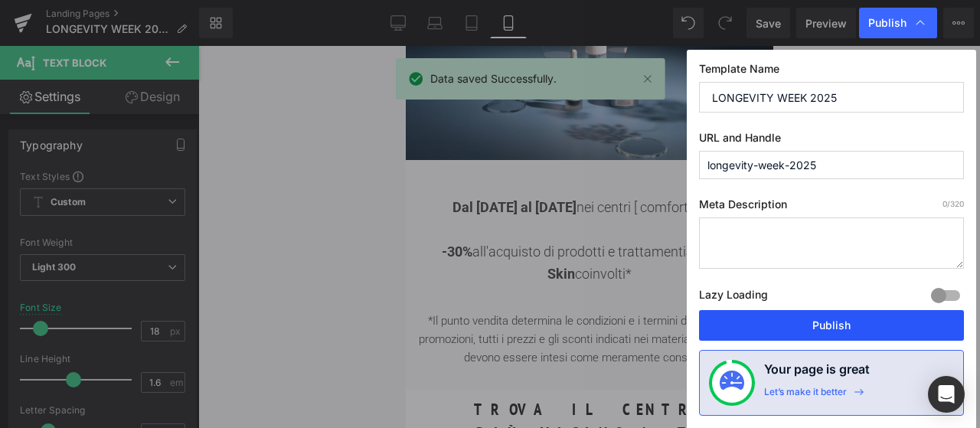
click at [814, 321] on button "Publish" at bounding box center [831, 325] width 265 height 31
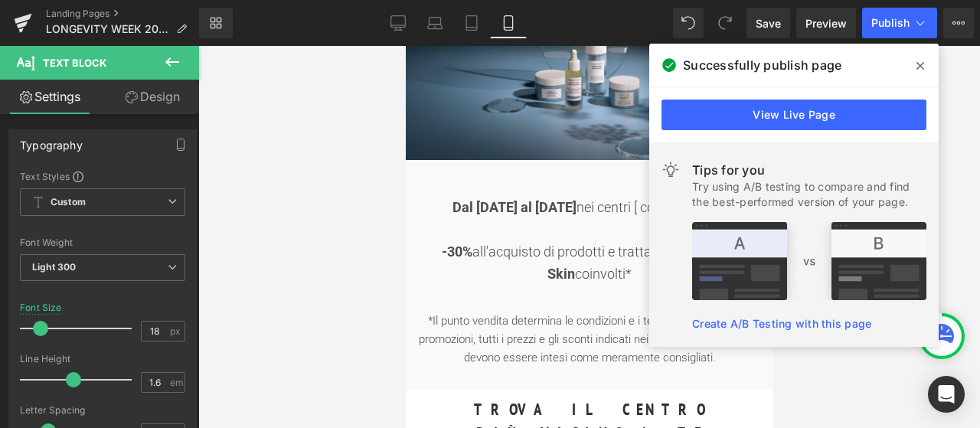
click at [925, 67] on span at bounding box center [920, 66] width 24 height 24
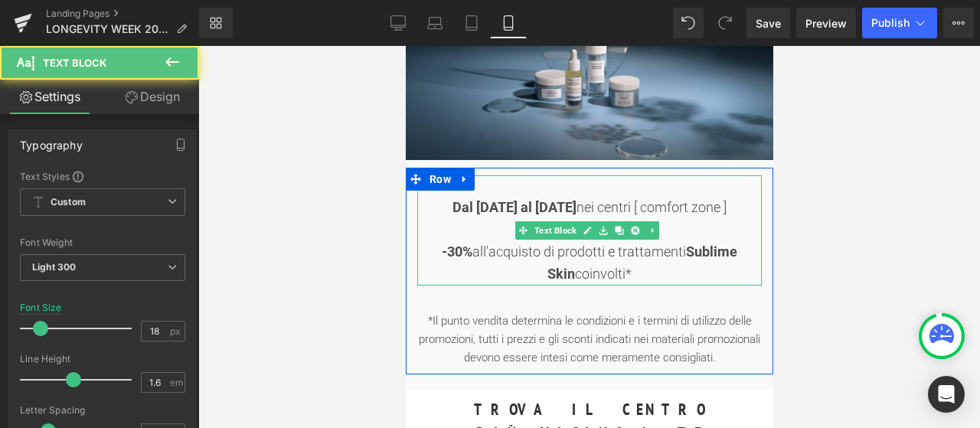
click at [575, 206] on div "Dal [DATE] al [DATE] nei centri [ comfort zone ] -30% all'acquisto di prodotti …" at bounding box center [588, 230] width 344 height 110
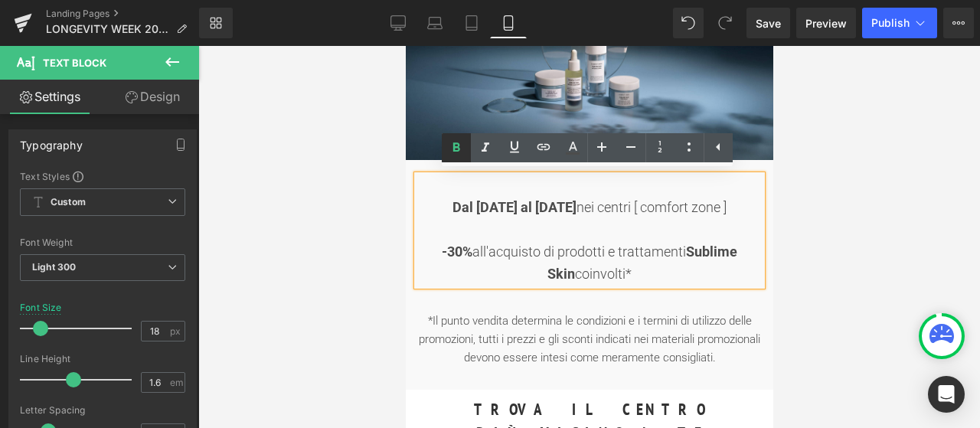
click at [0, 0] on link at bounding box center [0, 0] width 0 height 0
click at [567, 204] on strong "Dal [DATE] al [DATE]" at bounding box center [514, 207] width 124 height 16
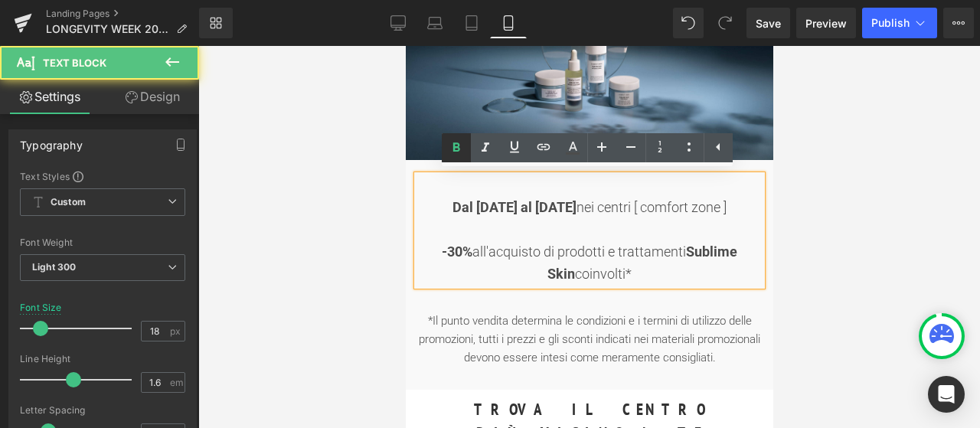
click at [452, 146] on icon at bounding box center [456, 148] width 18 height 18
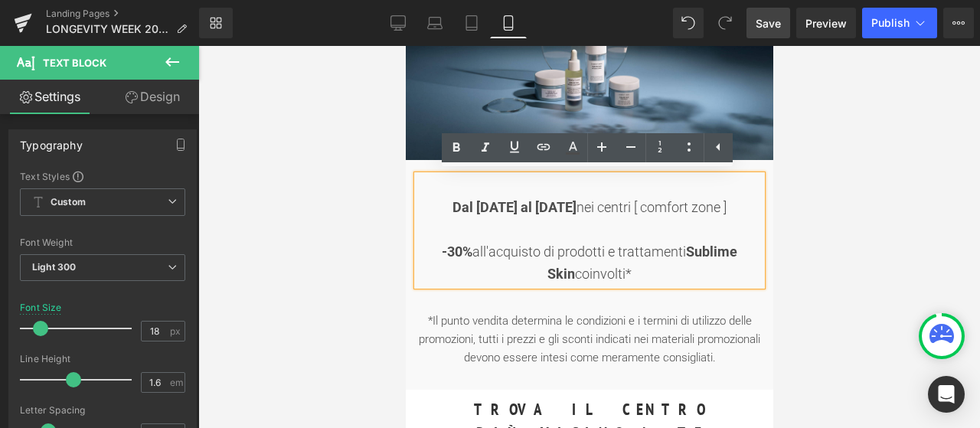
click at [785, 22] on link "Save" at bounding box center [768, 23] width 44 height 31
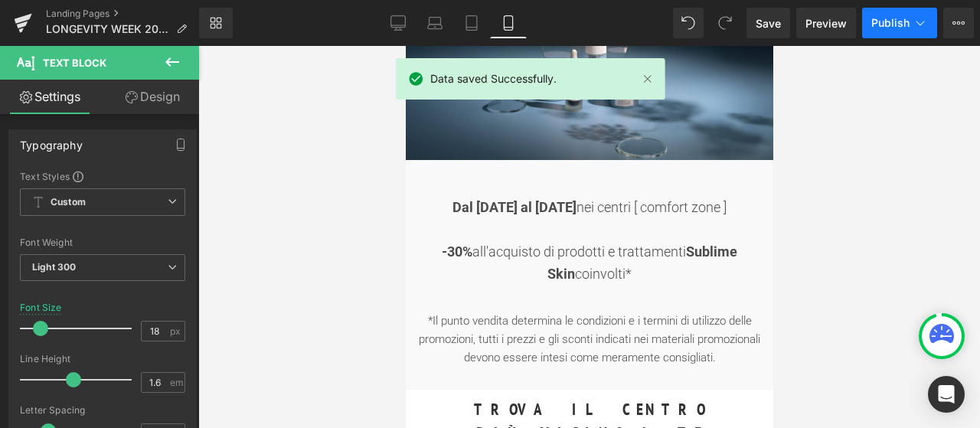
click at [905, 21] on span "Publish" at bounding box center [890, 23] width 38 height 12
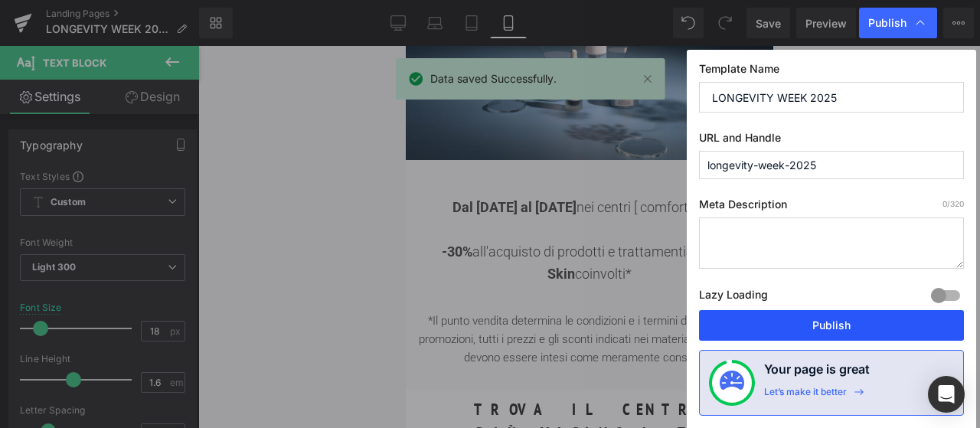
click at [824, 323] on button "Publish" at bounding box center [831, 325] width 265 height 31
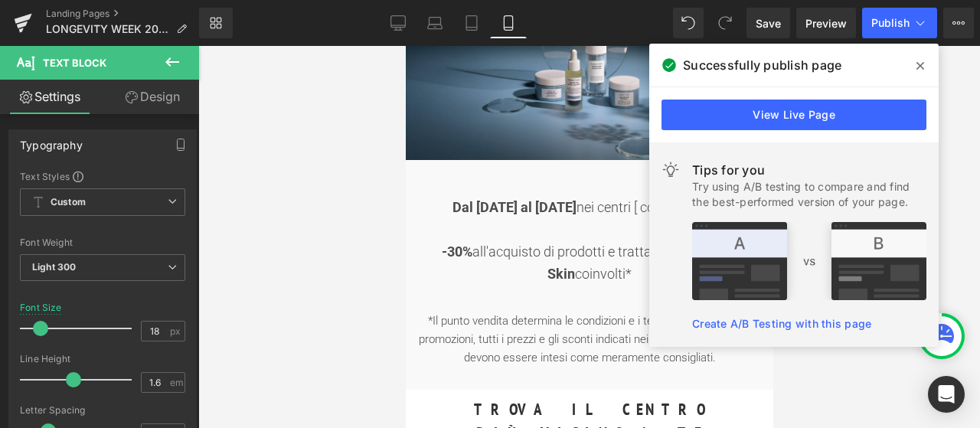
click at [917, 65] on icon at bounding box center [920, 66] width 8 height 12
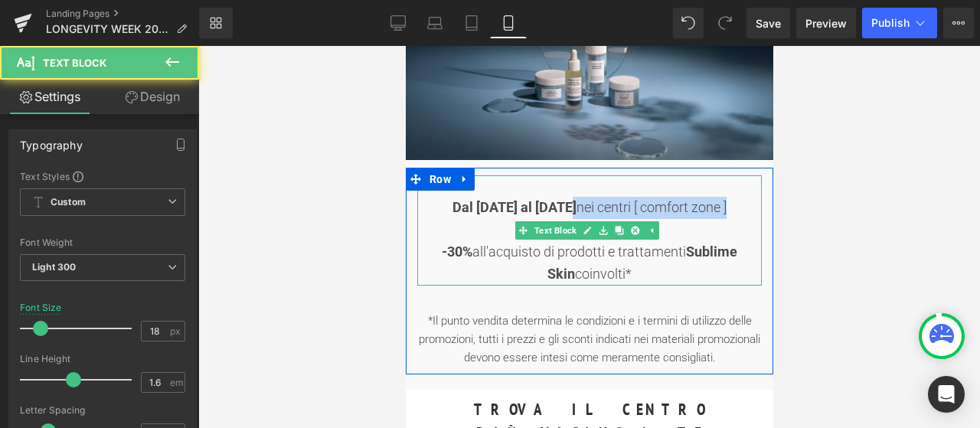
drag, startPoint x: 726, startPoint y: 204, endPoint x: 556, endPoint y: 204, distance: 169.9
click at [556, 204] on div "Dal [DATE] al [DATE] nei centri [ comfort zone ] -30% all'acquisto di prodotti …" at bounding box center [588, 230] width 344 height 110
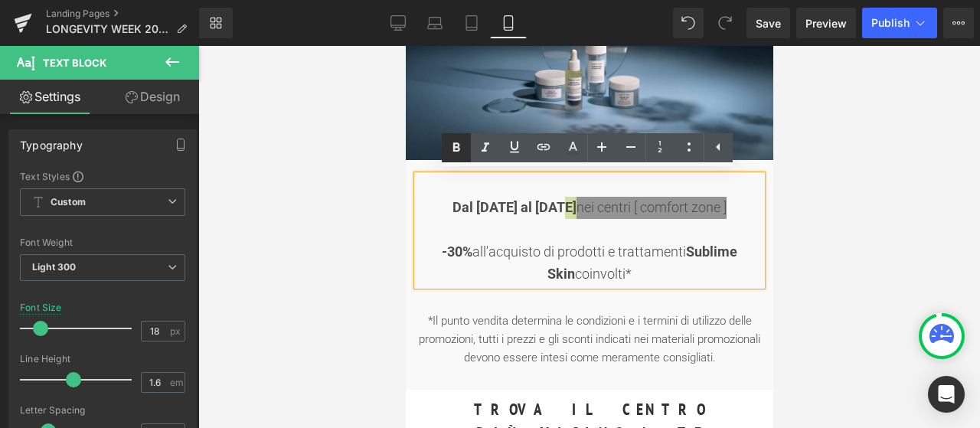
click at [455, 148] on icon at bounding box center [455, 146] width 7 height 9
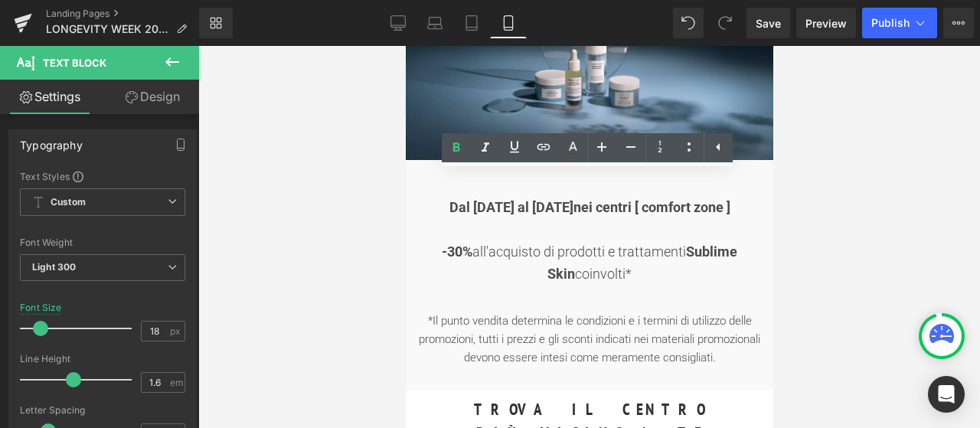
click at [827, 233] on div at bounding box center [588, 237] width 781 height 382
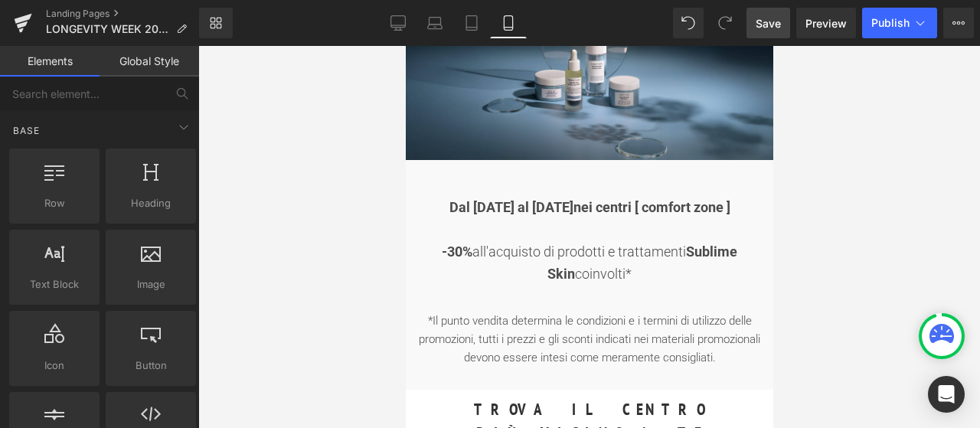
click at [786, 27] on link "Save" at bounding box center [768, 23] width 44 height 31
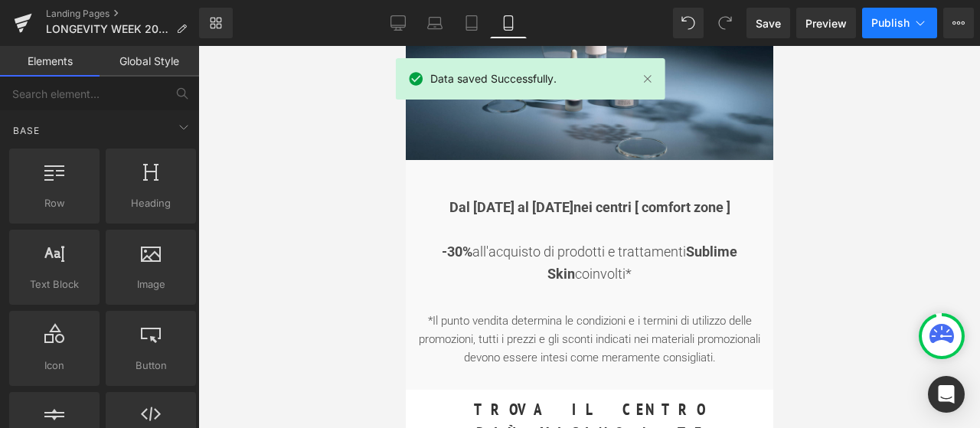
click at [926, 16] on icon at bounding box center [919, 22] width 15 height 15
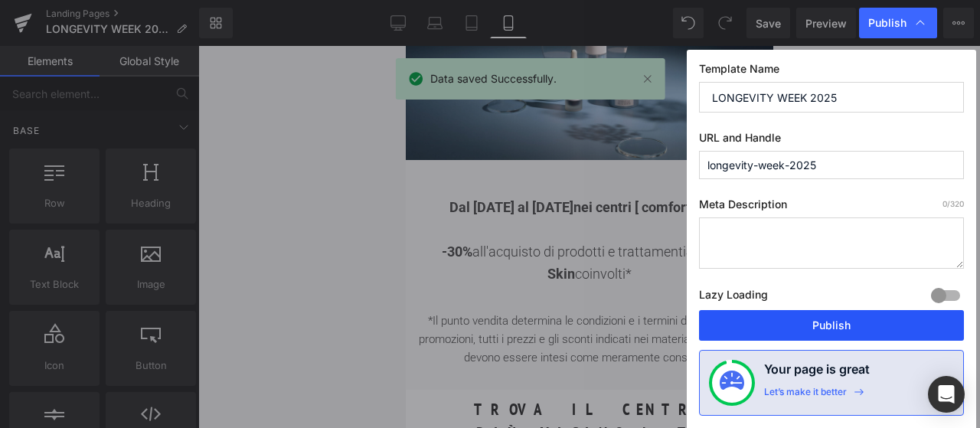
click at [832, 323] on button "Publish" at bounding box center [831, 325] width 265 height 31
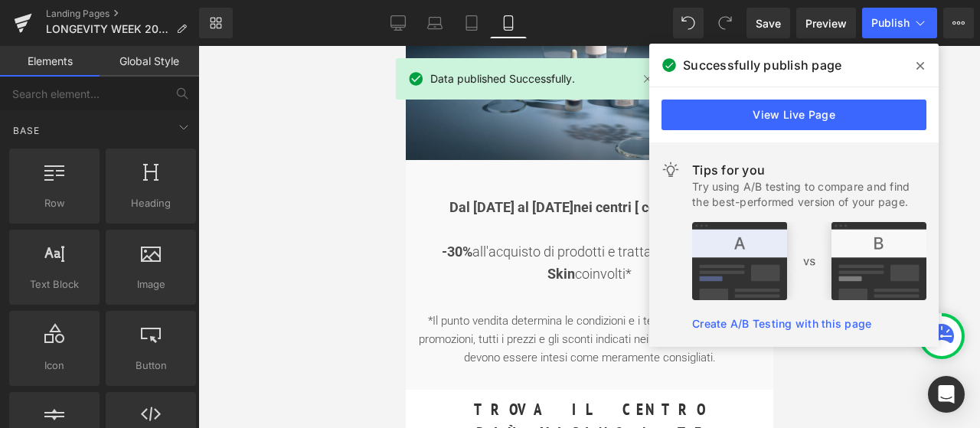
click at [915, 67] on span at bounding box center [920, 66] width 24 height 24
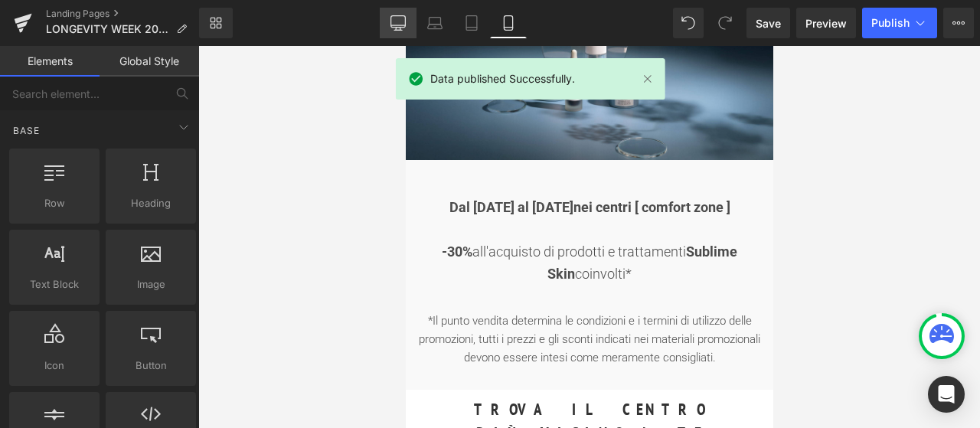
click at [396, 31] on link "Desktop" at bounding box center [398, 23] width 37 height 31
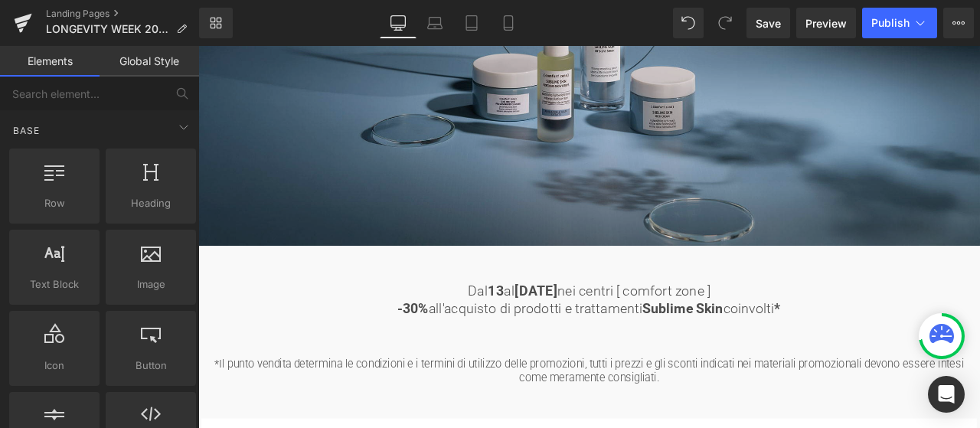
scroll to position [342, 0]
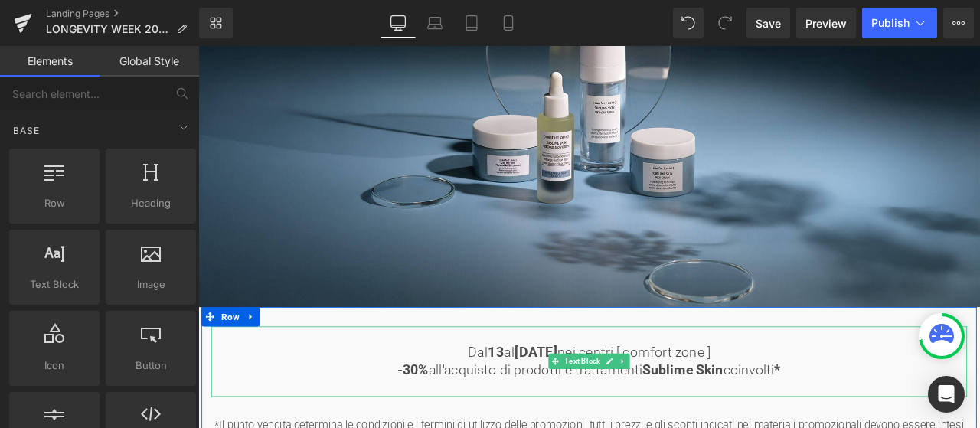
click at [541, 404] on strong "13" at bounding box center [550, 409] width 19 height 18
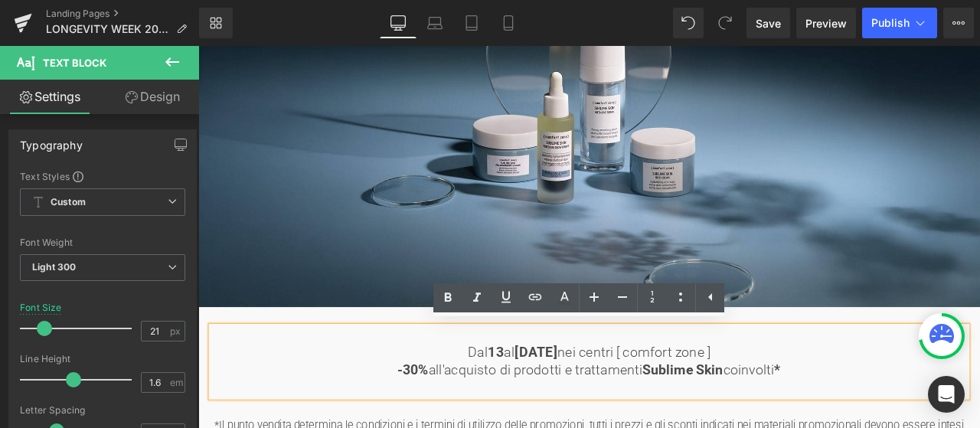
drag, startPoint x: 491, startPoint y: 405, endPoint x: 827, endPoint y: 396, distance: 336.1
click at [827, 399] on p "Dal [DATE] al [DATE] nei centri [ comfort zone ]" at bounding box center [662, 409] width 896 height 21
click at [442, 298] on icon at bounding box center [448, 298] width 18 height 18
drag, startPoint x: 712, startPoint y: 409, endPoint x: 830, endPoint y: 402, distance: 118.1
click at [830, 402] on span "nei centri [ comfort zone ]" at bounding box center [737, 409] width 187 height 18
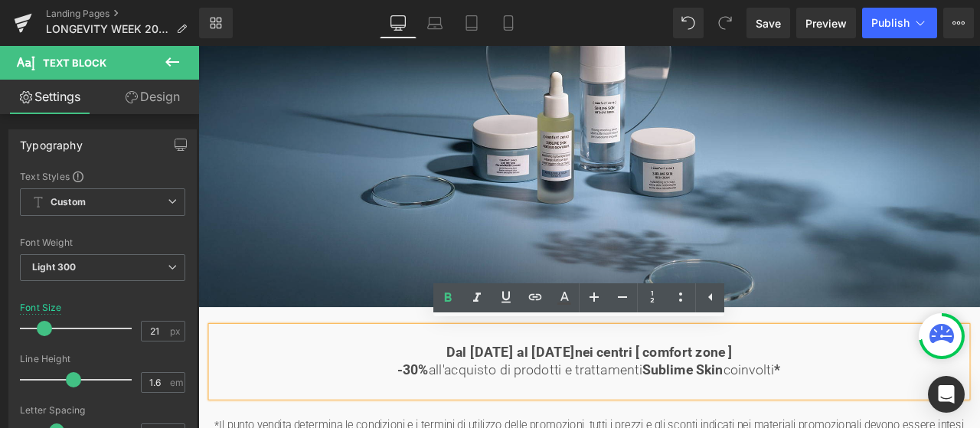
click at [644, 413] on span "nei centri [ comfort zone ]" at bounding box center [737, 409] width 187 height 18
drag, startPoint x: 491, startPoint y: 409, endPoint x: 842, endPoint y: 407, distance: 351.3
click at [842, 407] on p "Dal [DATE] al [DATE] nei centri [ comfort zone ]" at bounding box center [662, 409] width 896 height 21
click at [444, 301] on icon at bounding box center [448, 298] width 18 height 18
click at [685, 406] on span "nei centri [ comfort zone ]" at bounding box center [734, 409] width 181 height 18
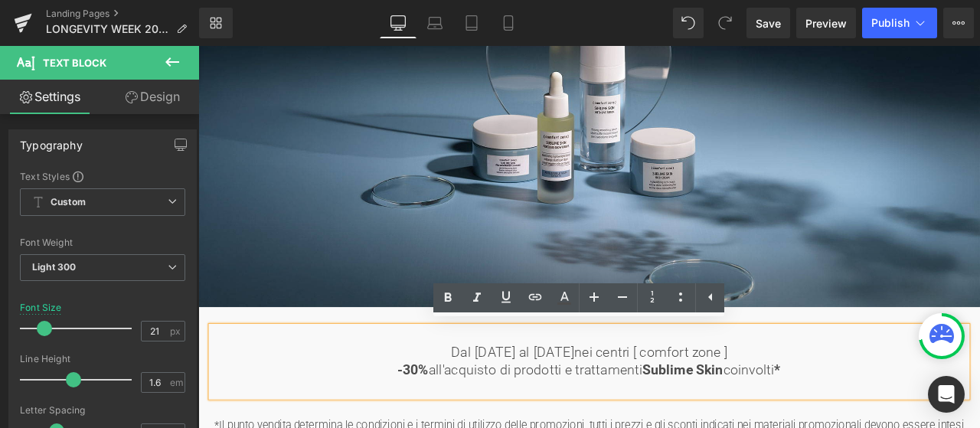
drag, startPoint x: 711, startPoint y: 406, endPoint x: 850, endPoint y: 404, distance: 138.5
click at [850, 404] on p "Dal [DATE] al [DATE] nei centri [ comfort zone ]" at bounding box center [662, 409] width 896 height 21
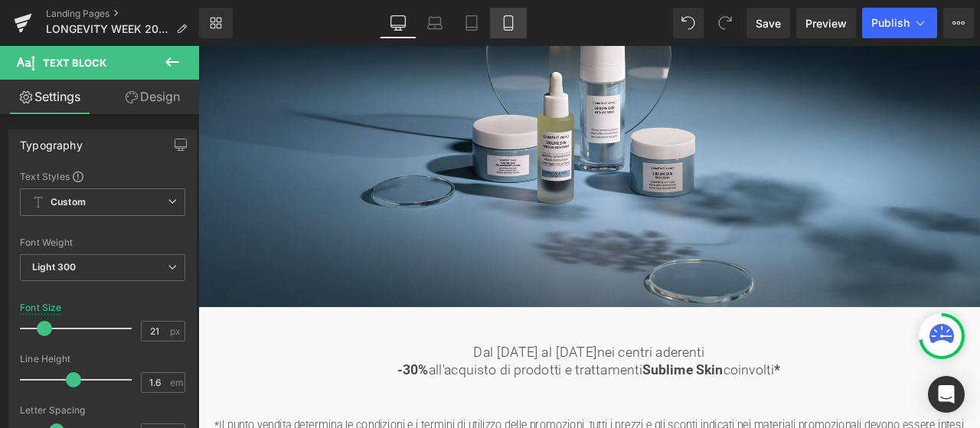
click at [509, 28] on icon at bounding box center [508, 22] width 15 height 15
type input "18"
type input "100"
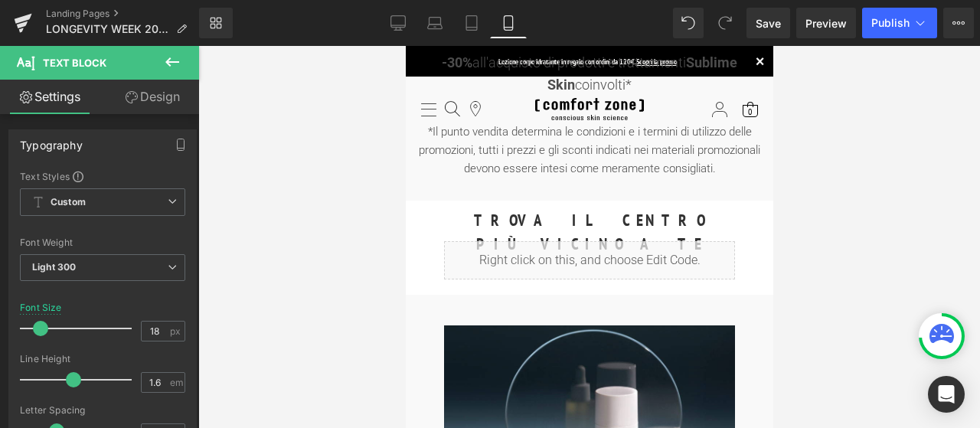
scroll to position [0, 0]
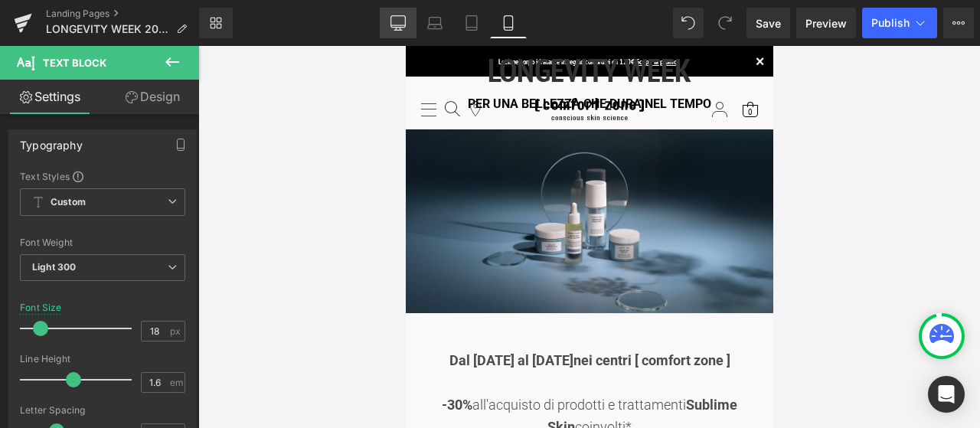
click at [404, 19] on icon at bounding box center [397, 22] width 15 height 15
type input "21"
type input "100"
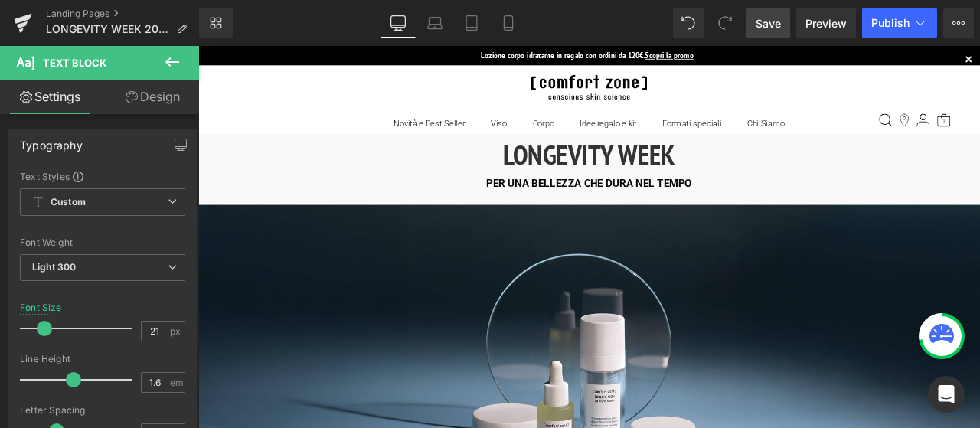
scroll to position [542, 0]
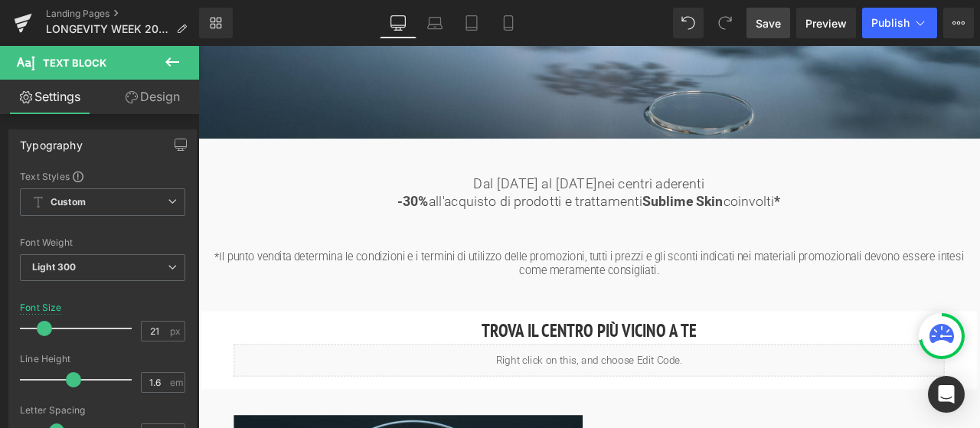
click at [769, 30] on span "Save" at bounding box center [767, 23] width 25 height 16
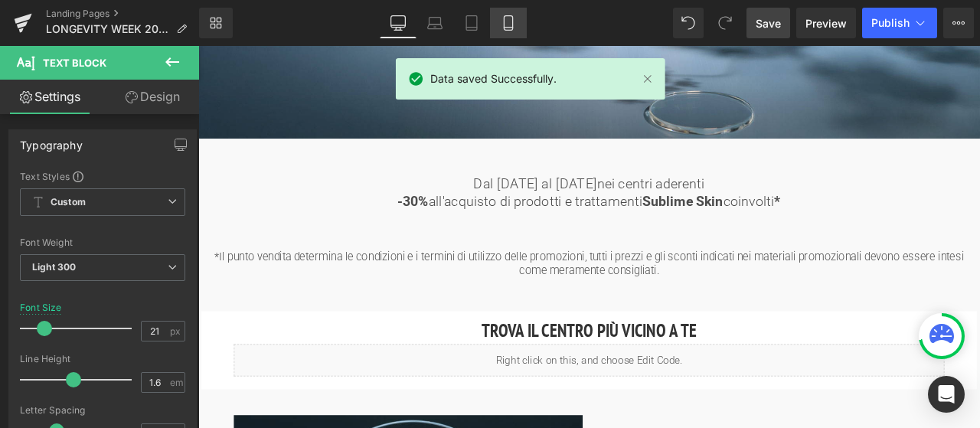
click at [509, 21] on icon at bounding box center [508, 22] width 15 height 15
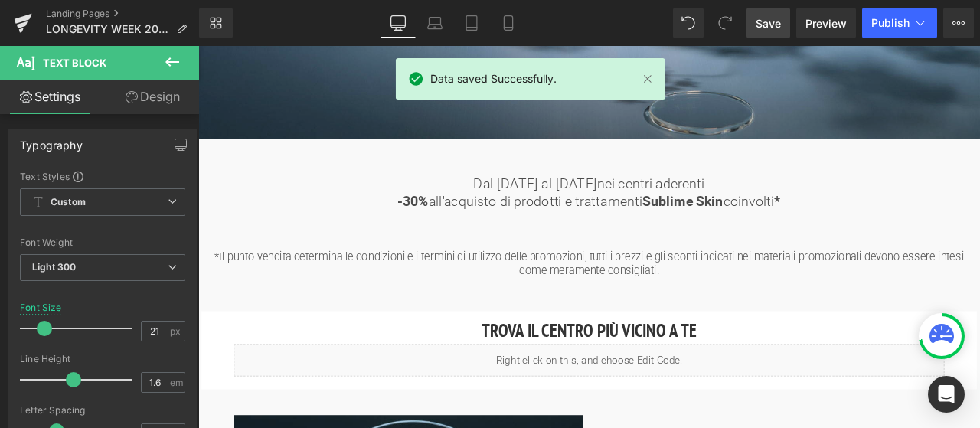
type input "18"
type input "100"
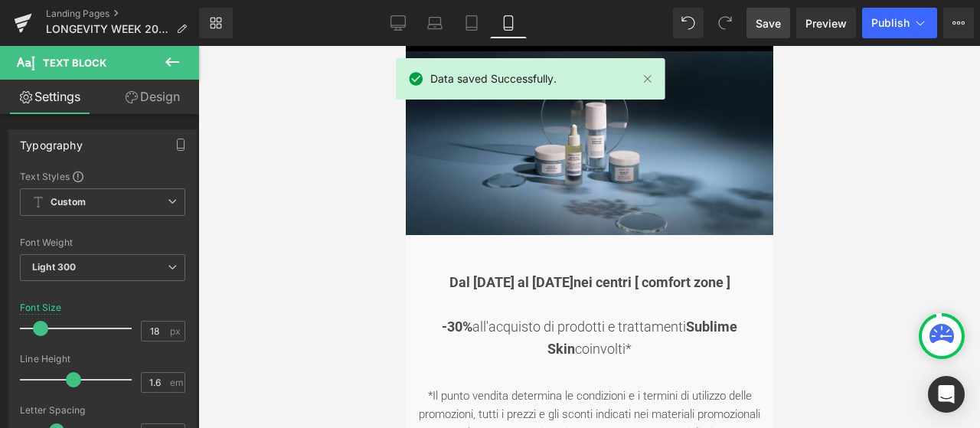
scroll to position [153, 0]
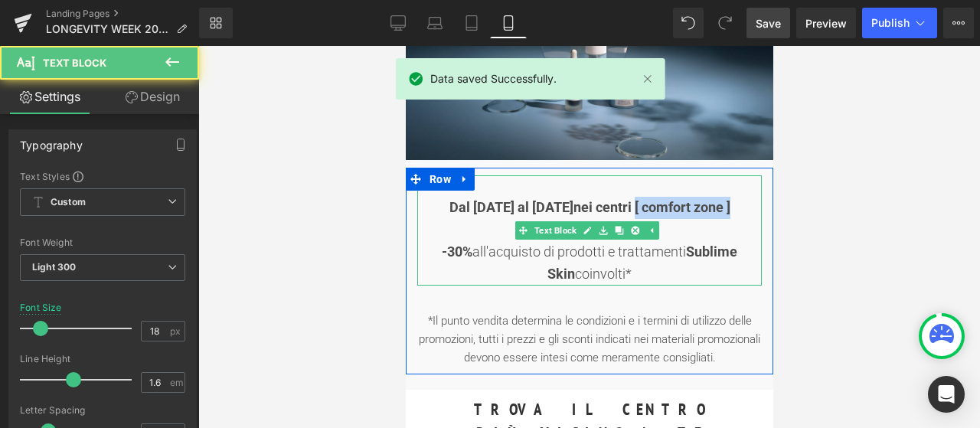
drag, startPoint x: 632, startPoint y: 207, endPoint x: 730, endPoint y: 204, distance: 98.0
click at [730, 204] on div "Dal [DATE] al [DATE] nei centri [ comfort zone ] -30% all'acquisto di prodotti …" at bounding box center [588, 230] width 344 height 110
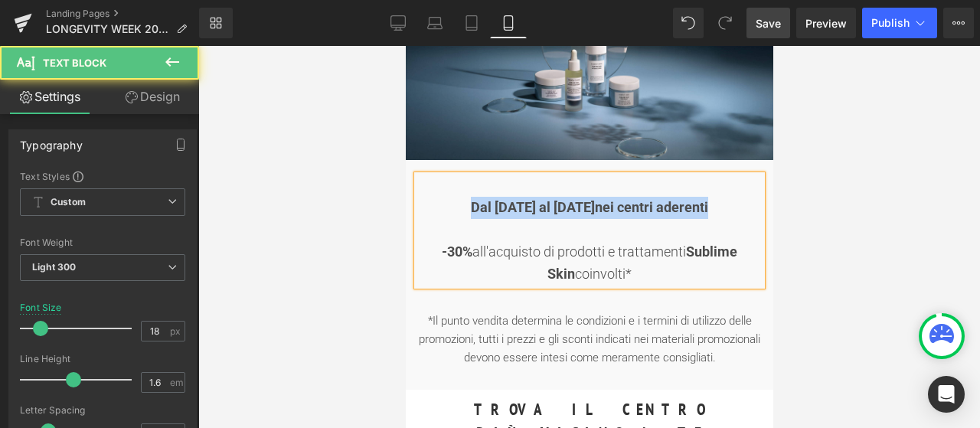
drag, startPoint x: 706, startPoint y: 208, endPoint x: 468, endPoint y: 215, distance: 238.9
click at [468, 215] on div "Dal [DATE] al [DATE] nei centri aderenti -30% all'acquisto di prodotti e tratta…" at bounding box center [588, 230] width 344 height 110
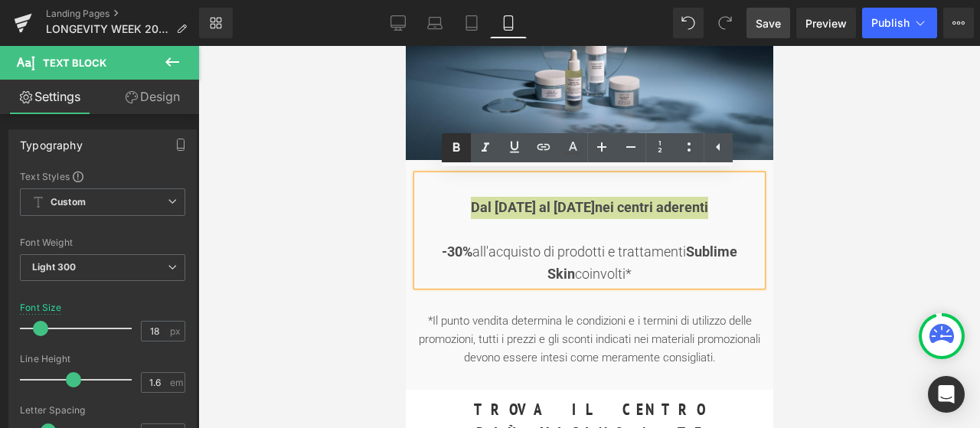
click at [458, 140] on icon at bounding box center [456, 148] width 18 height 18
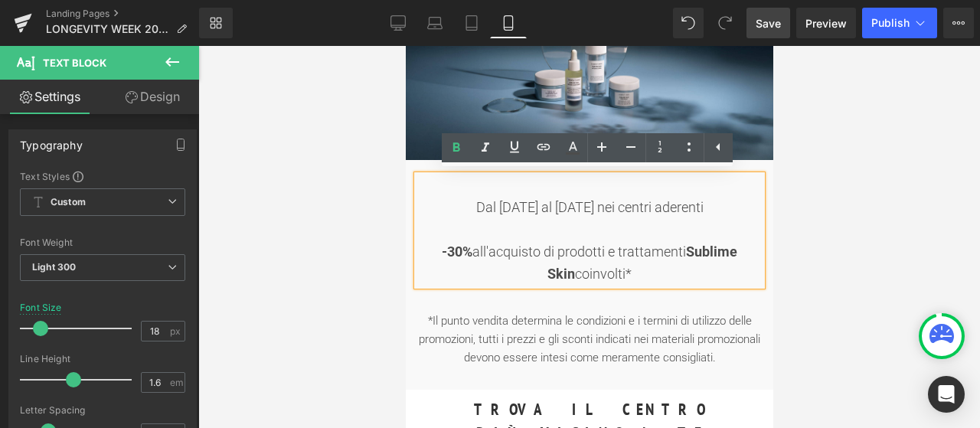
click at [785, 25] on link "Save" at bounding box center [768, 23] width 44 height 31
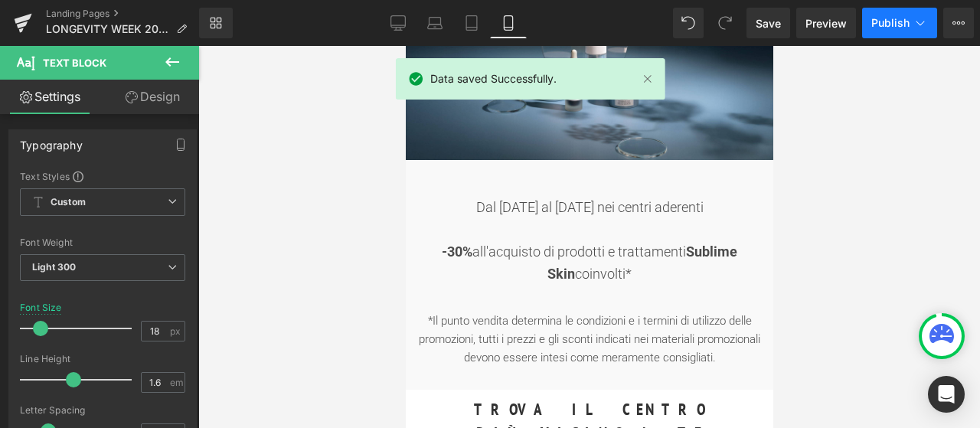
click at [922, 19] on icon at bounding box center [919, 22] width 15 height 15
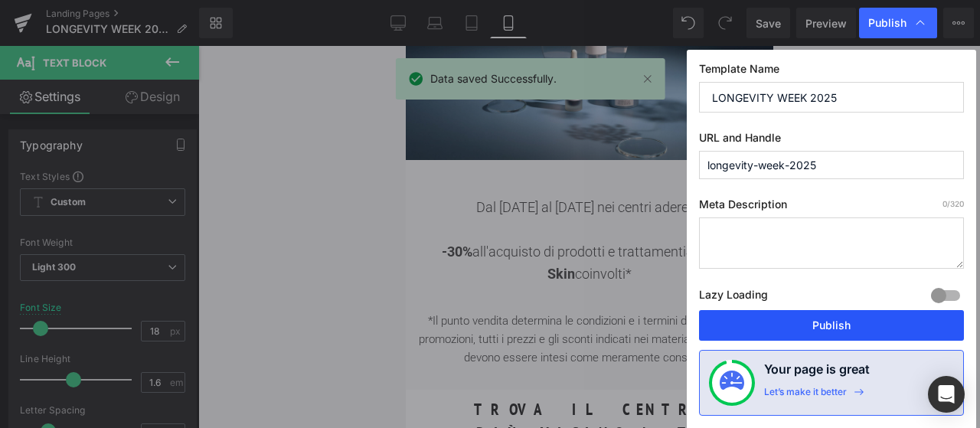
click at [862, 313] on button "Publish" at bounding box center [831, 325] width 265 height 31
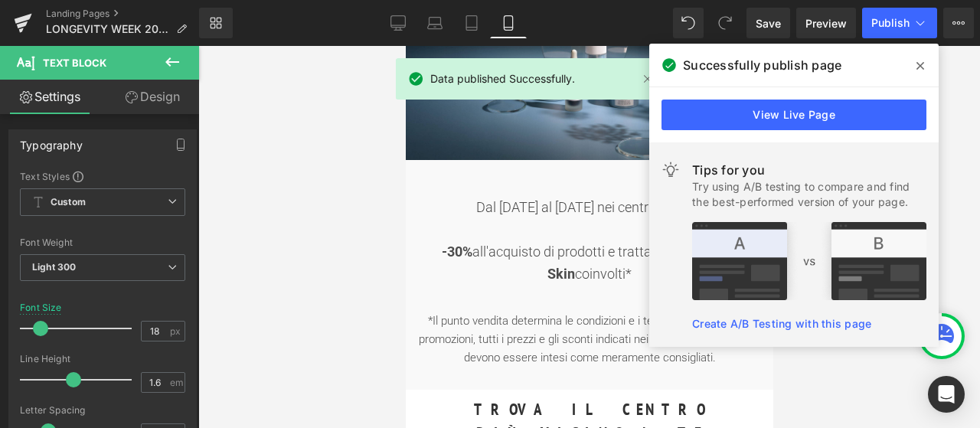
click at [918, 67] on icon at bounding box center [920, 66] width 8 height 8
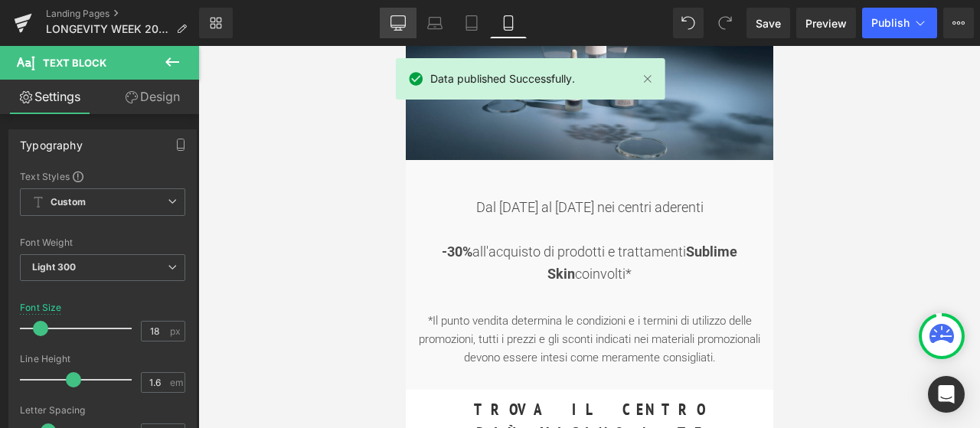
click at [395, 31] on link "Desktop" at bounding box center [398, 23] width 37 height 31
type input "100"
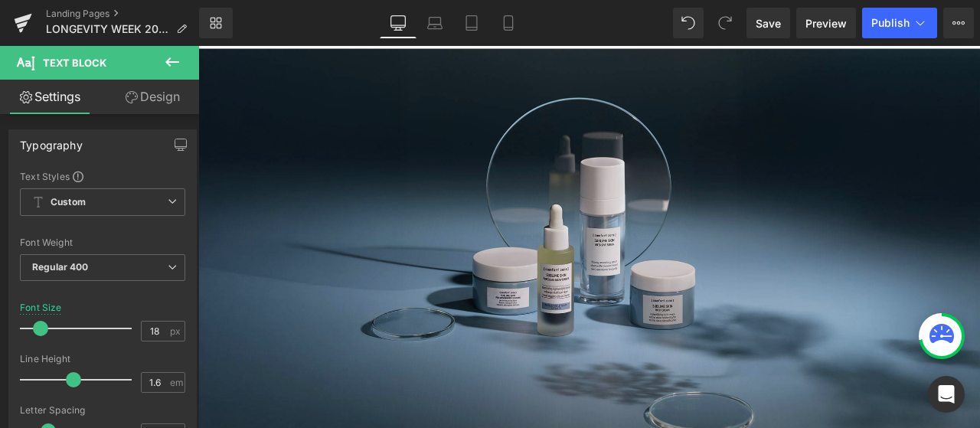
scroll to position [0, 0]
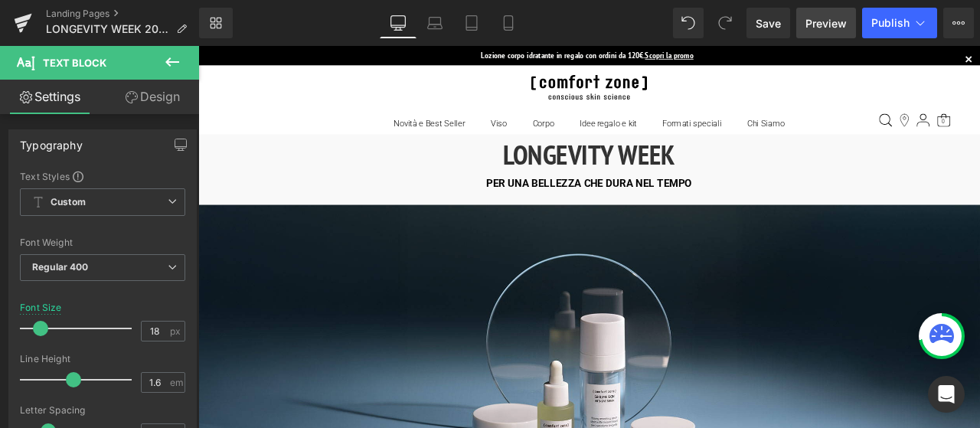
click at [830, 24] on span "Preview" at bounding box center [825, 23] width 41 height 16
click at [910, 26] on button "Publish" at bounding box center [899, 23] width 75 height 31
click at [946, 21] on button "View Live Page View with current Template Save Template to Library Schedule Pub…" at bounding box center [958, 23] width 31 height 31
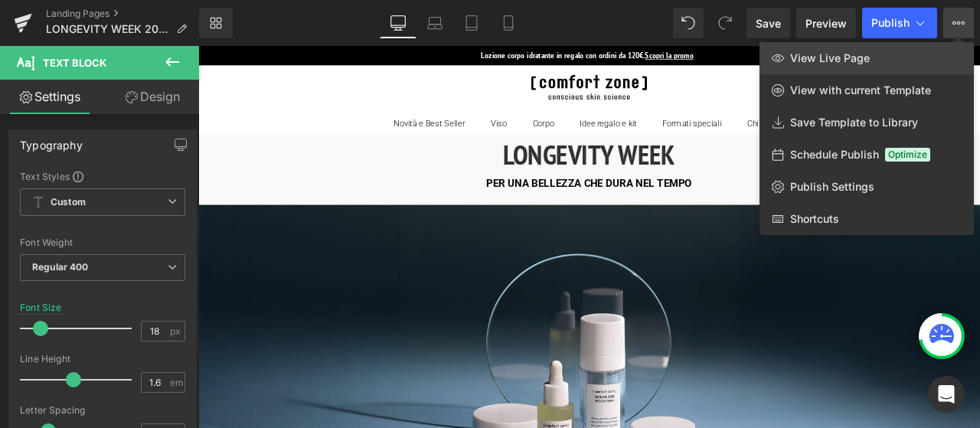
click at [867, 57] on span "View Live Page" at bounding box center [830, 58] width 80 height 14
